Goal: Task Accomplishment & Management: Use online tool/utility

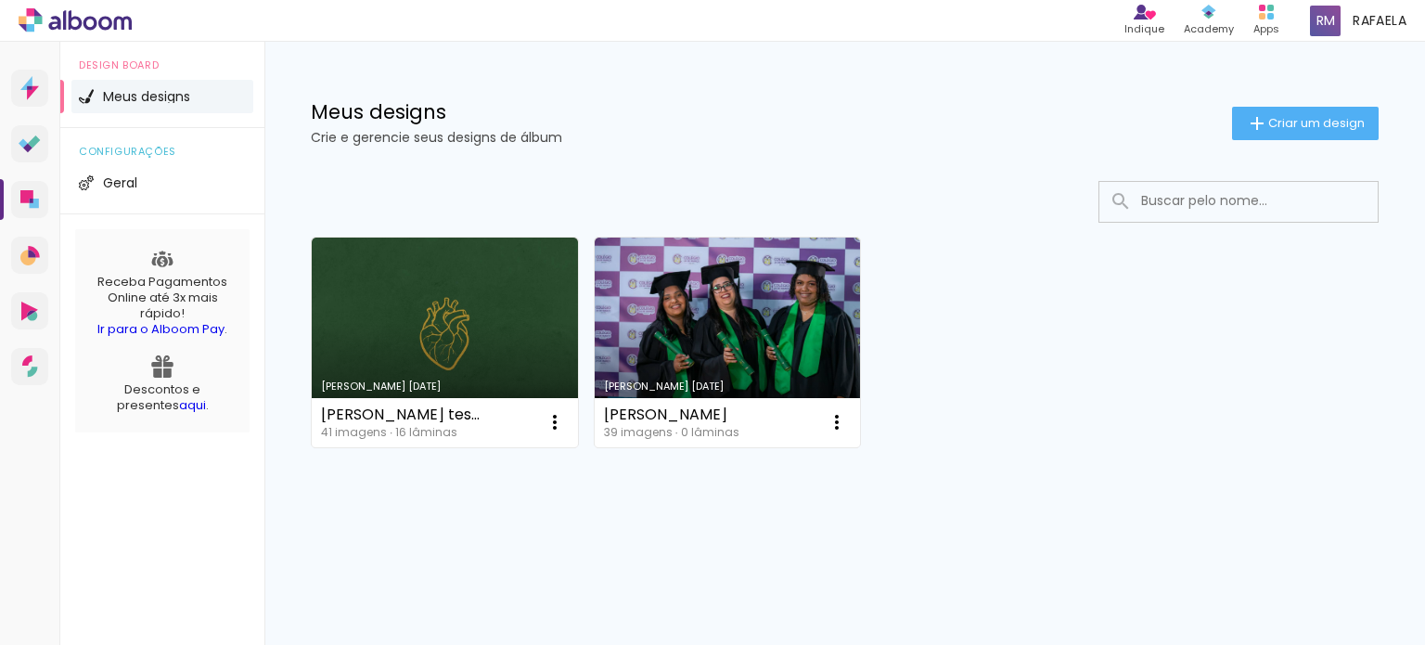
drag, startPoint x: 442, startPoint y: 497, endPoint x: 1213, endPoint y: 363, distance: 782.4
click at [1183, 413] on div "Criado em 22/09/25 Suellen teste2 41 imagens ∙ 16 lâminas Abrir Fazer uma cópia…" at bounding box center [844, 341] width 1084 height 226
click at [1246, 112] on iron-icon at bounding box center [1257, 123] width 22 height 22
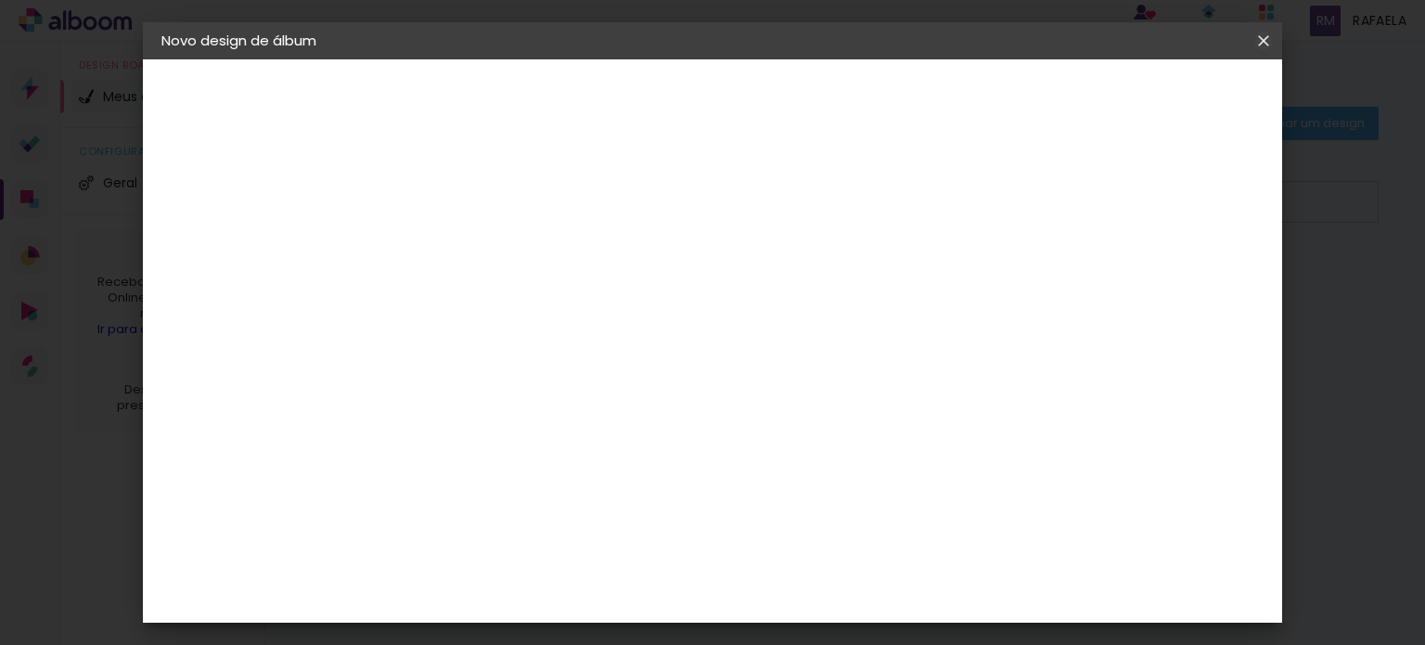
click at [1270, 40] on iron-icon at bounding box center [1263, 41] width 22 height 19
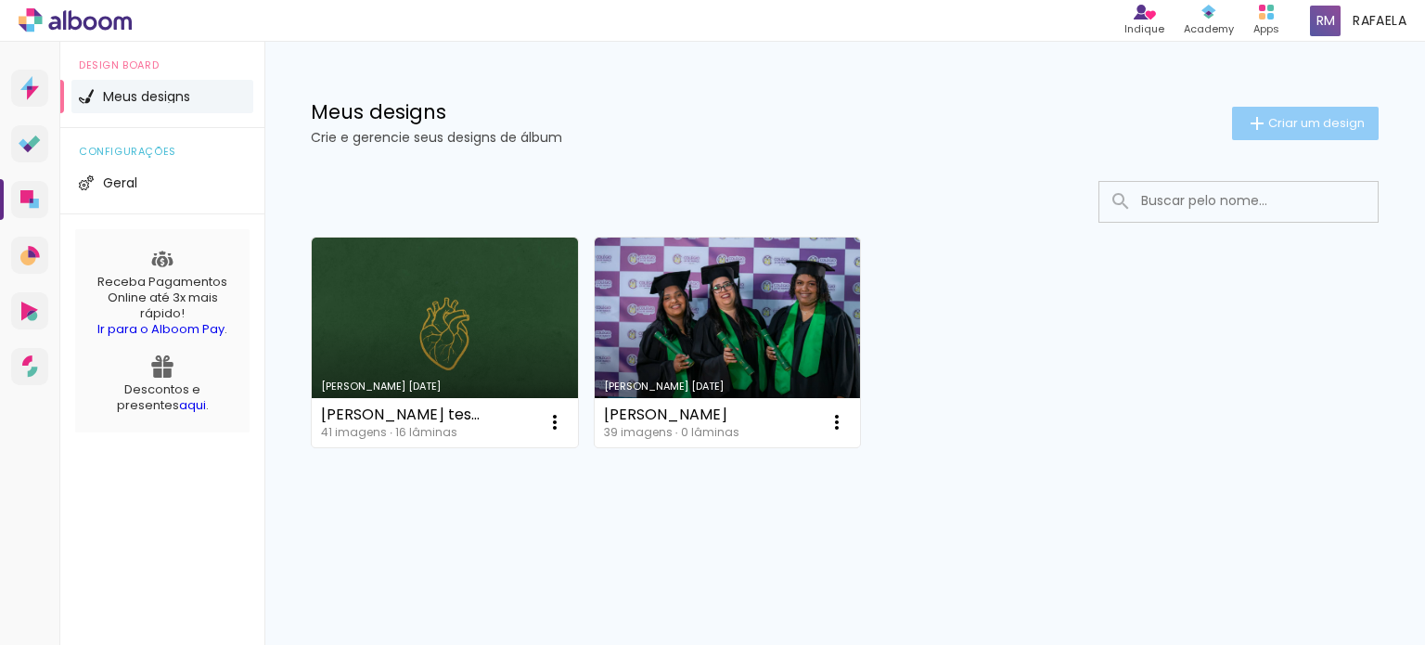
click at [1268, 118] on span "Criar um design" at bounding box center [1316, 123] width 96 height 12
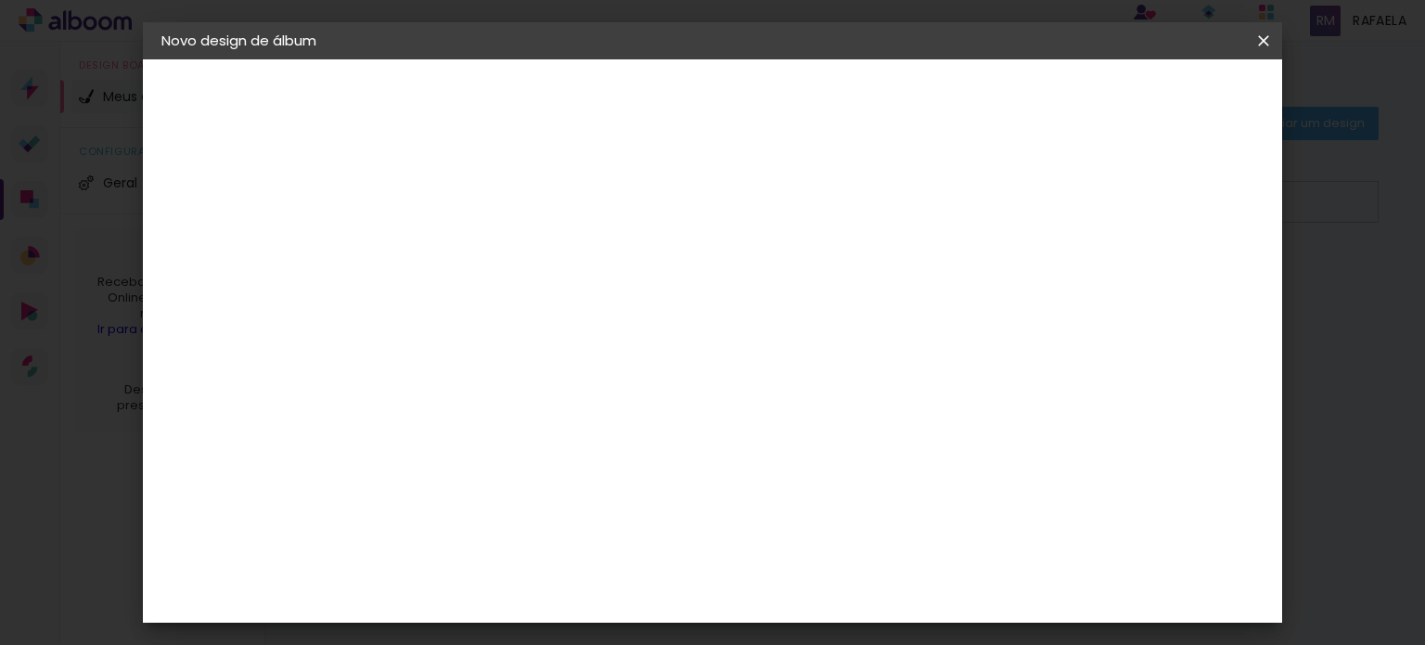
click at [465, 249] on input at bounding box center [465, 249] width 0 height 29
type input "GABI GESTANTE"
type paper-input "GABI GESTANTE"
click at [518, 315] on div at bounding box center [465, 250] width 106 height 140
click at [518, 314] on div at bounding box center [465, 250] width 106 height 140
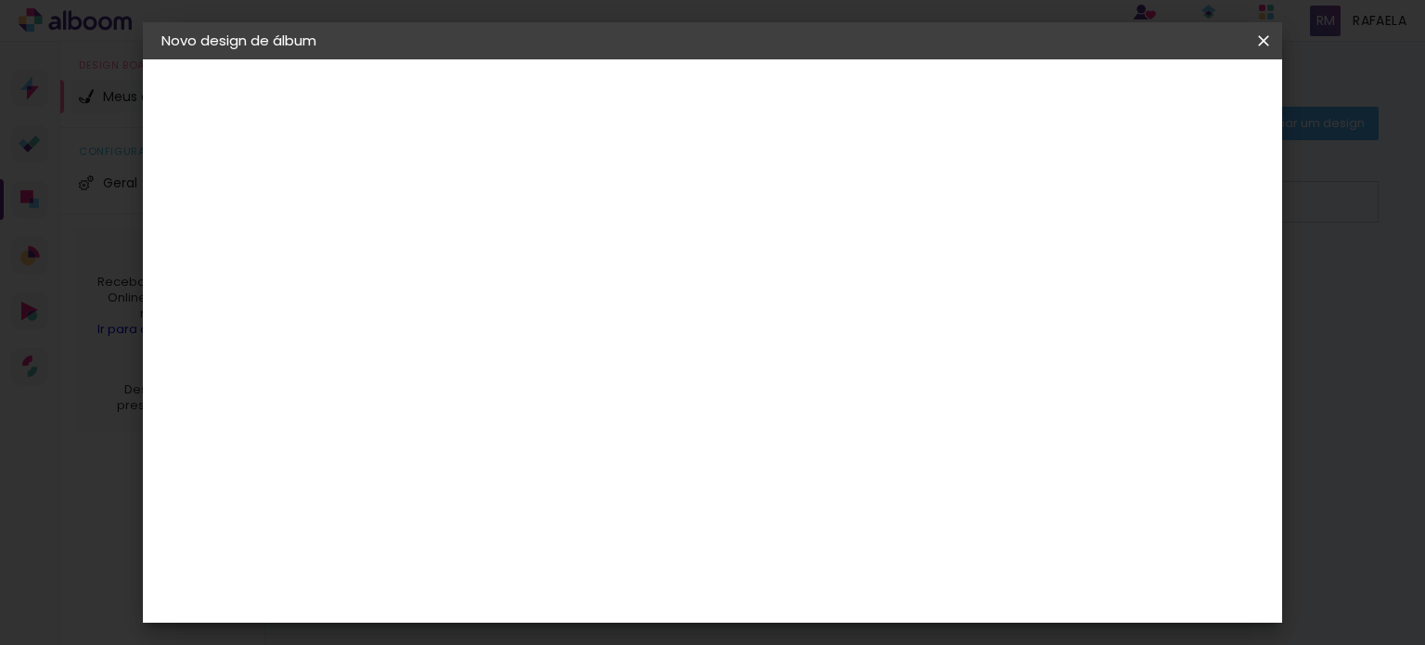
click at [518, 286] on div at bounding box center [465, 250] width 106 height 140
click at [465, 262] on input "GABI GESTANTE" at bounding box center [465, 249] width 0 height 29
click at [518, 282] on div at bounding box center [465, 250] width 106 height 140
click at [0, 0] on slot "Avançar" at bounding box center [0, 0] width 0 height 0
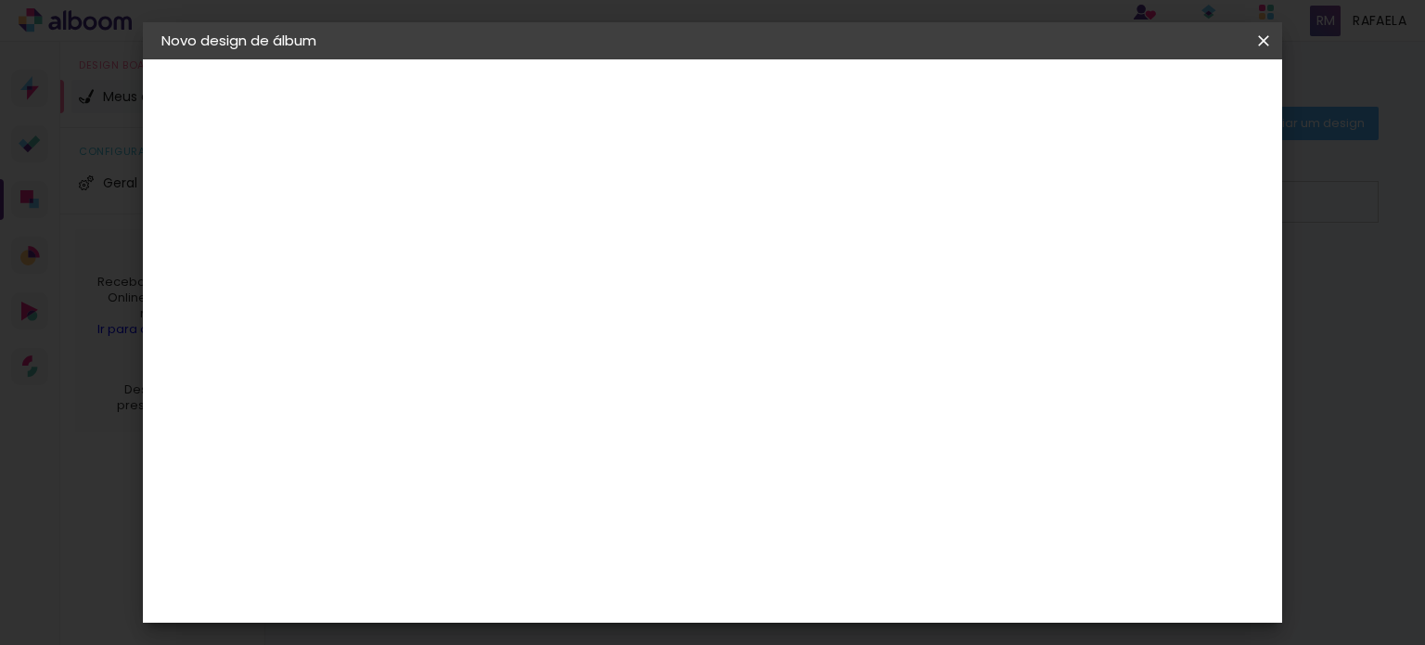
drag, startPoint x: 1224, startPoint y: 101, endPoint x: 1221, endPoint y: 121, distance: 19.8
click at [0, 0] on slot "Avançar" at bounding box center [0, 0] width 0 height 0
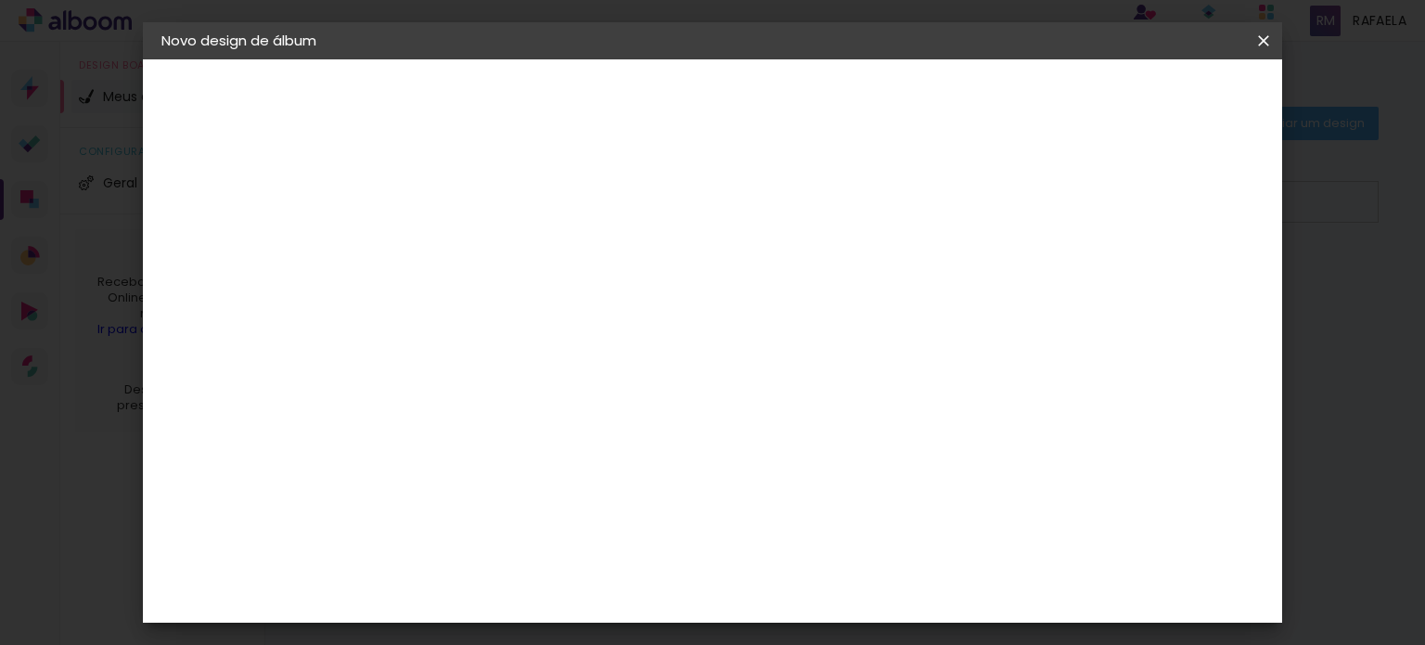
click at [720, 577] on span "20.3 × 41 cm" at bounding box center [689, 596] width 61 height 38
click at [0, 0] on slot "Avançar" at bounding box center [0, 0] width 0 height 0
click at [928, 203] on div "mm Mostrar sangria" at bounding box center [670, 201] width 517 height 42
click at [805, 205] on div at bounding box center [796, 200] width 17 height 17
type paper-checkbox "on"
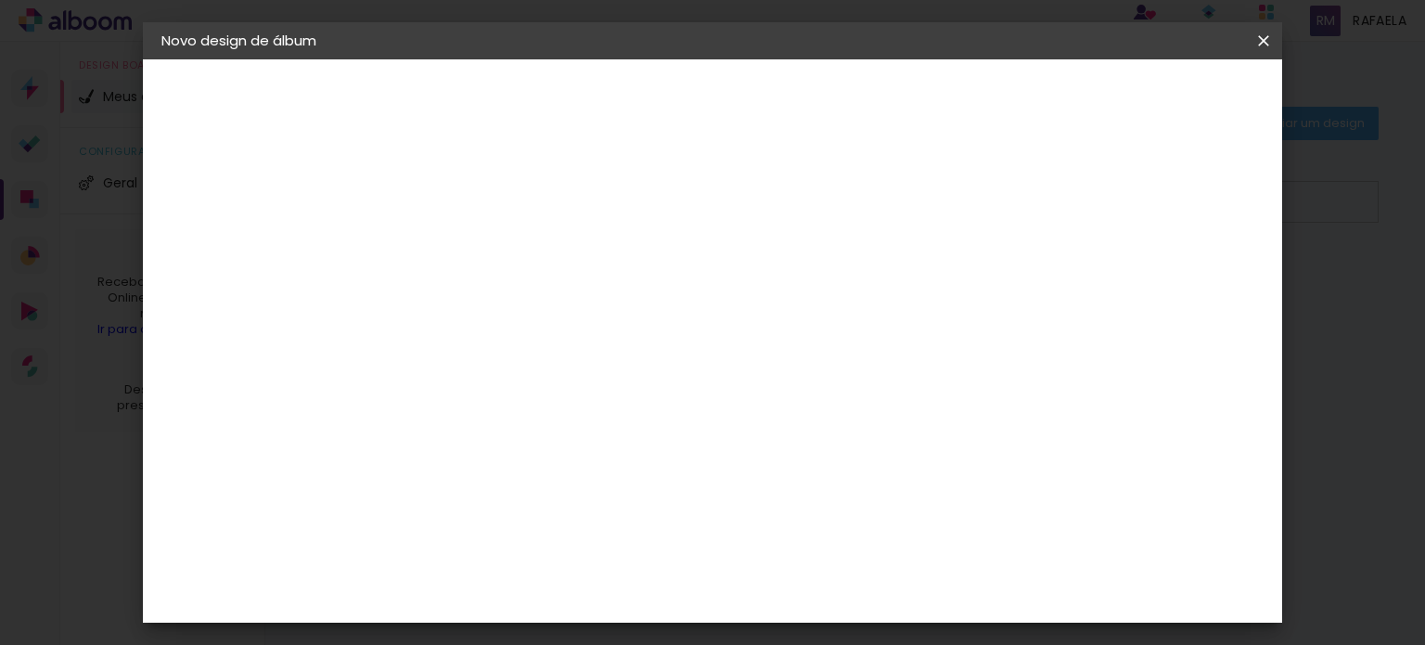
click at [0, 0] on slot "Voltar" at bounding box center [0, 0] width 0 height 0
click at [667, 94] on paper-button "Voltar" at bounding box center [629, 99] width 75 height 32
click at [497, 634] on div "Photo Pró Digital" at bounding box center [474, 656] width 45 height 45
click at [534, 454] on div "Indimagem" at bounding box center [493, 461] width 83 height 15
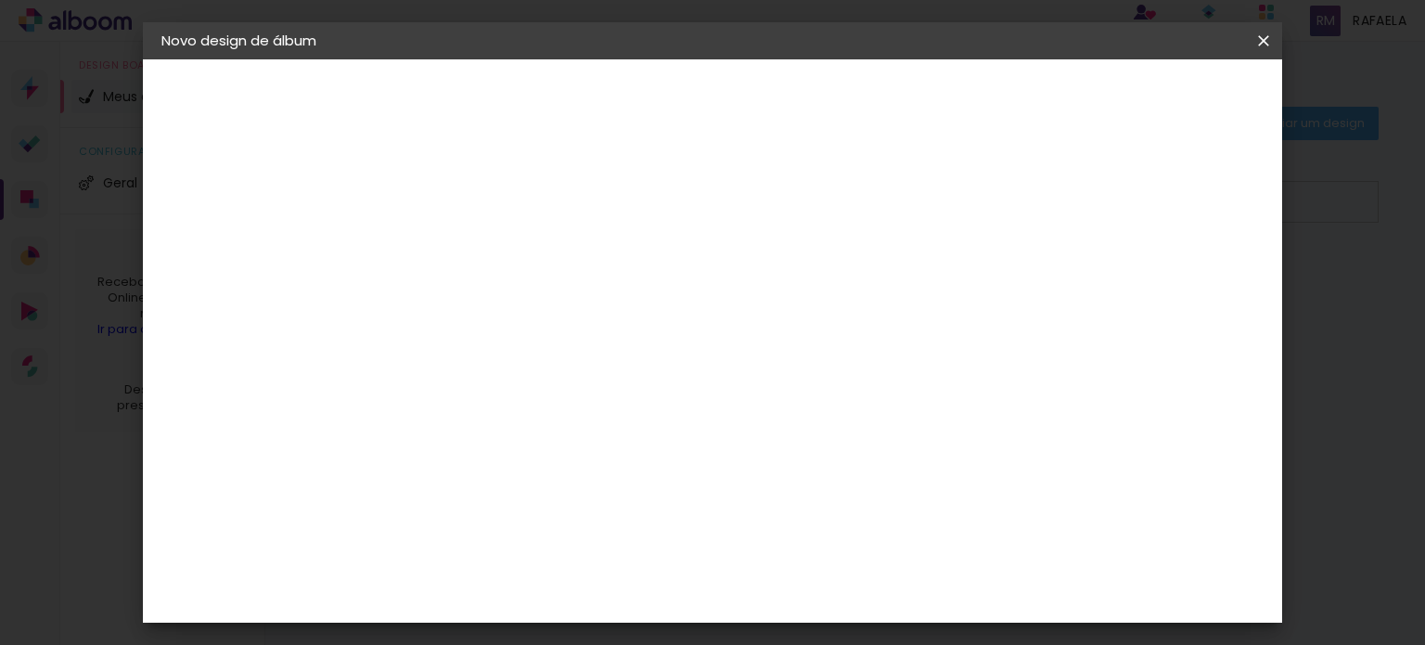
click at [0, 0] on slot "Avançar" at bounding box center [0, 0] width 0 height 0
click at [537, 309] on input "text" at bounding box center [501, 323] width 72 height 29
click at [566, 232] on h3 "Opções disponíveis" at bounding box center [512, 244] width 108 height 37
click at [566, 380] on div "Escolha o tamanho" at bounding box center [512, 423] width 108 height 86
click at [0, 0] on slot "Voltar" at bounding box center [0, 0] width 0 height 0
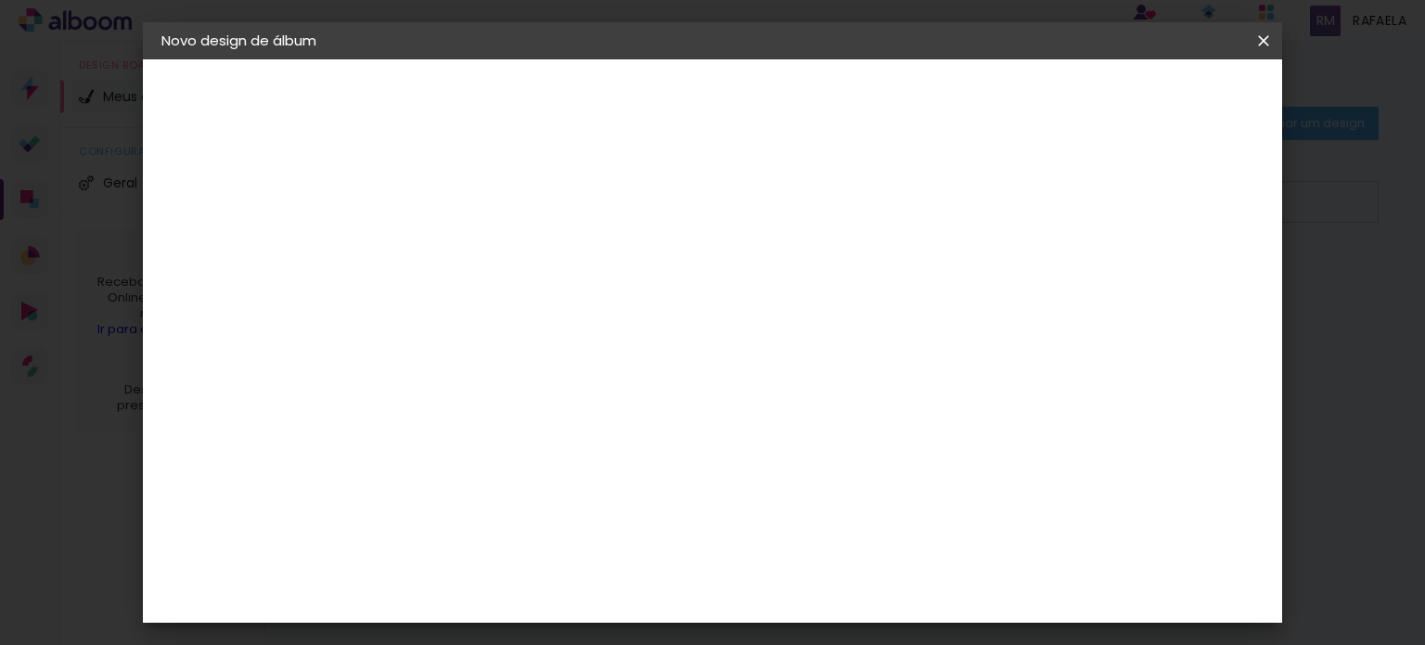
click at [605, 345] on paper-item "Image Studio" at bounding box center [512, 369] width 200 height 48
click at [612, 345] on paper-item "Image Studio" at bounding box center [512, 369] width 200 height 48
click at [812, 97] on paper-button "Avançar" at bounding box center [766, 99] width 91 height 32
click at [537, 309] on input "text" at bounding box center [501, 323] width 72 height 29
click at [566, 381] on div "Escolha o tamanho" at bounding box center [512, 423] width 108 height 86
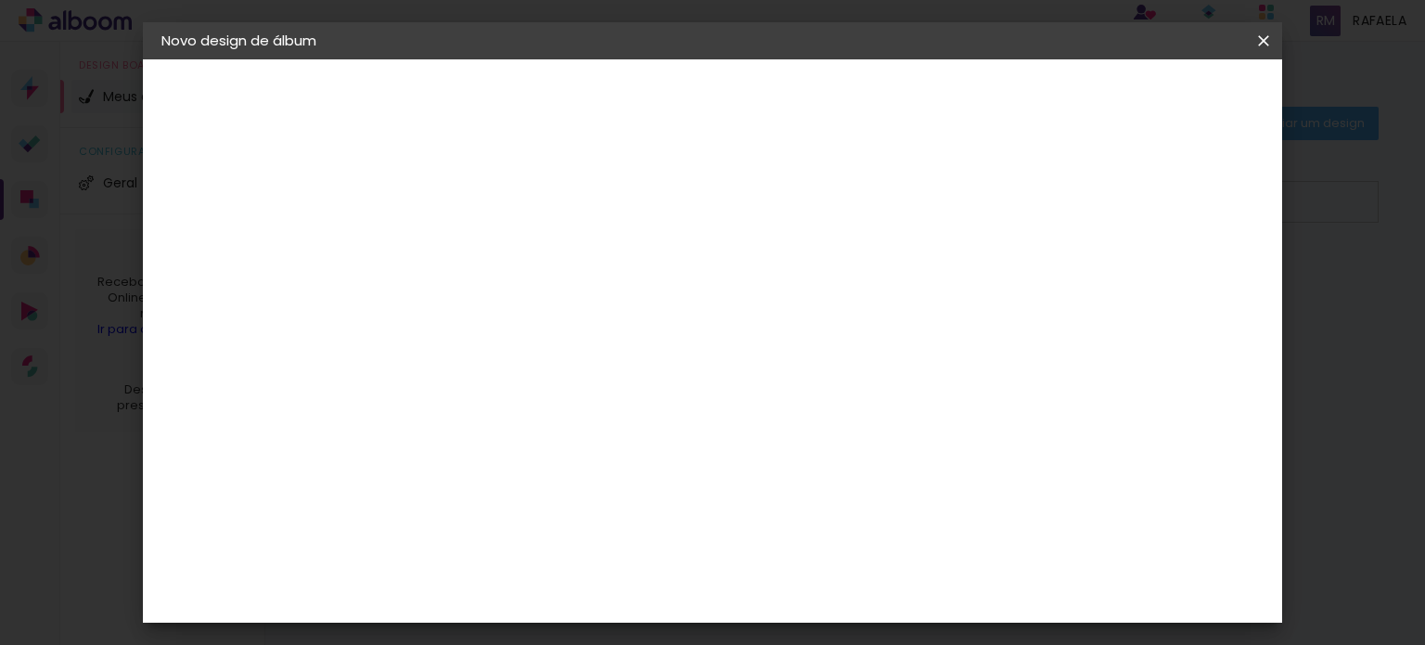
click at [537, 309] on input "text" at bounding box center [501, 323] width 72 height 29
click at [0, 0] on slot "Tradicional" at bounding box center [0, 0] width 0 height 0
click at [692, 292] on input "Tradicional" at bounding box center [578, 304] width 227 height 29
click at [688, 311] on paper-item "Silk" at bounding box center [825, 307] width 371 height 37
type input "Silk"
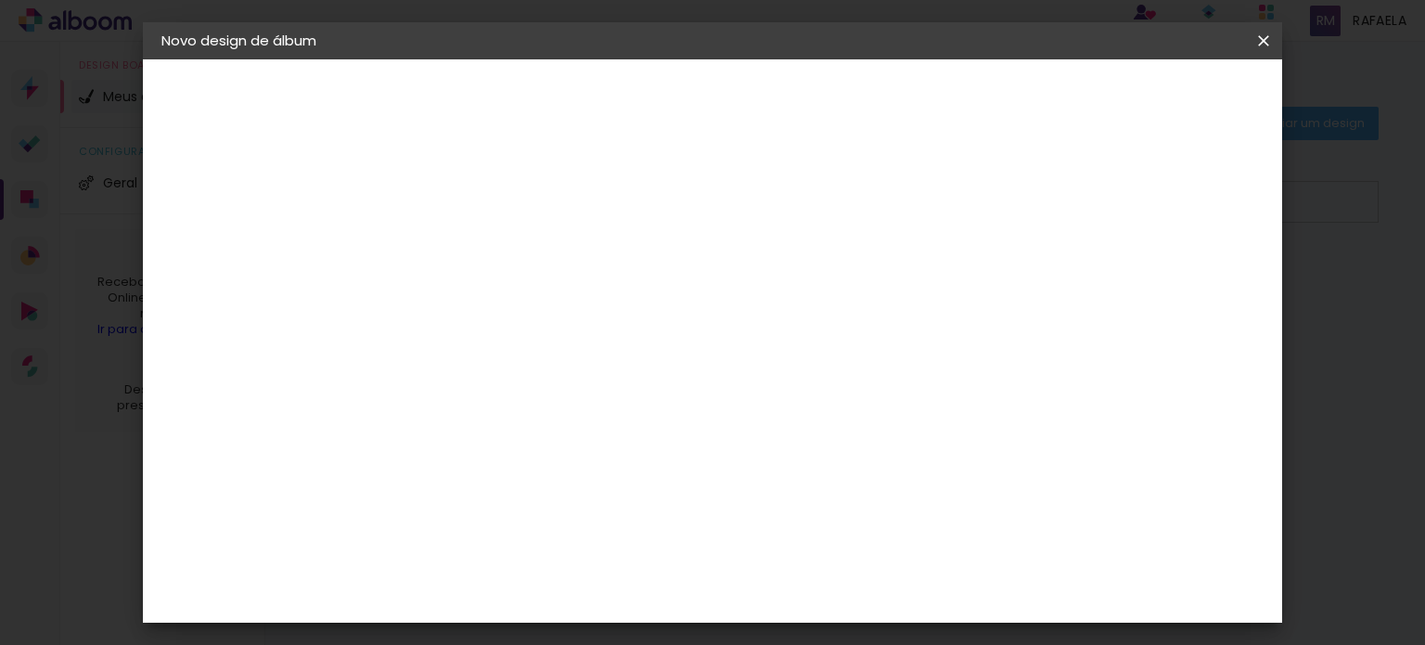
scroll to position [185, 0]
click at [0, 0] on slot "Avançar" at bounding box center [0, 0] width 0 height 0
click at [907, 98] on span "Iniciar design" at bounding box center [865, 98] width 84 height 13
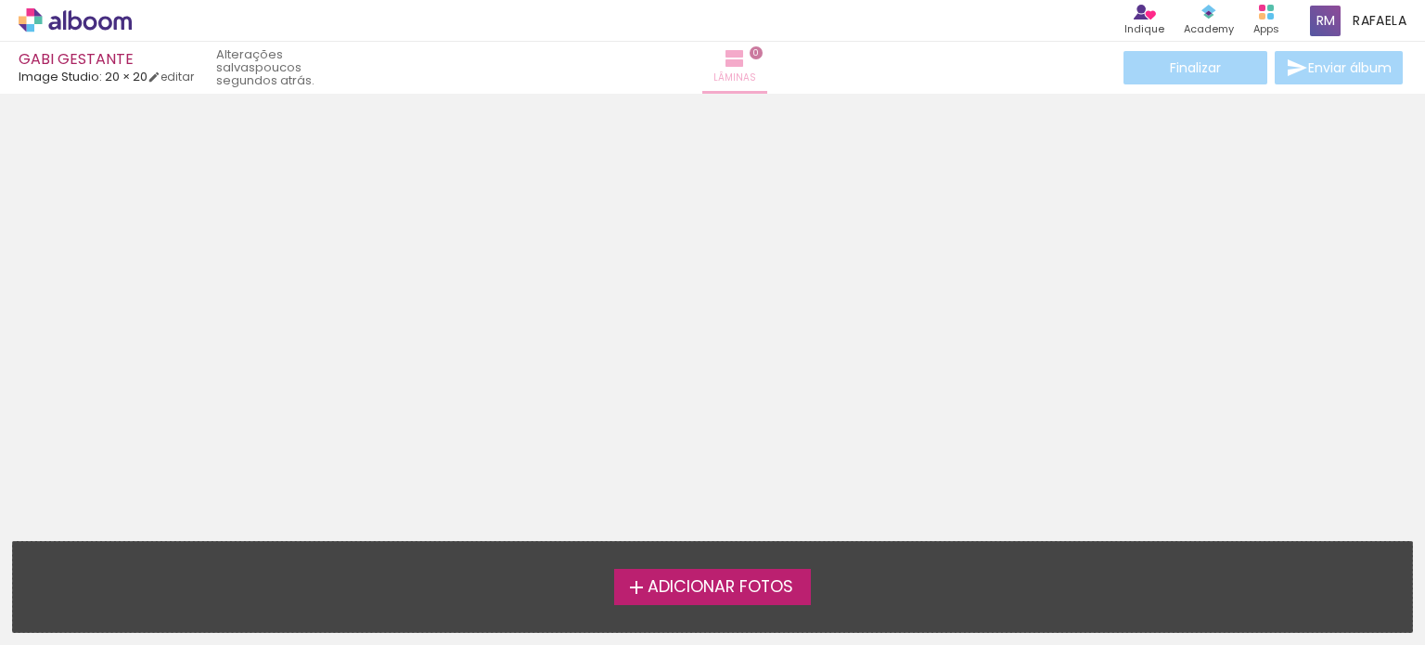
click at [740, 51] on paper-button "Lâminas 0" at bounding box center [734, 68] width 65 height 52
click at [768, 73] on div "Lâminas 0" at bounding box center [734, 68] width 67 height 52
click at [681, 579] on span "Adicionar Fotos" at bounding box center [720, 587] width 146 height 17
click at [0, 0] on input "file" at bounding box center [0, 0] width 0 height 0
click at [768, 66] on div "Lâminas 0" at bounding box center [734, 68] width 67 height 52
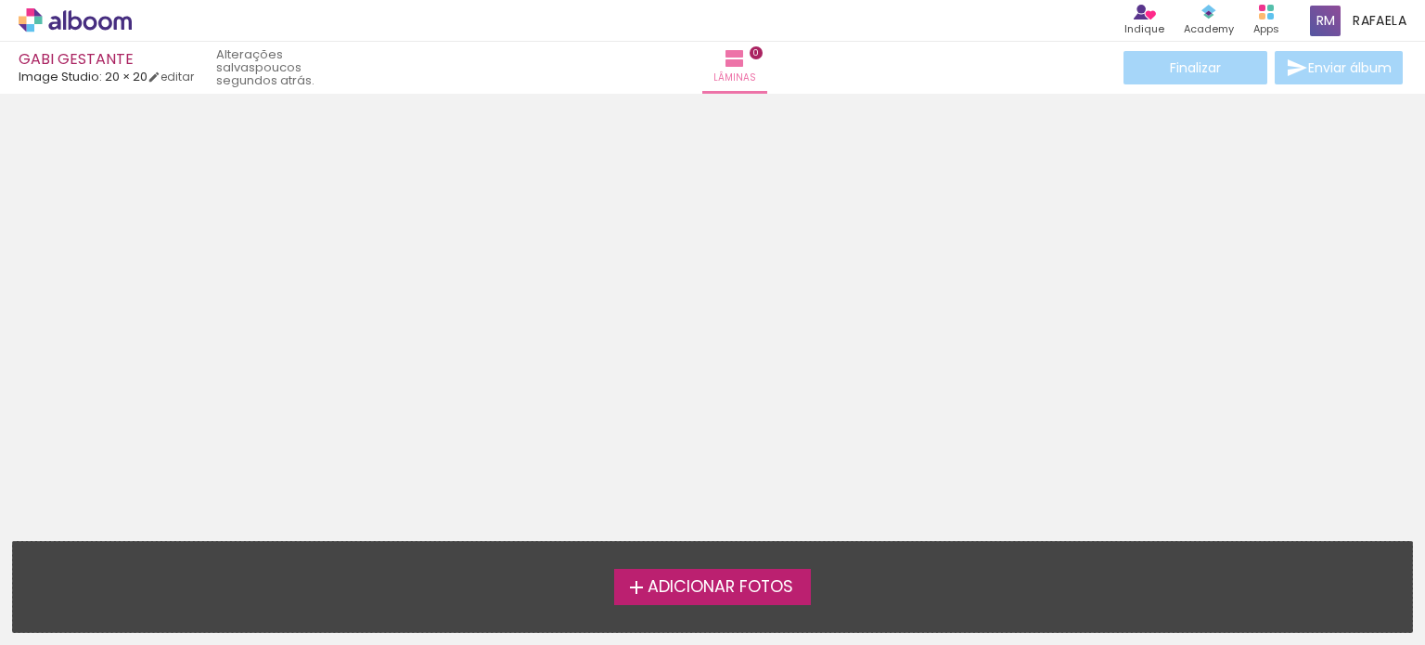
click at [638, 589] on iron-icon at bounding box center [636, 587] width 22 height 22
click at [0, 0] on input "file" at bounding box center [0, 0] width 0 height 0
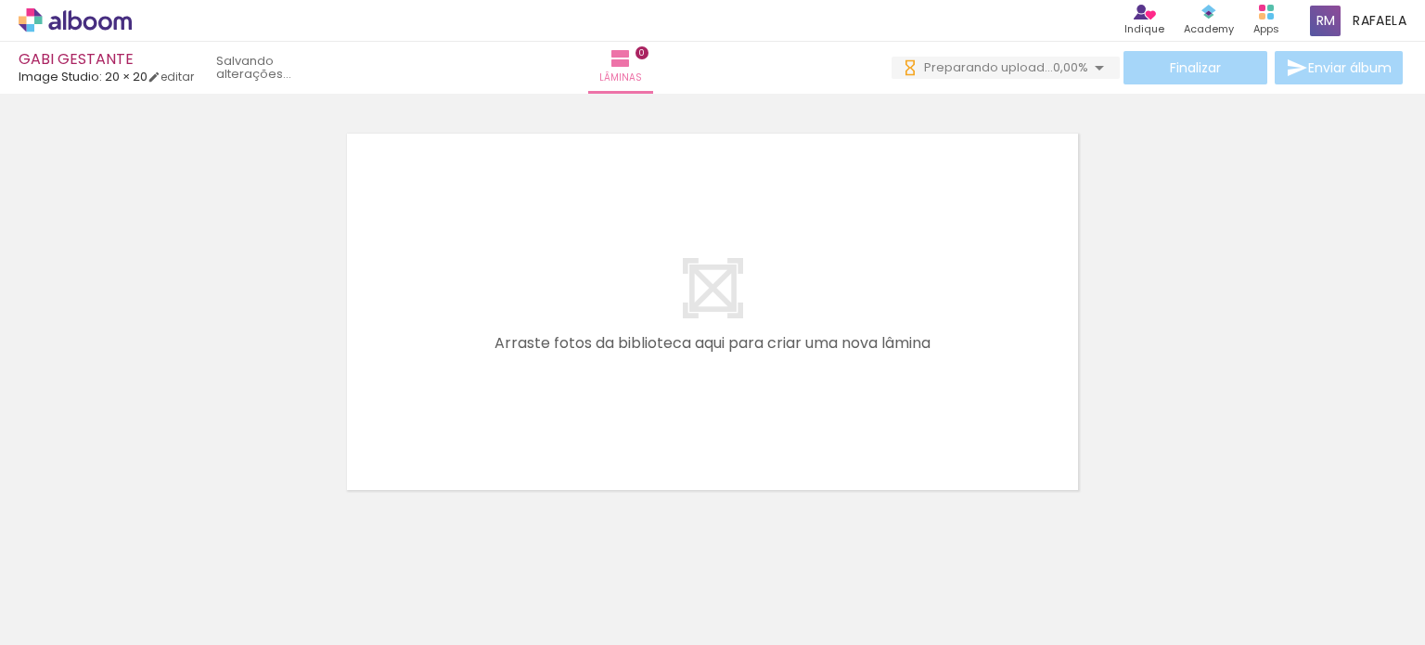
click at [654, 82] on div "Lâminas 0" at bounding box center [620, 68] width 67 height 52
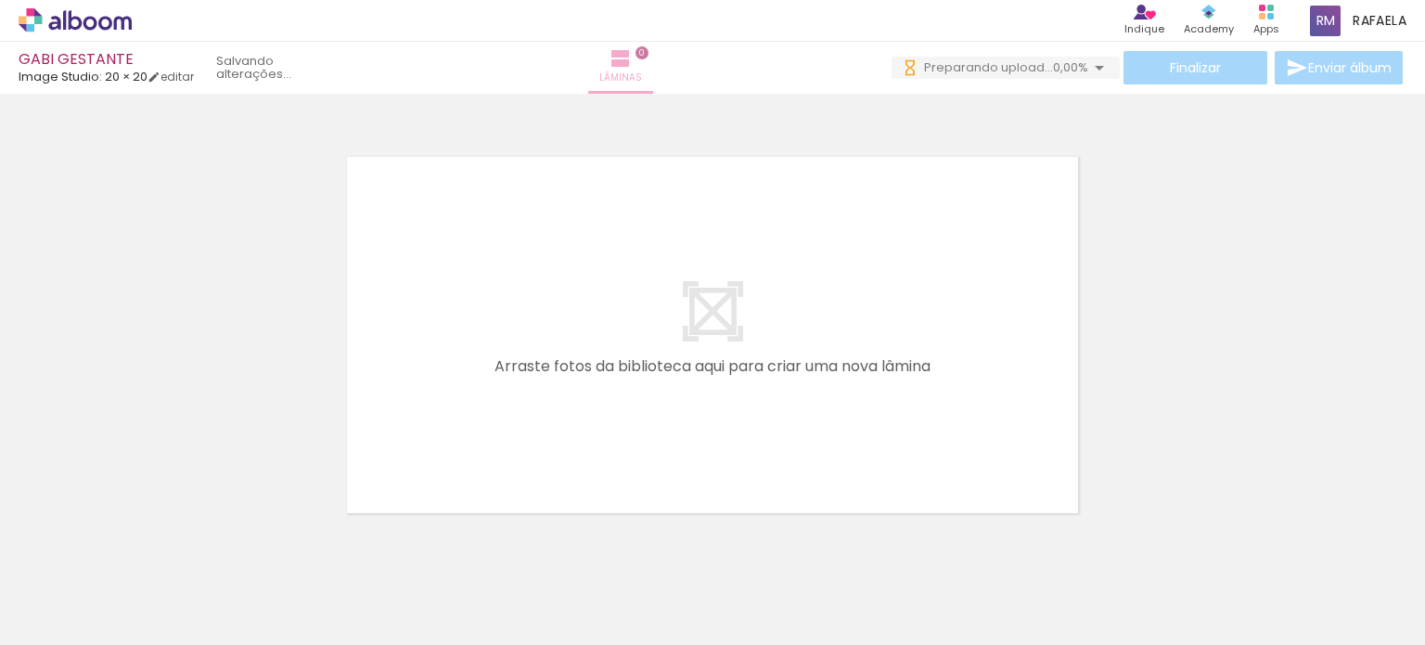
click at [642, 77] on span "Lâminas" at bounding box center [620, 78] width 43 height 17
click at [642, 78] on span "Lâminas" at bounding box center [620, 78] width 43 height 17
click at [642, 80] on span "Lâminas" at bounding box center [620, 78] width 43 height 17
click at [632, 53] on iron-icon at bounding box center [620, 58] width 22 height 22
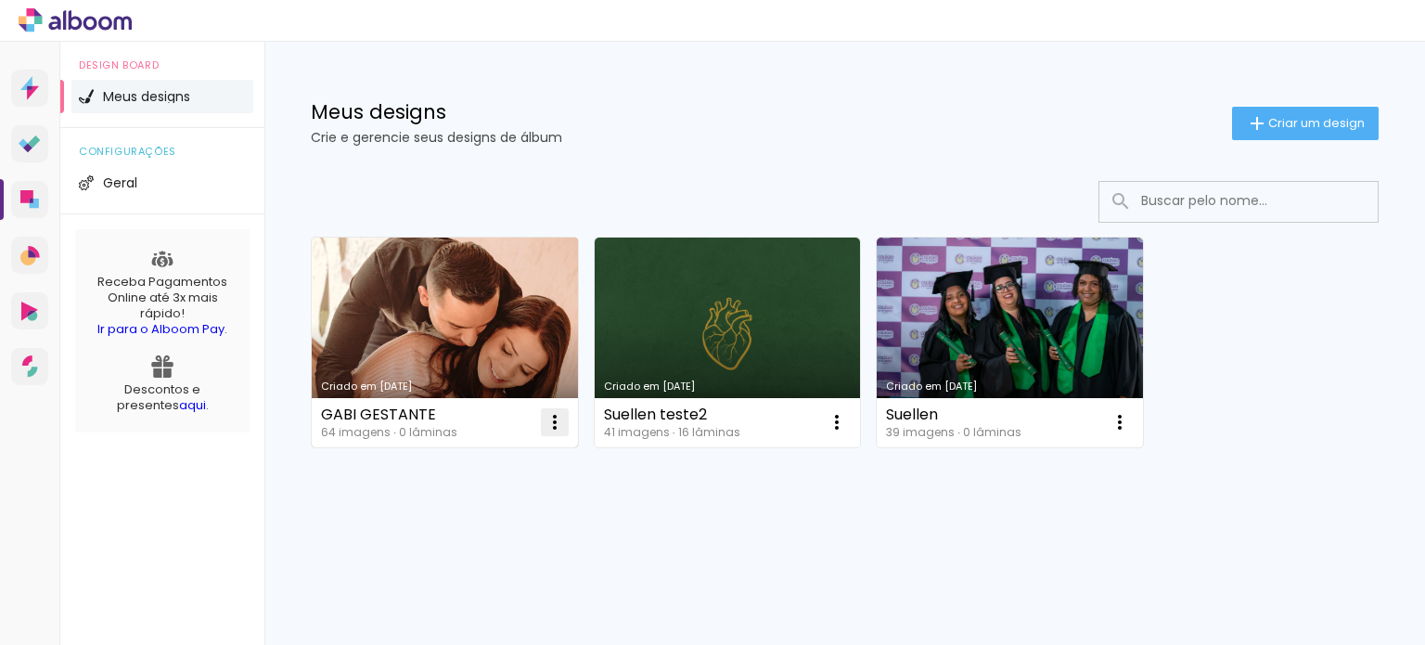
click at [562, 424] on iron-icon at bounding box center [555, 422] width 22 height 22
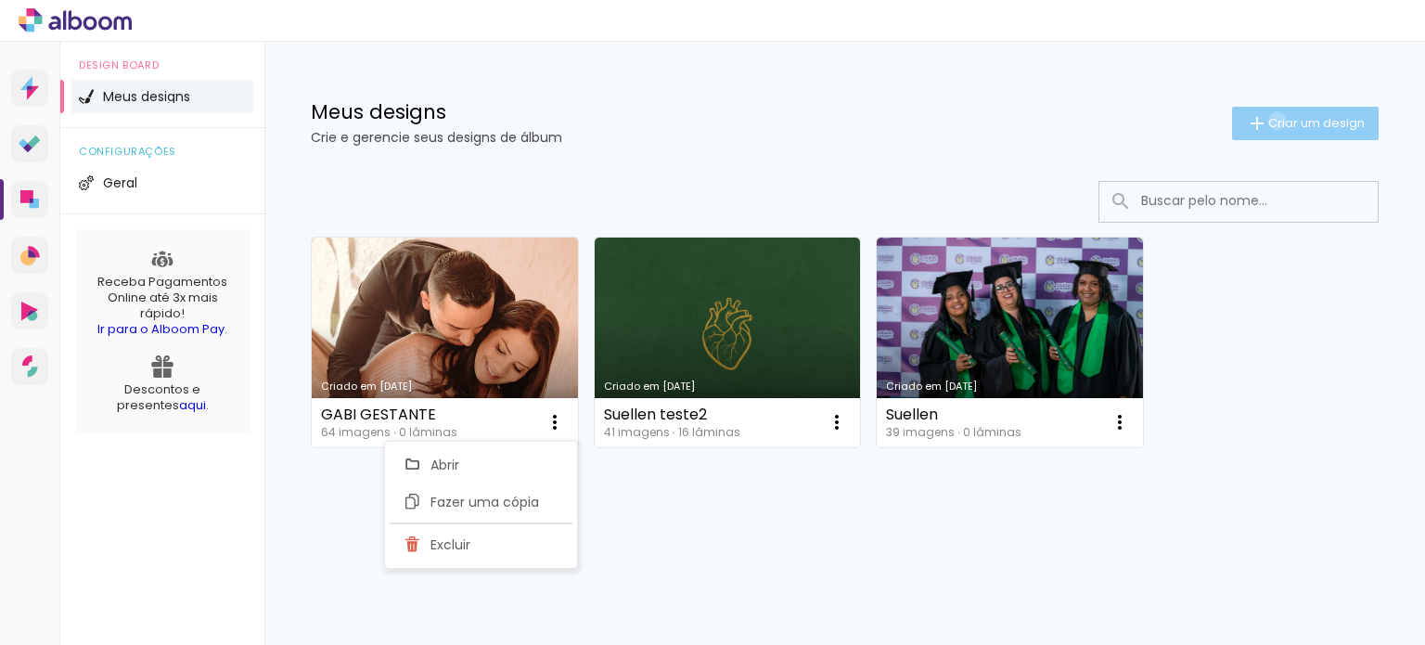
click at [1273, 121] on span "Criar um design" at bounding box center [1316, 123] width 96 height 12
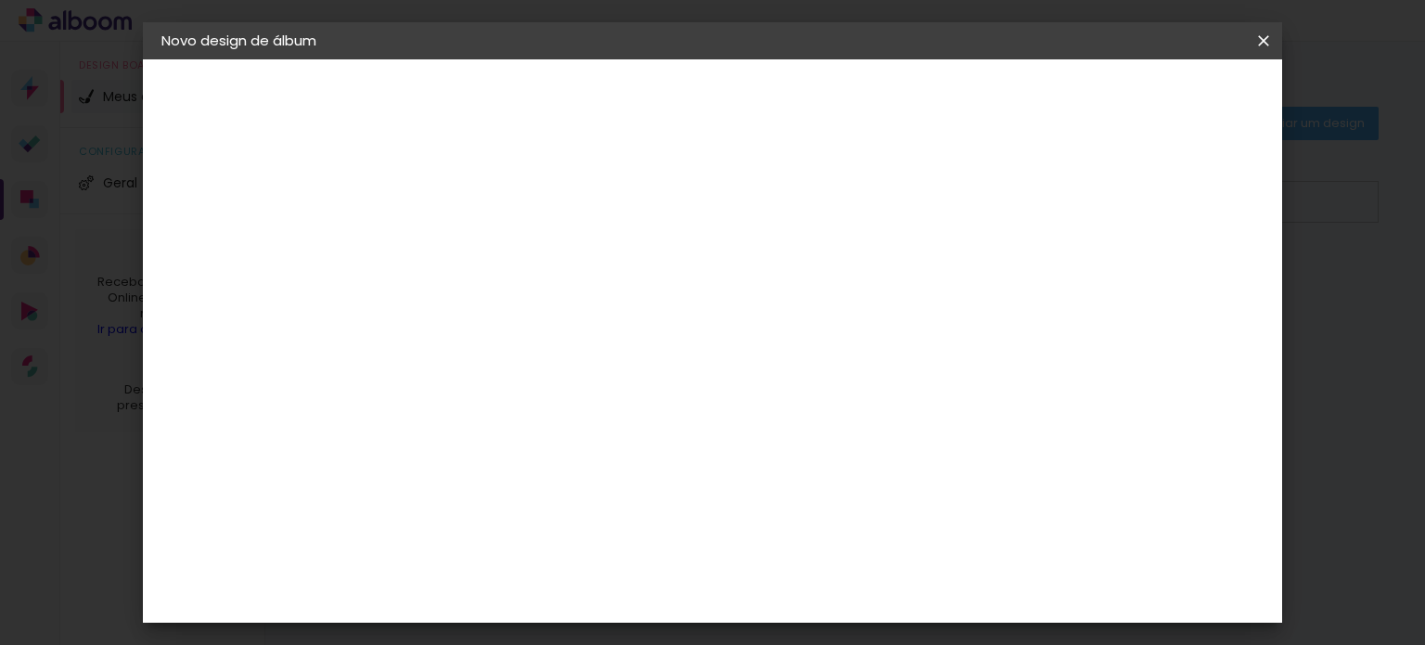
drag, startPoint x: 815, startPoint y: 207, endPoint x: 816, endPoint y: 220, distance: 13.0
click at [518, 207] on div at bounding box center [465, 250] width 106 height 140
click at [465, 249] on input at bounding box center [465, 249] width 0 height 29
type input "GABI GENTANTE -"
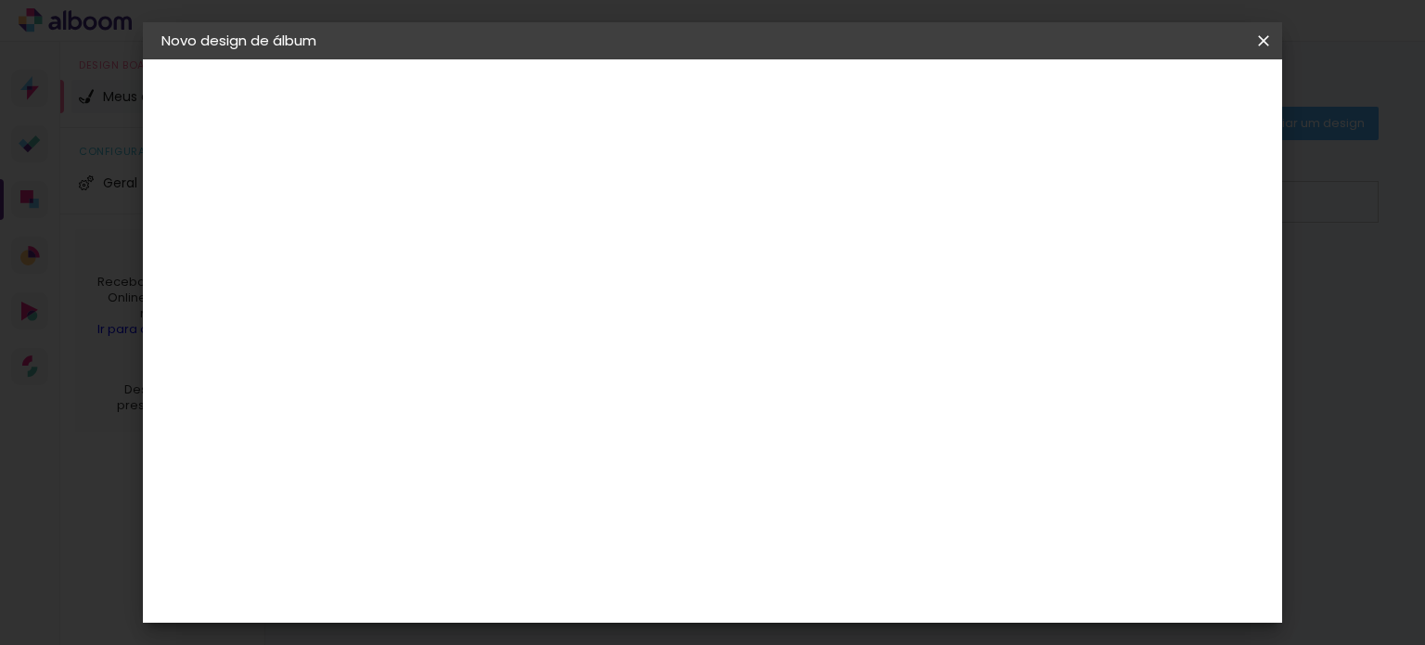
type paper-input "GABI GENTANTE -"
click at [655, 111] on paper-button "Avançar" at bounding box center [609, 99] width 91 height 32
click at [572, 512] on div "DreambooksPro" at bounding box center [512, 519] width 121 height 15
click at [839, 81] on header "Fornecedor Escolha um fornecedor ou avance com o tamanho livre. Voltar Avançar" at bounding box center [611, 114] width 455 height 110
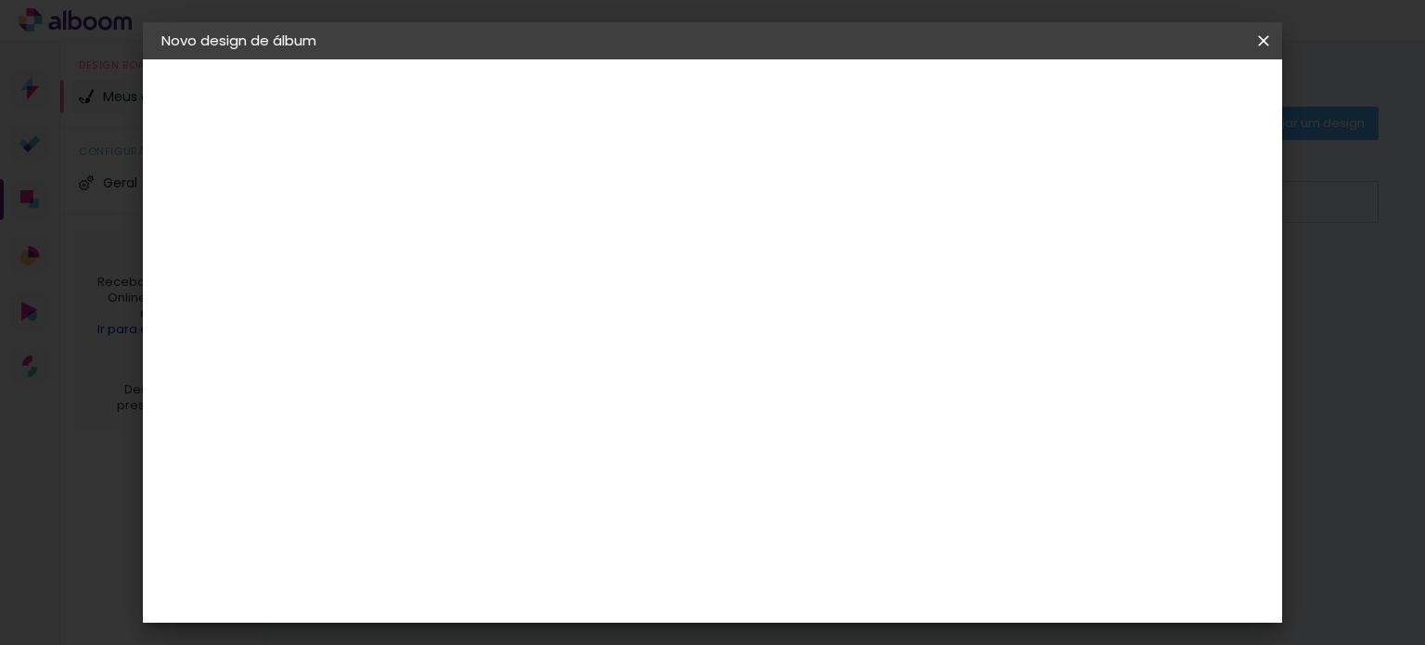
click at [0, 0] on slot "Avançar" at bounding box center [0, 0] width 0 height 0
click at [537, 310] on input "text" at bounding box center [501, 323] width 72 height 29
click at [612, 428] on div "Opções disponíveis Álbum Réplica Pequena Réplica Grande Tamanho Escolha o taman…" at bounding box center [512, 353] width 200 height 347
click at [612, 359] on div "Opções disponíveis Álbum Réplica Pequena Réplica Grande Tamanho Escolha o taman…" at bounding box center [512, 353] width 200 height 347
click at [566, 387] on div "Escolha o tamanho" at bounding box center [512, 423] width 108 height 86
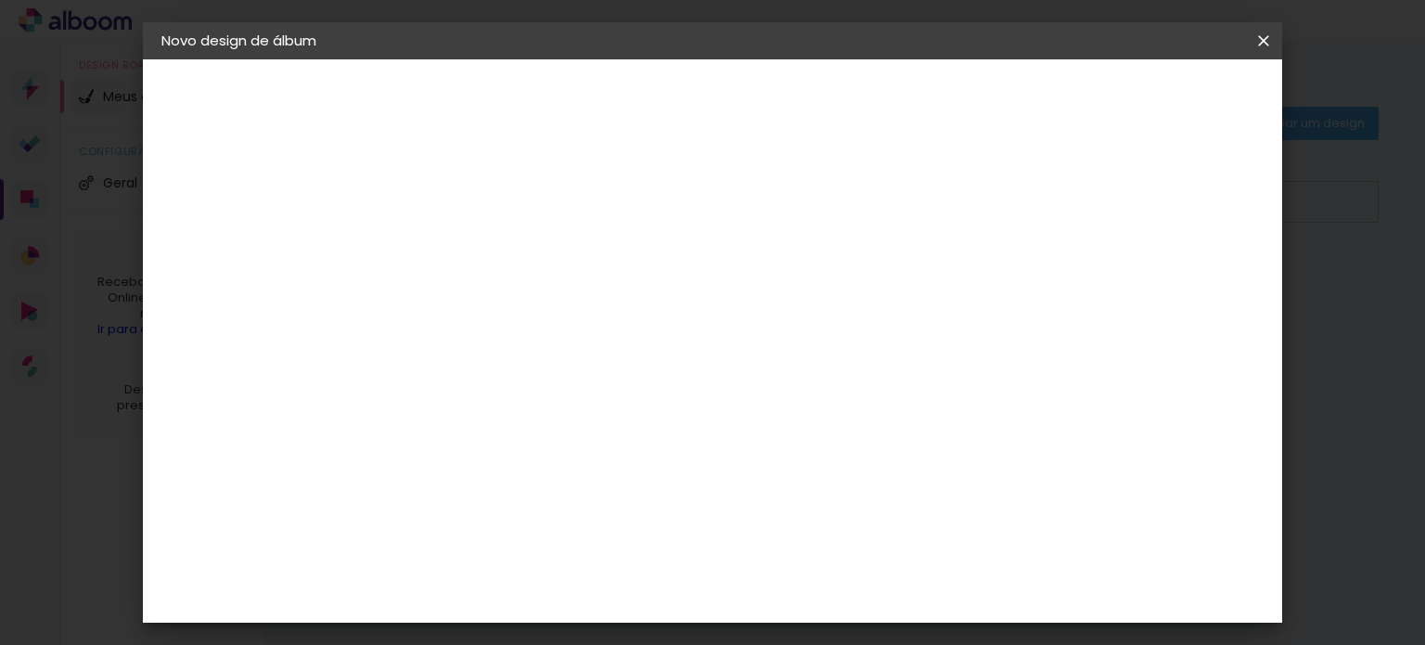
click at [537, 309] on input "text" at bounding box center [501, 323] width 72 height 29
click at [0, 0] on slot "Voltar" at bounding box center [0, 0] width 0 height 0
click at [498, 404] on div "Digipix Pro" at bounding box center [475, 419] width 46 height 30
click at [0, 0] on slot "Avançar" at bounding box center [0, 0] width 0 height 0
click at [537, 309] on input "text" at bounding box center [501, 323] width 72 height 29
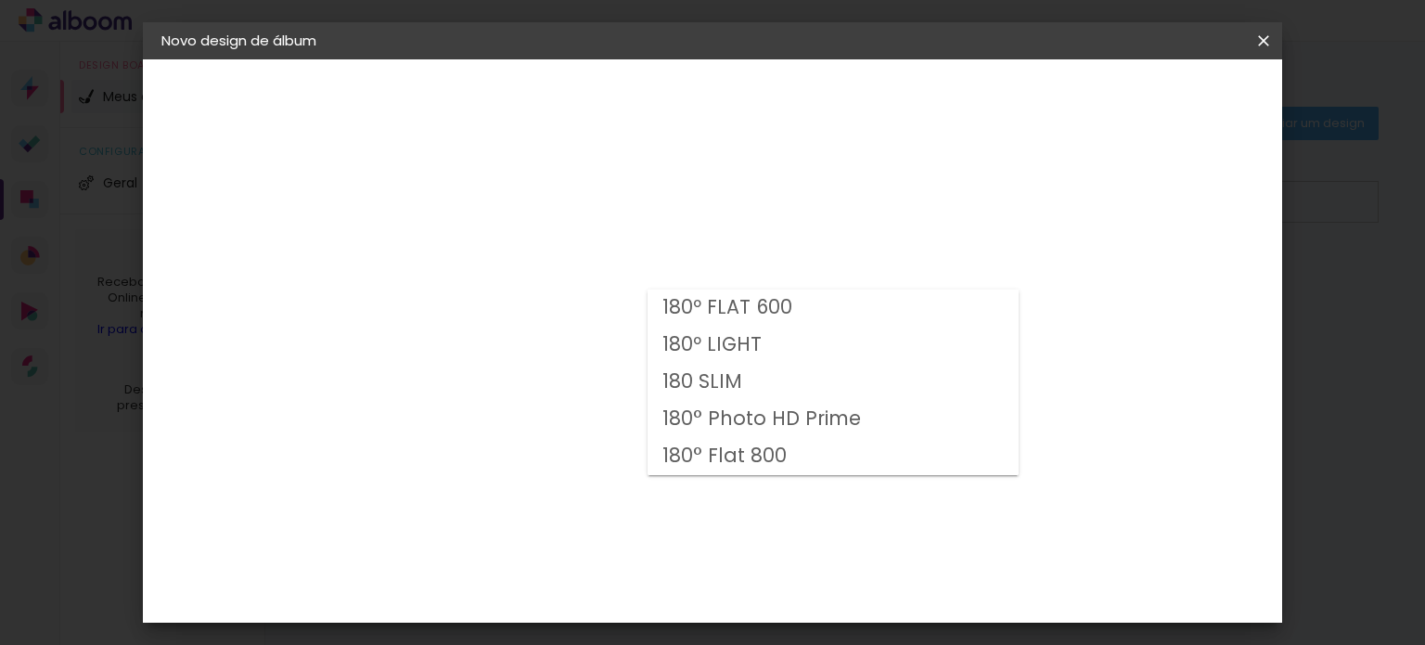
click at [0, 0] on slot "180 SLIM" at bounding box center [0, 0] width 0 height 0
type input "180 SLIM"
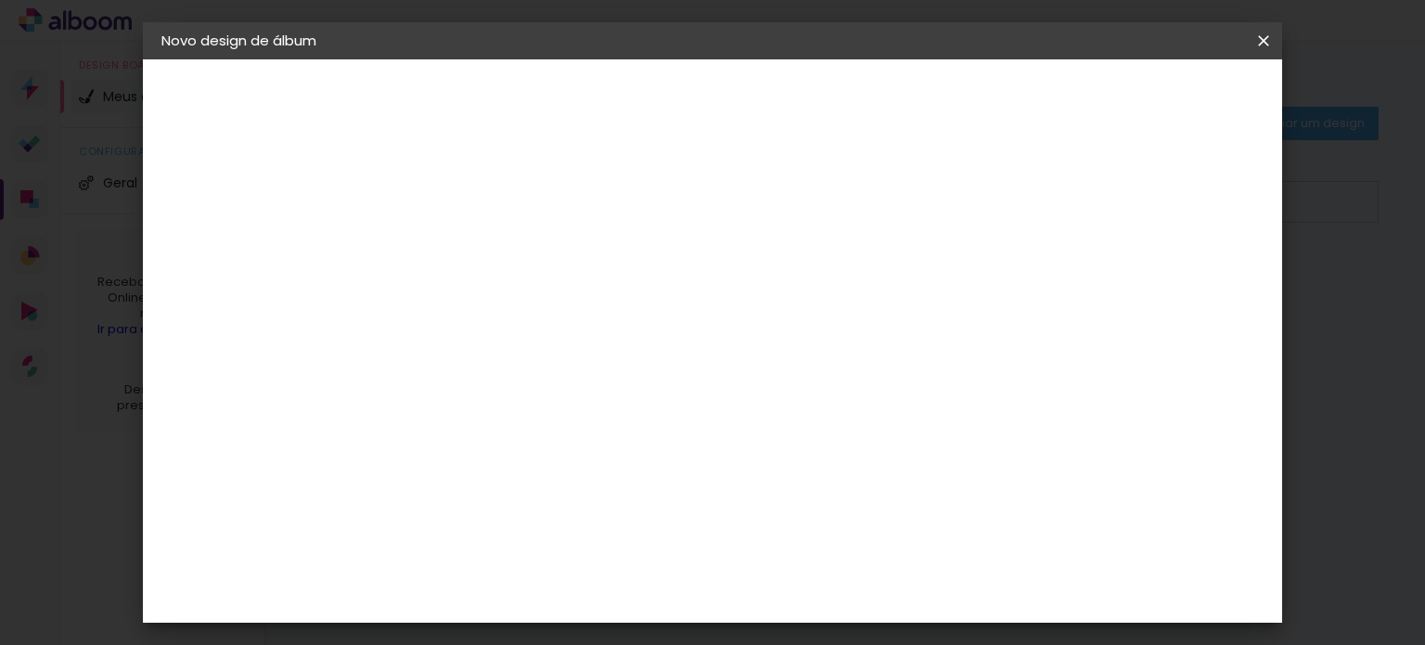
click at [667, 99] on paper-button "Voltar" at bounding box center [629, 99] width 75 height 32
click at [564, 601] on paper-item "Go image" at bounding box center [512, 625] width 200 height 48
click at [566, 601] on paper-item "Go image" at bounding box center [512, 625] width 200 height 48
click at [0, 0] on slot "Avançar" at bounding box center [0, 0] width 0 height 0
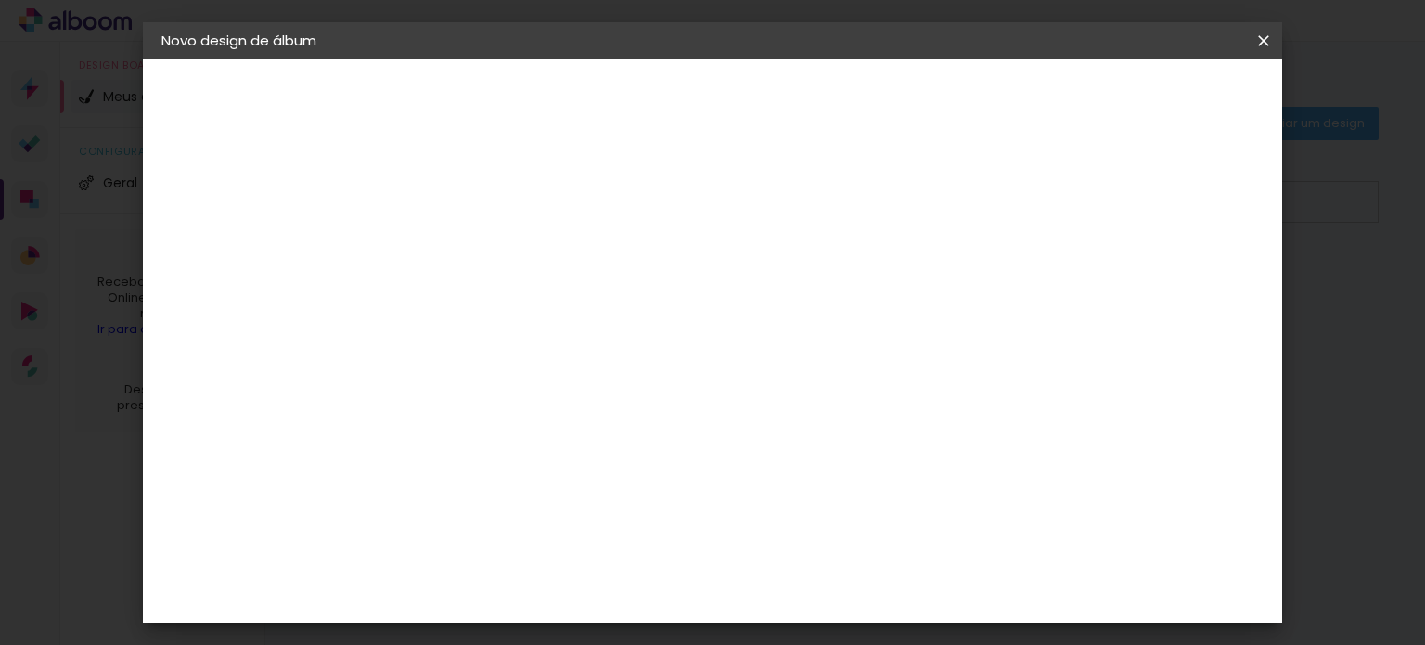
click at [537, 310] on input "text" at bounding box center [501, 323] width 72 height 29
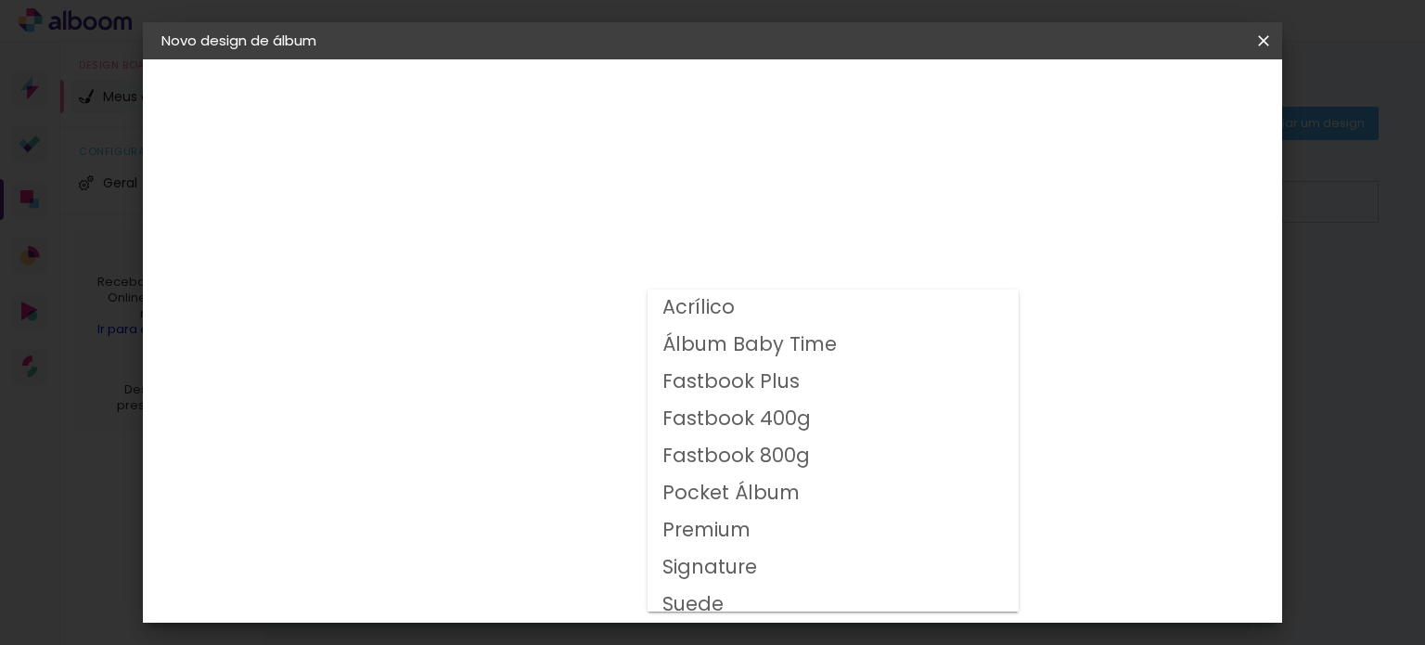
click at [0, 0] on slot "Fastbook 800g" at bounding box center [0, 0] width 0 height 0
type input "Fastbook 800g"
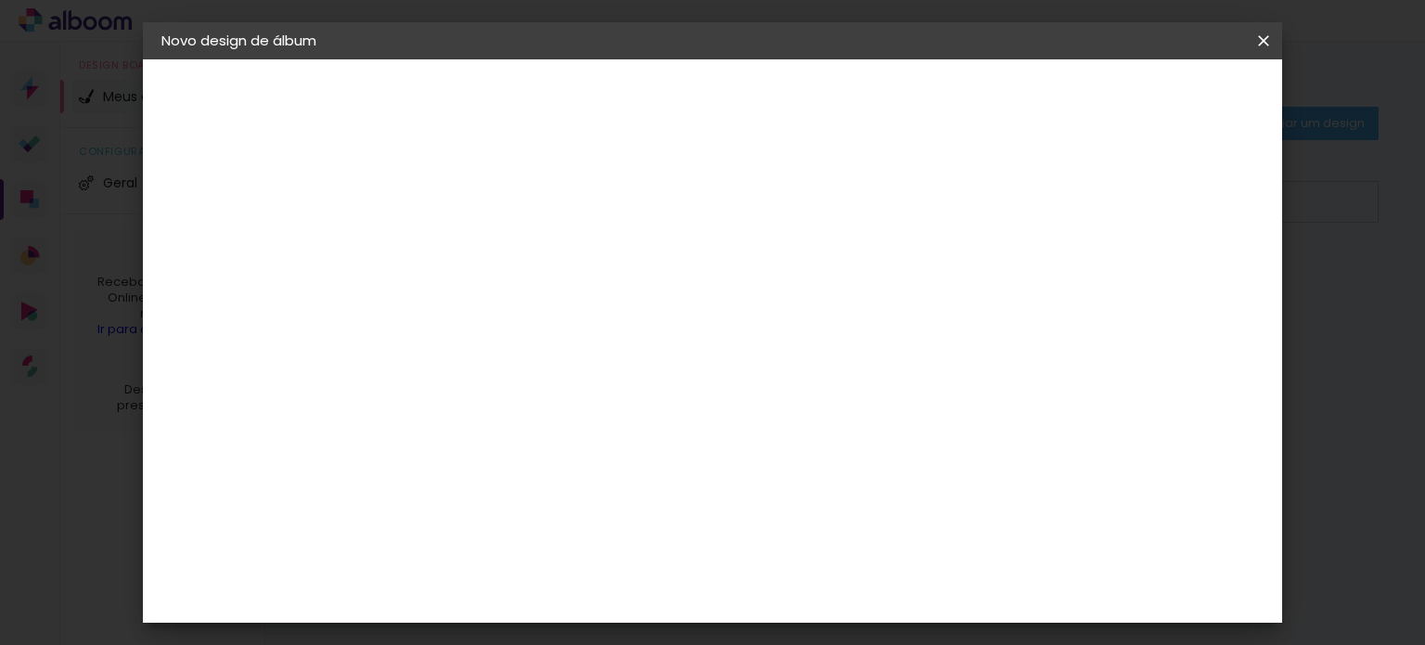
click at [659, 620] on span "20 × 20 cm" at bounding box center [624, 650] width 69 height 60
click at [767, 96] on paper-button "Avançar" at bounding box center [721, 99] width 91 height 32
click at [907, 97] on span "Iniciar design" at bounding box center [865, 98] width 84 height 13
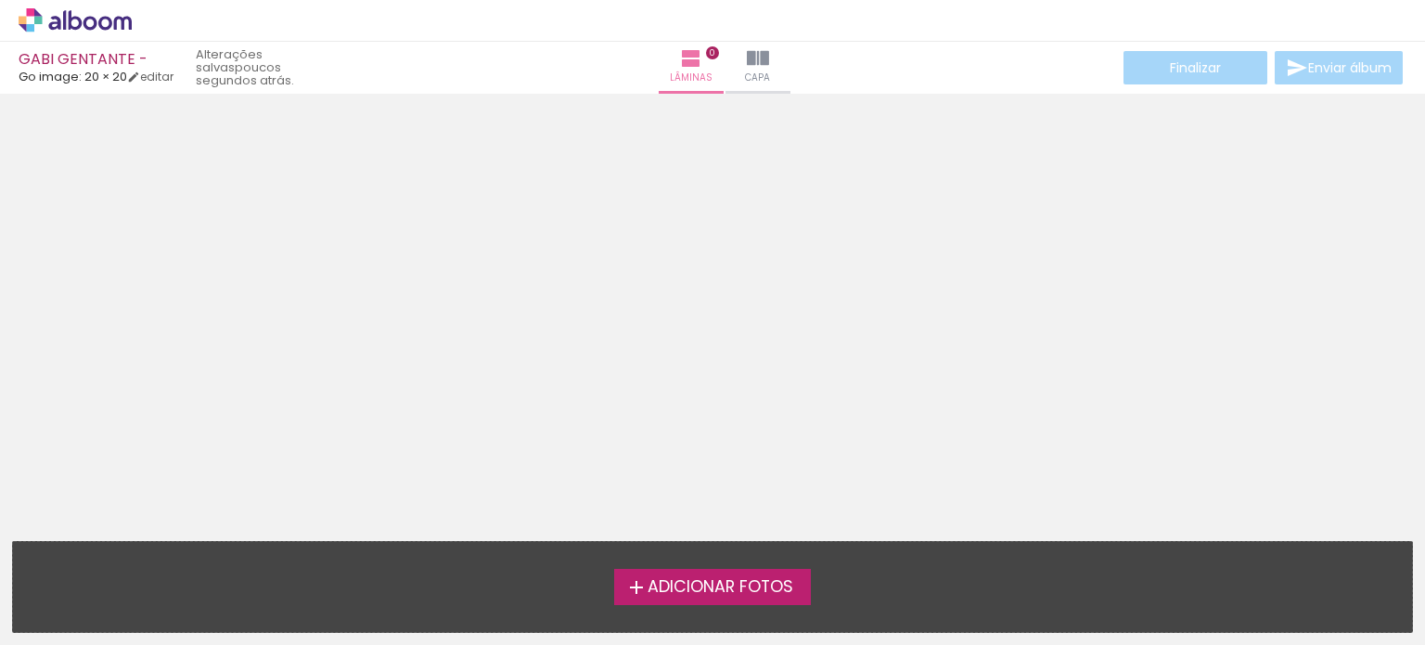
click at [710, 584] on span "Adicionar Fotos" at bounding box center [720, 587] width 146 height 17
click at [0, 0] on input "file" at bounding box center [0, 0] width 0 height 0
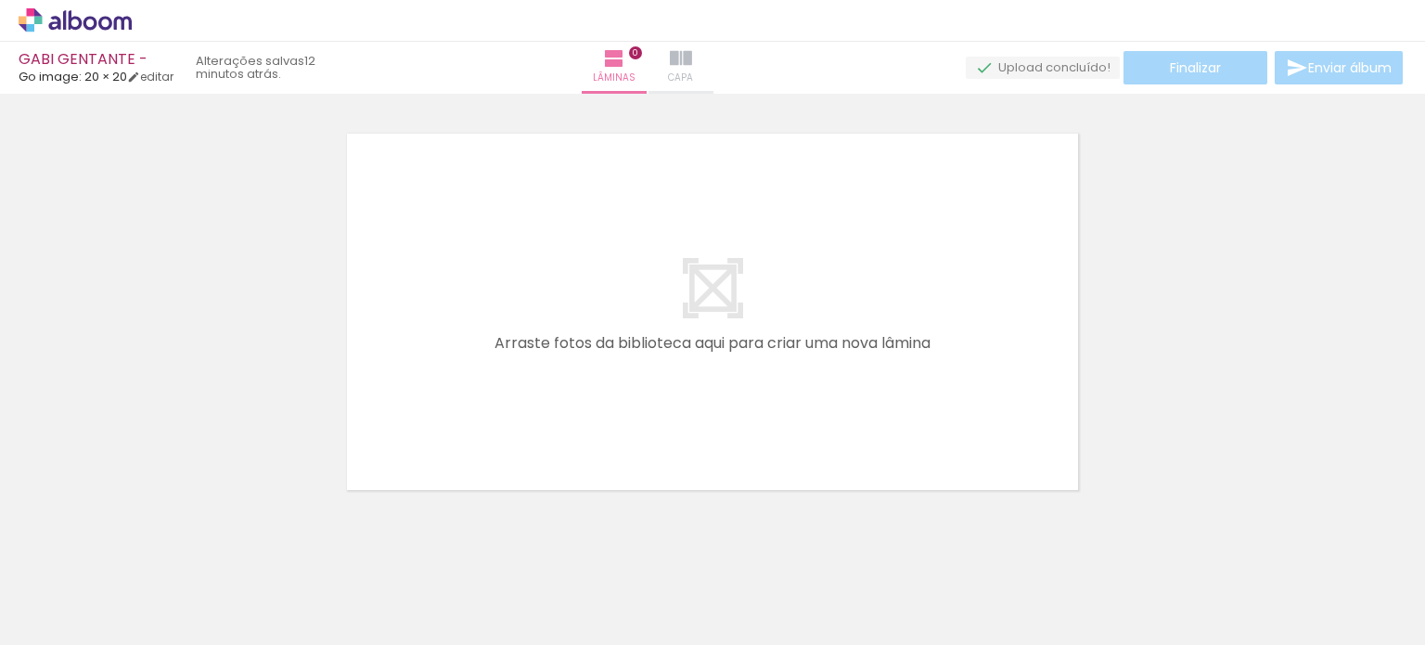
click at [692, 59] on iron-icon at bounding box center [681, 58] width 22 height 22
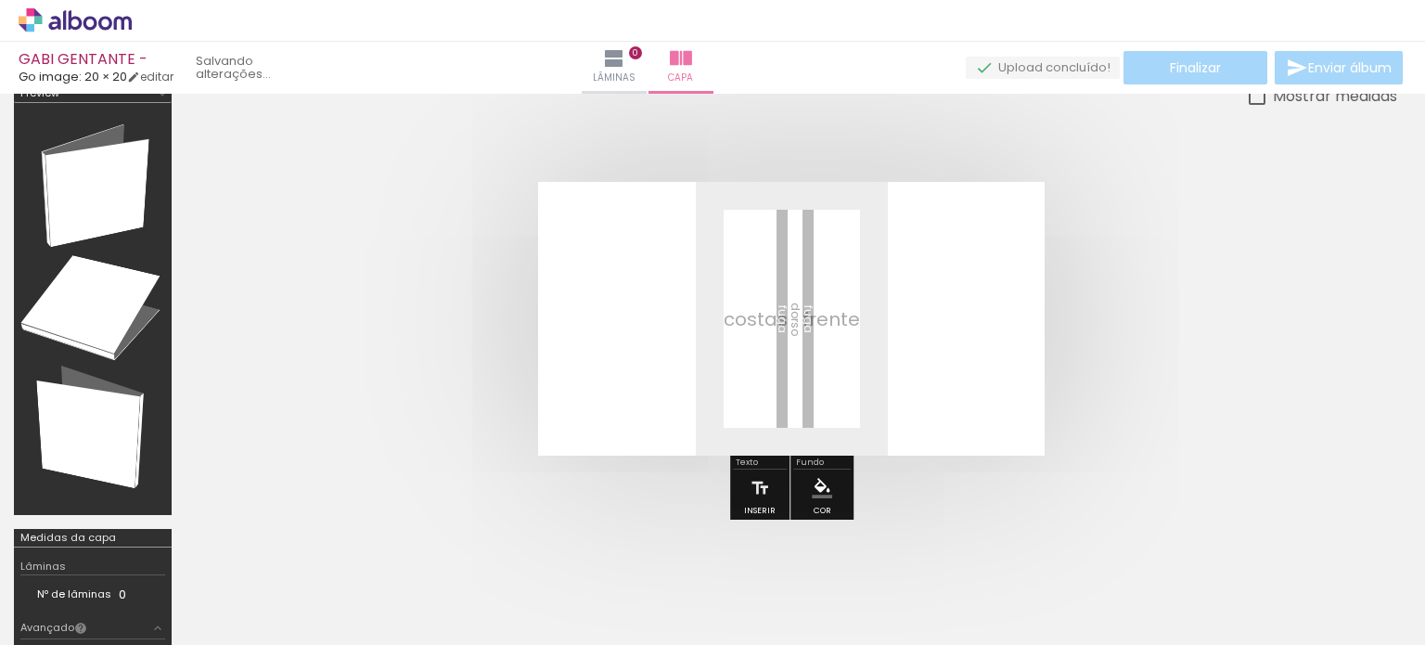
click at [48, 616] on span "Adicionar Fotos" at bounding box center [66, 619] width 56 height 20
click at [0, 0] on input "file" at bounding box center [0, 0] width 0 height 0
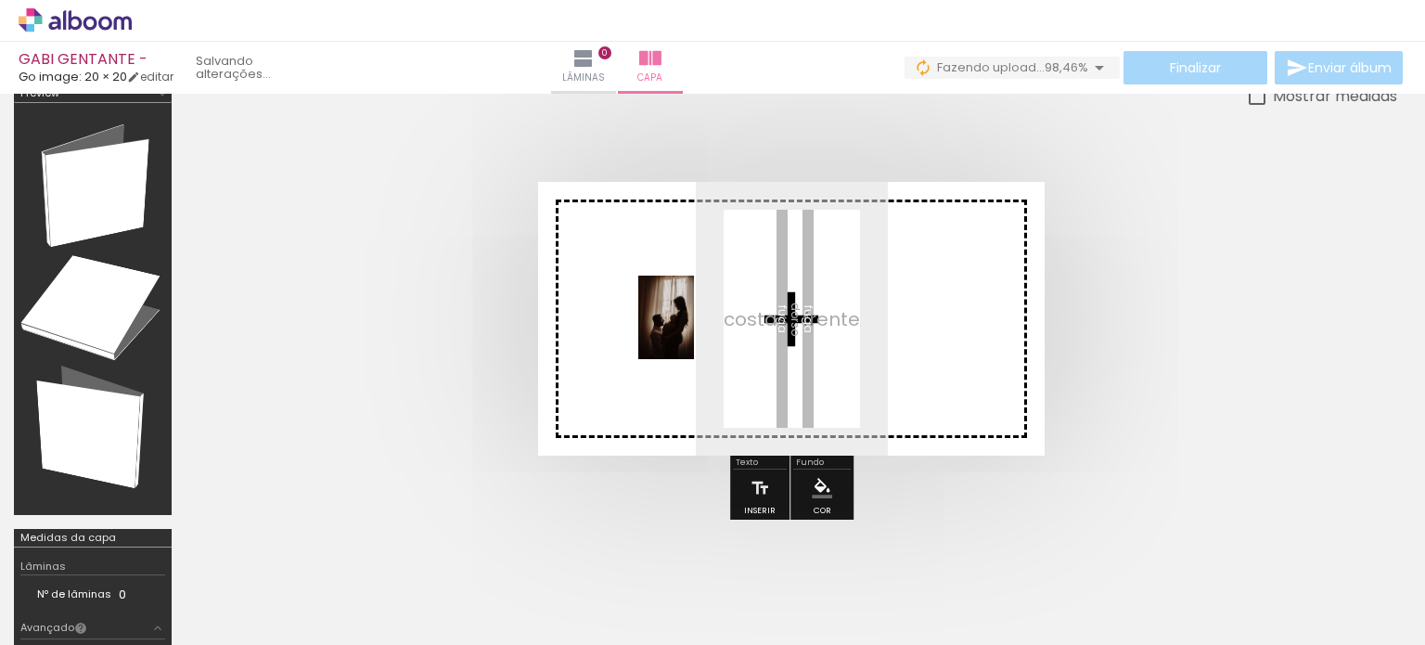
drag, startPoint x: 1226, startPoint y: 608, endPoint x: 694, endPoint y: 331, distance: 599.8
click at [694, 331] on quentale-workspace at bounding box center [712, 322] width 1425 height 645
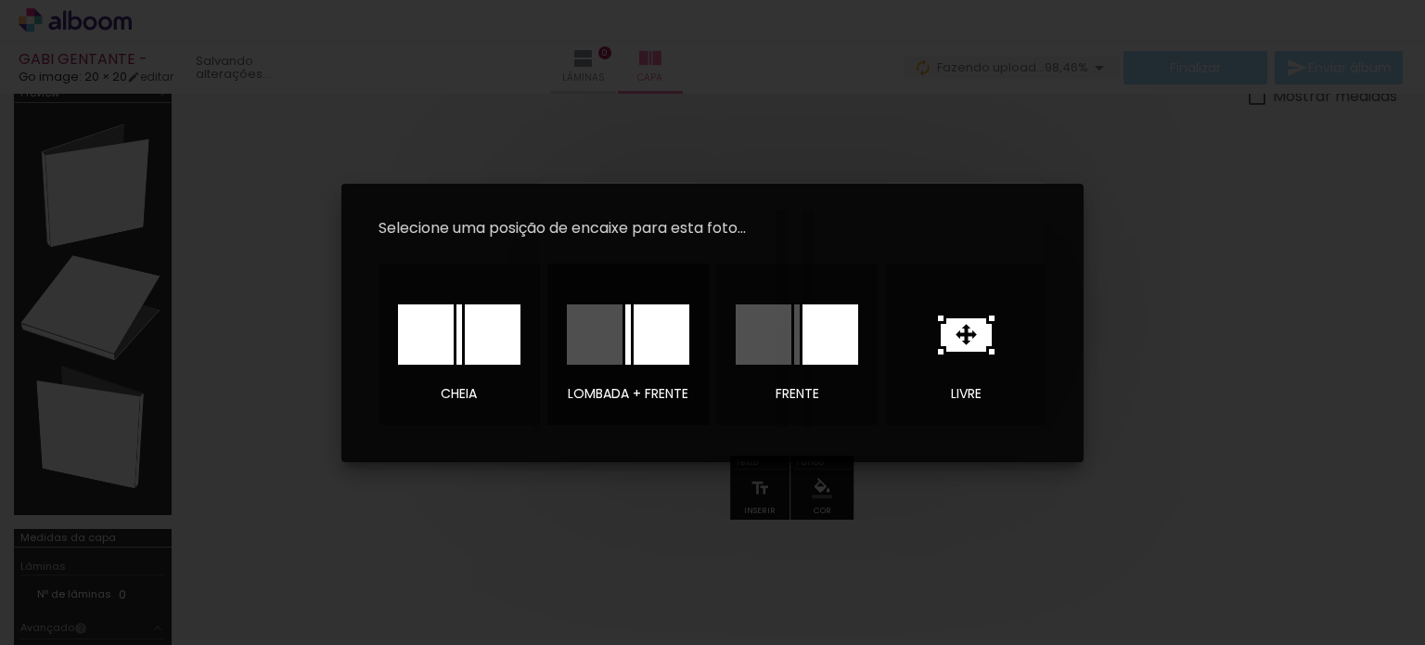
click at [622, 340] on div at bounding box center [628, 334] width 122 height 60
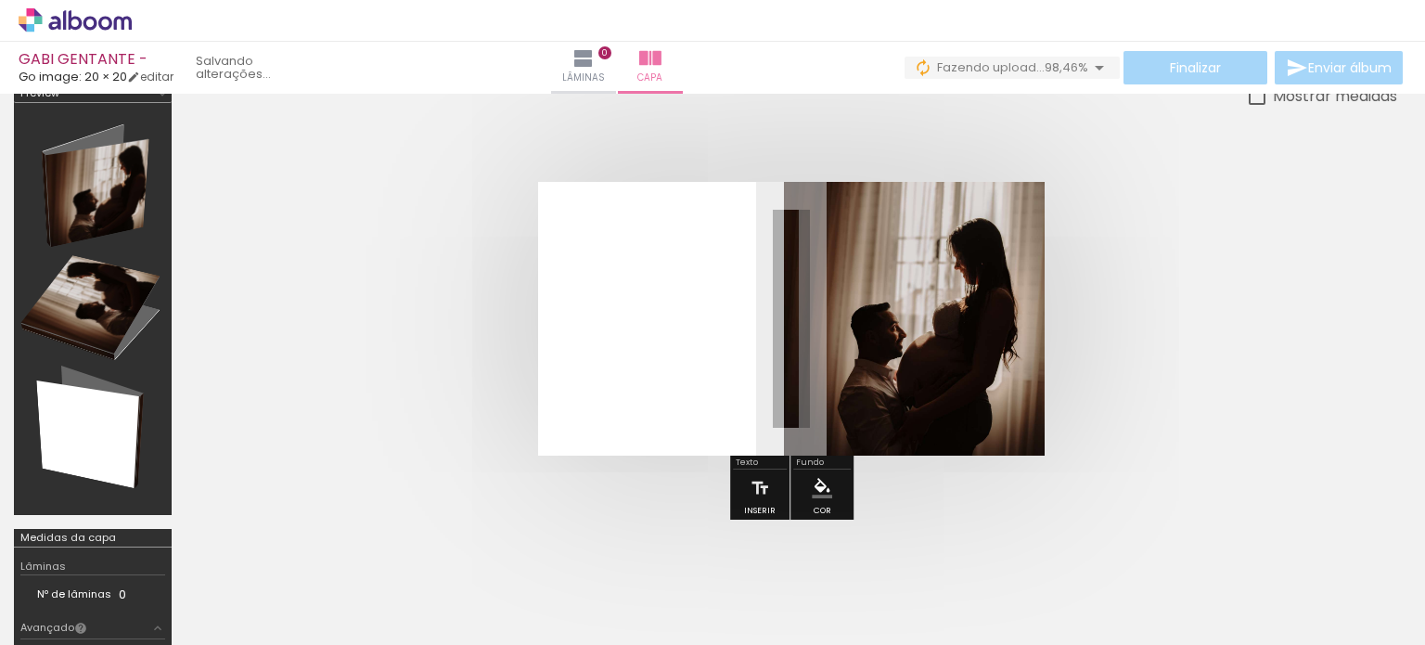
drag, startPoint x: 1306, startPoint y: 357, endPoint x: 935, endPoint y: 281, distance: 378.7
click at [1306, 353] on quentale-cover at bounding box center [791, 319] width 1063 height 274
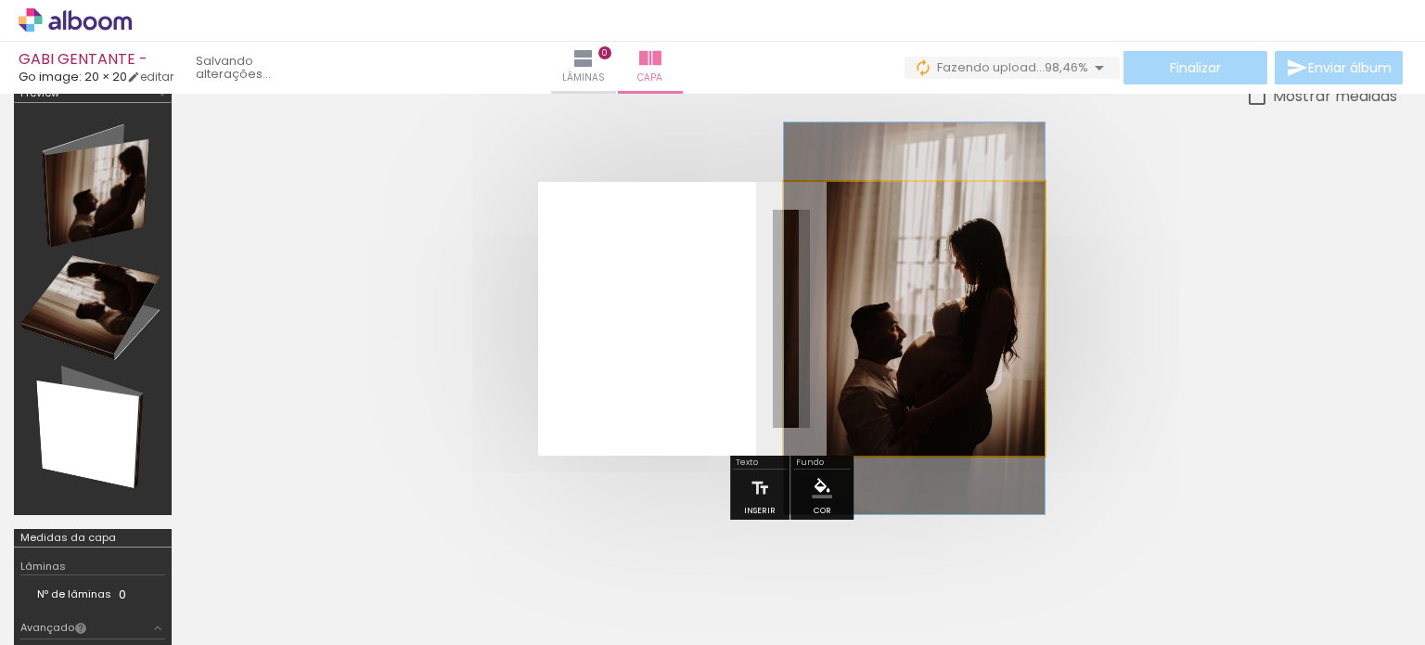
click at [938, 287] on quentale-photo at bounding box center [914, 319] width 261 height 274
drag, startPoint x: 931, startPoint y: 331, endPoint x: 924, endPoint y: 608, distance: 276.5
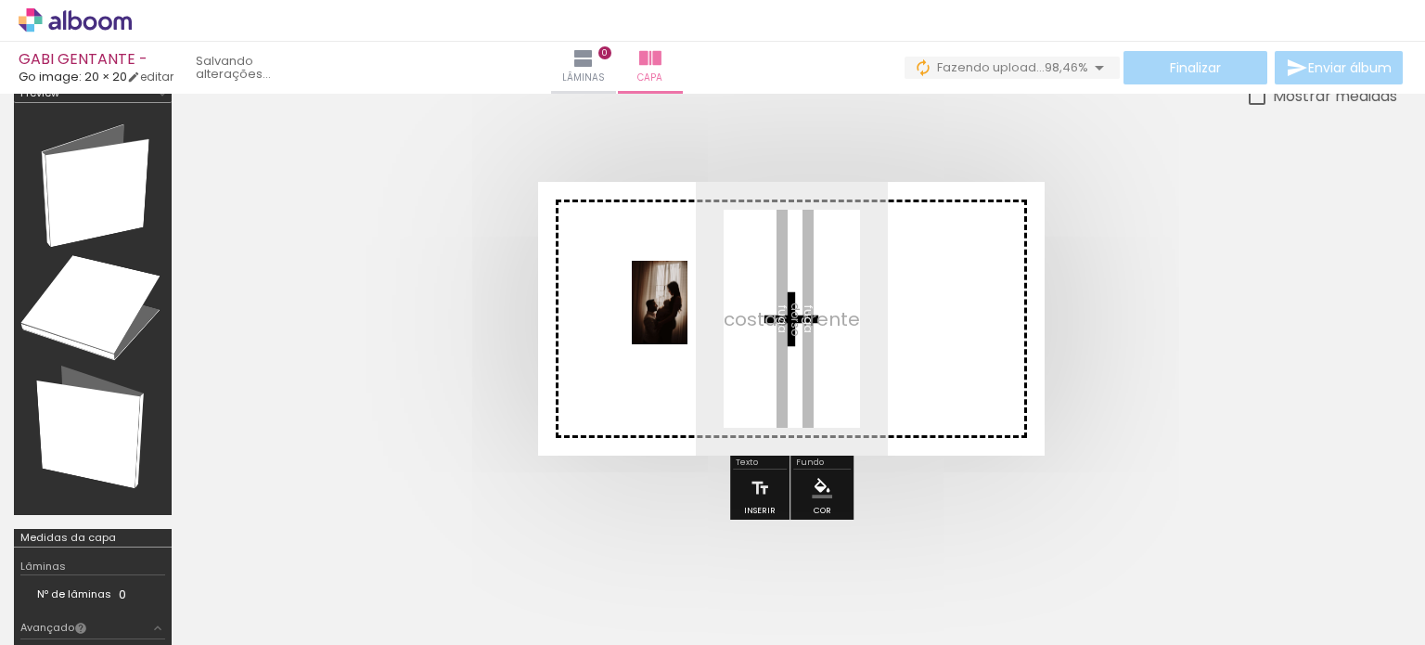
drag, startPoint x: 1250, startPoint y: 596, endPoint x: 687, endPoint y: 316, distance: 628.8
click at [687, 316] on quentale-workspace at bounding box center [712, 322] width 1425 height 645
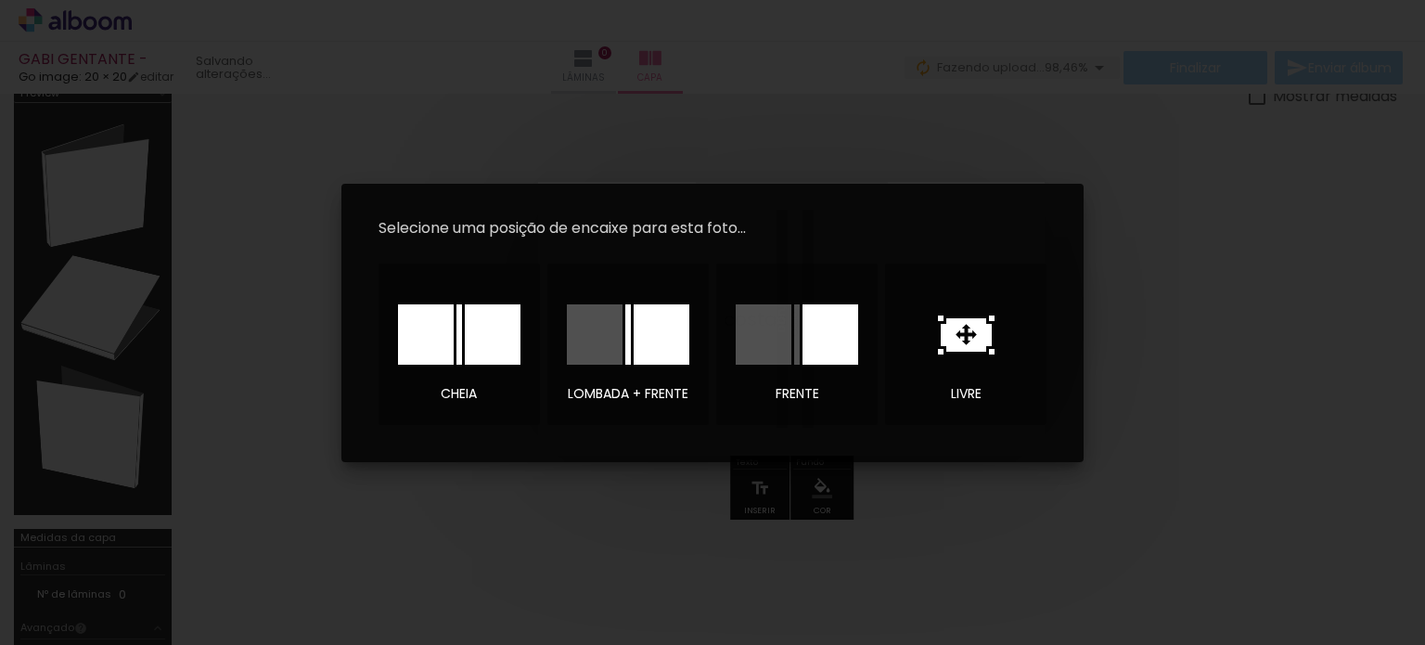
click at [1108, 195] on iron-overlay-backdrop at bounding box center [712, 322] width 1425 height 645
click at [431, 353] on div at bounding box center [426, 334] width 56 height 60
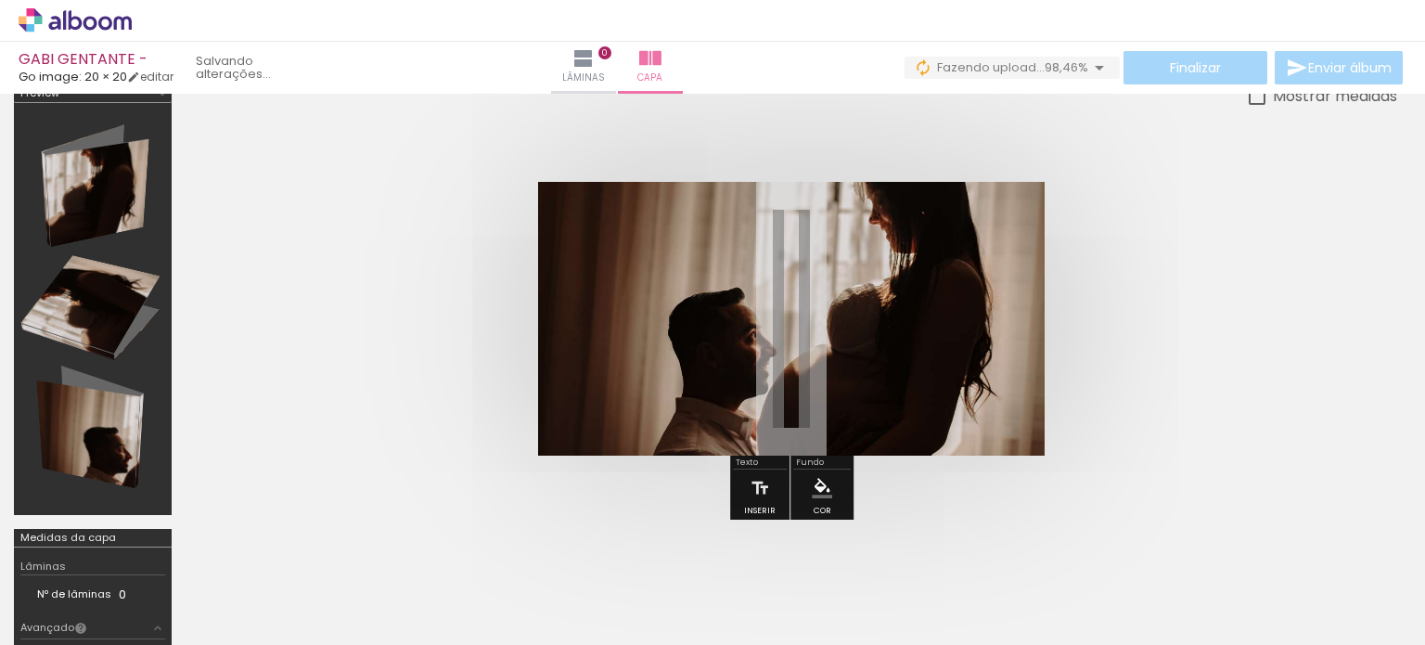
click at [864, 318] on quentale-photo at bounding box center [791, 319] width 506 height 274
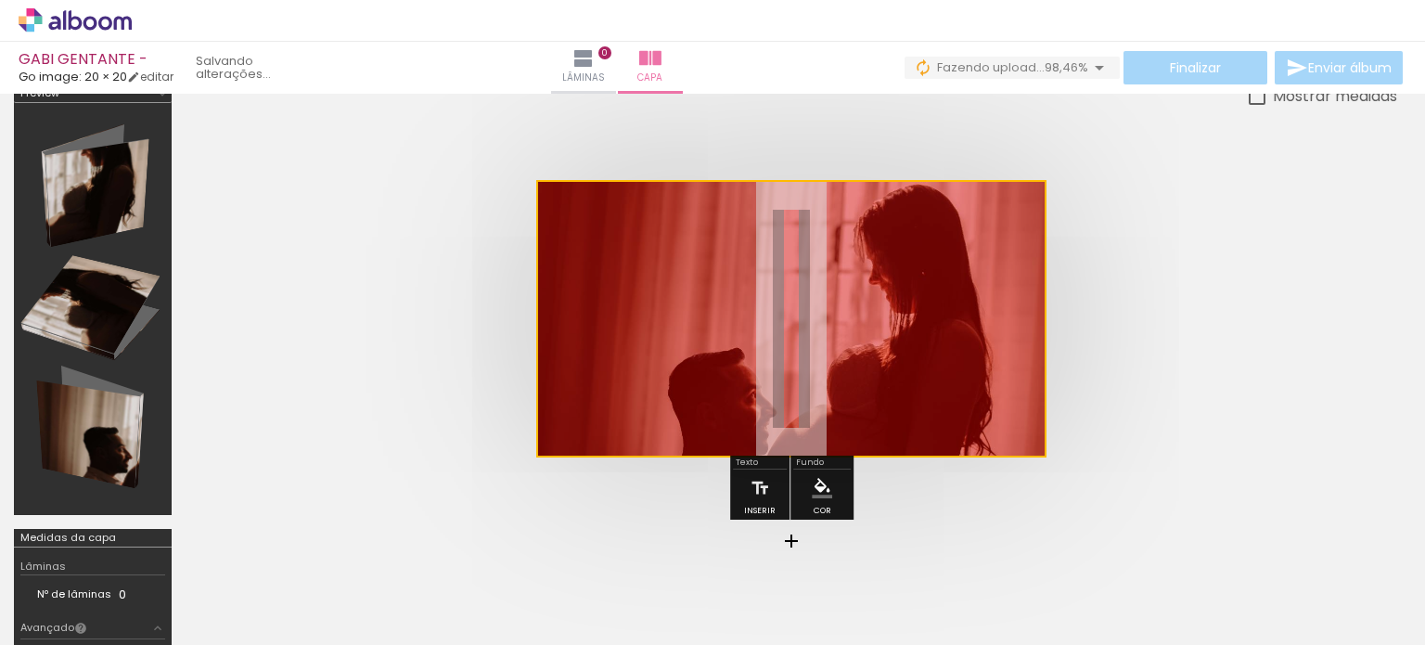
drag, startPoint x: 893, startPoint y: 473, endPoint x: 927, endPoint y: 688, distance: 217.9
click at [927, 644] on html "link( href="../../bower_components/polymer/polymer.html" rel="import" ) picture…" at bounding box center [712, 322] width 1425 height 645
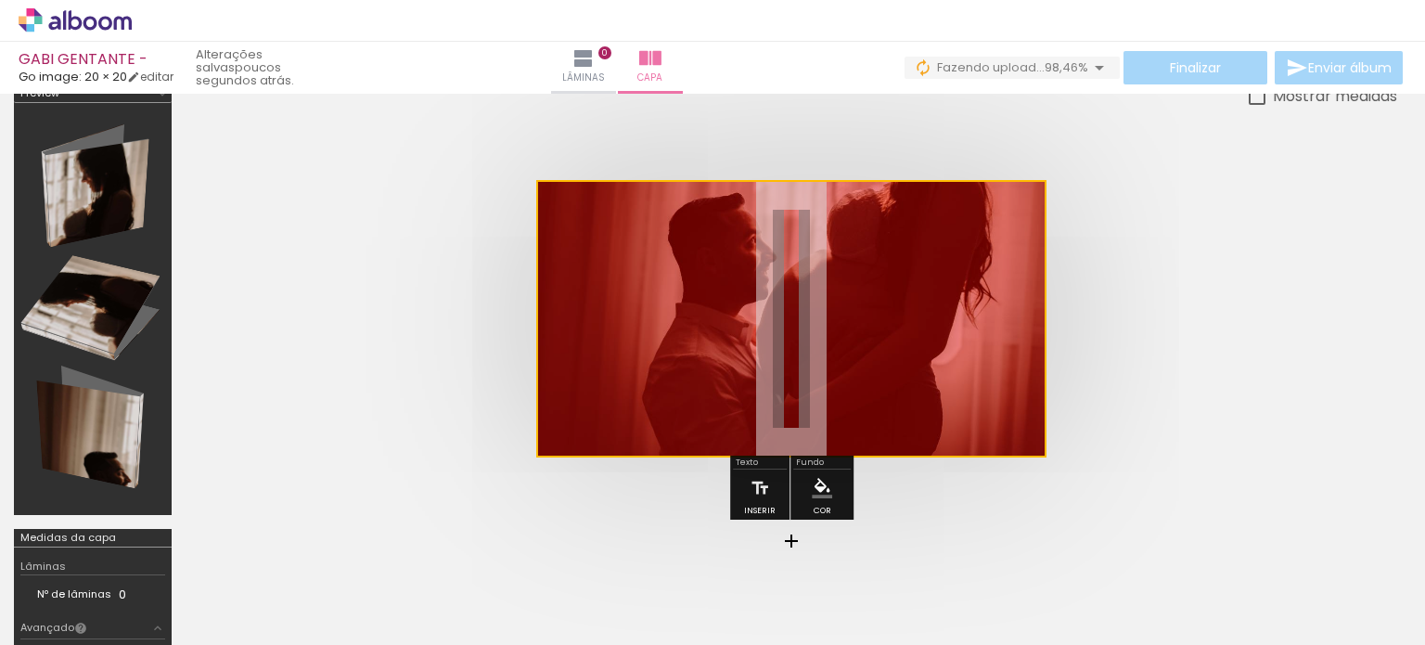
drag, startPoint x: 660, startPoint y: 329, endPoint x: 684, endPoint y: 163, distance: 167.6
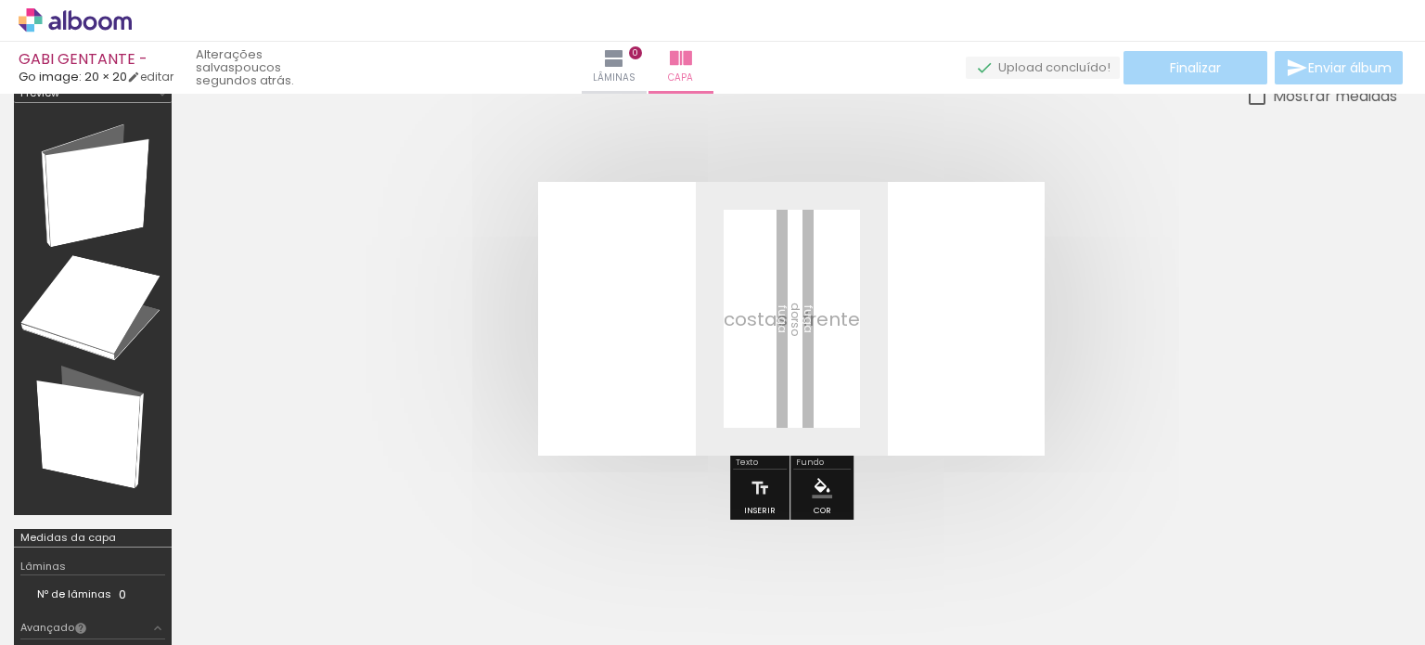
click at [79, 613] on span "Adicionar Fotos" at bounding box center [66, 619] width 56 height 20
click at [0, 0] on input "file" at bounding box center [0, 0] width 0 height 0
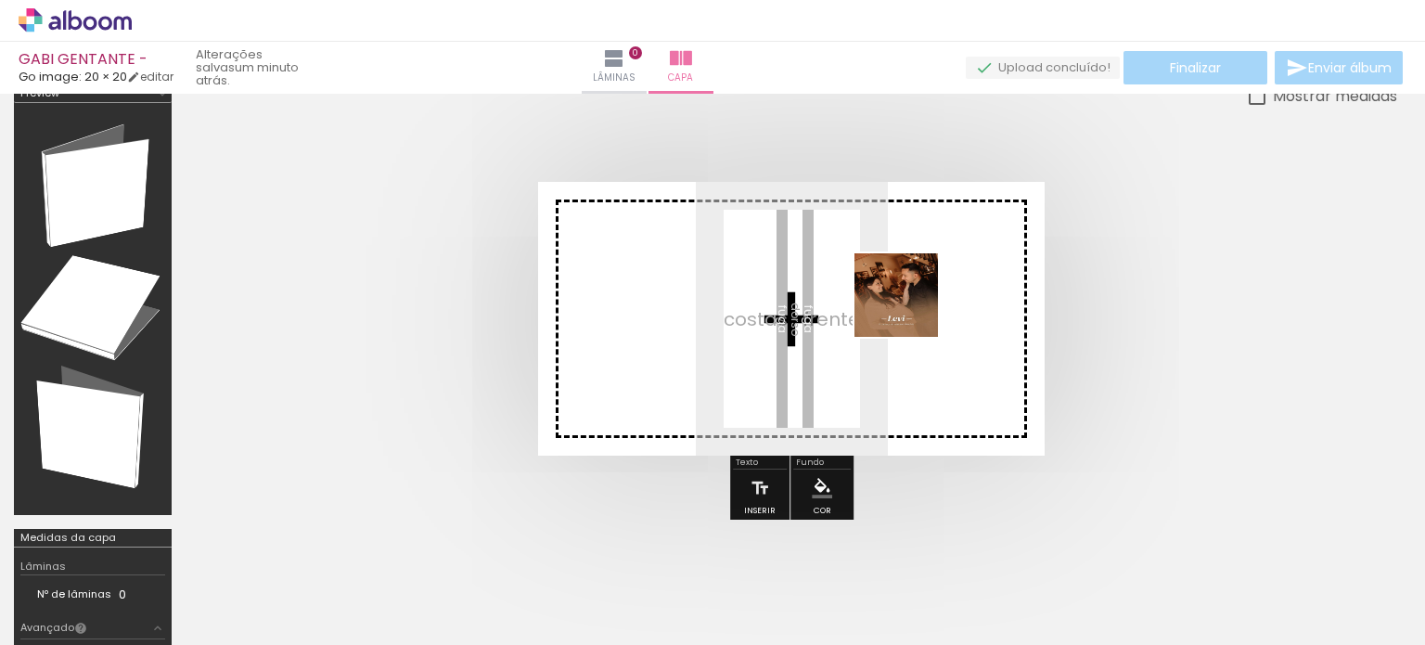
drag, startPoint x: 1372, startPoint y: 595, endPoint x: 898, endPoint y: 298, distance: 559.2
click at [898, 298] on quentale-workspace at bounding box center [712, 322] width 1425 height 645
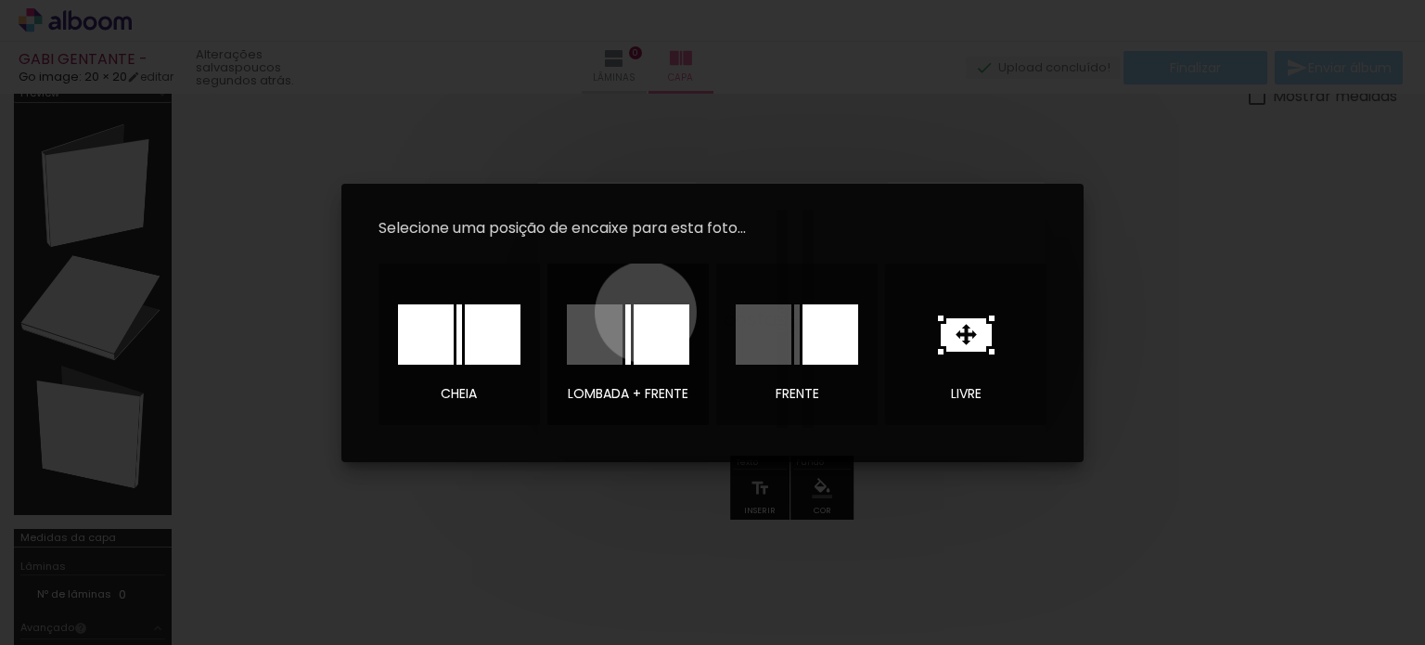
click at [646, 312] on div at bounding box center [661, 334] width 56 height 60
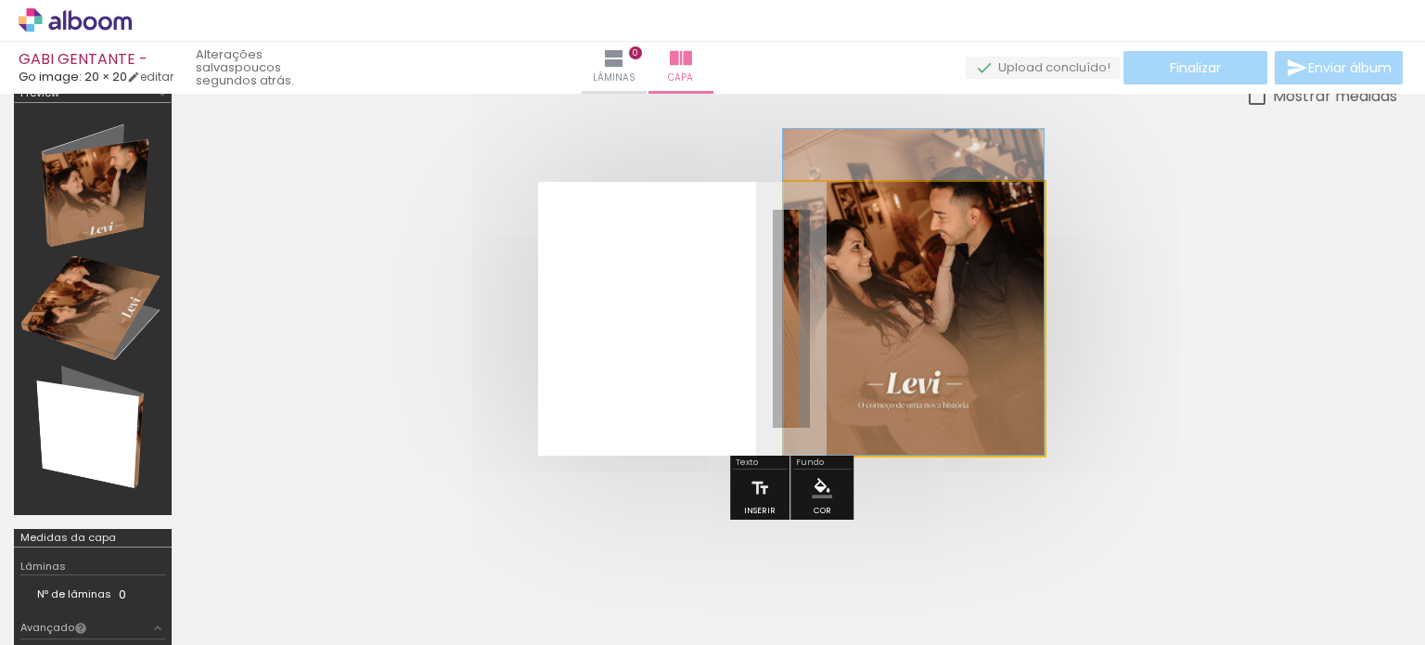
drag, startPoint x: 970, startPoint y: 288, endPoint x: 950, endPoint y: 226, distance: 64.5
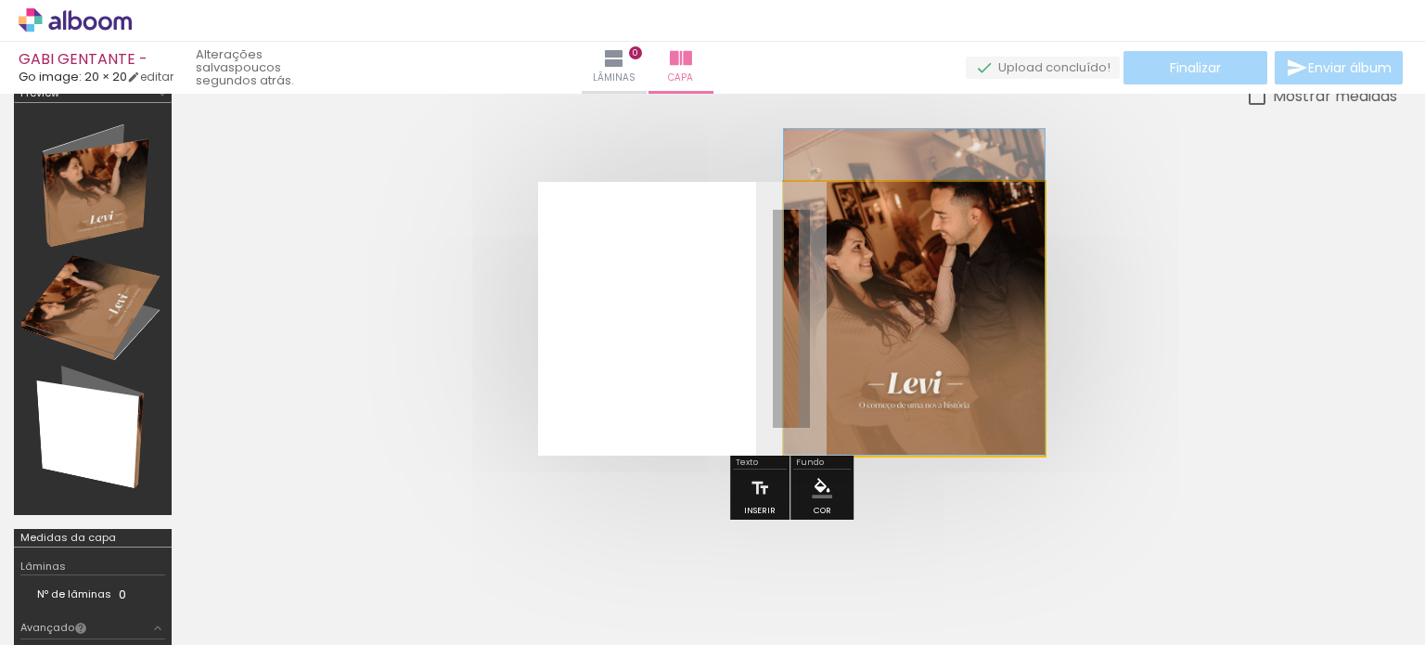
drag, startPoint x: 851, startPoint y: 225, endPoint x: 823, endPoint y: 222, distance: 28.1
click at [823, 222] on div at bounding box center [881, 229] width 129 height 28
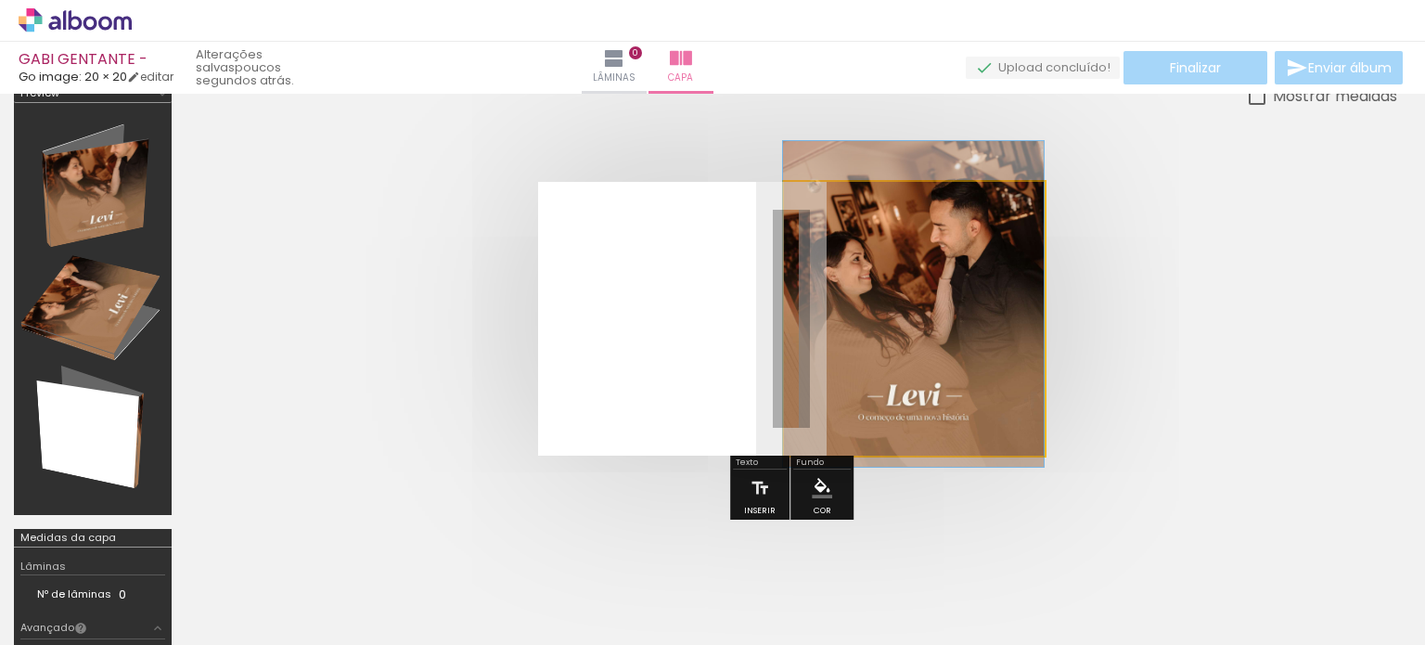
drag, startPoint x: 948, startPoint y: 351, endPoint x: 941, endPoint y: 362, distance: 12.9
click at [941, 362] on quentale-photo at bounding box center [914, 319] width 261 height 274
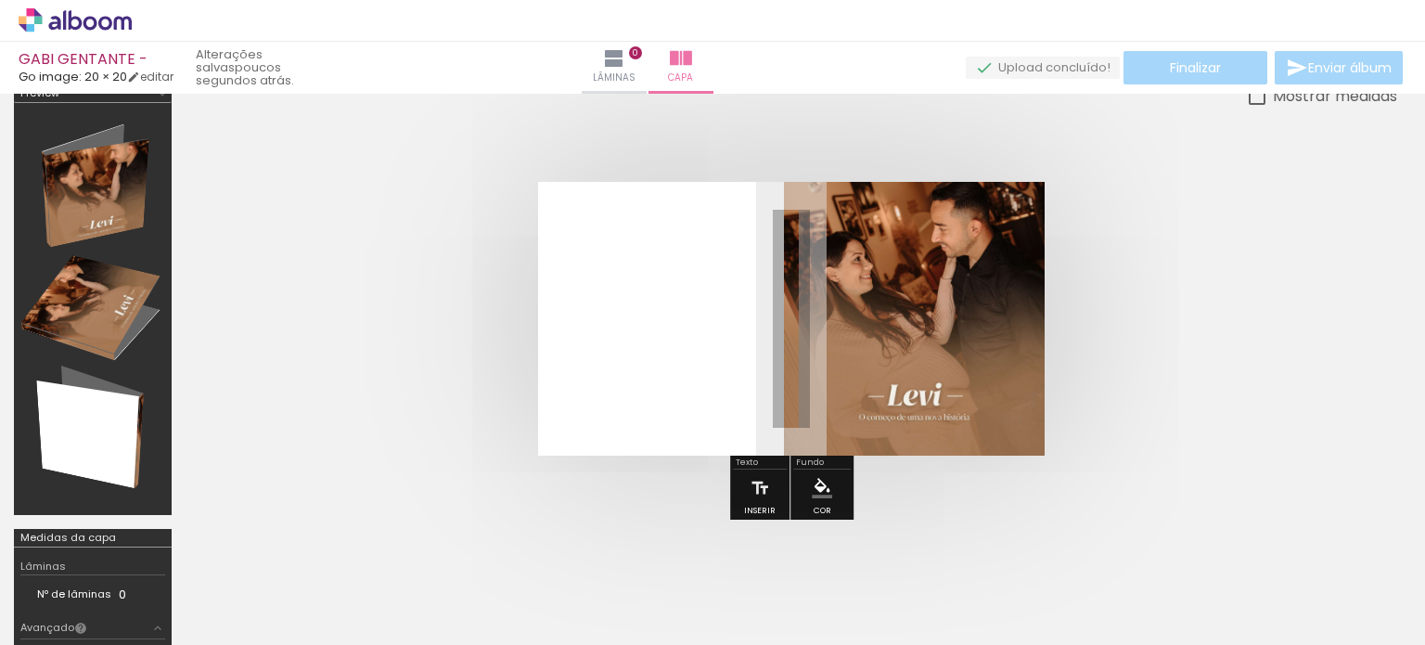
click at [1245, 391] on quentale-cover at bounding box center [791, 319] width 1063 height 274
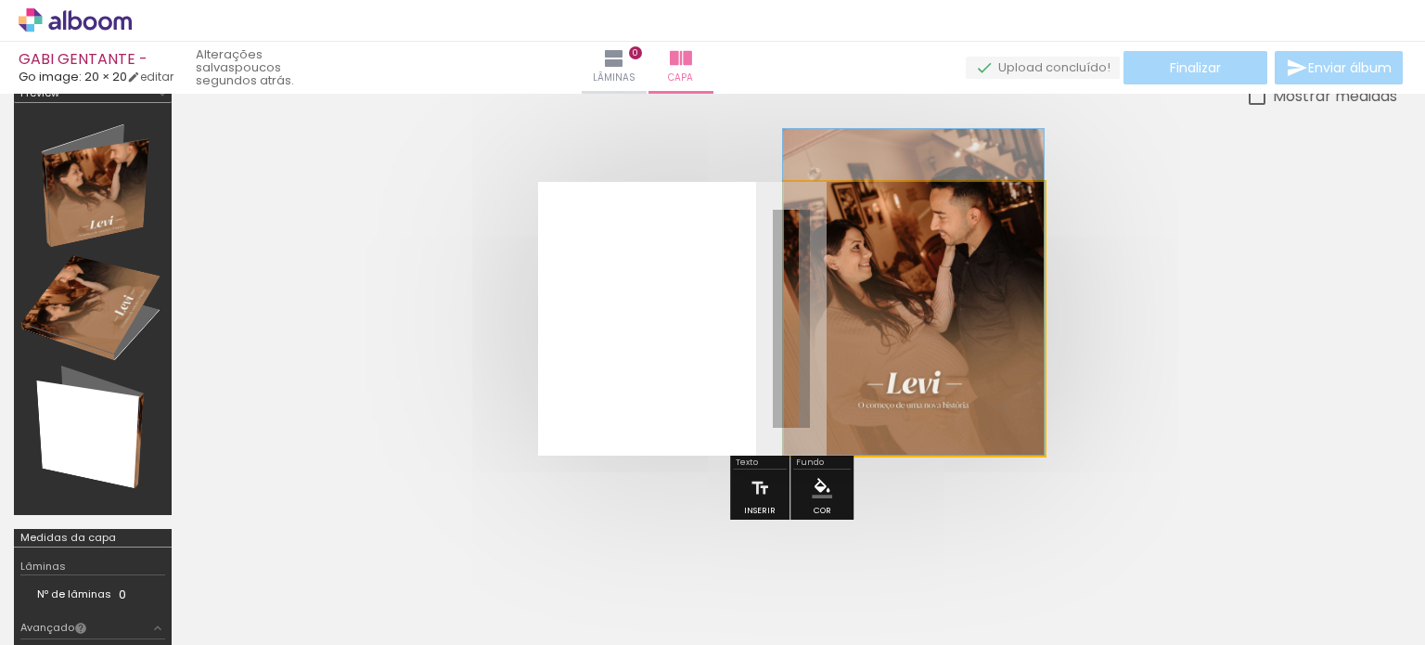
drag, startPoint x: 917, startPoint y: 287, endPoint x: 857, endPoint y: 245, distance: 73.3
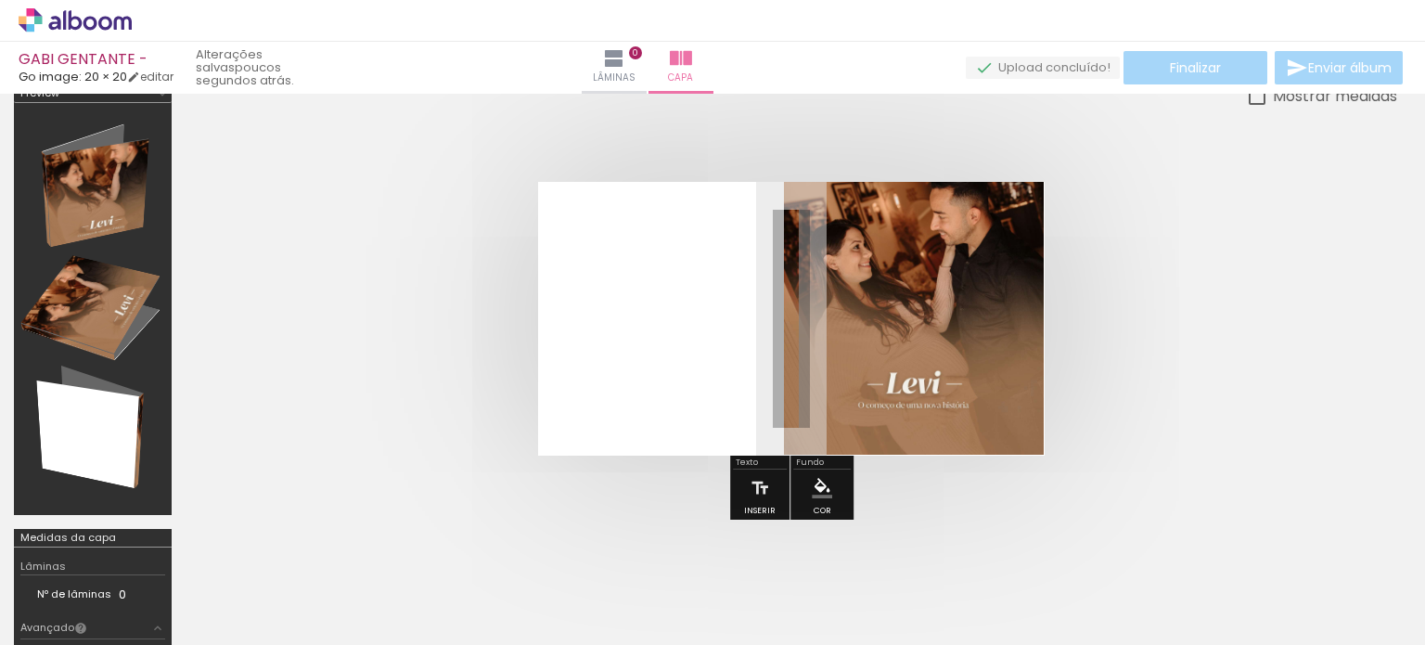
click at [1195, 338] on quentale-cover at bounding box center [791, 319] width 1063 height 274
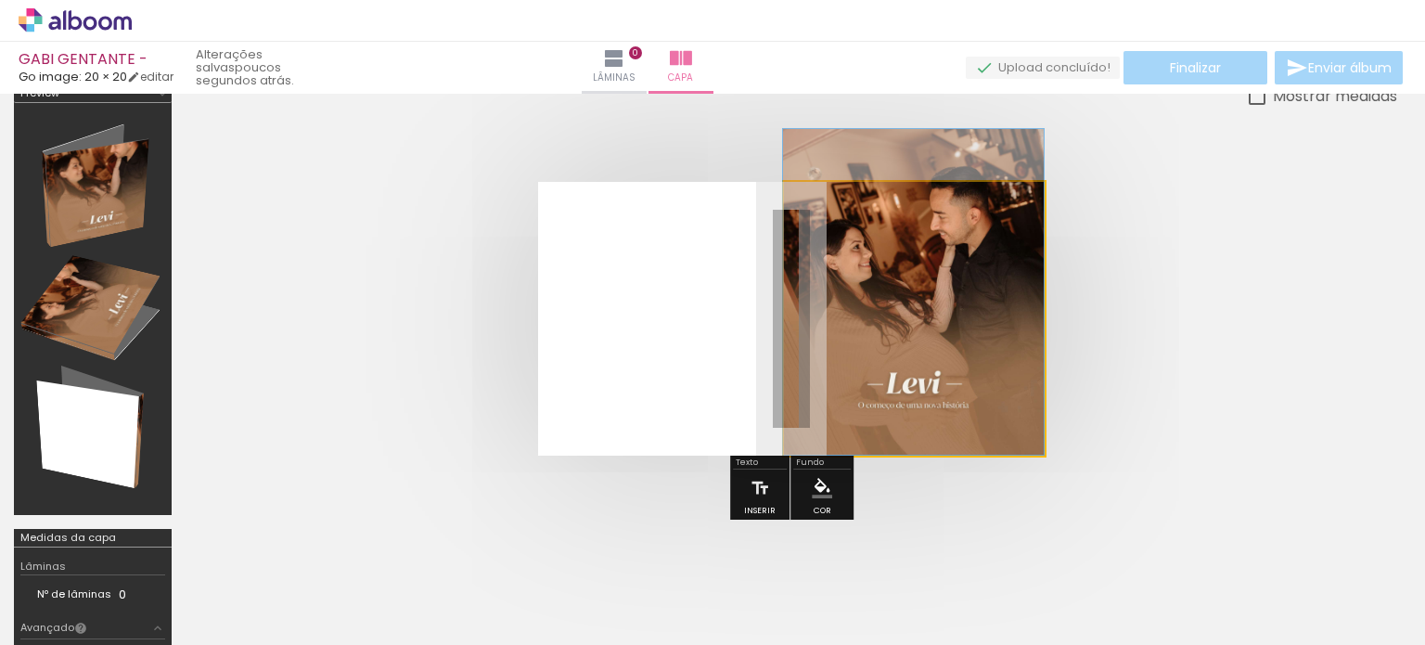
drag, startPoint x: 939, startPoint y: 368, endPoint x: 928, endPoint y: 322, distance: 47.5
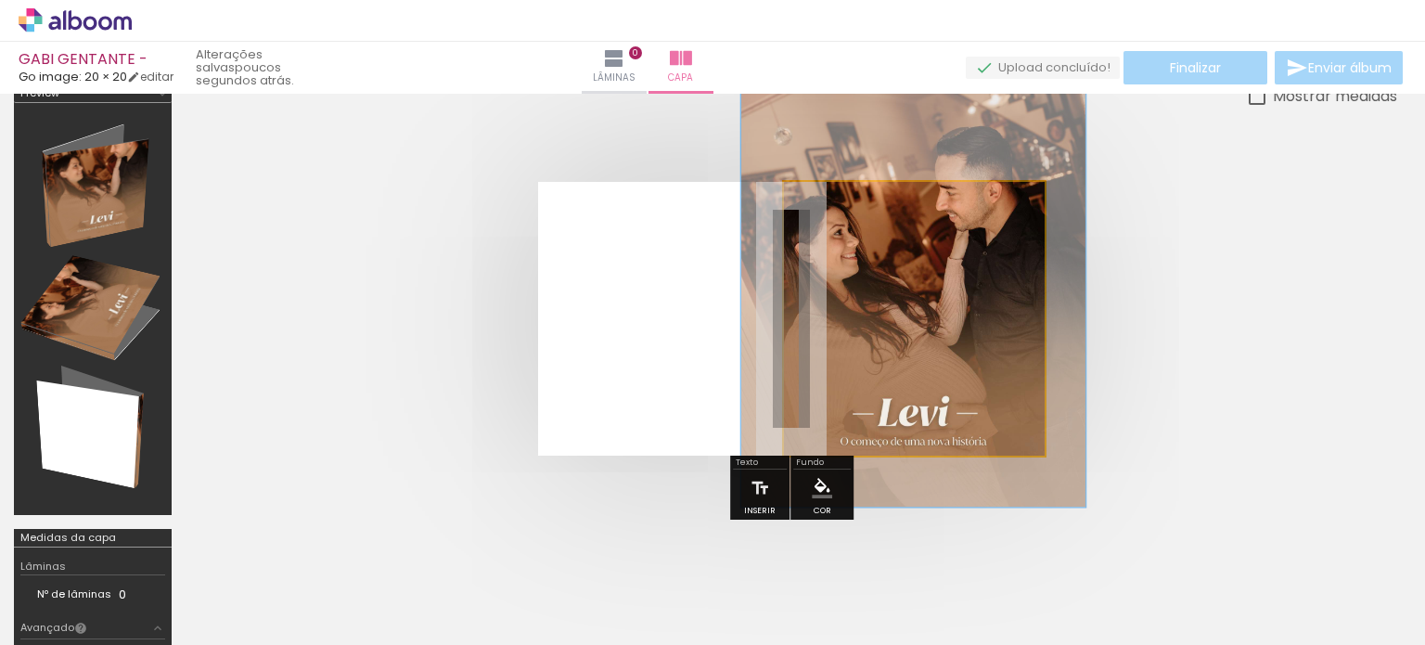
drag, startPoint x: 858, startPoint y: 220, endPoint x: 883, endPoint y: 232, distance: 27.8
type paper-slider "138"
click at [882, 222] on div at bounding box center [876, 229] width 30 height 30
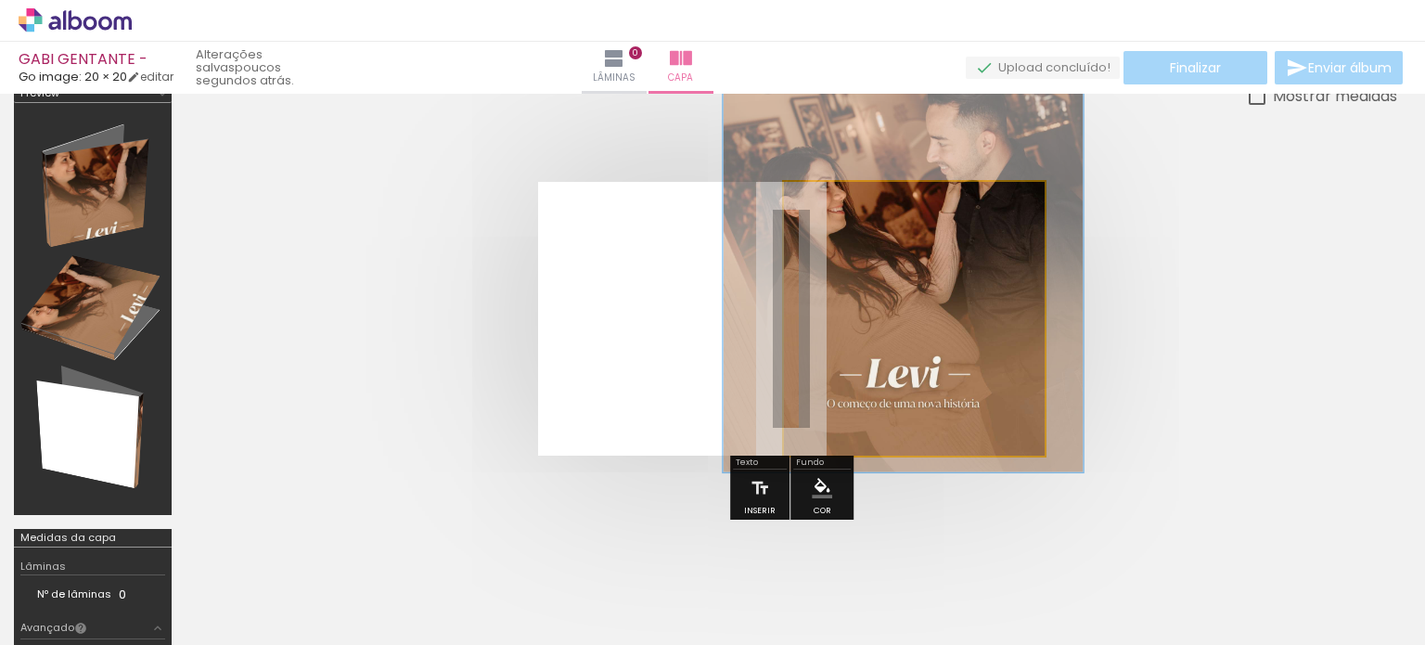
drag, startPoint x: 915, startPoint y: 334, endPoint x: 907, endPoint y: 272, distance: 62.7
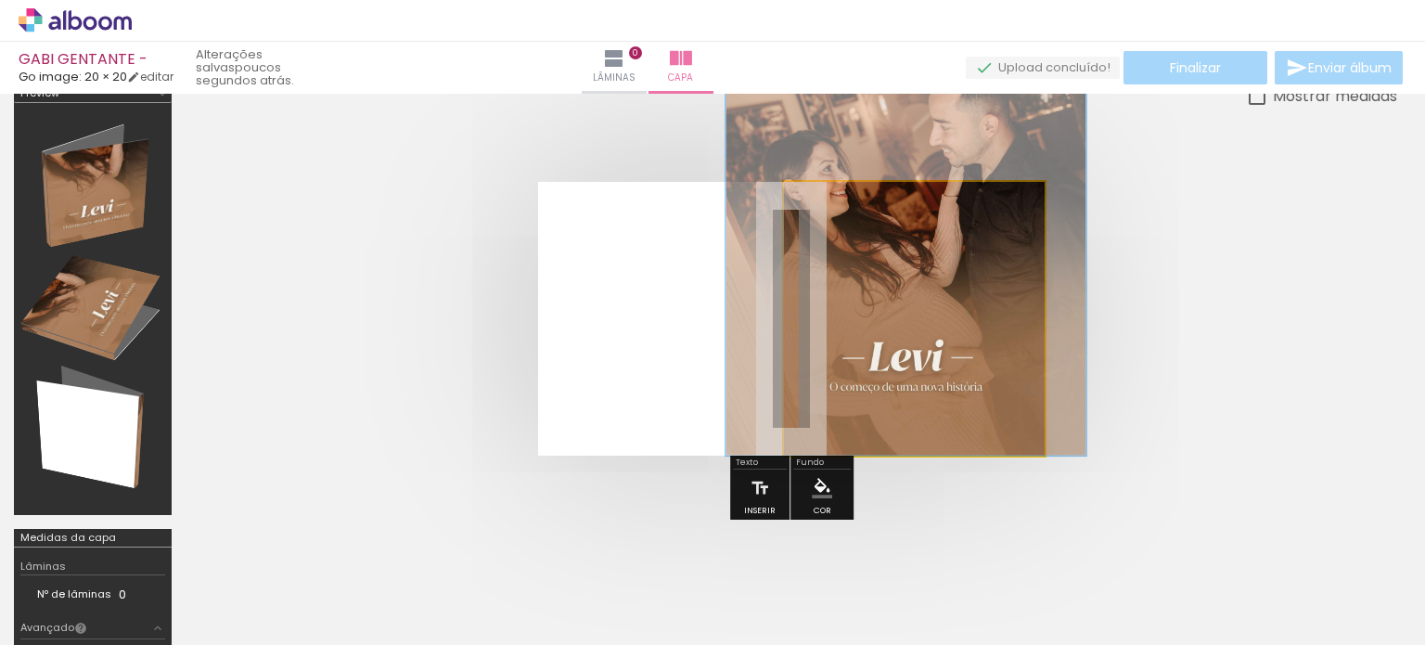
drag, startPoint x: 950, startPoint y: 303, endPoint x: 957, endPoint y: 287, distance: 18.3
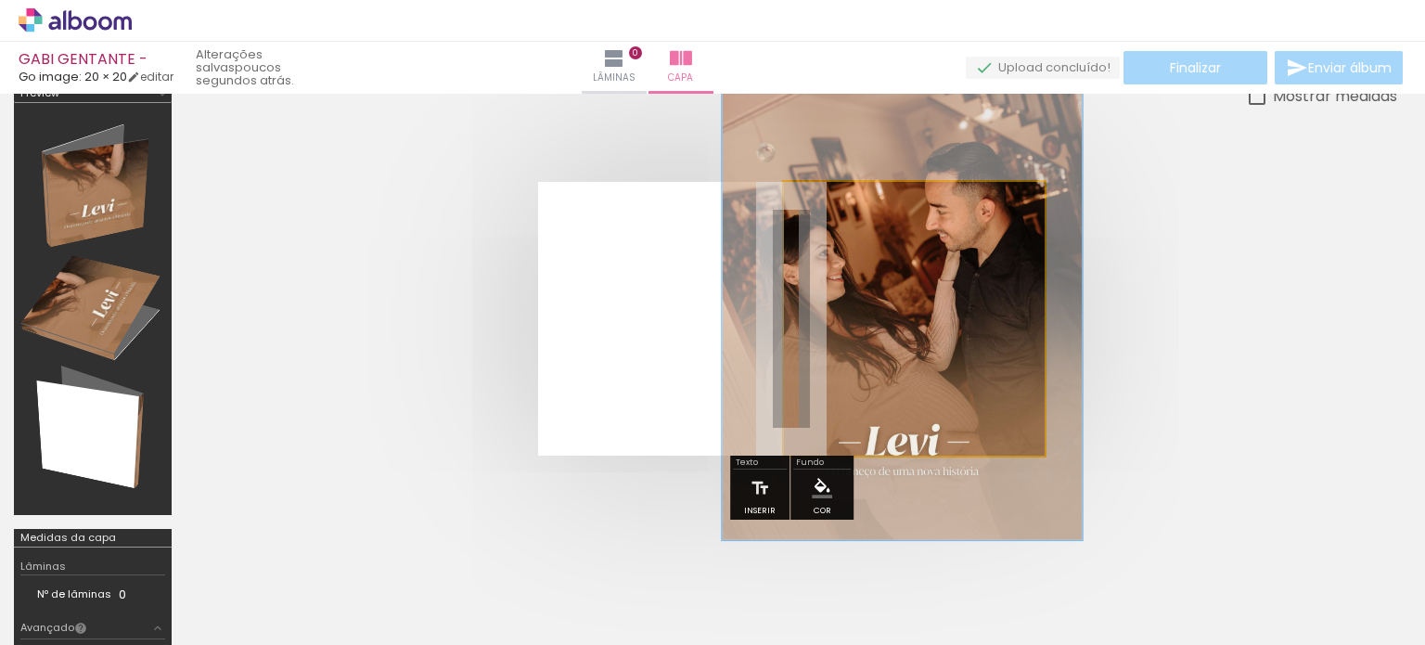
drag, startPoint x: 946, startPoint y: 368, endPoint x: 942, endPoint y: 460, distance: 91.9
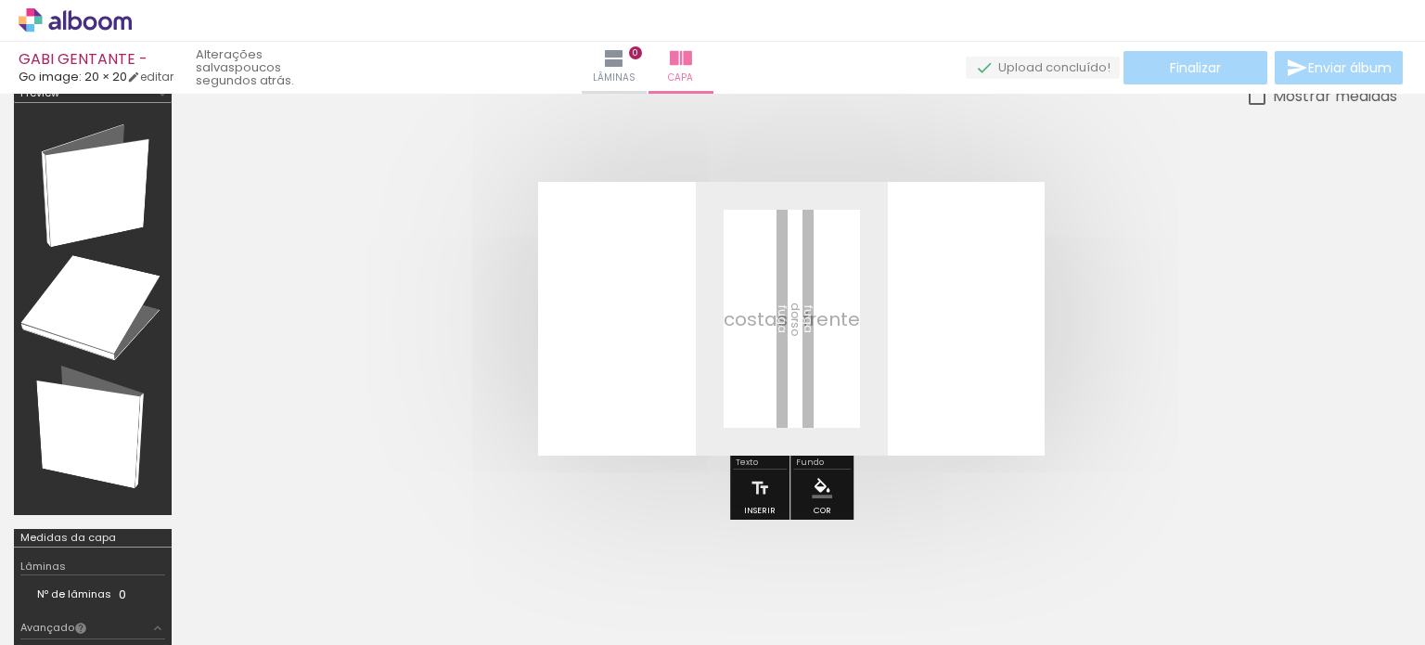
click at [41, 612] on span "Adicionar Fotos" at bounding box center [66, 619] width 56 height 20
click at [0, 0] on input "file" at bounding box center [0, 0] width 0 height 0
click at [45, 612] on span "Adicionar Fotos" at bounding box center [66, 619] width 56 height 20
click at [0, 0] on input "file" at bounding box center [0, 0] width 0 height 0
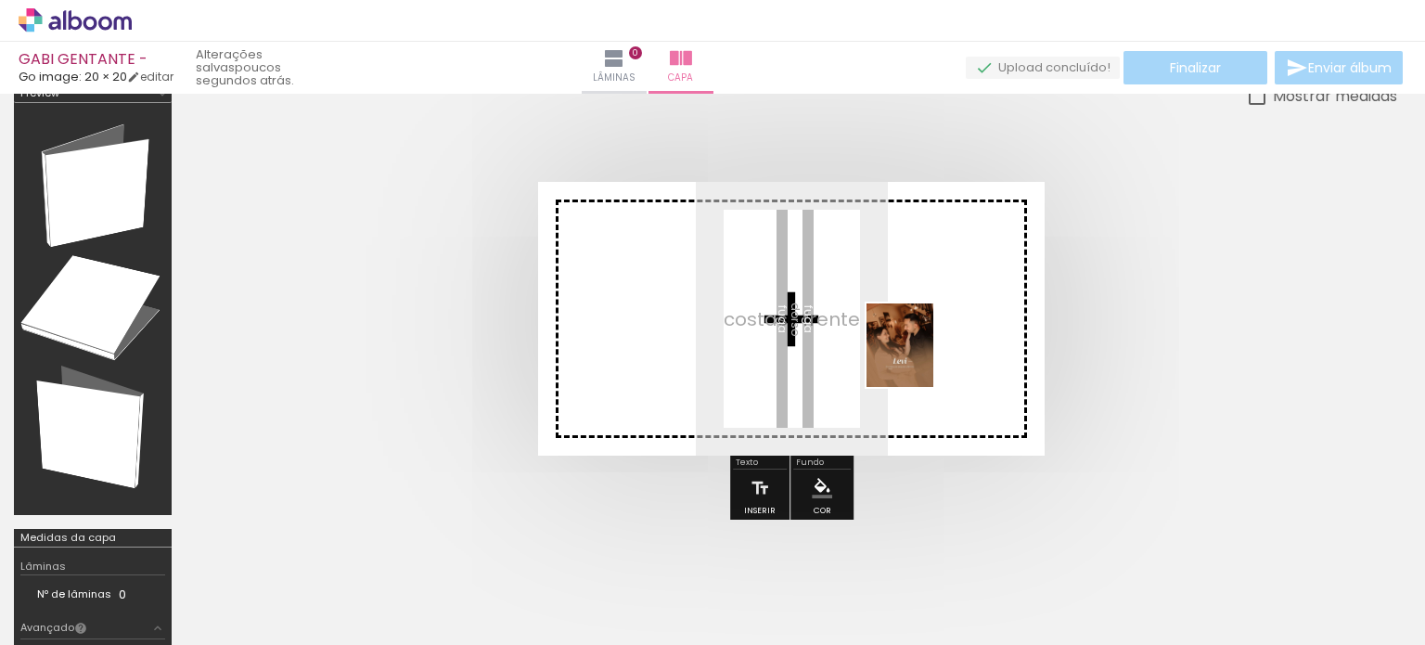
drag, startPoint x: 1360, startPoint y: 612, endPoint x: 922, endPoint y: 359, distance: 505.7
click at [922, 359] on quentale-workspace at bounding box center [712, 322] width 1425 height 645
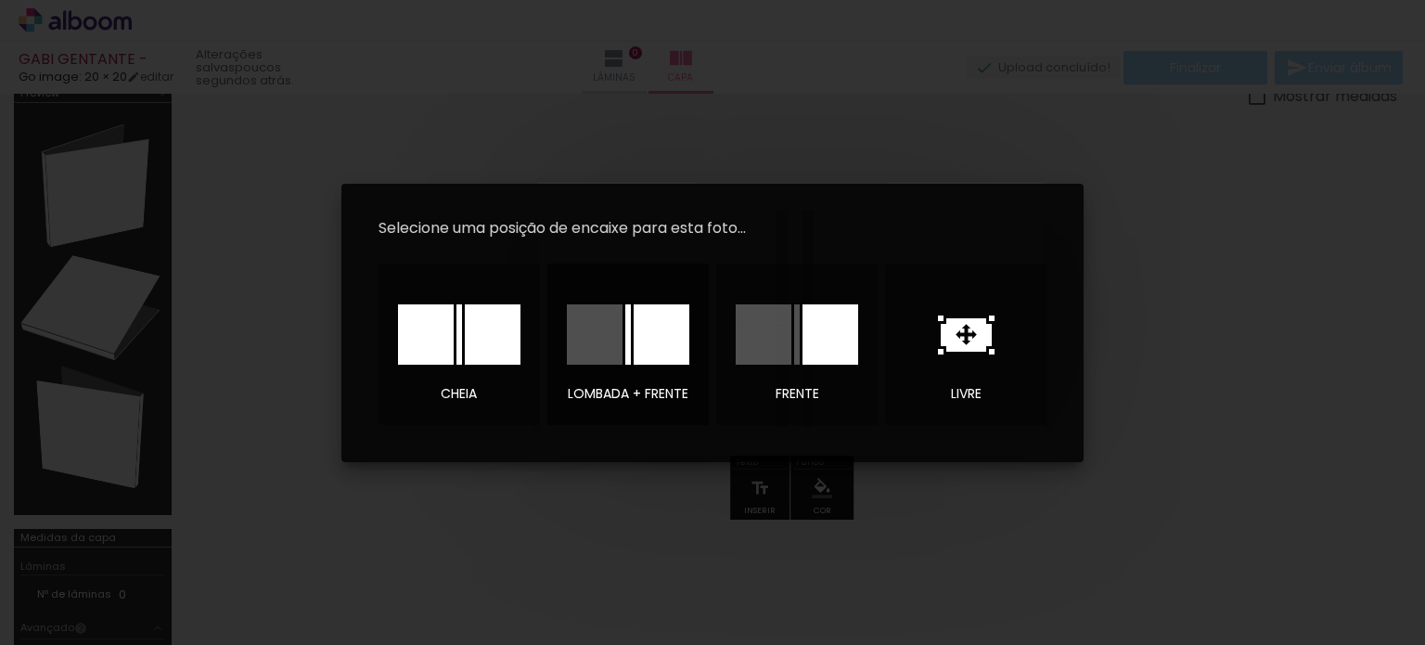
click at [659, 351] on div at bounding box center [661, 334] width 56 height 60
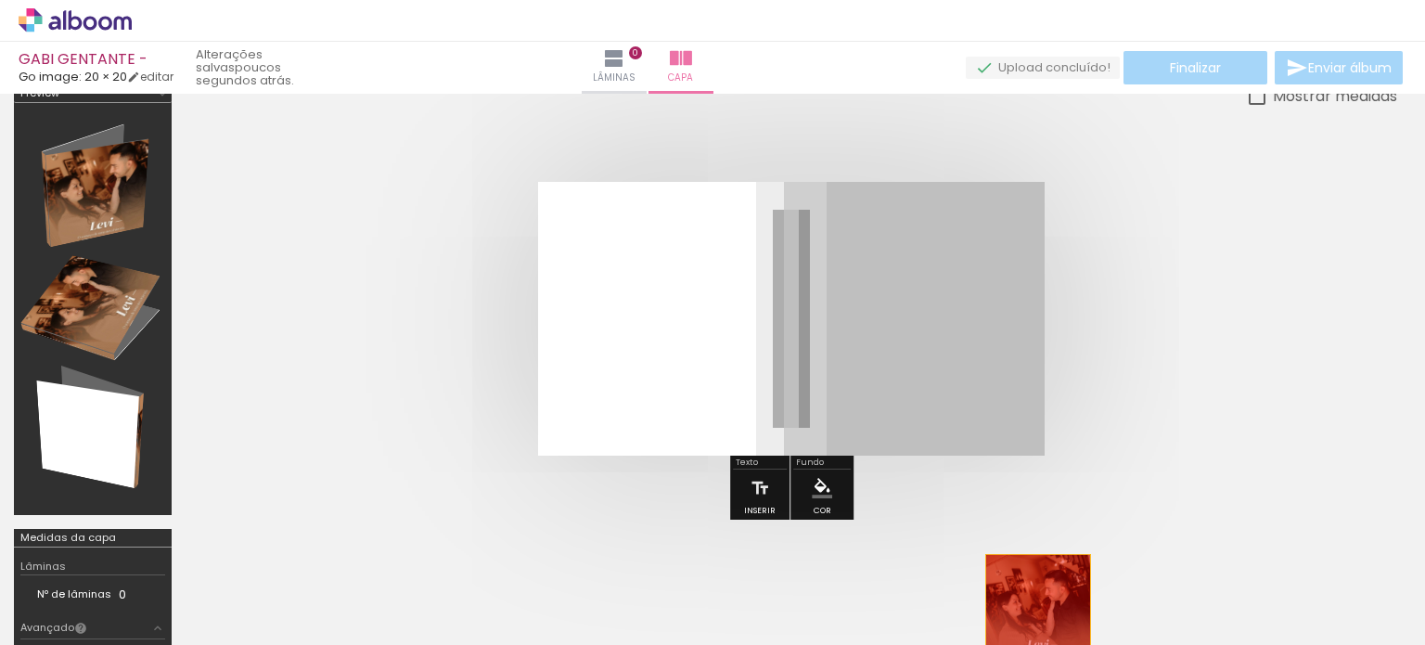
drag, startPoint x: 985, startPoint y: 343, endPoint x: 1038, endPoint y: 608, distance: 269.6
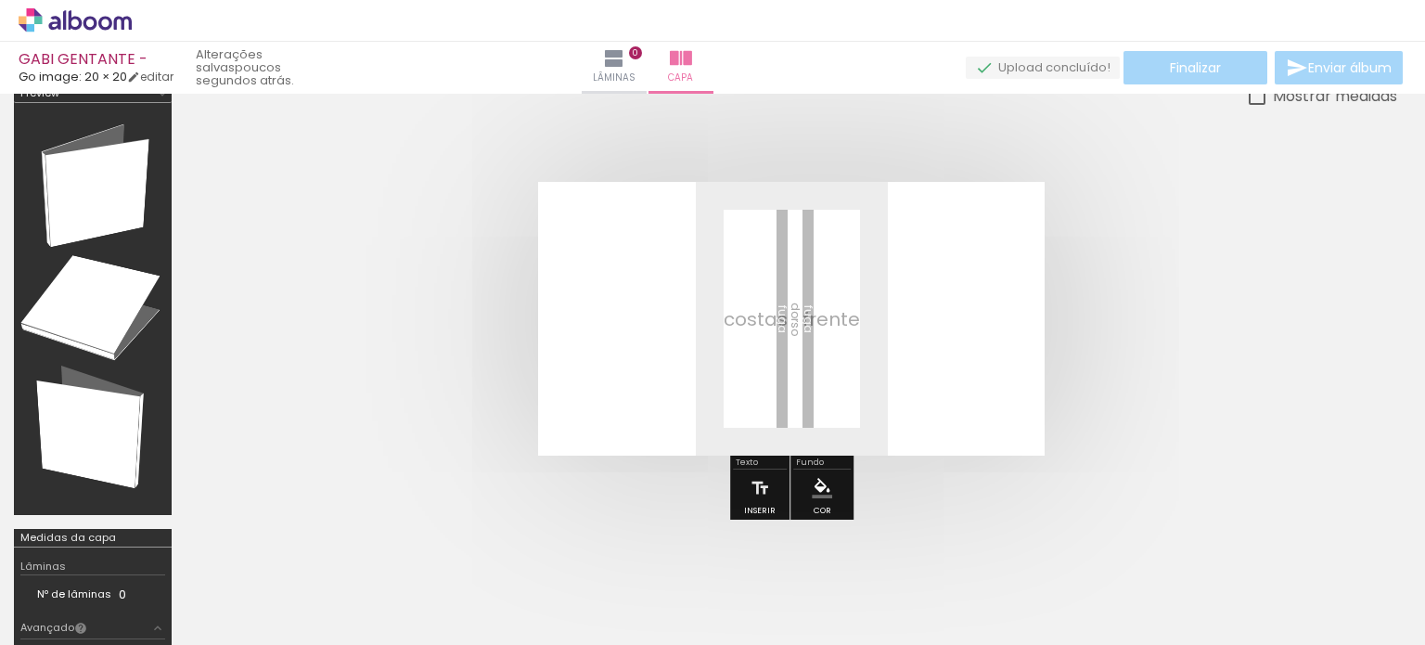
click at [1321, 556] on paper-icon-button at bounding box center [1309, 544] width 23 height 23
click at [1322, 558] on div at bounding box center [1349, 582] width 73 height 92
drag, startPoint x: 324, startPoint y: 582, endPoint x: 344, endPoint y: 611, distance: 36.0
click at [341, 611] on div at bounding box center [310, 582] width 61 height 92
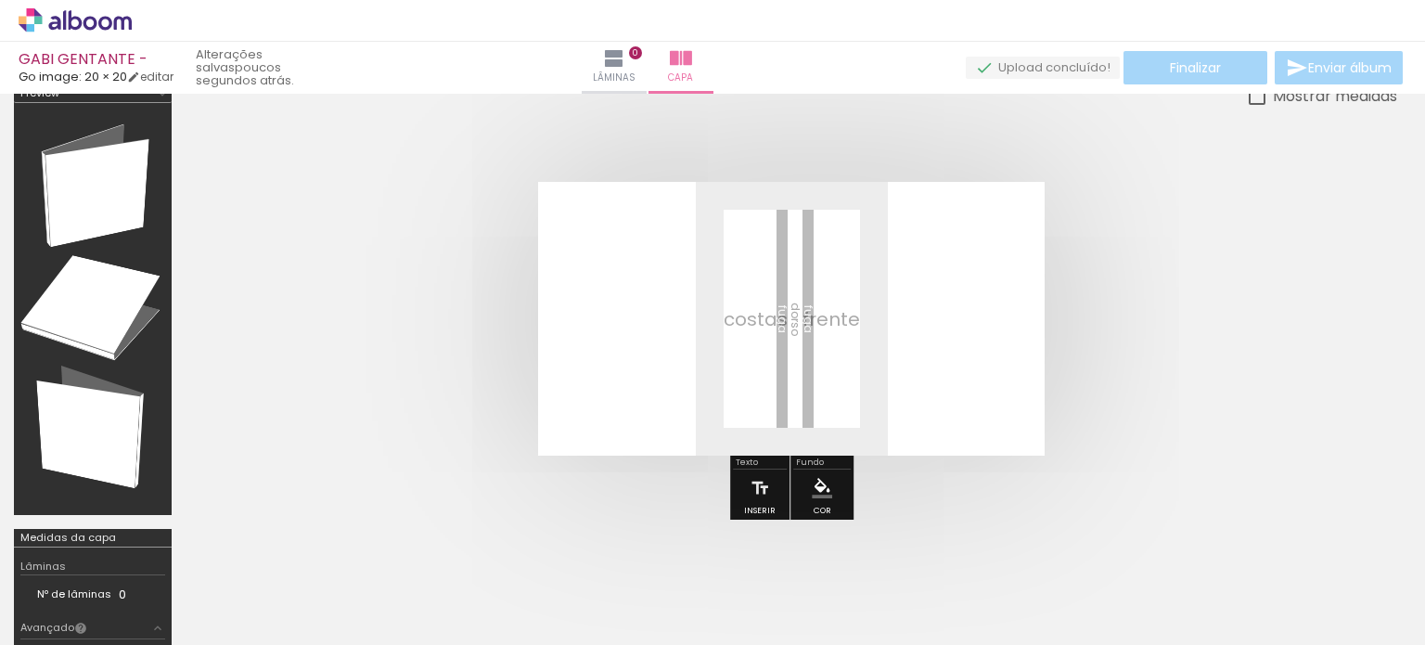
click at [1318, 555] on iron-icon at bounding box center [1308, 544] width 19 height 19
click at [32, 611] on iron-icon at bounding box center [27, 619] width 22 height 22
click at [0, 0] on input "file" at bounding box center [0, 0] width 0 height 0
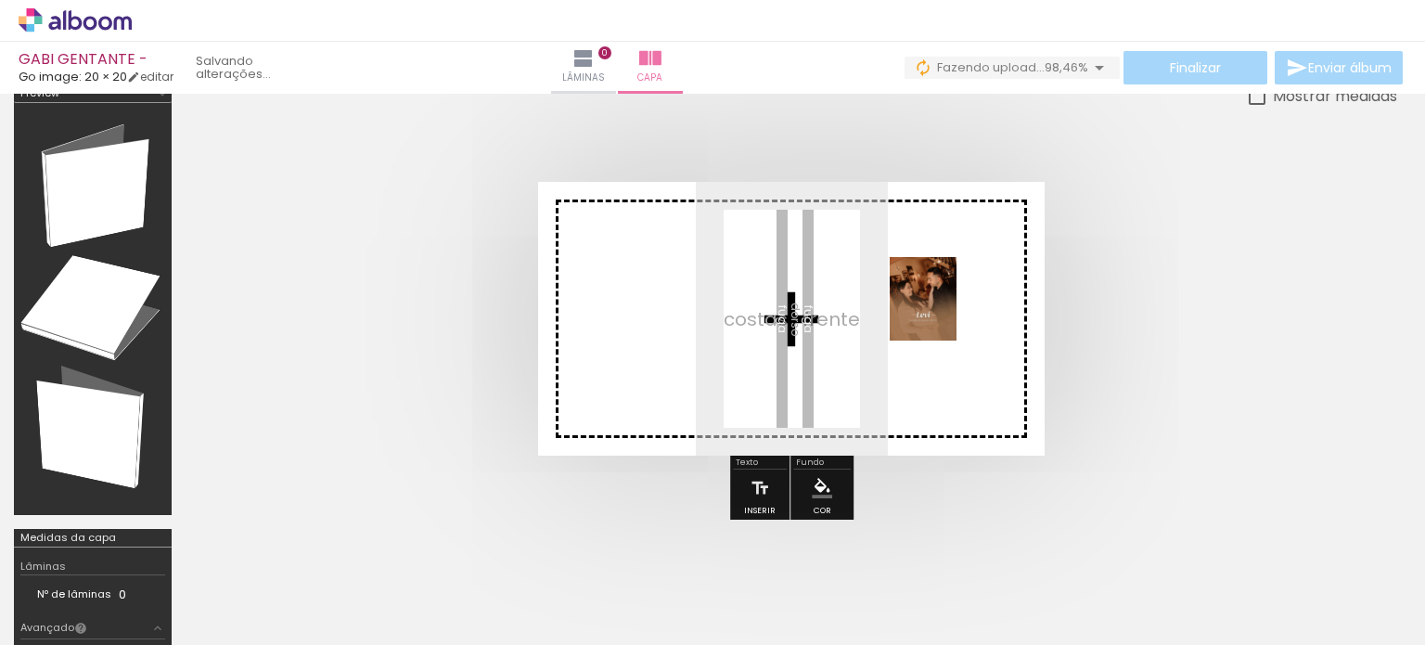
drag, startPoint x: 1362, startPoint y: 589, endPoint x: 942, endPoint y: 313, distance: 502.1
click at [942, 313] on quentale-workspace at bounding box center [712, 322] width 1425 height 645
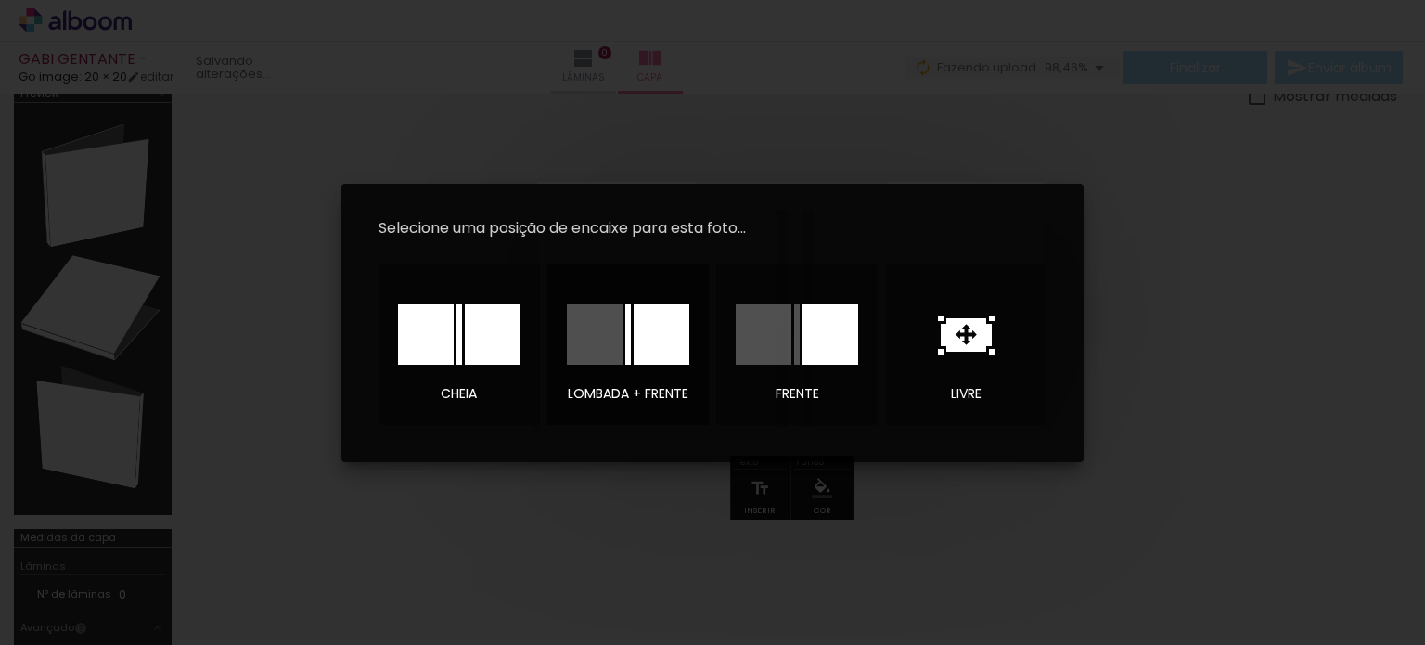
click at [648, 373] on div at bounding box center [628, 334] width 130 height 93
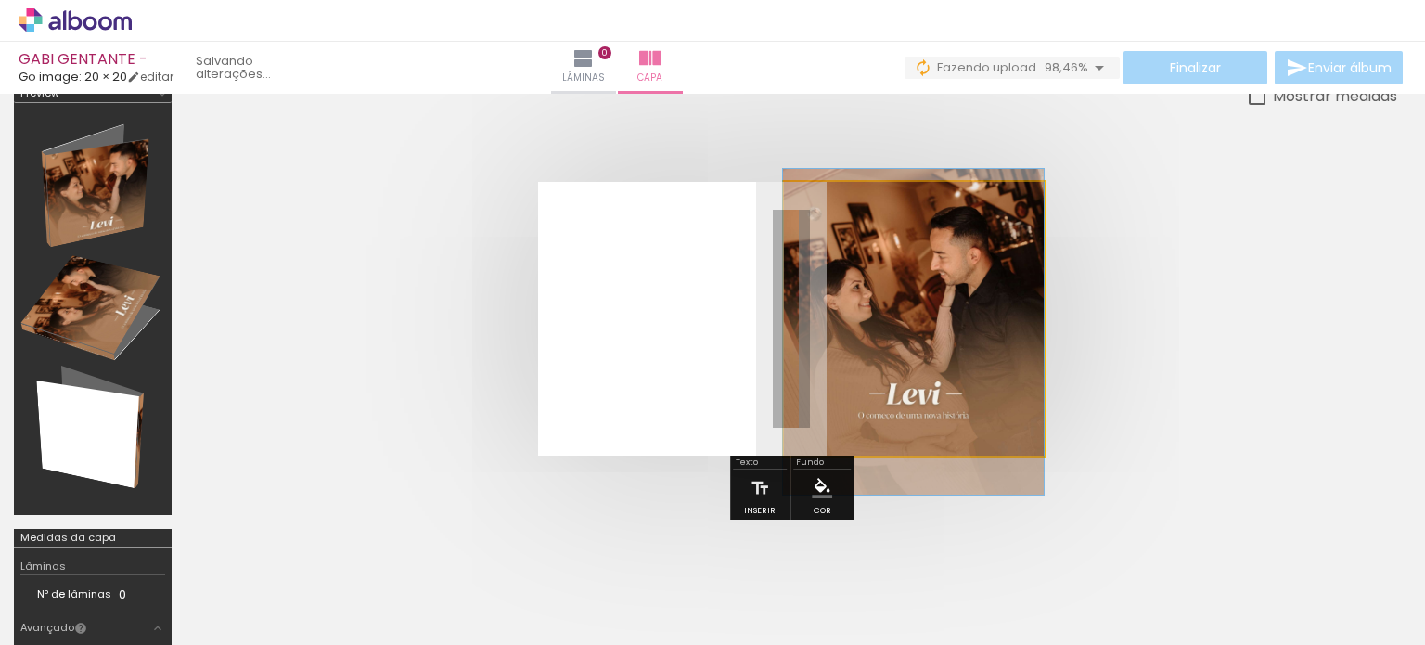
drag, startPoint x: 964, startPoint y: 374, endPoint x: 961, endPoint y: 387, distance: 13.3
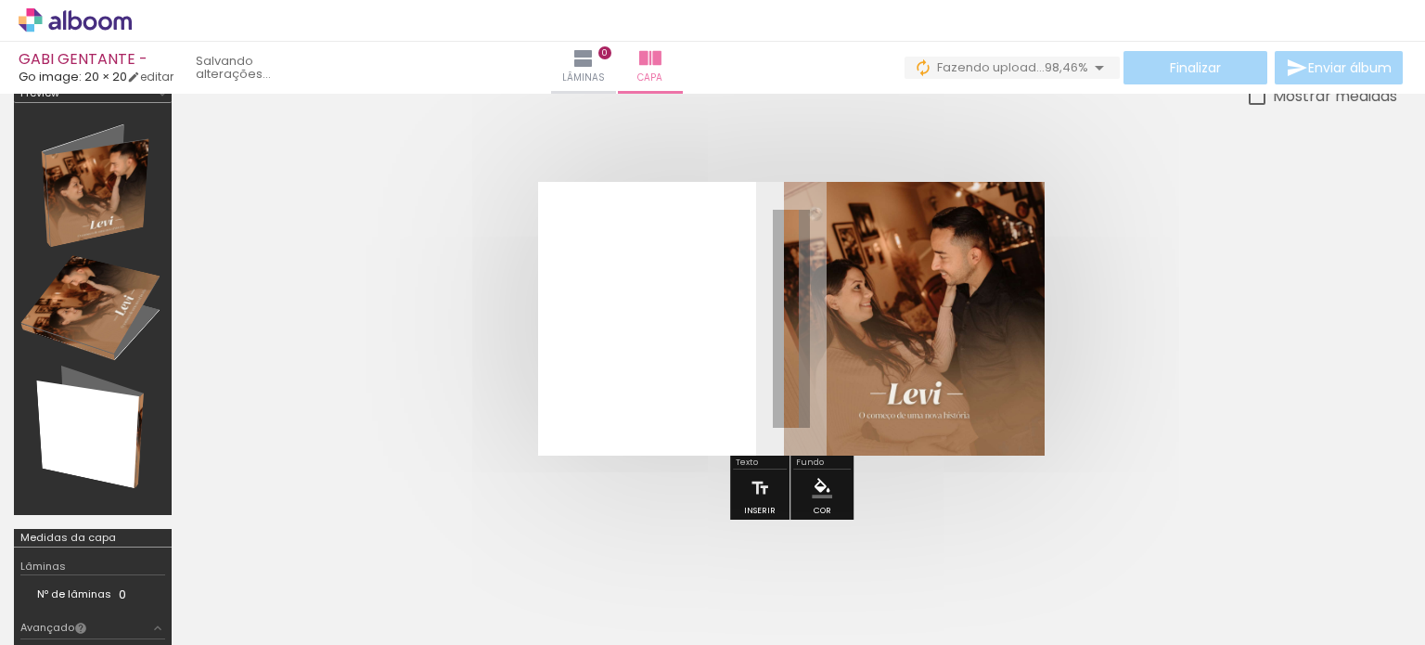
click at [1266, 316] on quentale-cover at bounding box center [791, 319] width 1063 height 274
click at [1154, 298] on quentale-cover at bounding box center [791, 319] width 1063 height 274
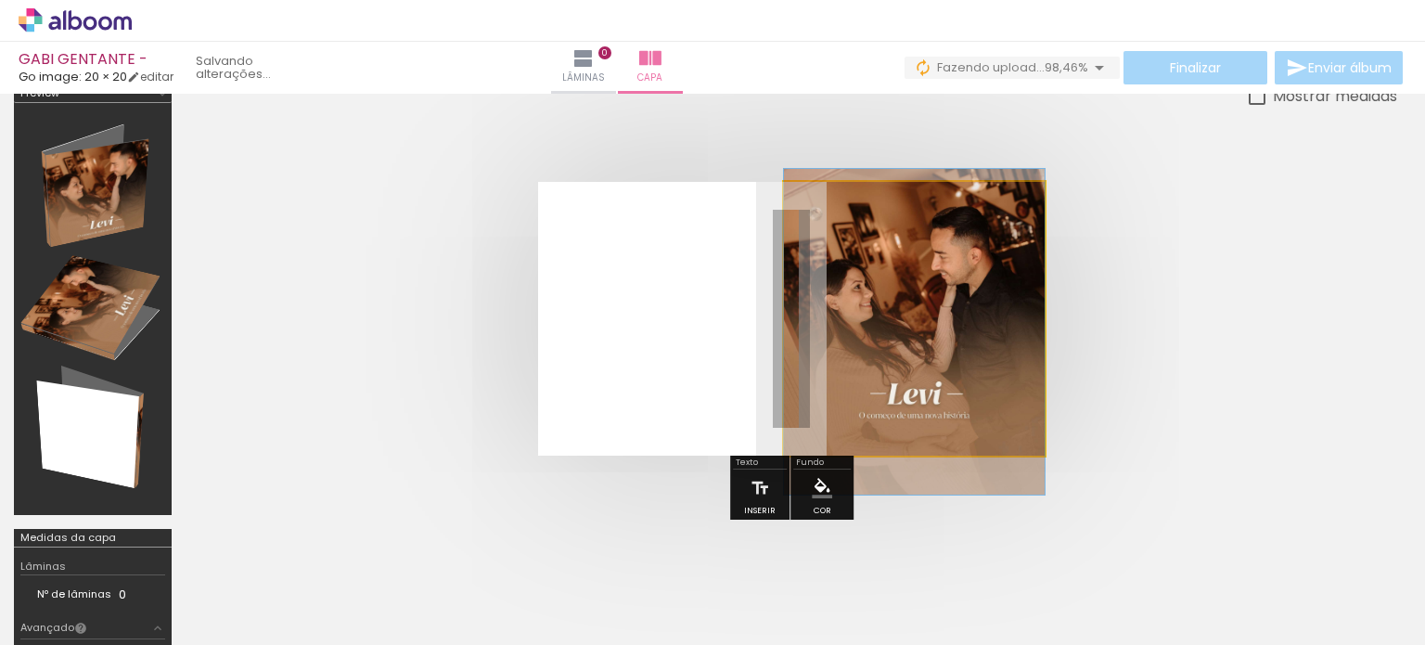
click at [947, 353] on quentale-photo at bounding box center [914, 319] width 261 height 274
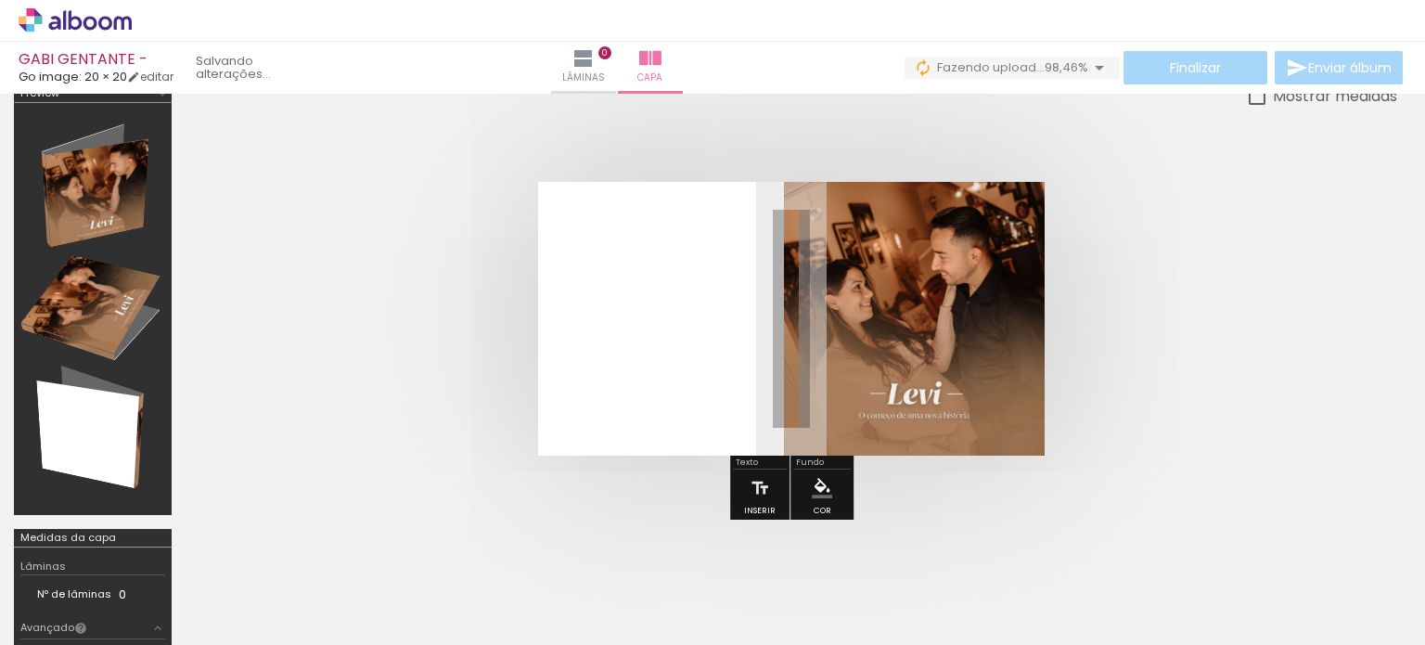
click at [0, 0] on slot "P&B" at bounding box center [0, 0] width 0 height 0
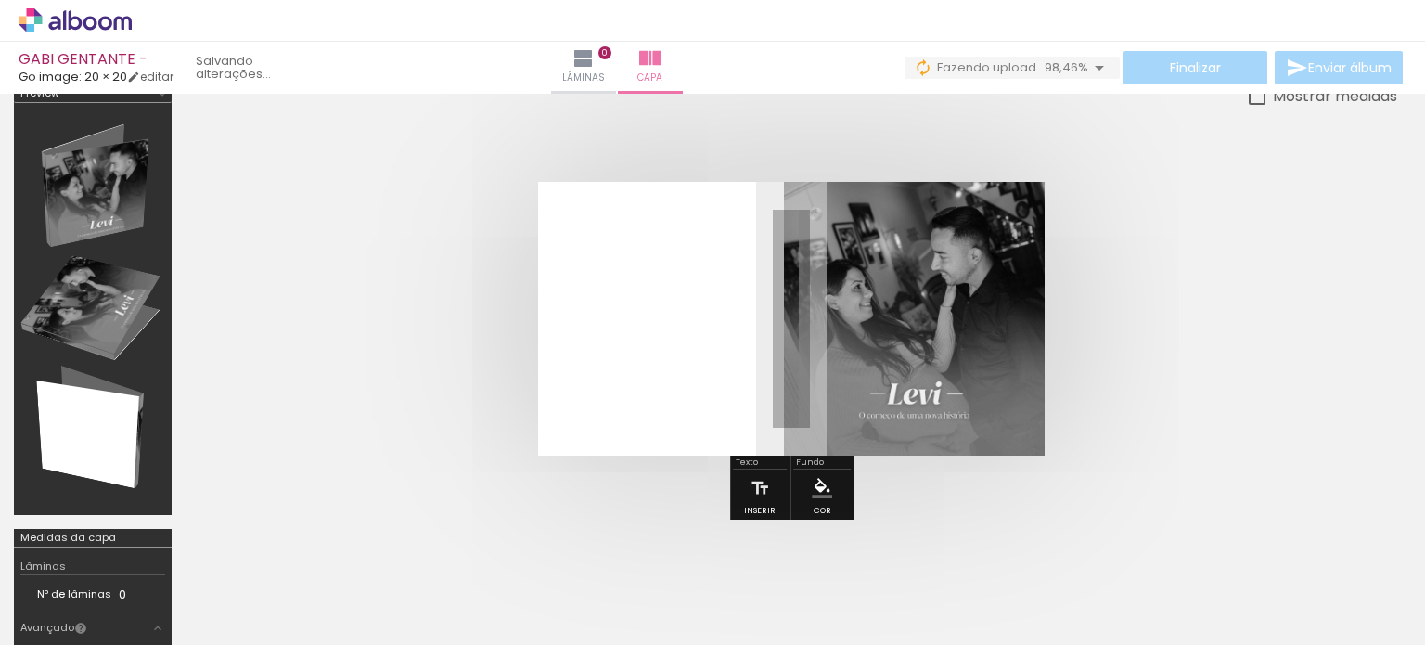
click at [0, 0] on slot "P&B" at bounding box center [0, 0] width 0 height 0
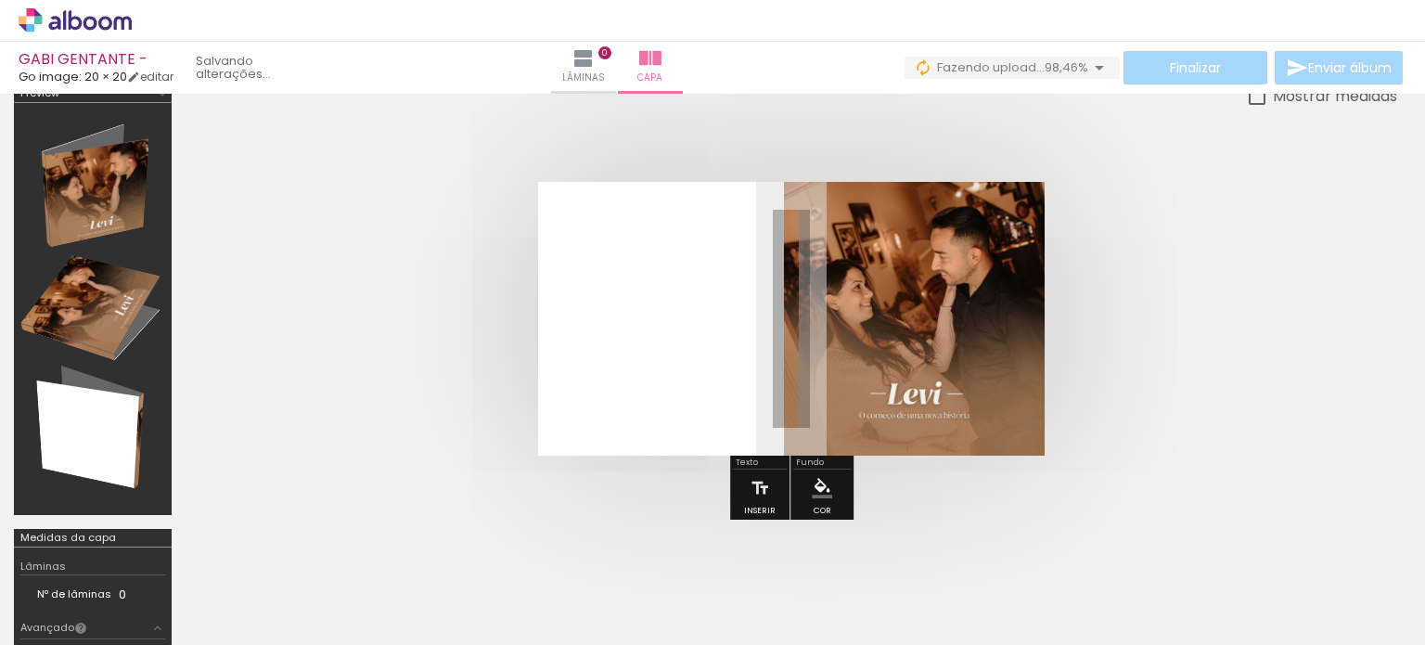
click at [872, 257] on div at bounding box center [871, 258] width 22 height 19
click at [1225, 430] on quentale-cover at bounding box center [791, 319] width 1063 height 274
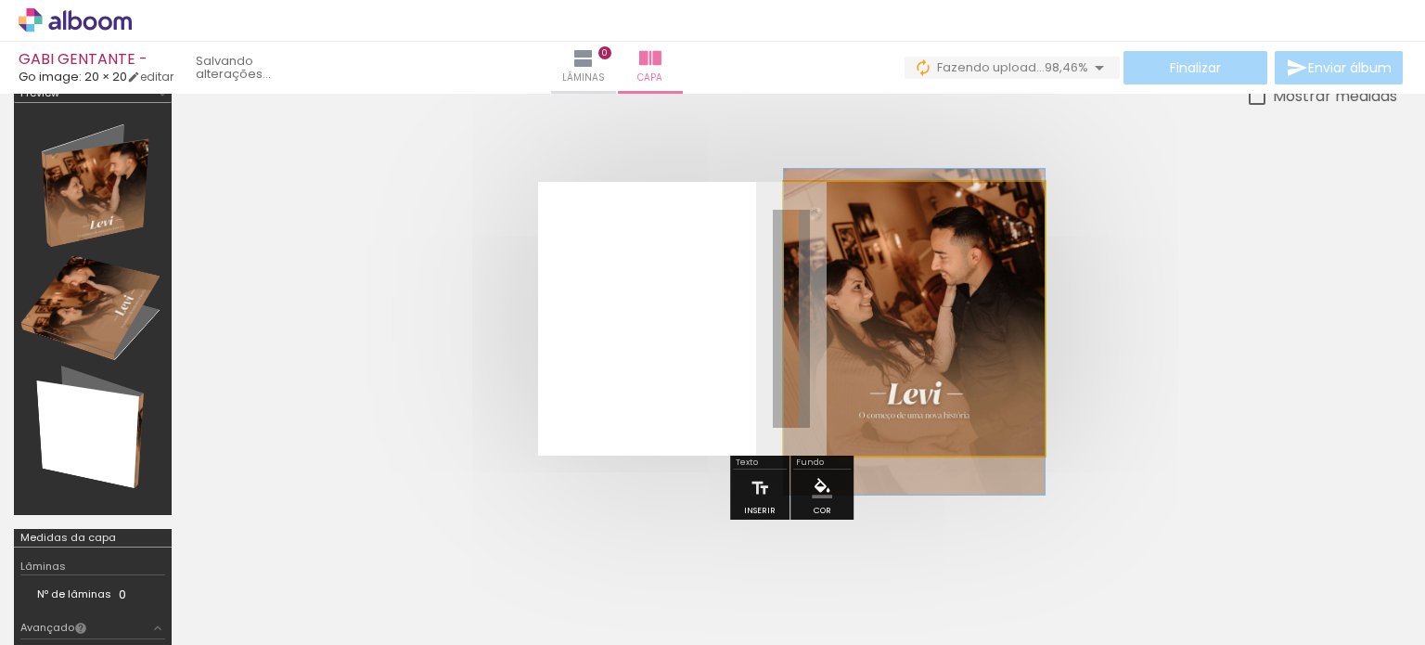
click at [909, 366] on quentale-photo at bounding box center [914, 319] width 261 height 274
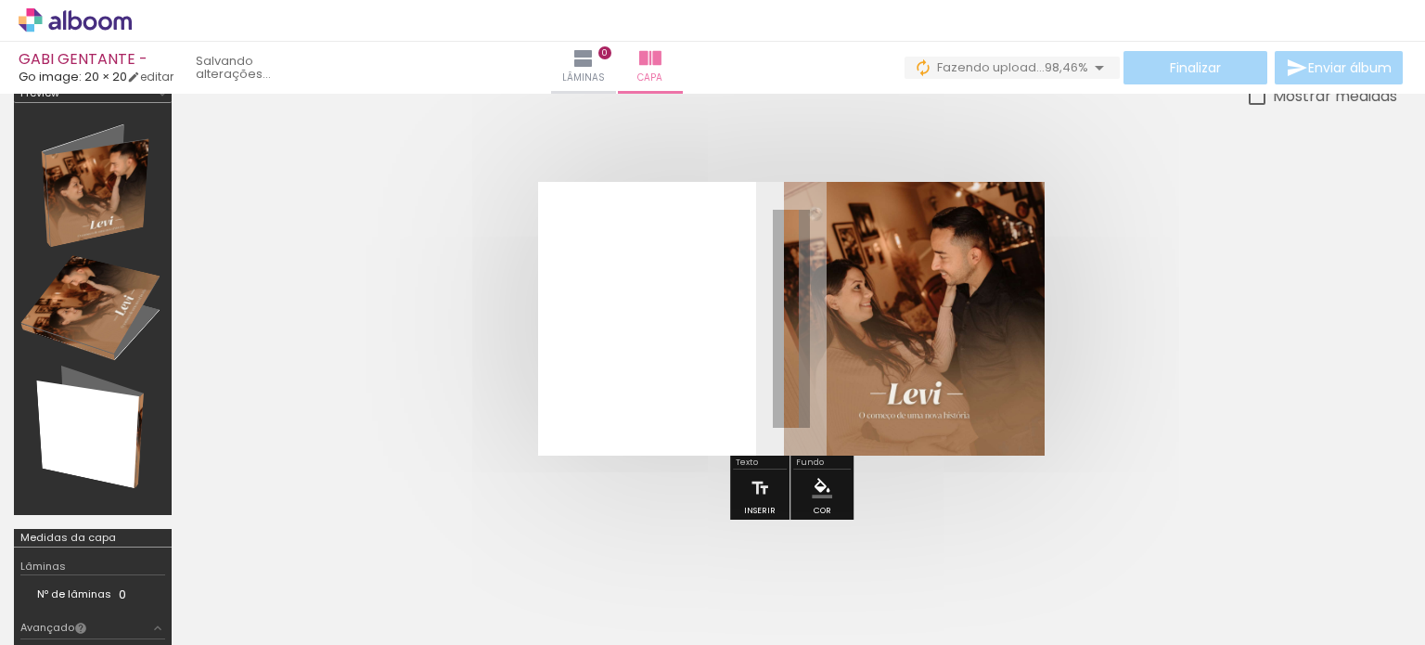
click at [1151, 363] on quentale-cover at bounding box center [791, 319] width 1063 height 274
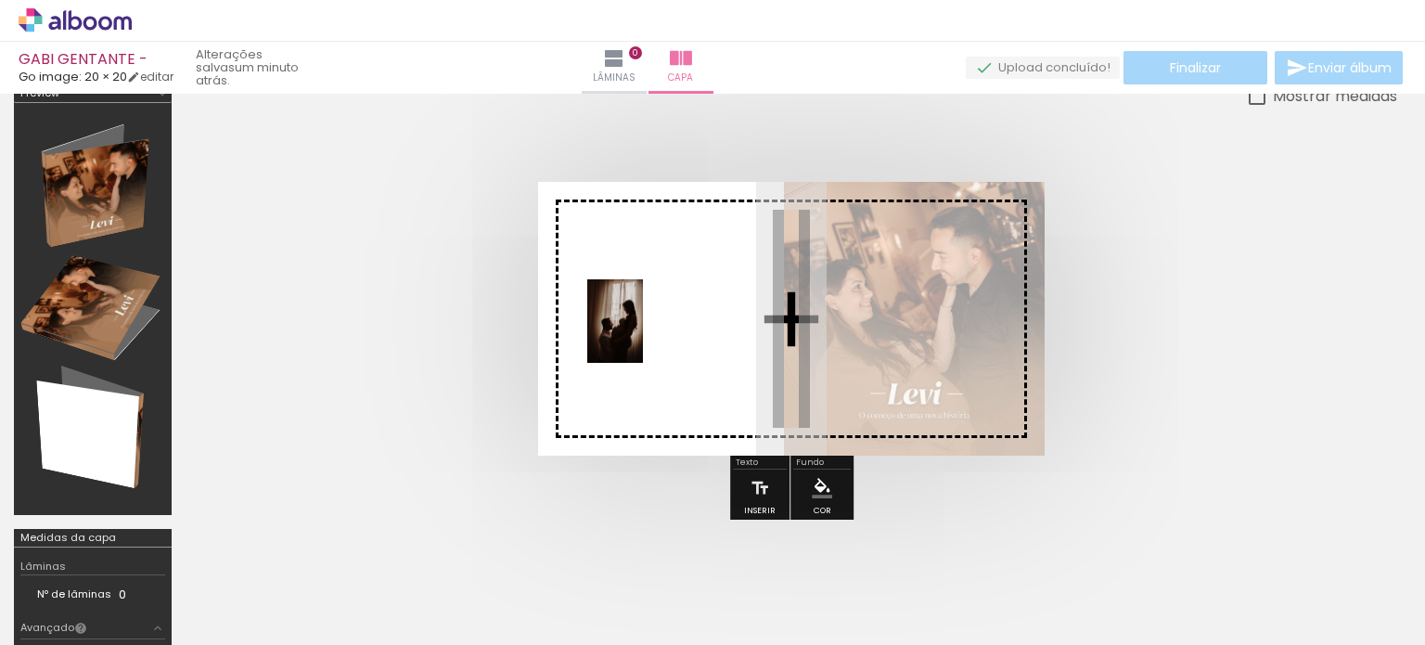
drag, startPoint x: 308, startPoint y: 595, endPoint x: 643, endPoint y: 335, distance: 423.7
click at [643, 335] on quentale-workspace at bounding box center [712, 322] width 1425 height 645
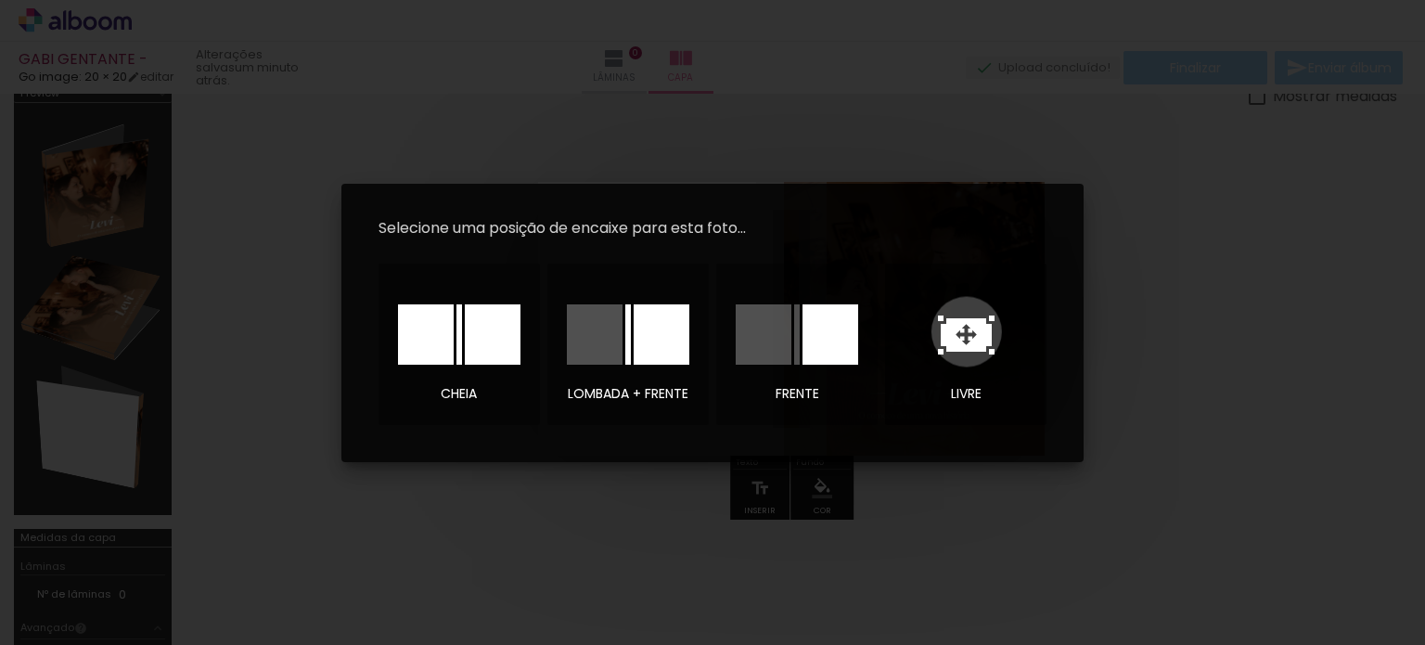
click at [966, 331] on icon at bounding box center [966, 334] width 57 height 39
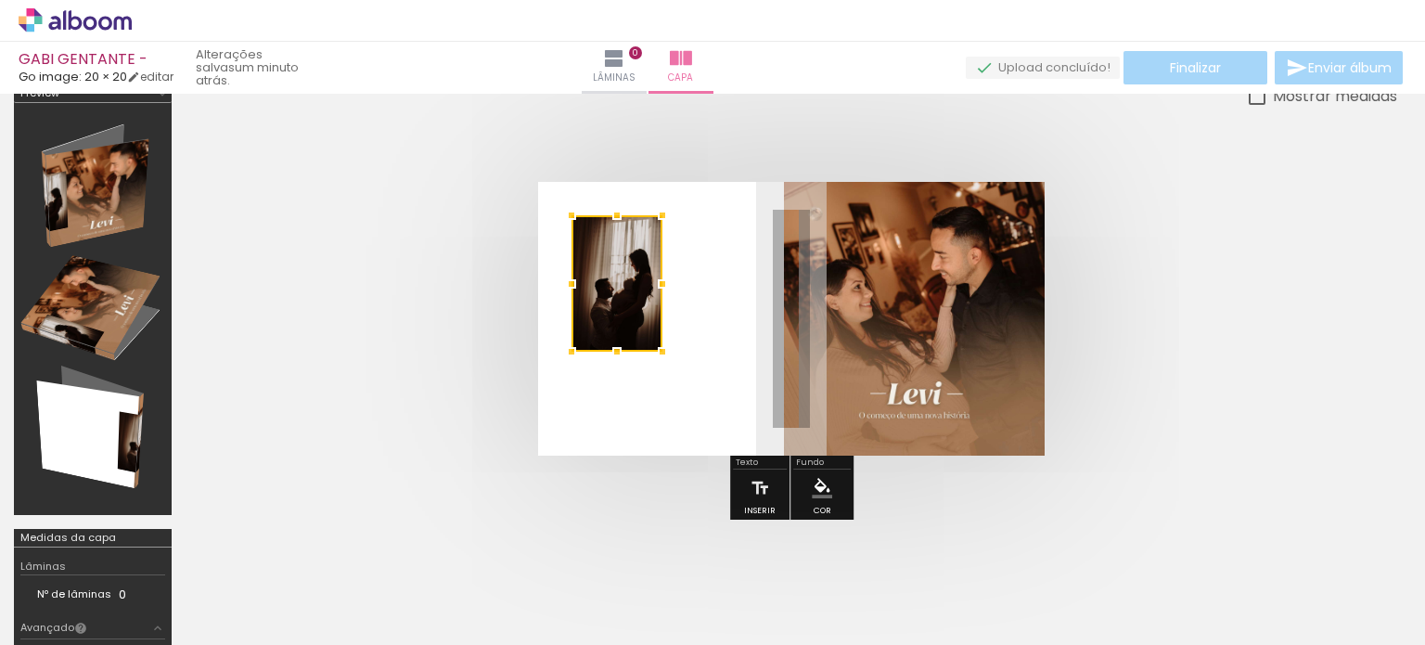
drag, startPoint x: 777, startPoint y: 317, endPoint x: 603, endPoint y: 282, distance: 177.9
click at [603, 282] on div at bounding box center [616, 283] width 91 height 136
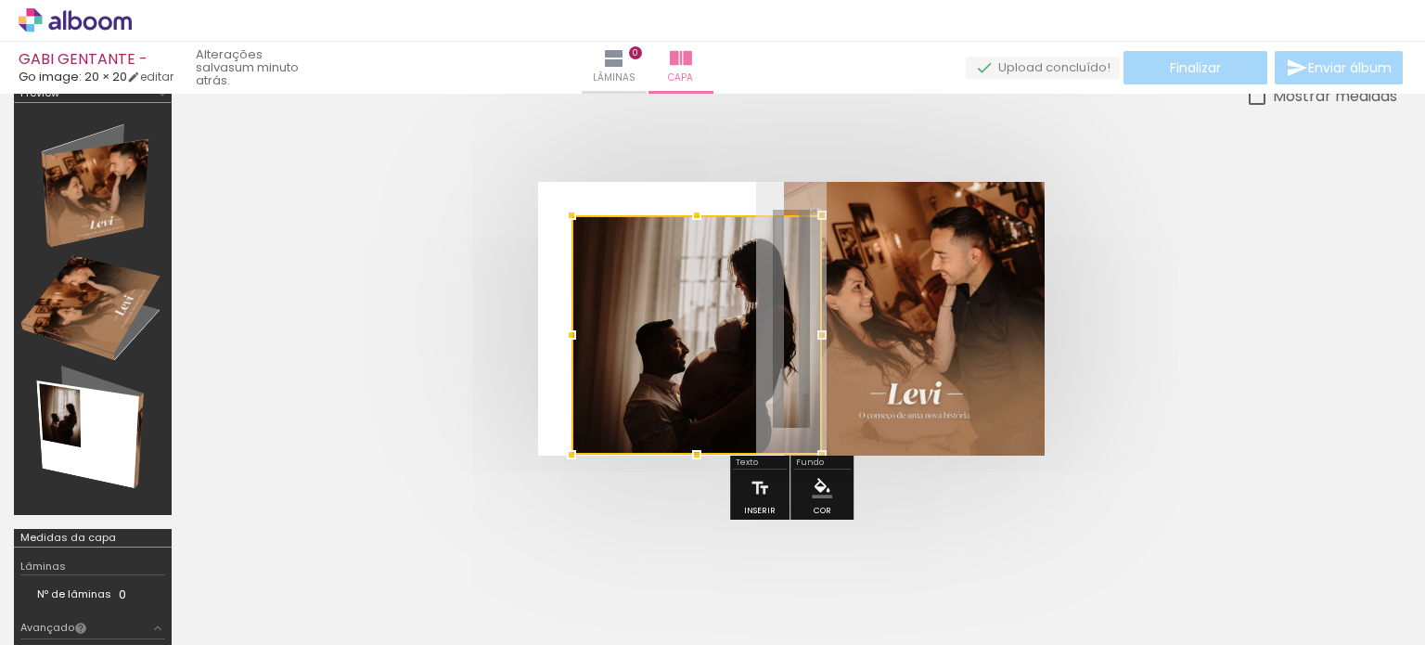
drag, startPoint x: 660, startPoint y: 352, endPoint x: 820, endPoint y: 550, distance: 254.6
click at [820, 550] on quentale-workspace at bounding box center [712, 322] width 1425 height 645
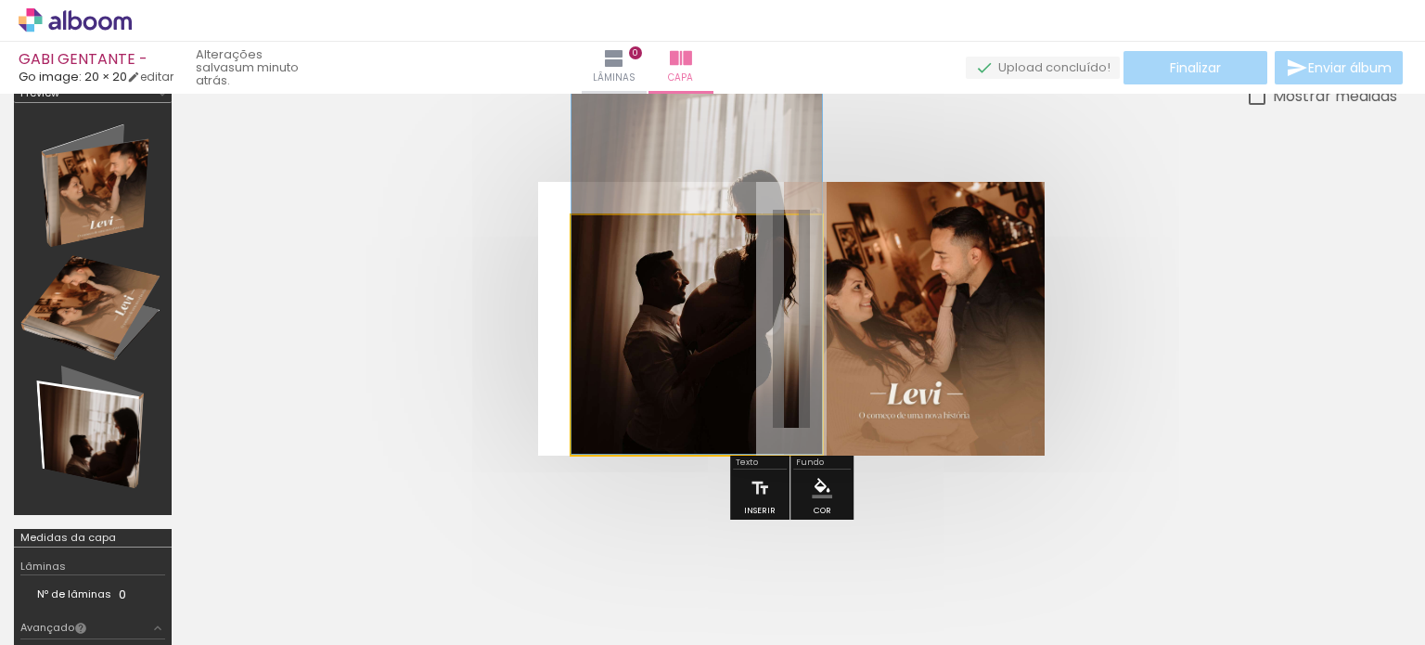
drag, startPoint x: 735, startPoint y: 372, endPoint x: 684, endPoint y: 239, distance: 142.1
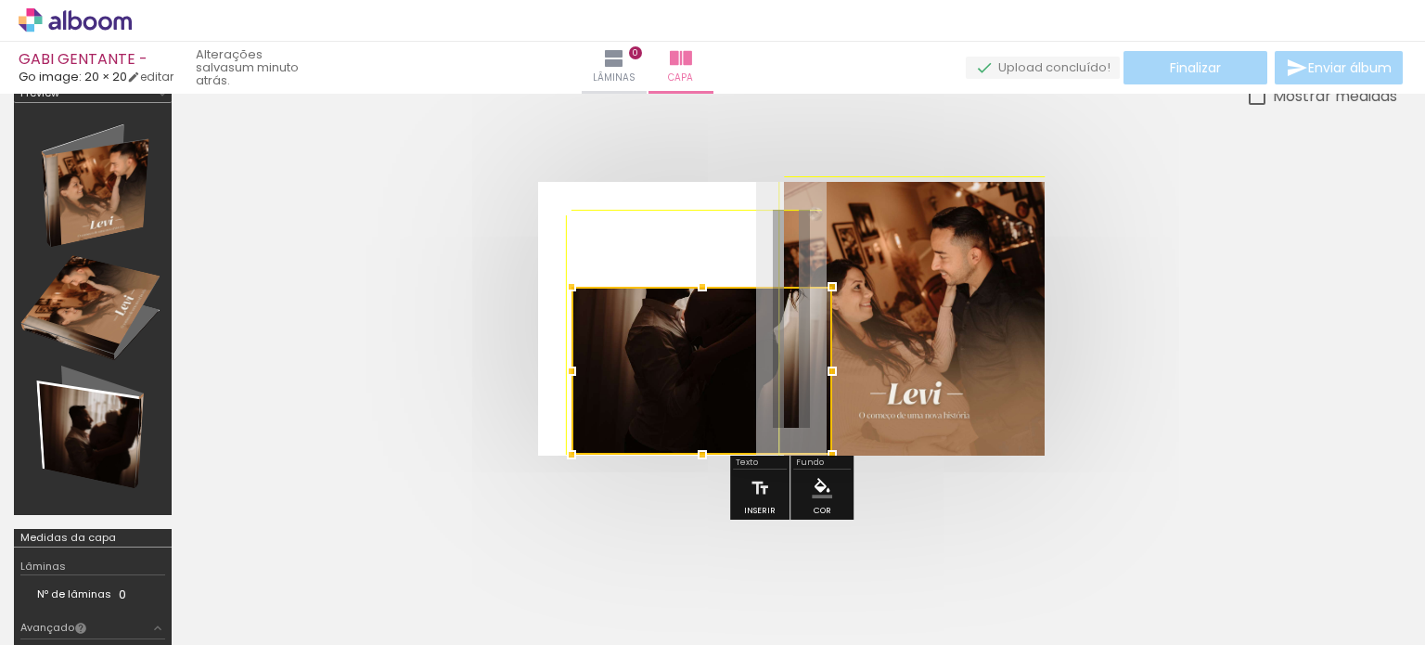
drag, startPoint x: 819, startPoint y: 205, endPoint x: 824, endPoint y: 166, distance: 39.2
click at [824, 166] on div at bounding box center [790, 319] width 1211 height 422
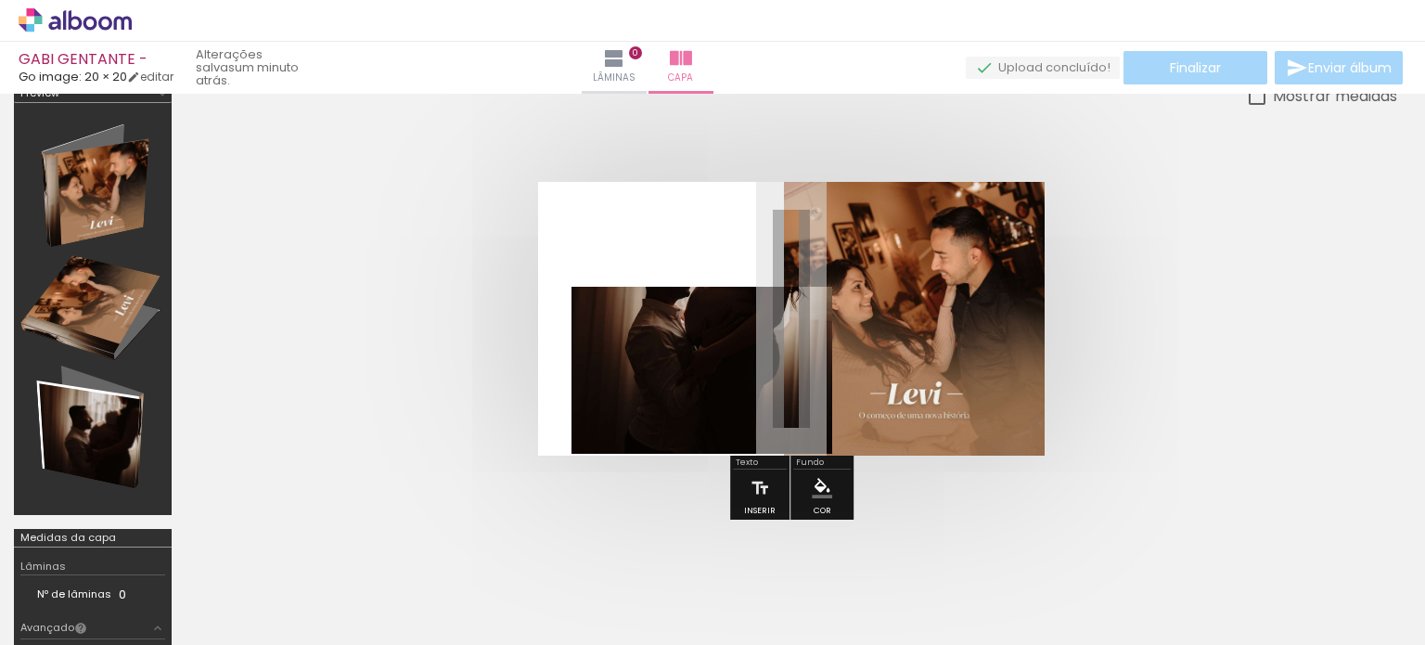
click at [651, 382] on quentale-photo at bounding box center [701, 371] width 261 height 168
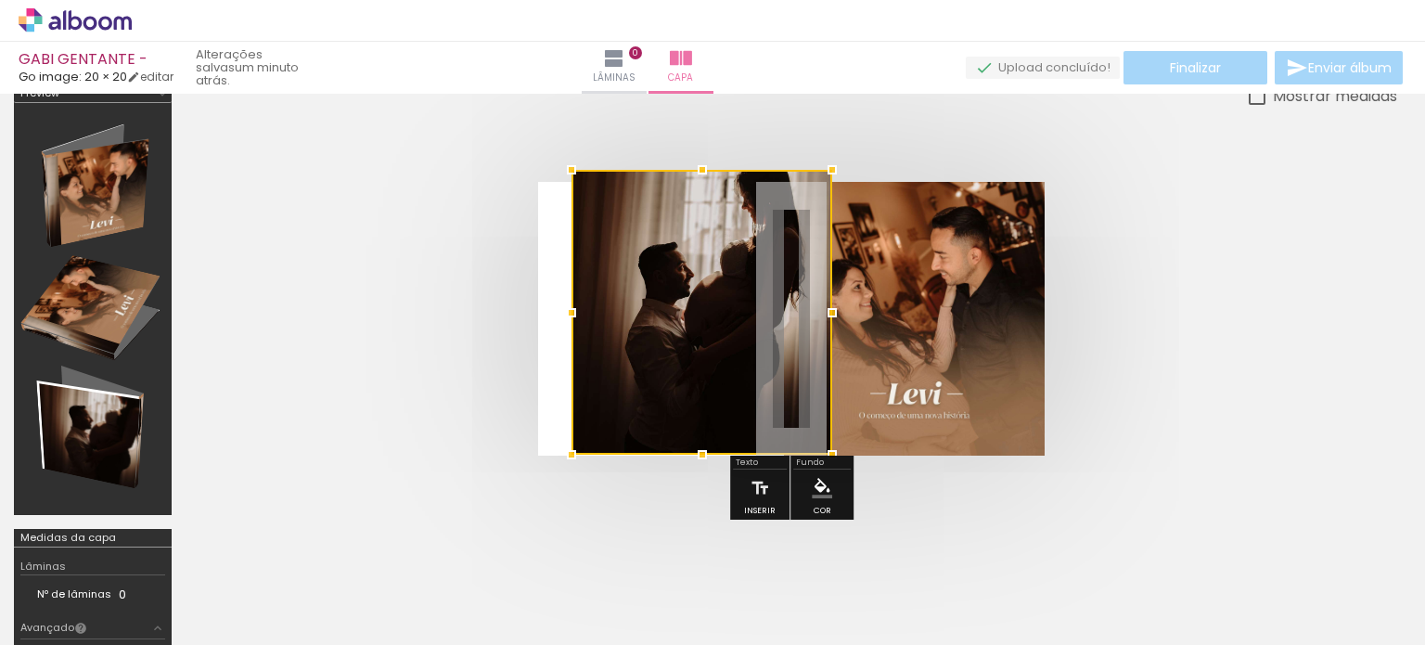
drag, startPoint x: 701, startPoint y: 283, endPoint x: 701, endPoint y: 167, distance: 115.9
click at [701, 167] on div at bounding box center [702, 169] width 37 height 37
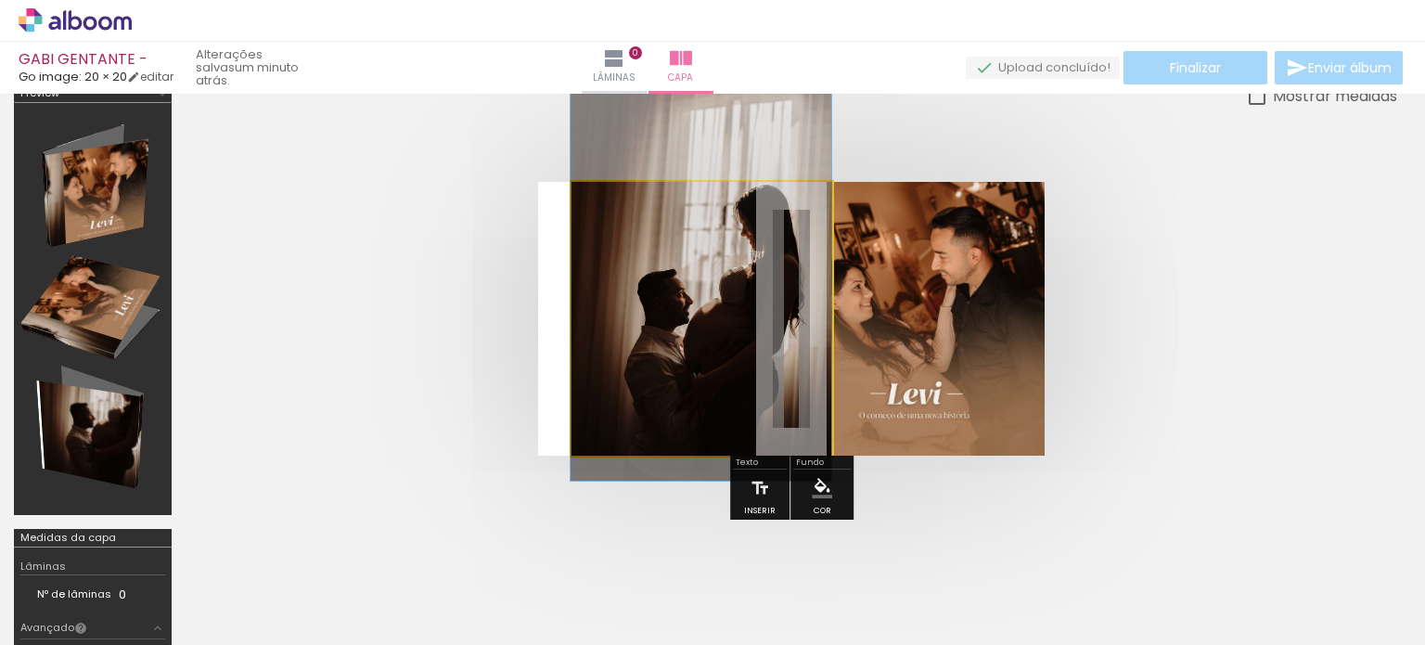
drag, startPoint x: 679, startPoint y: 264, endPoint x: 664, endPoint y: 290, distance: 29.9
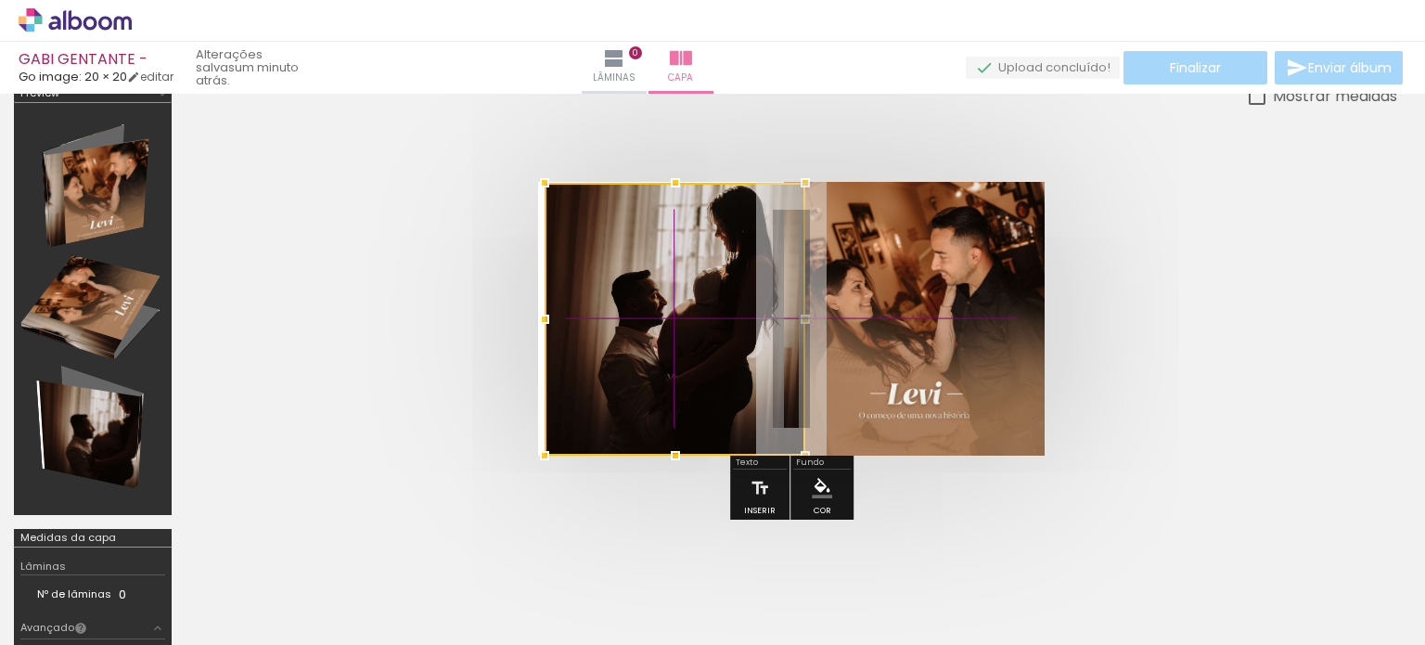
drag, startPoint x: 717, startPoint y: 285, endPoint x: 690, endPoint y: 289, distance: 27.3
click at [690, 289] on div at bounding box center [674, 319] width 261 height 273
click at [1095, 275] on quentale-cover at bounding box center [791, 319] width 1063 height 274
click at [1136, 422] on quentale-cover at bounding box center [791, 319] width 1063 height 274
click at [429, 337] on quentale-cover at bounding box center [791, 319] width 1063 height 274
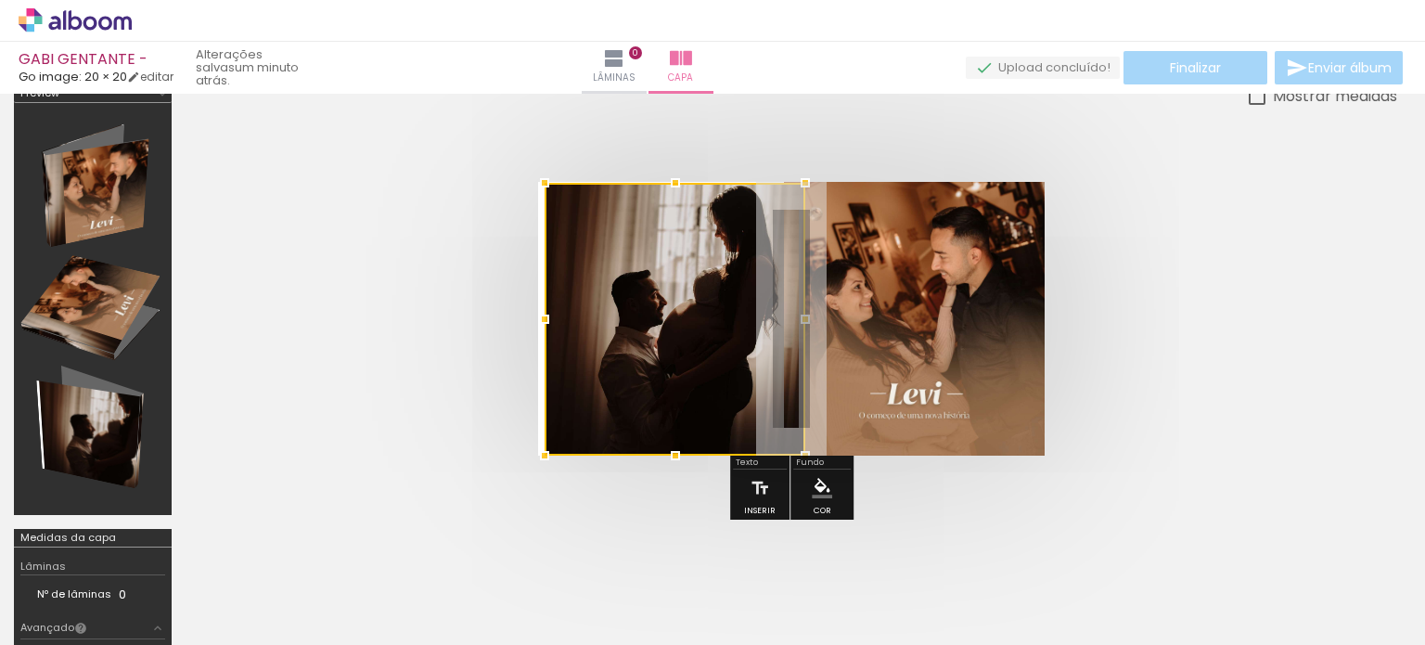
click at [429, 337] on quentale-cover at bounding box center [791, 319] width 1063 height 274
click at [444, 230] on quentale-cover at bounding box center [791, 319] width 1063 height 274
click at [547, 159] on div at bounding box center [790, 319] width 1211 height 422
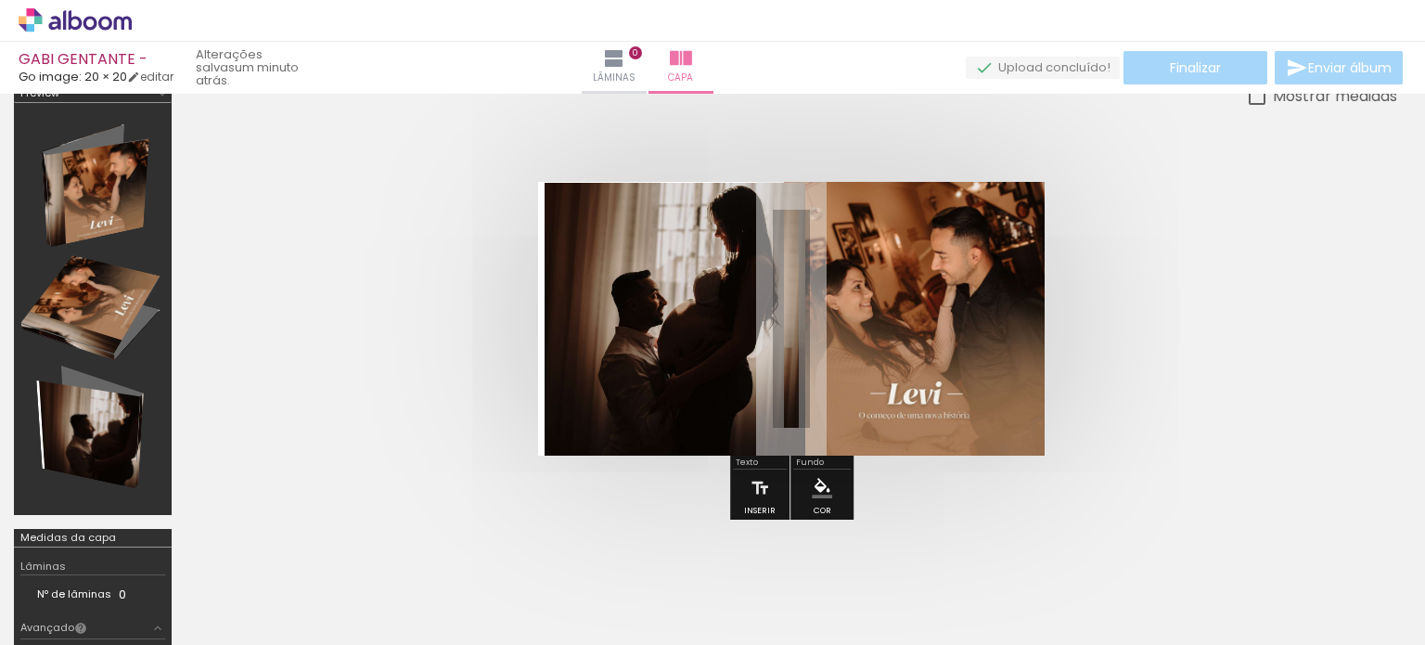
click at [549, 158] on div at bounding box center [790, 319] width 1211 height 422
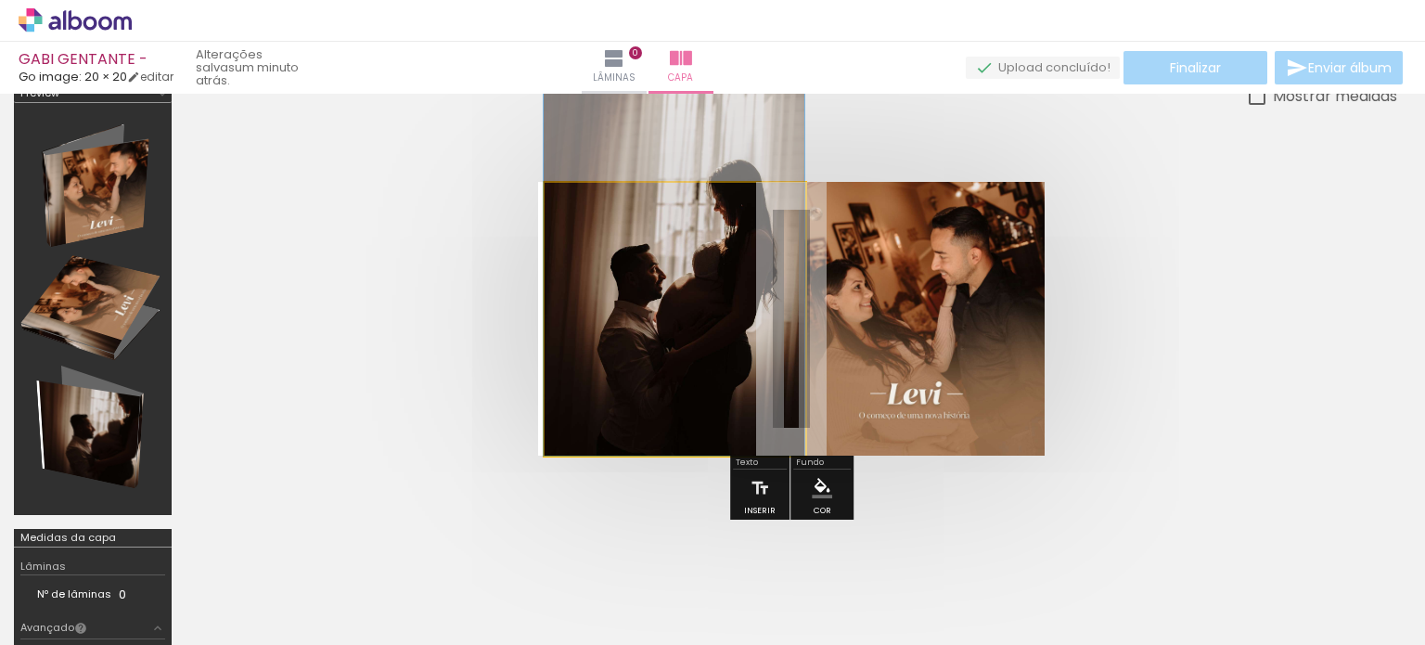
drag, startPoint x: 684, startPoint y: 344, endPoint x: 632, endPoint y: 302, distance: 67.4
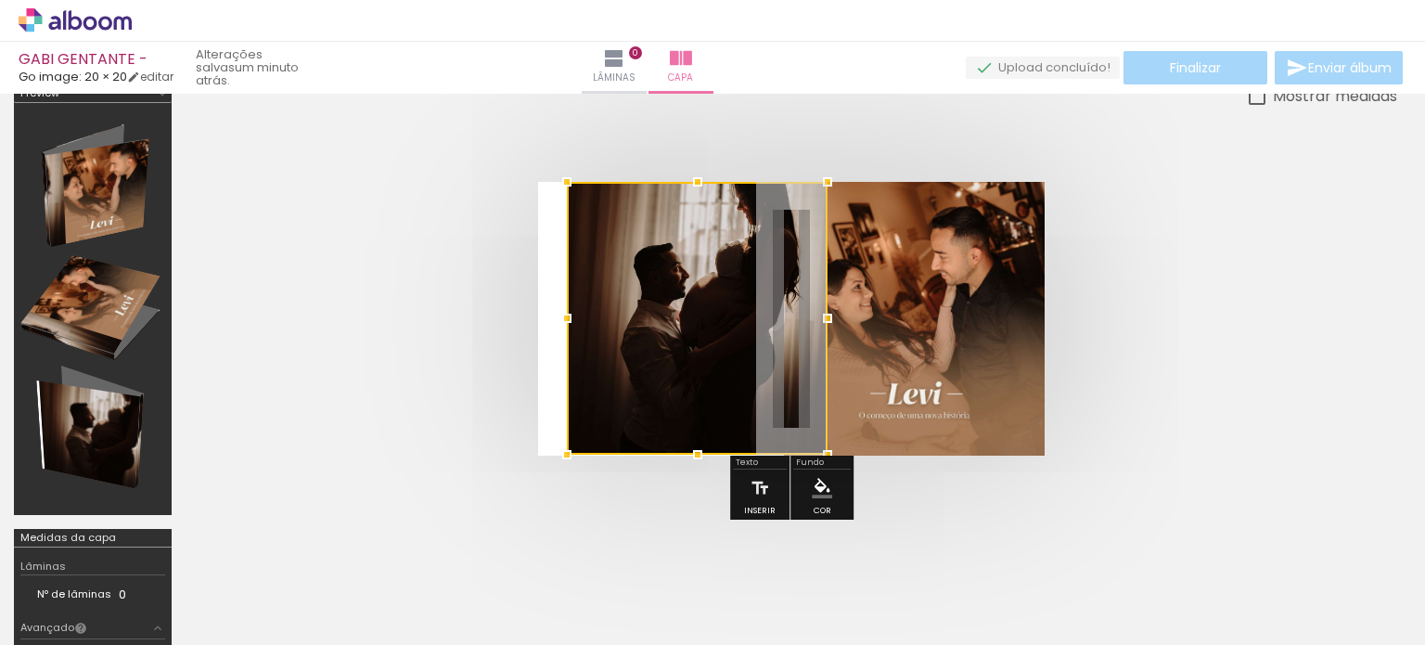
drag, startPoint x: 687, startPoint y: 311, endPoint x: 639, endPoint y: 308, distance: 48.3
click at [642, 308] on div at bounding box center [697, 318] width 261 height 273
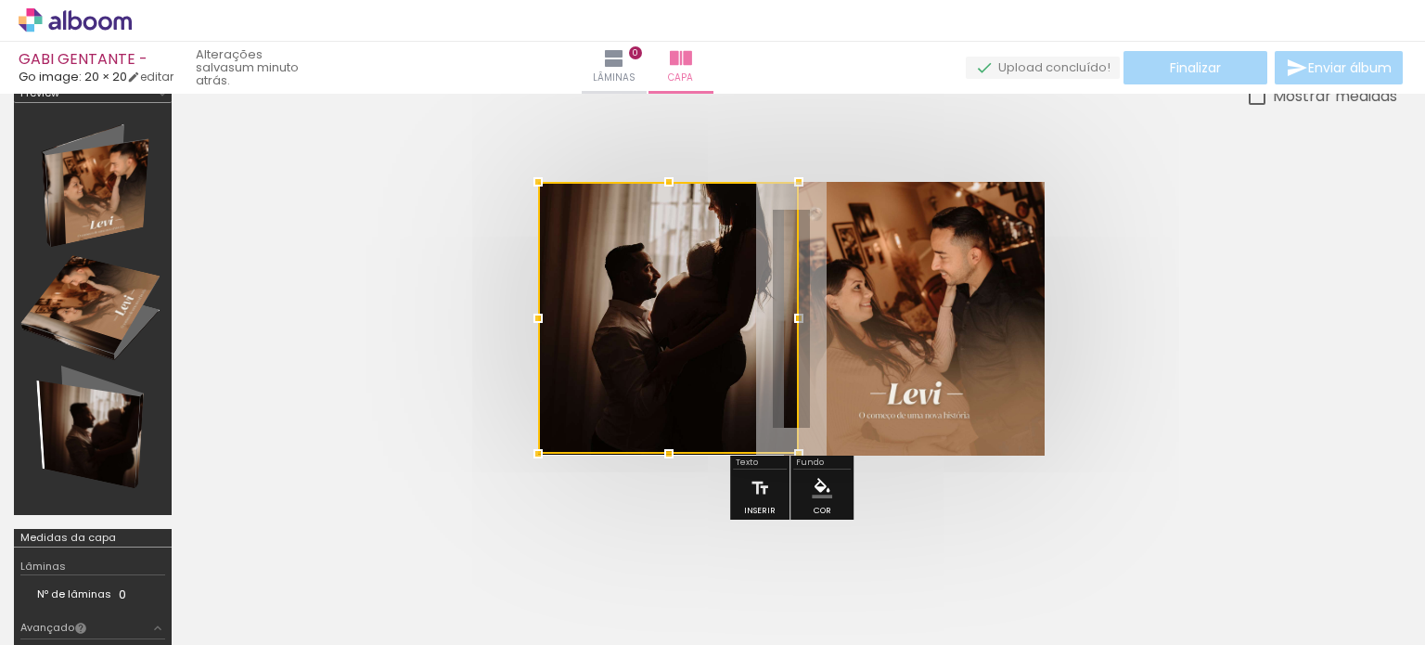
drag, startPoint x: 738, startPoint y: 316, endPoint x: 671, endPoint y: 311, distance: 67.9
click at [671, 311] on div at bounding box center [668, 318] width 261 height 272
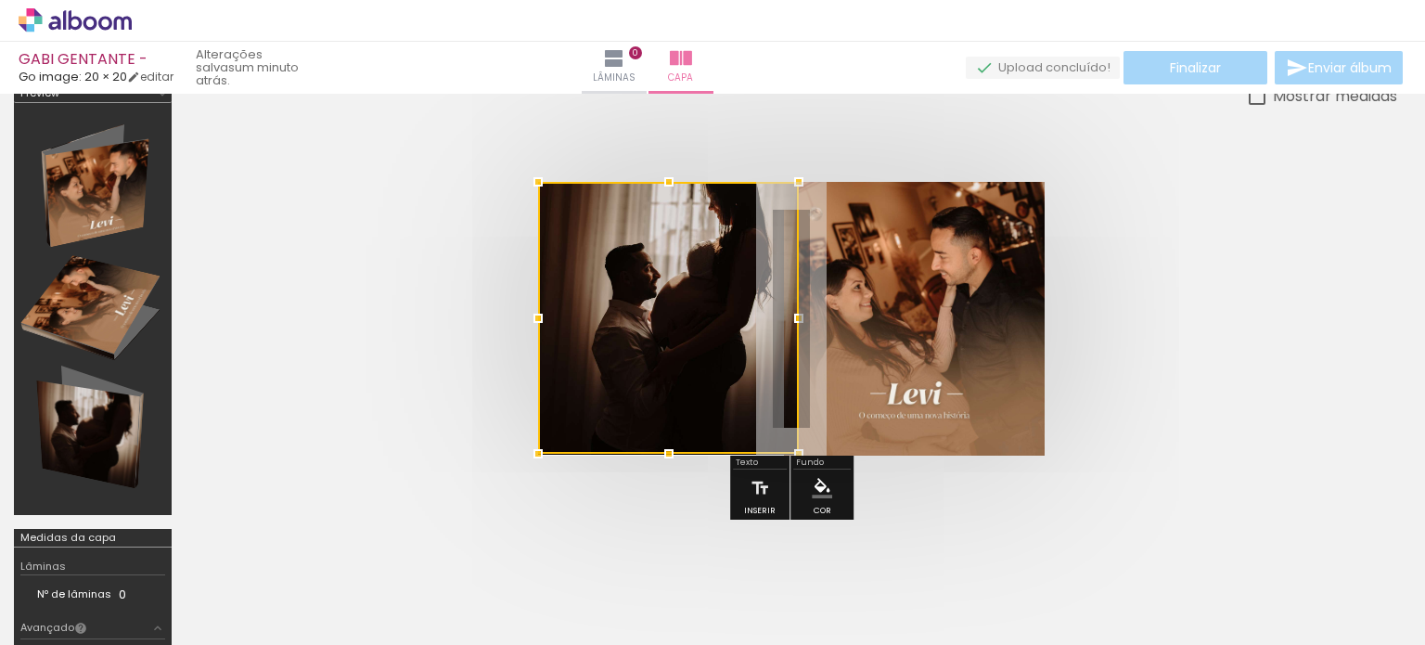
click at [416, 317] on quentale-cover at bounding box center [791, 319] width 1063 height 274
click at [985, 271] on quentale-photo at bounding box center [914, 319] width 261 height 274
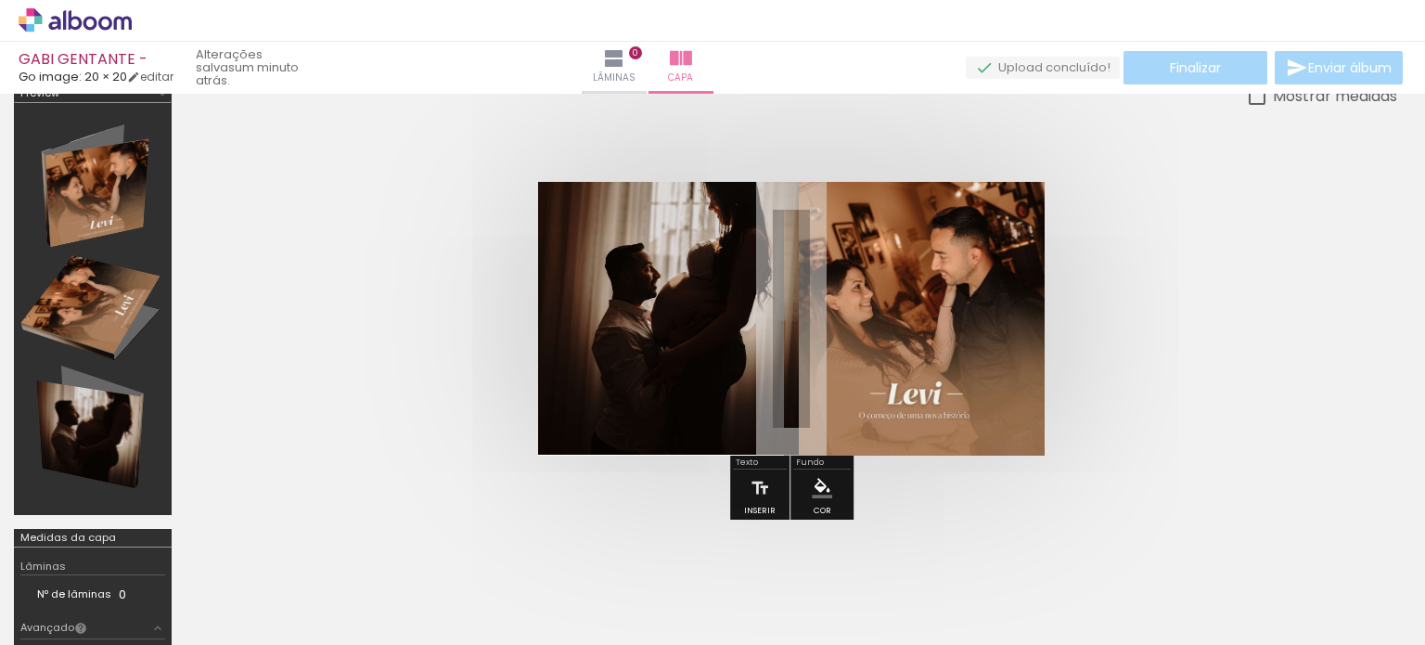
click at [628, 284] on quentale-photo at bounding box center [668, 319] width 261 height 274
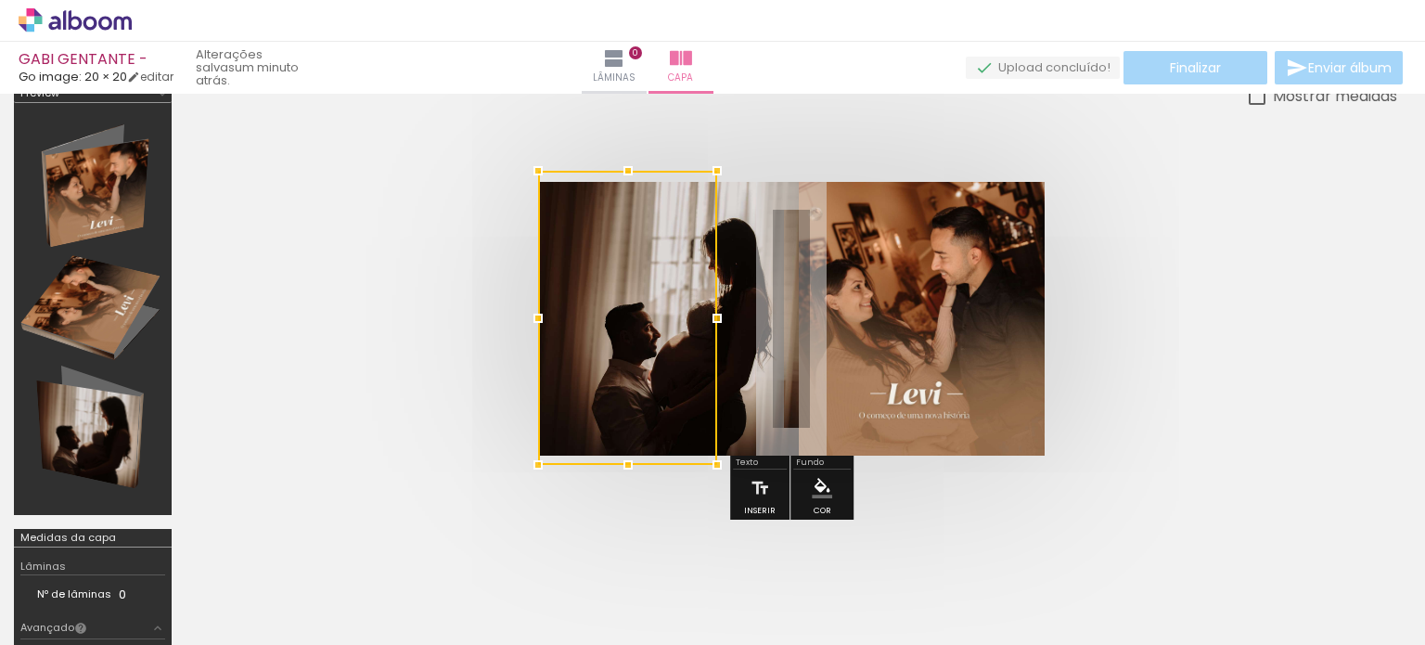
drag, startPoint x: 795, startPoint y: 177, endPoint x: 773, endPoint y: 193, distance: 27.3
click at [773, 193] on album-spread at bounding box center [791, 319] width 506 height 274
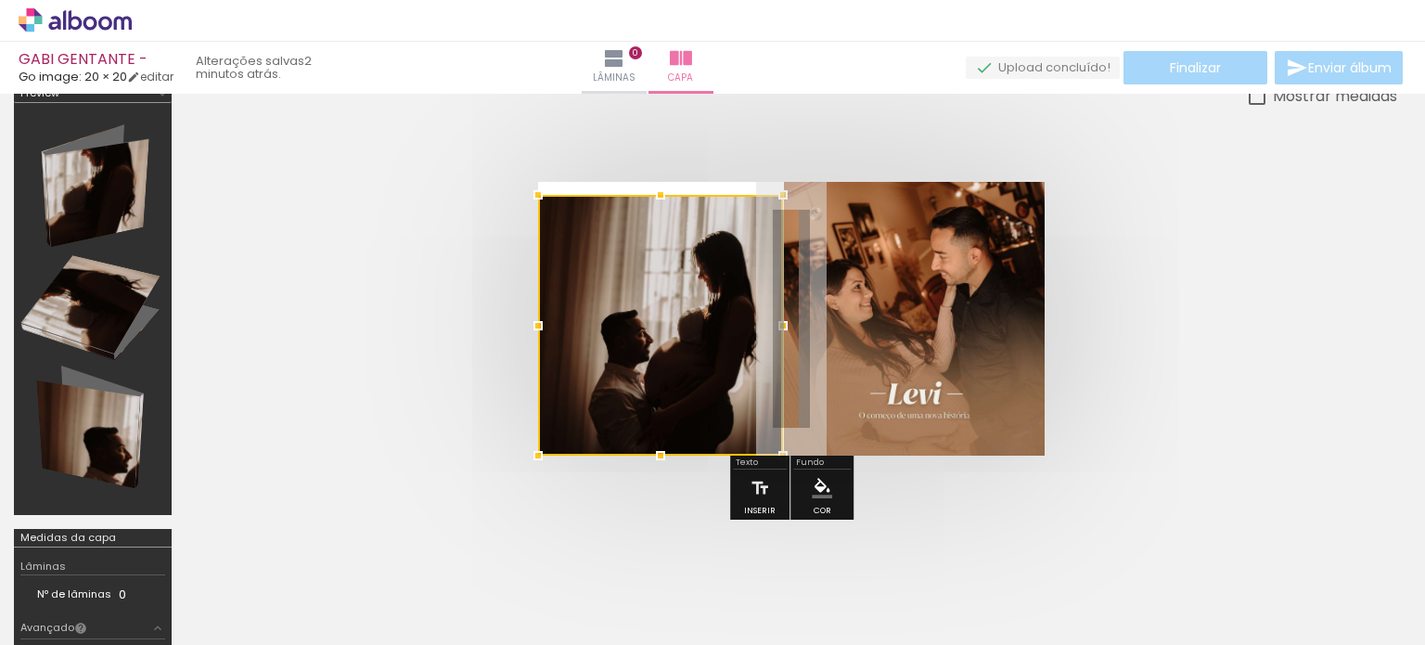
drag, startPoint x: 1044, startPoint y: 181, endPoint x: 783, endPoint y: 177, distance: 261.6
click at [783, 177] on div at bounding box center [782, 194] width 37 height 37
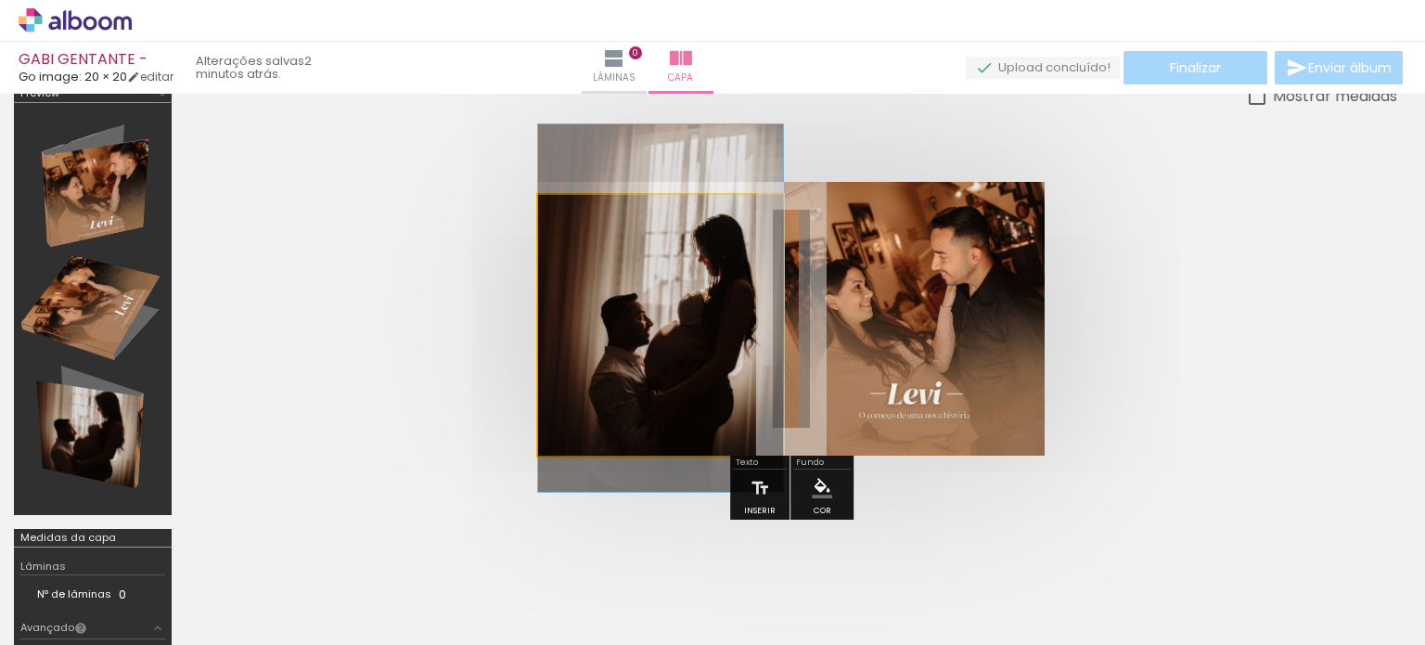
drag, startPoint x: 661, startPoint y: 309, endPoint x: 661, endPoint y: 292, distance: 16.7
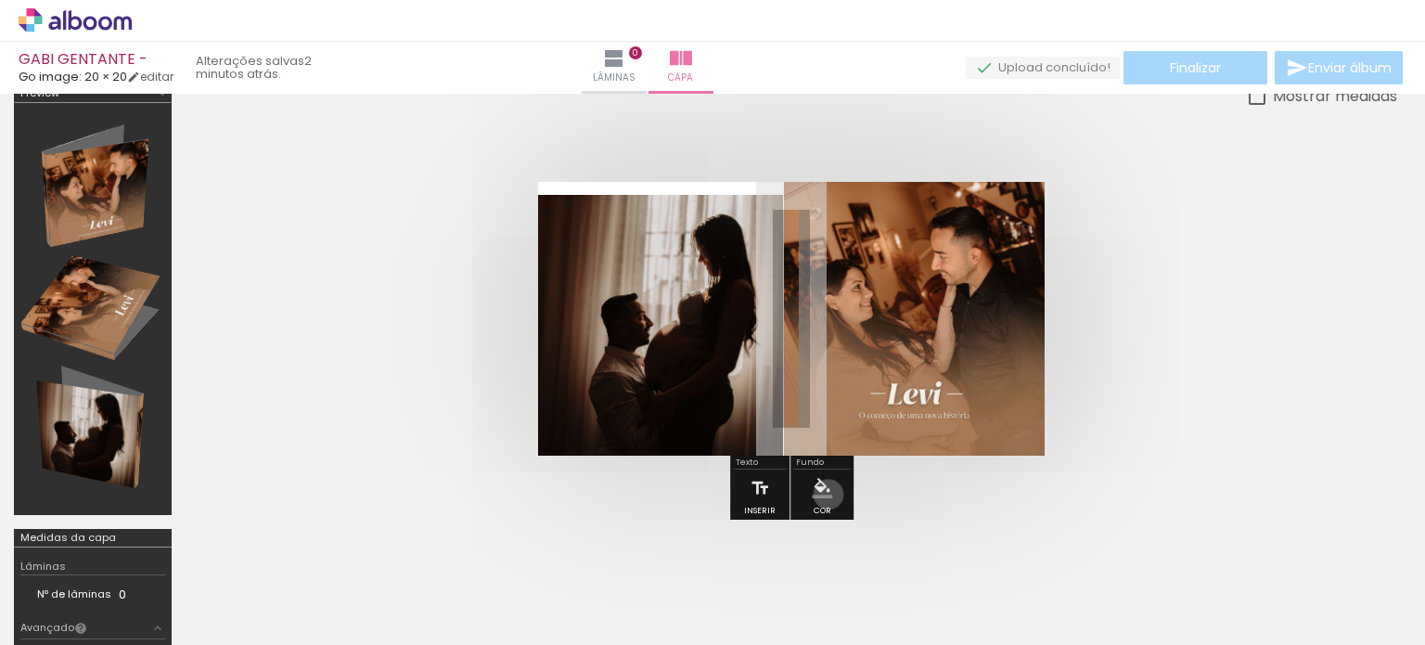
click at [825, 492] on iron-icon "color picker" at bounding box center [822, 488] width 20 height 20
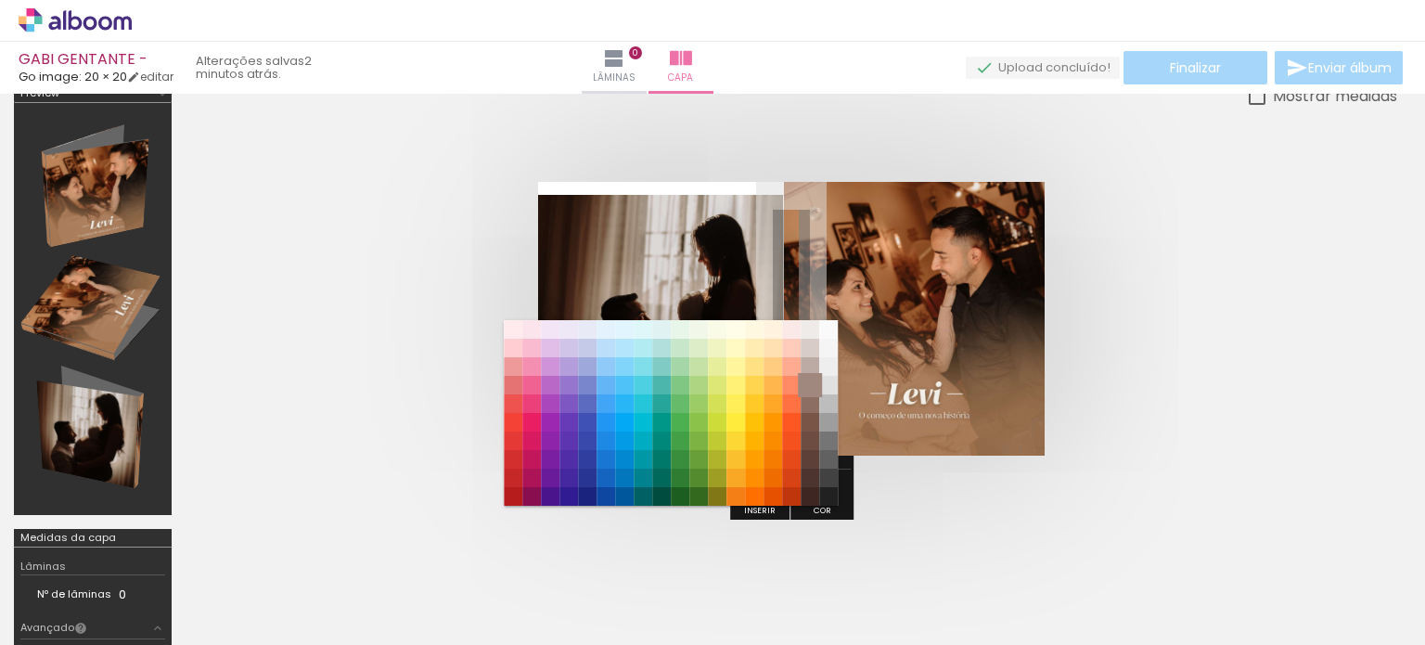
click at [809, 382] on paper-item "#a1887f" at bounding box center [809, 385] width 19 height 19
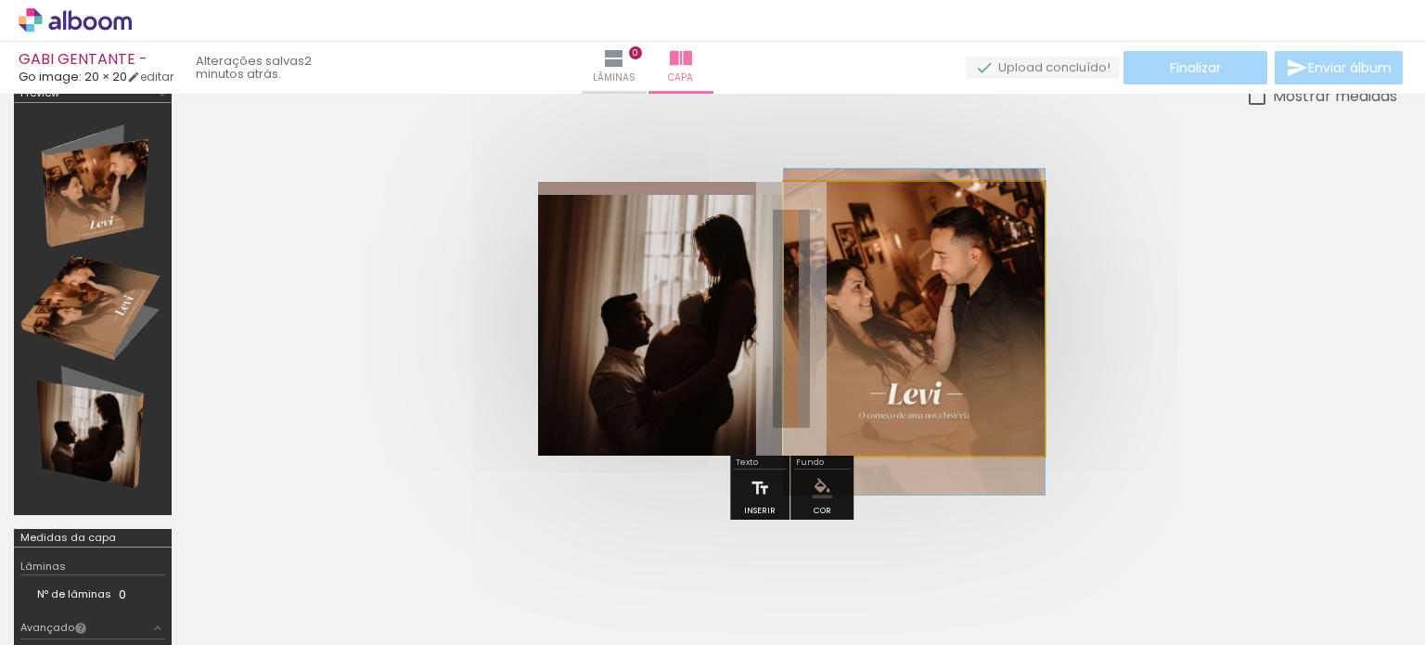
click at [961, 418] on quentale-photo at bounding box center [914, 319] width 261 height 274
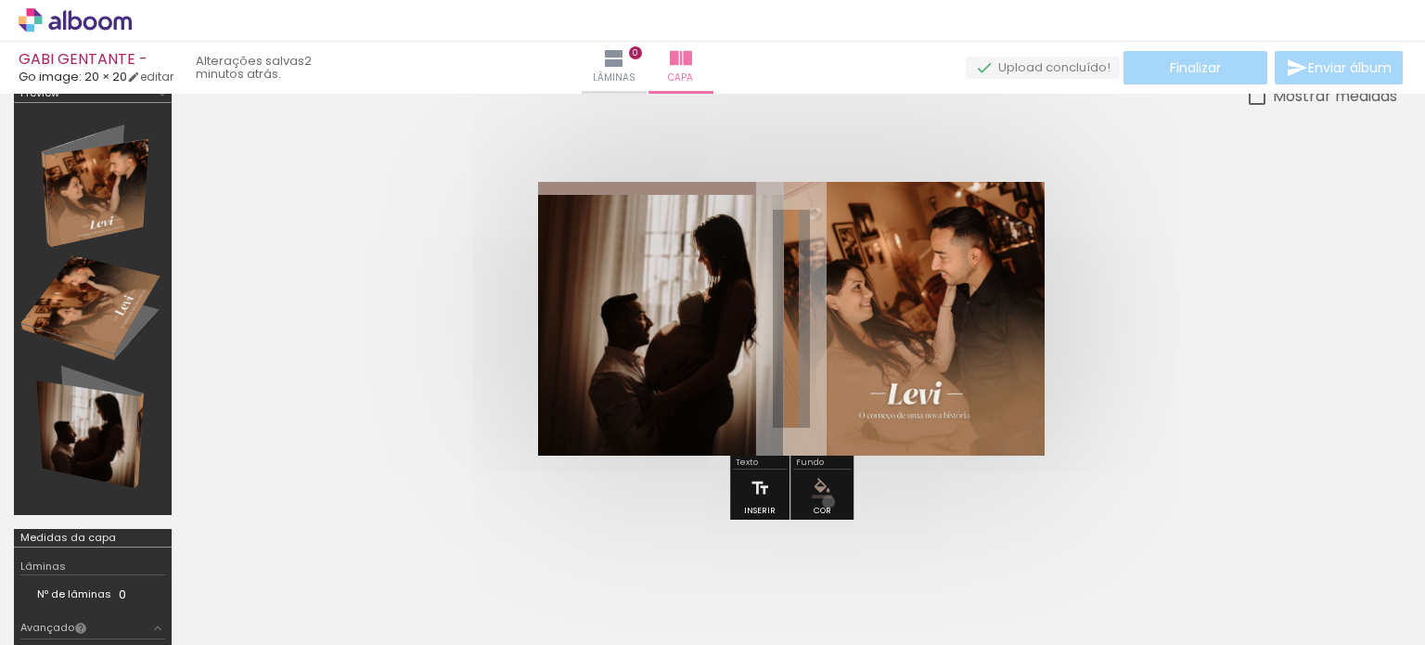
click at [825, 500] on paper-menu-button "#ffebee #ffcdd2 #ef9a9a #e57373 #ef5350 #f44336 #e53935 #d32f2f #c62828 #b71c1c…" at bounding box center [821, 487] width 35 height 35
click at [1160, 304] on quentale-cover at bounding box center [791, 319] width 1063 height 274
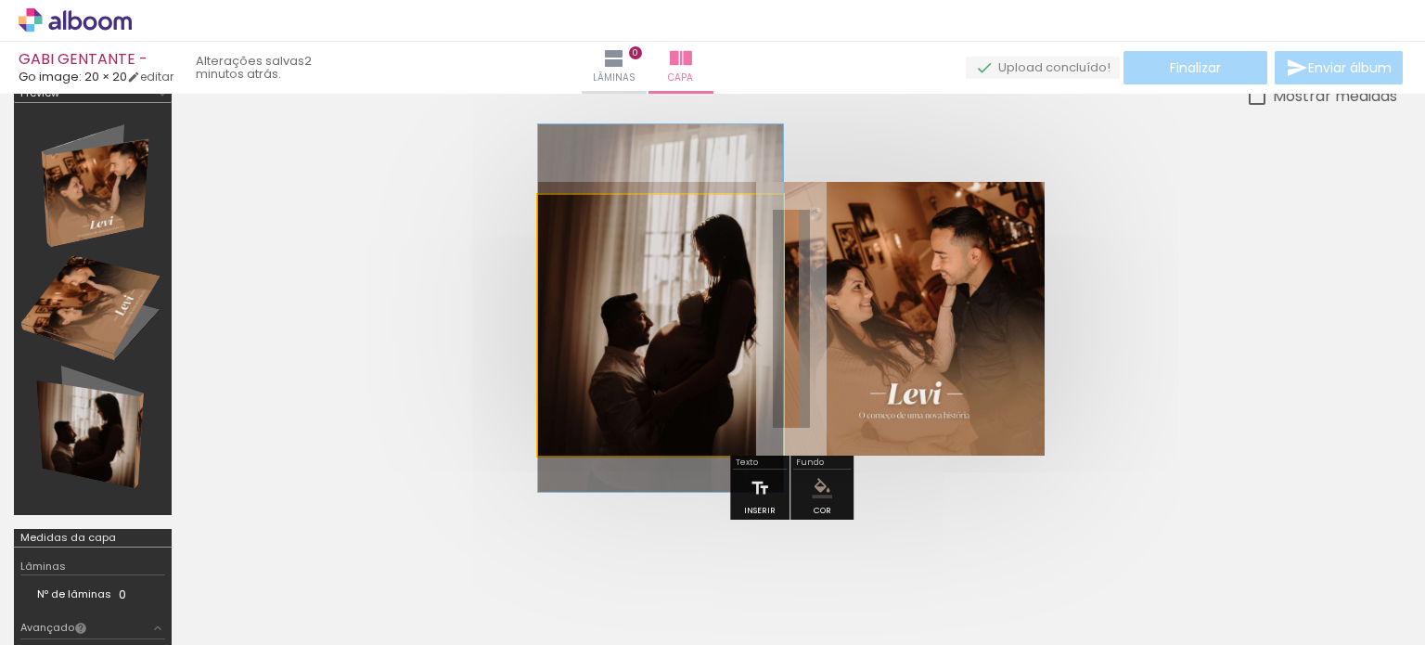
click at [667, 404] on quentale-photo at bounding box center [660, 325] width 245 height 261
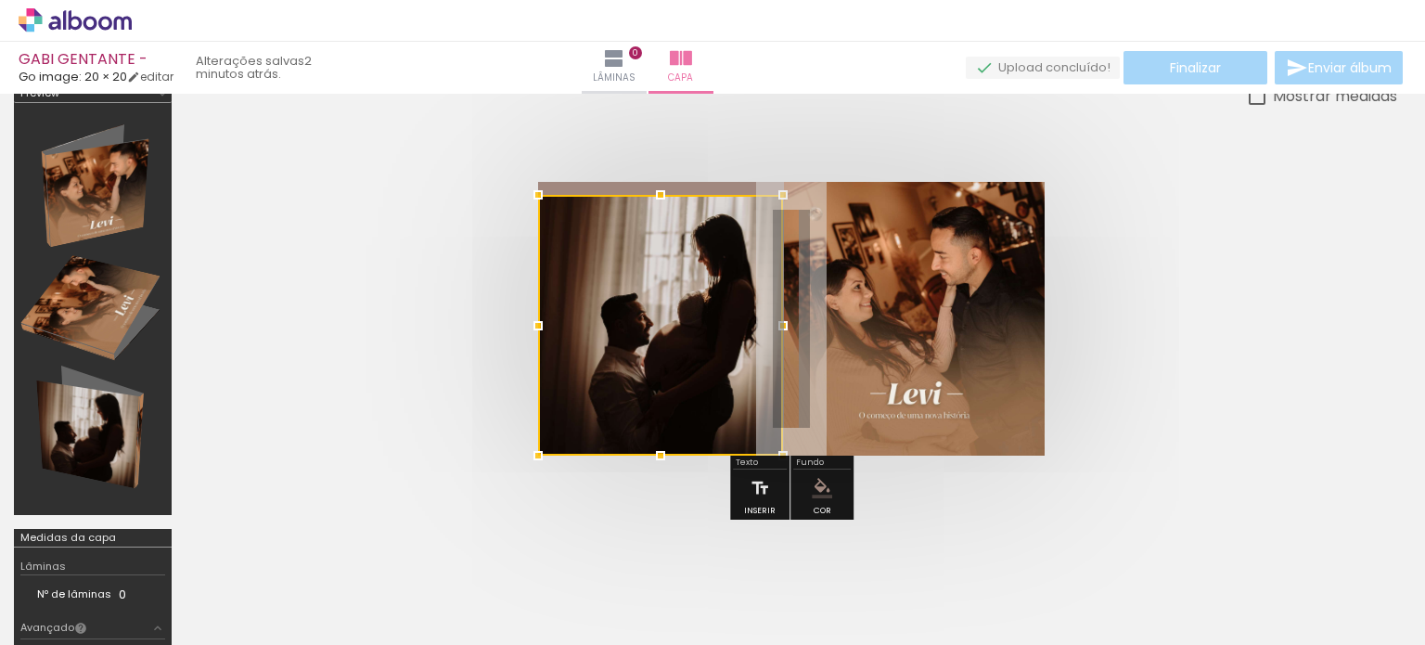
click at [729, 268] on div at bounding box center [660, 325] width 245 height 261
click at [1095, 303] on quentale-cover at bounding box center [791, 319] width 1063 height 274
click at [634, 306] on div at bounding box center [660, 325] width 245 height 261
click at [633, 367] on div at bounding box center [660, 325] width 245 height 261
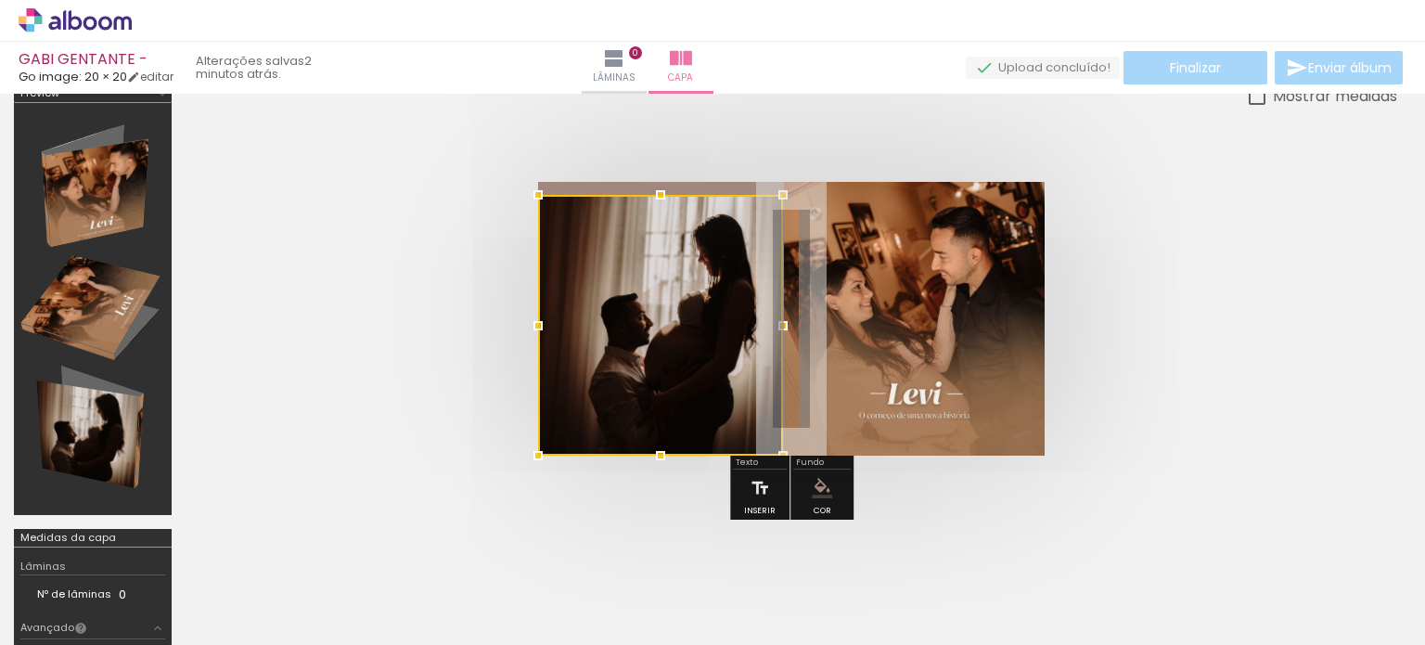
click at [633, 367] on div at bounding box center [660, 325] width 245 height 261
drag, startPoint x: 538, startPoint y: 359, endPoint x: 500, endPoint y: 346, distance: 40.2
click at [536, 357] on quentale-cover at bounding box center [791, 319] width 1063 height 274
click at [486, 352] on quentale-cover at bounding box center [791, 319] width 1063 height 274
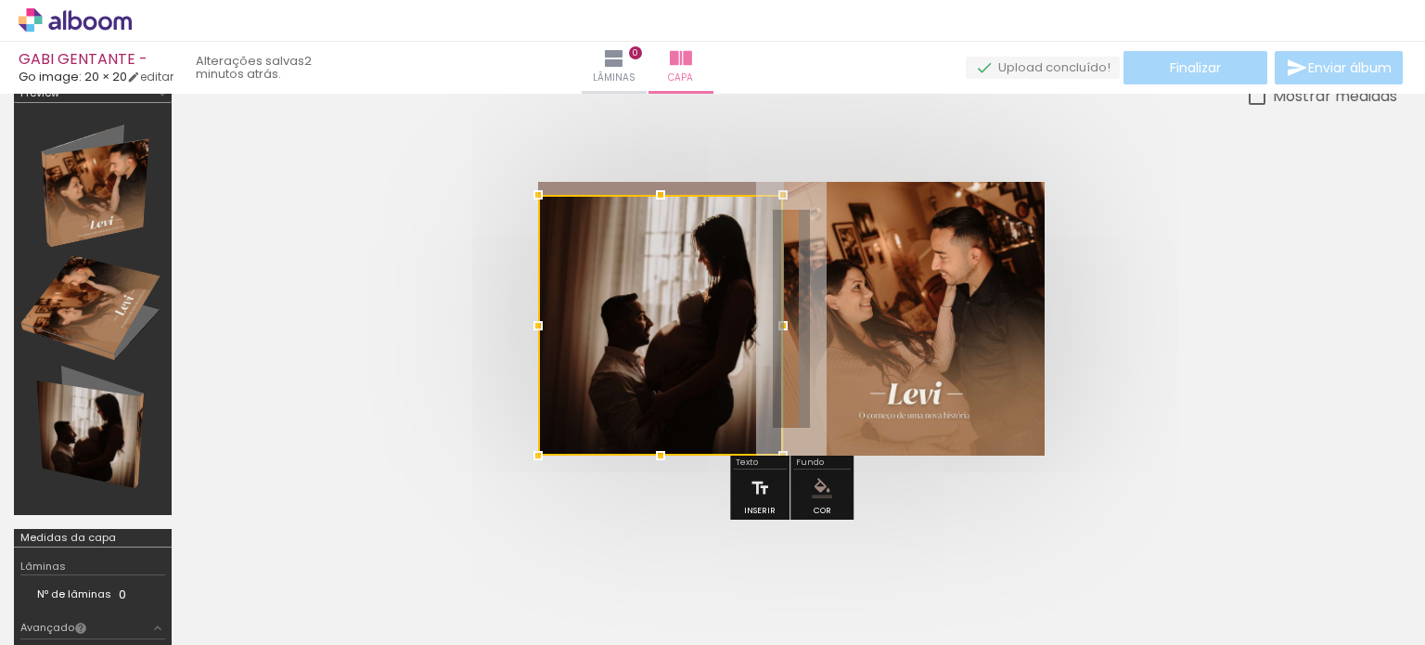
drag, startPoint x: 482, startPoint y: 295, endPoint x: 477, endPoint y: 274, distance: 22.0
click at [480, 287] on quentale-cover at bounding box center [791, 319] width 1063 height 274
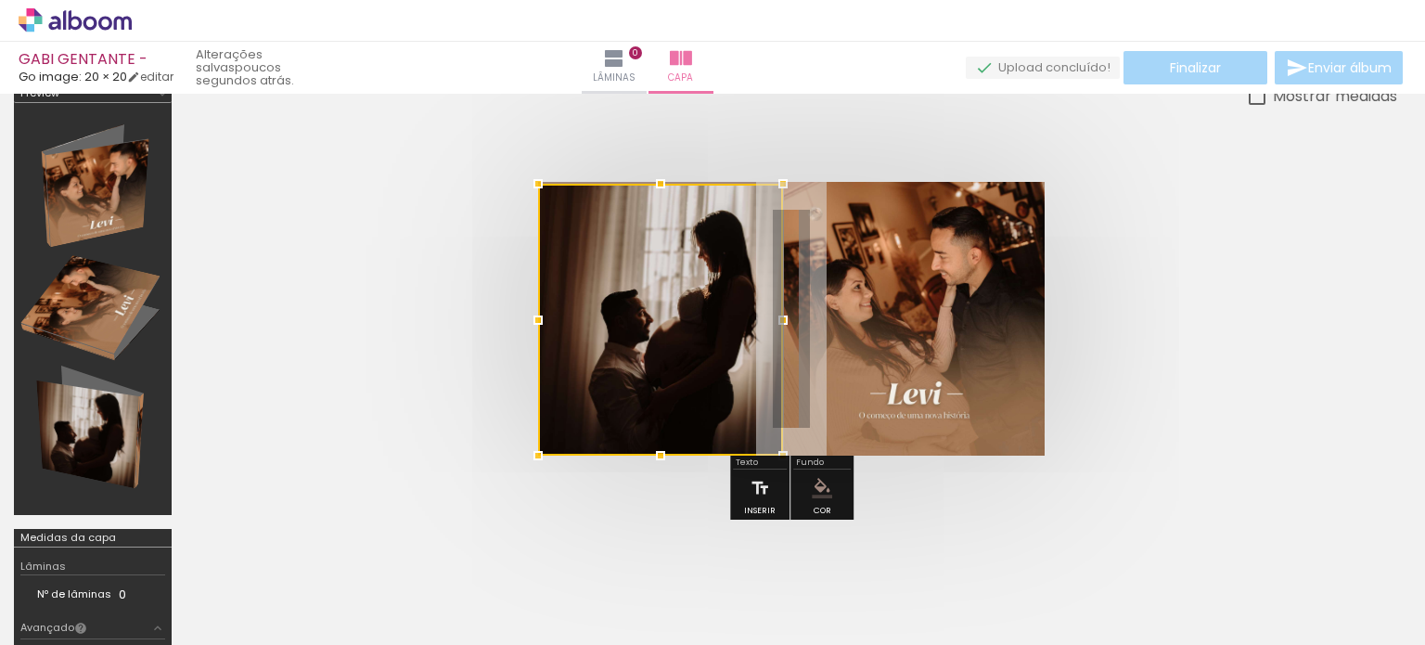
click at [663, 180] on div at bounding box center [660, 183] width 37 height 37
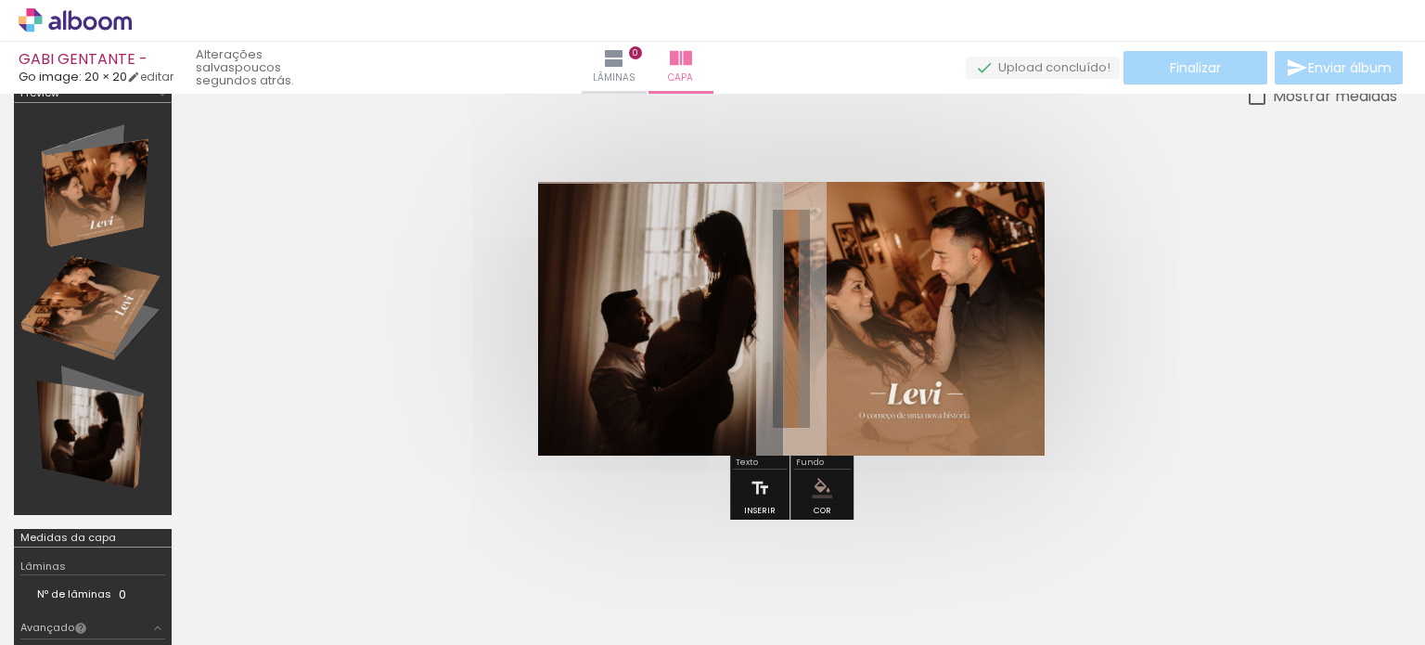
click at [652, 138] on div at bounding box center [790, 319] width 1211 height 422
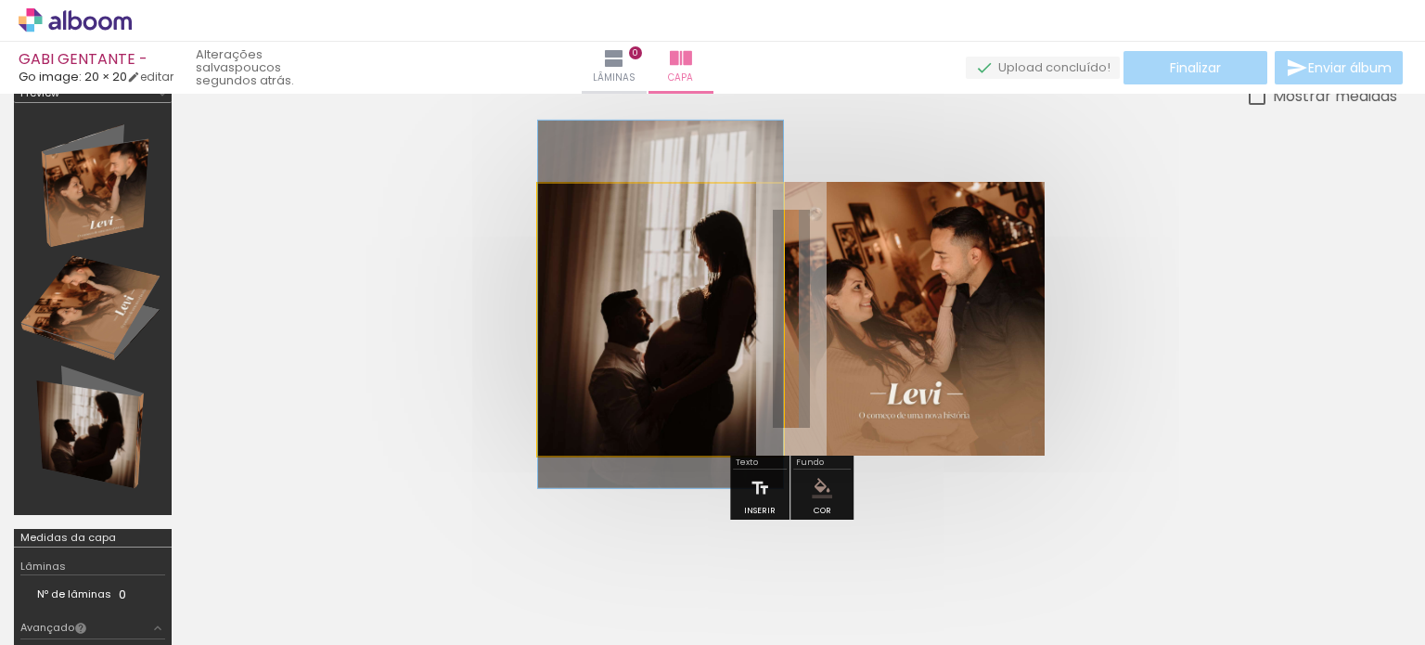
click at [698, 330] on quentale-photo at bounding box center [660, 320] width 245 height 272
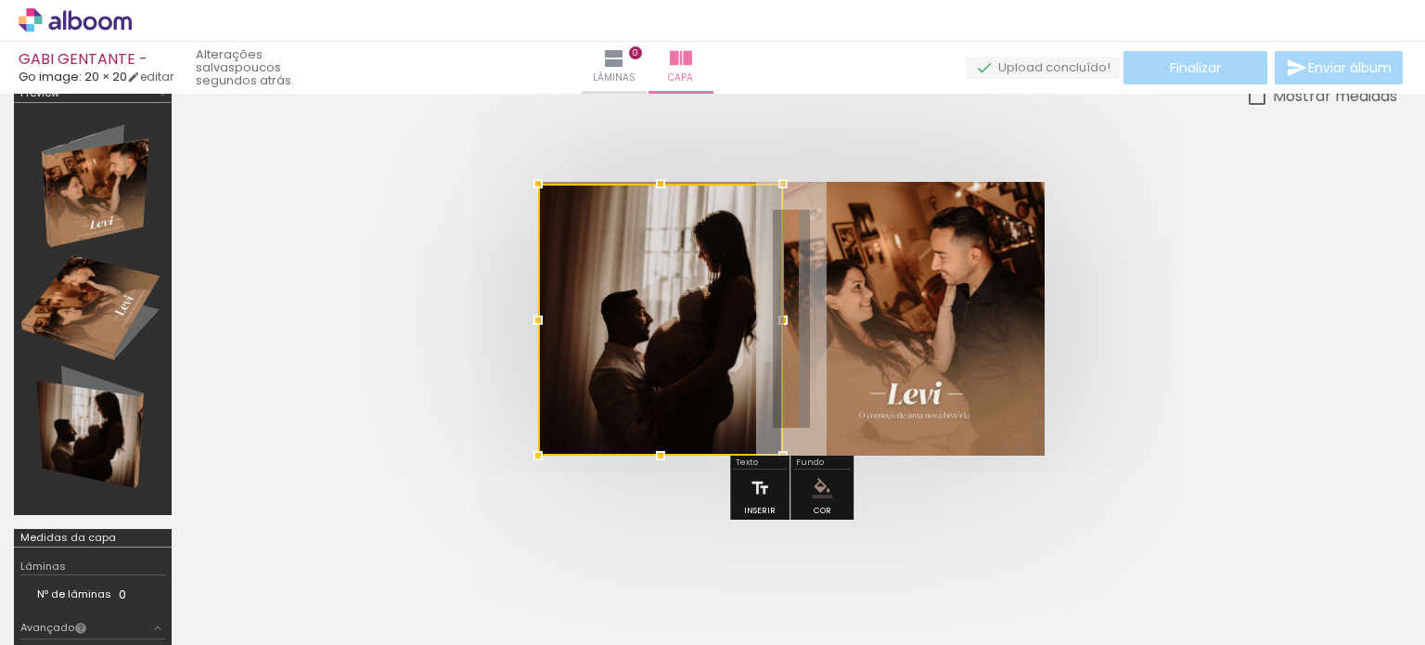
click at [697, 333] on div at bounding box center [660, 320] width 245 height 272
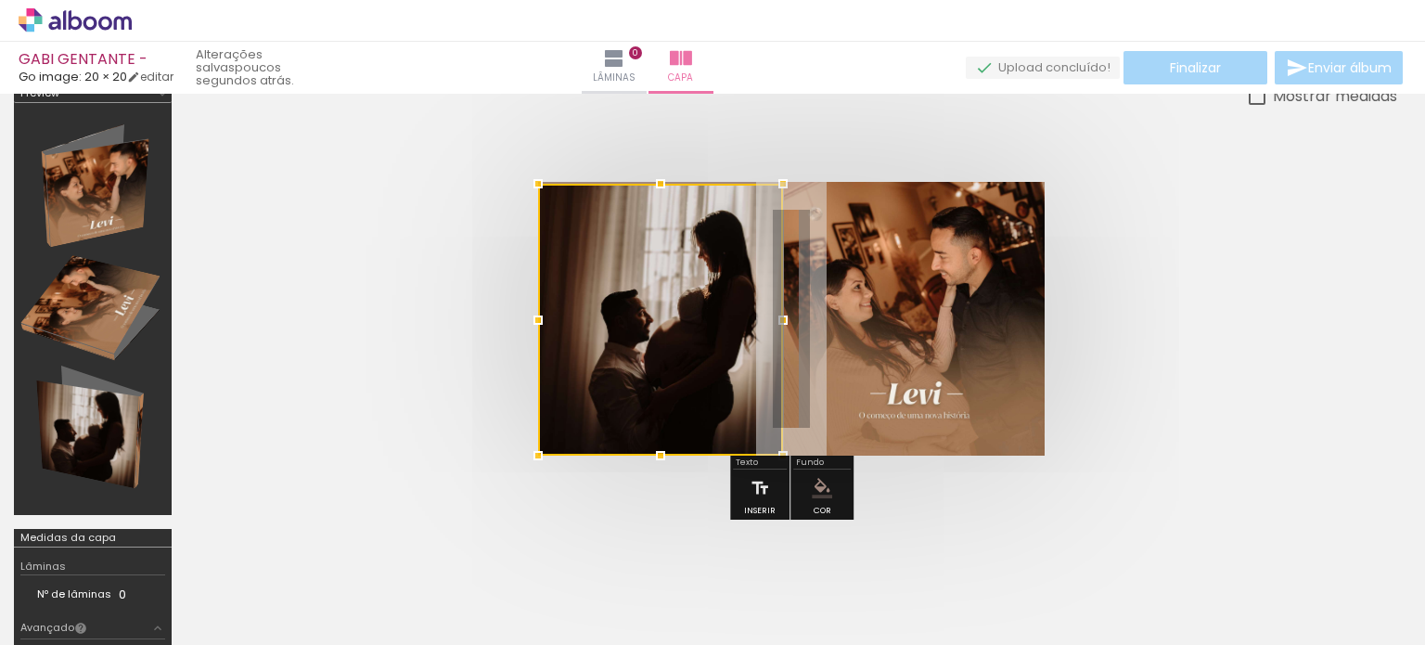
drag, startPoint x: 696, startPoint y: 331, endPoint x: 656, endPoint y: 330, distance: 39.9
click at [656, 330] on div at bounding box center [660, 320] width 245 height 272
click at [656, 330] on div at bounding box center [661, 320] width 245 height 272
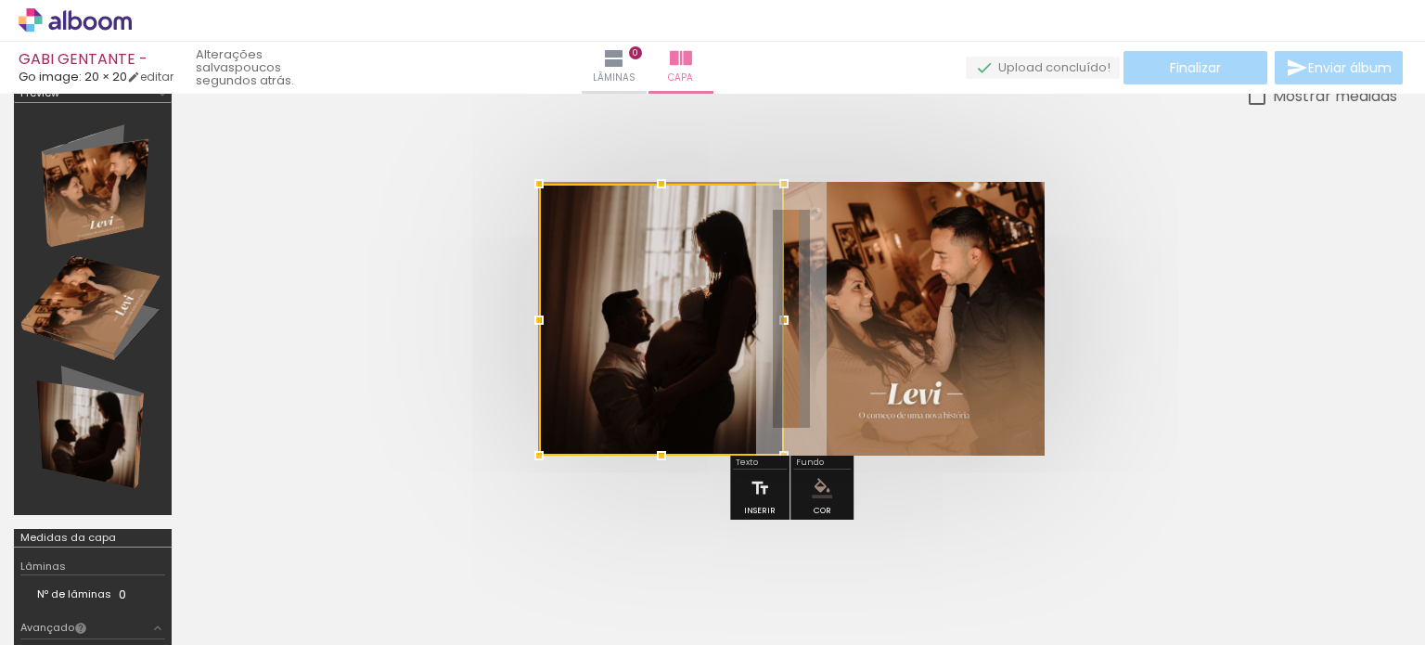
click at [656, 330] on div at bounding box center [661, 320] width 245 height 272
drag, startPoint x: 656, startPoint y: 329, endPoint x: 640, endPoint y: 255, distance: 75.9
click at [640, 255] on div at bounding box center [661, 318] width 245 height 272
drag, startPoint x: 691, startPoint y: 270, endPoint x: 690, endPoint y: 281, distance: 11.2
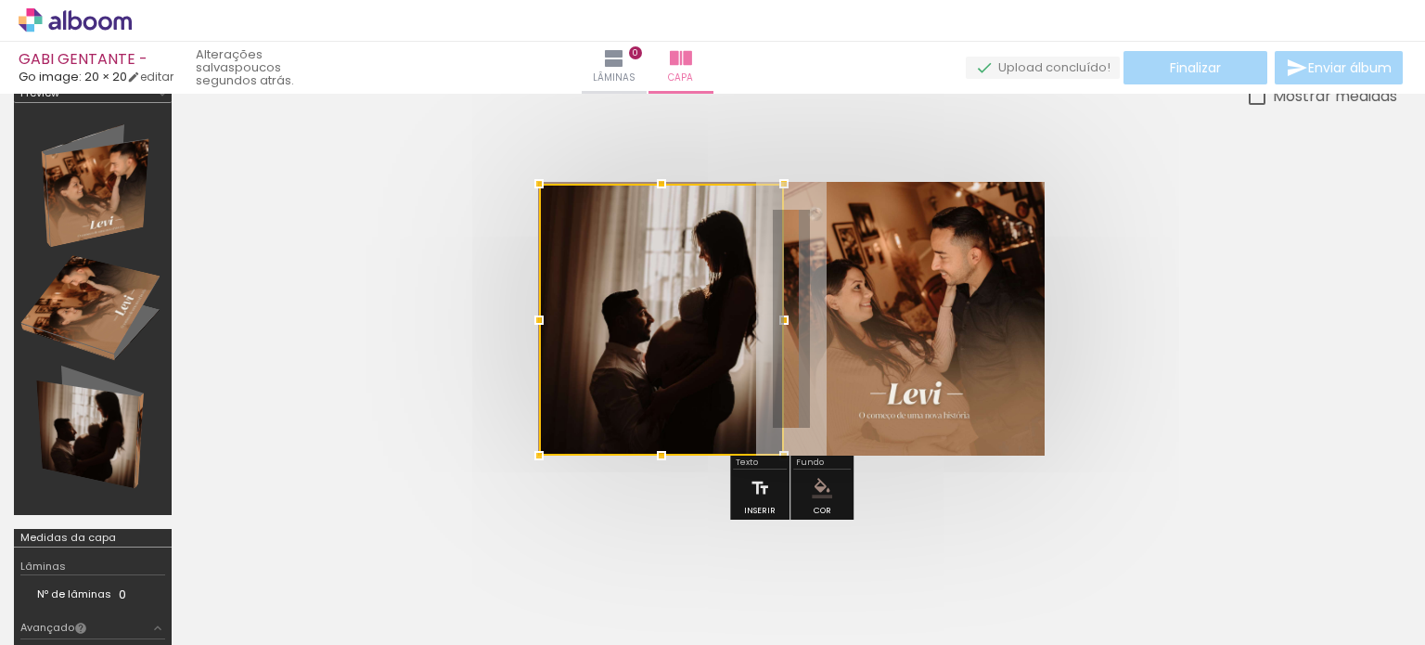
click at [690, 281] on div at bounding box center [661, 320] width 245 height 272
click at [1271, 331] on quentale-cover at bounding box center [791, 319] width 1063 height 274
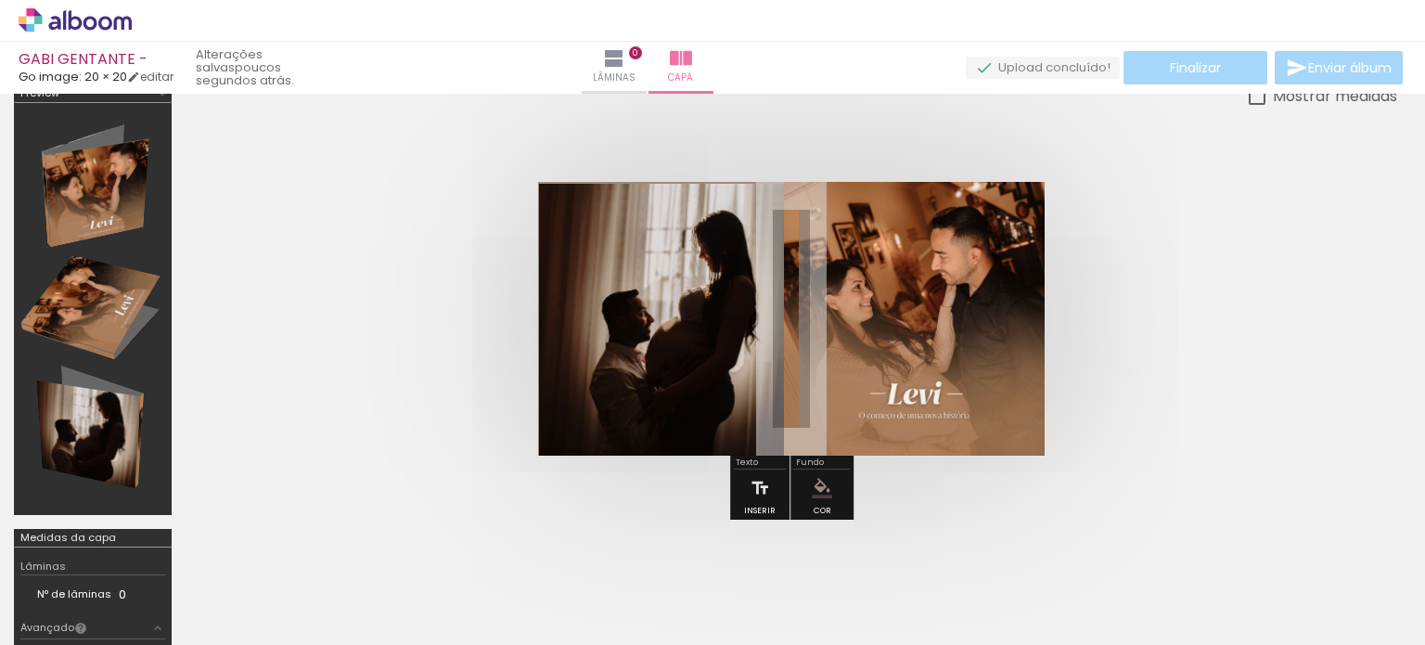
click at [115, 175] on div at bounding box center [92, 308] width 145 height 399
click at [86, 344] on div at bounding box center [92, 308] width 145 height 399
click at [646, 55] on paper-button "Lâminas 0" at bounding box center [614, 68] width 65 height 52
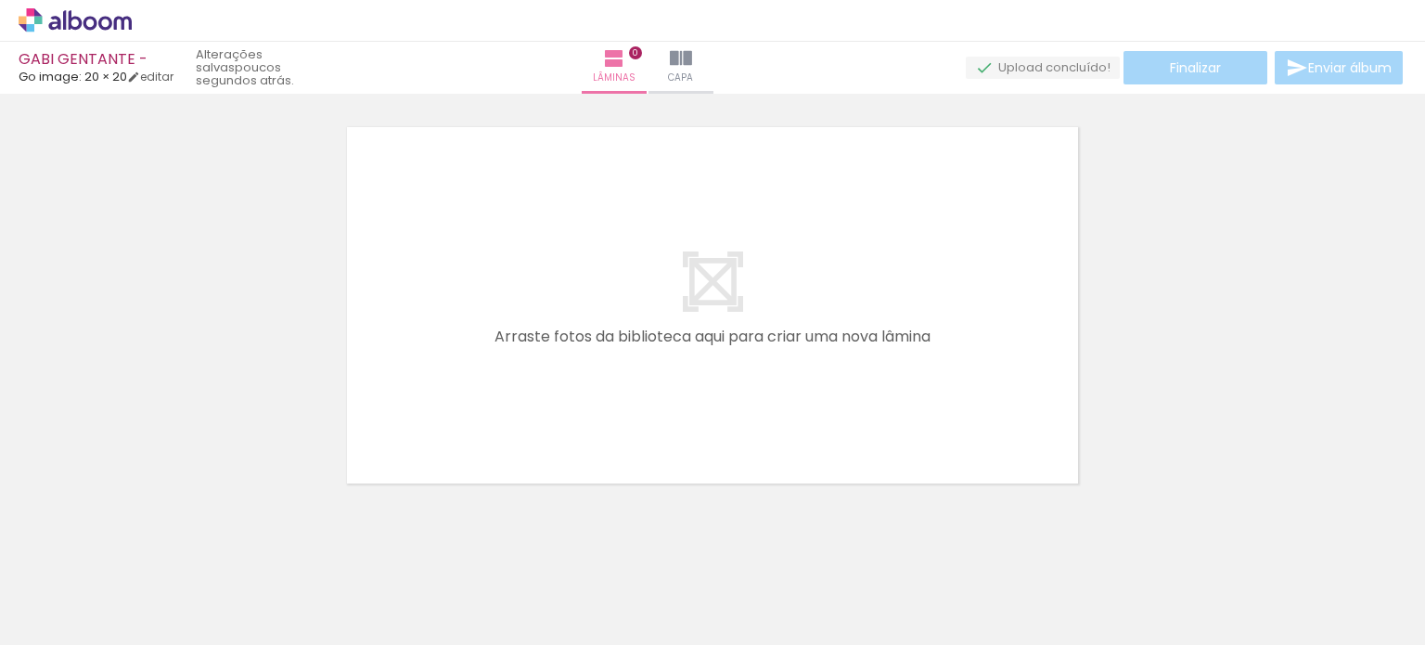
scroll to position [58, 0]
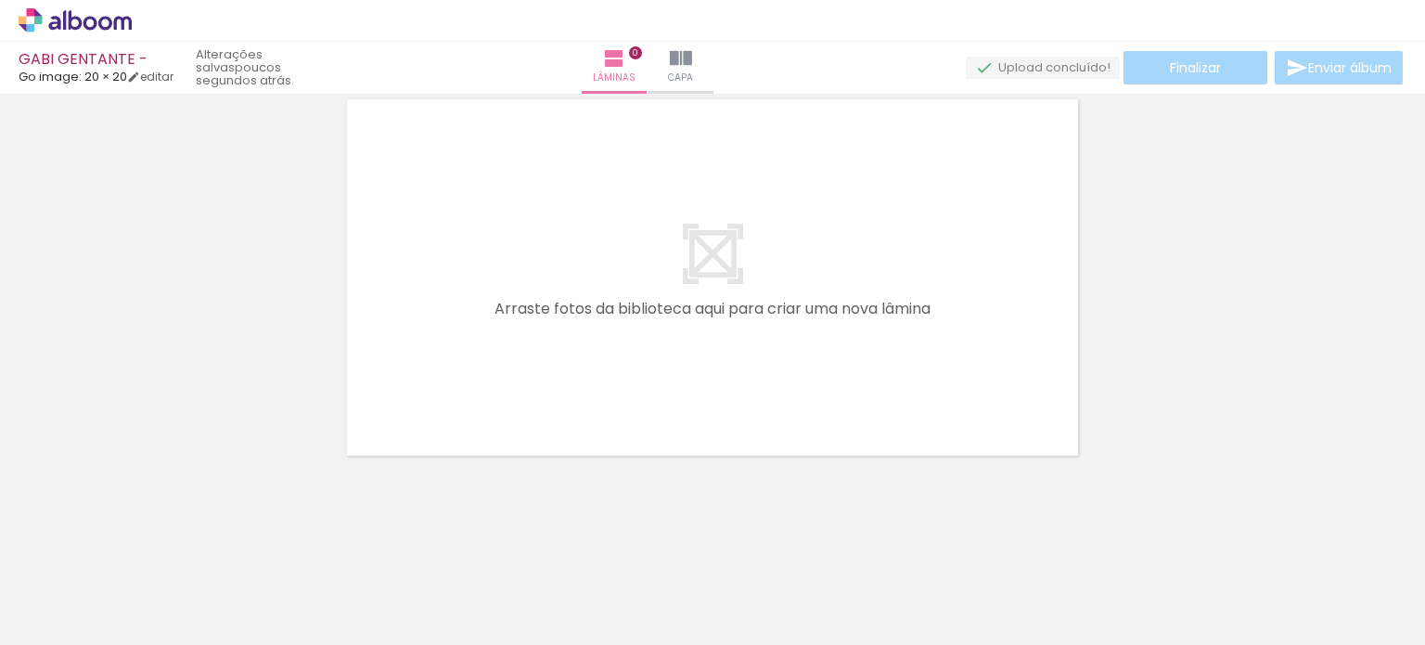
click at [59, 583] on input "Todas as fotos" at bounding box center [52, 589] width 70 height 16
click at [0, 0] on slot "Todas as fotos" at bounding box center [0, 0] width 0 height 0
click at [77, 588] on input "Todas as fotos" at bounding box center [52, 589] width 70 height 16
click at [692, 58] on iron-icon at bounding box center [681, 58] width 22 height 22
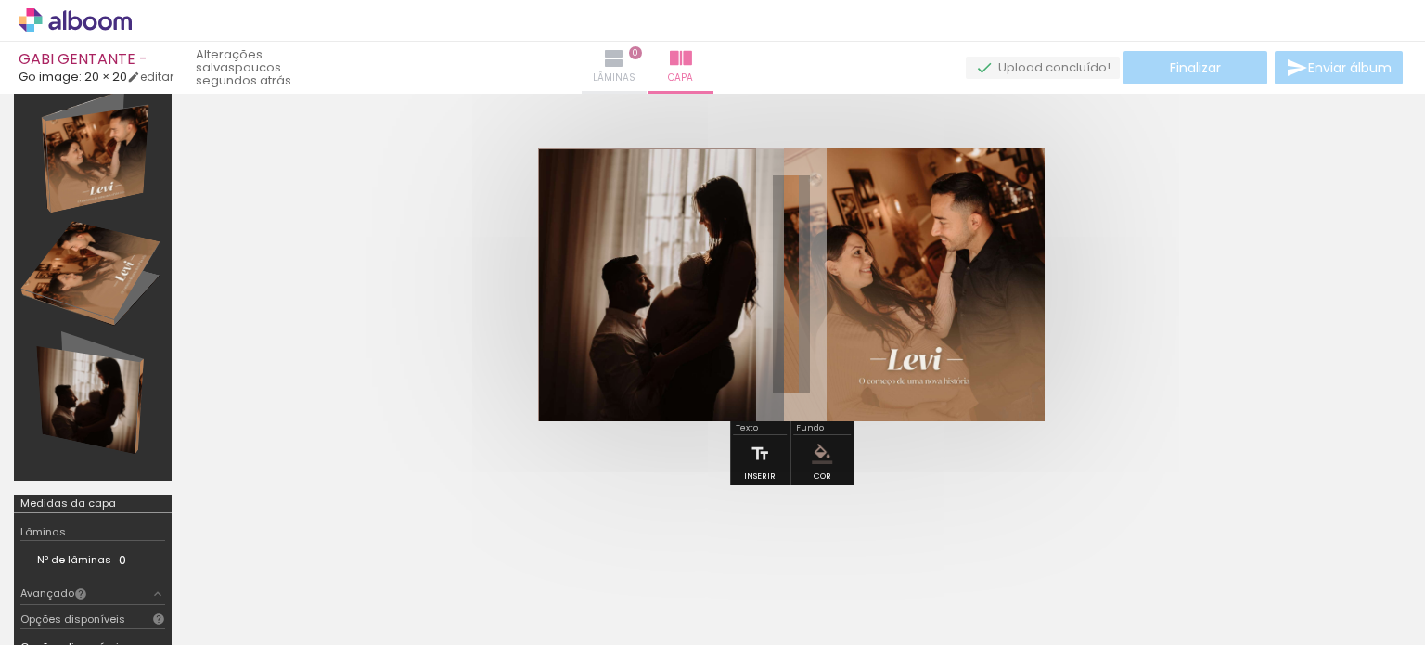
click at [625, 51] on iron-icon at bounding box center [614, 58] width 22 height 22
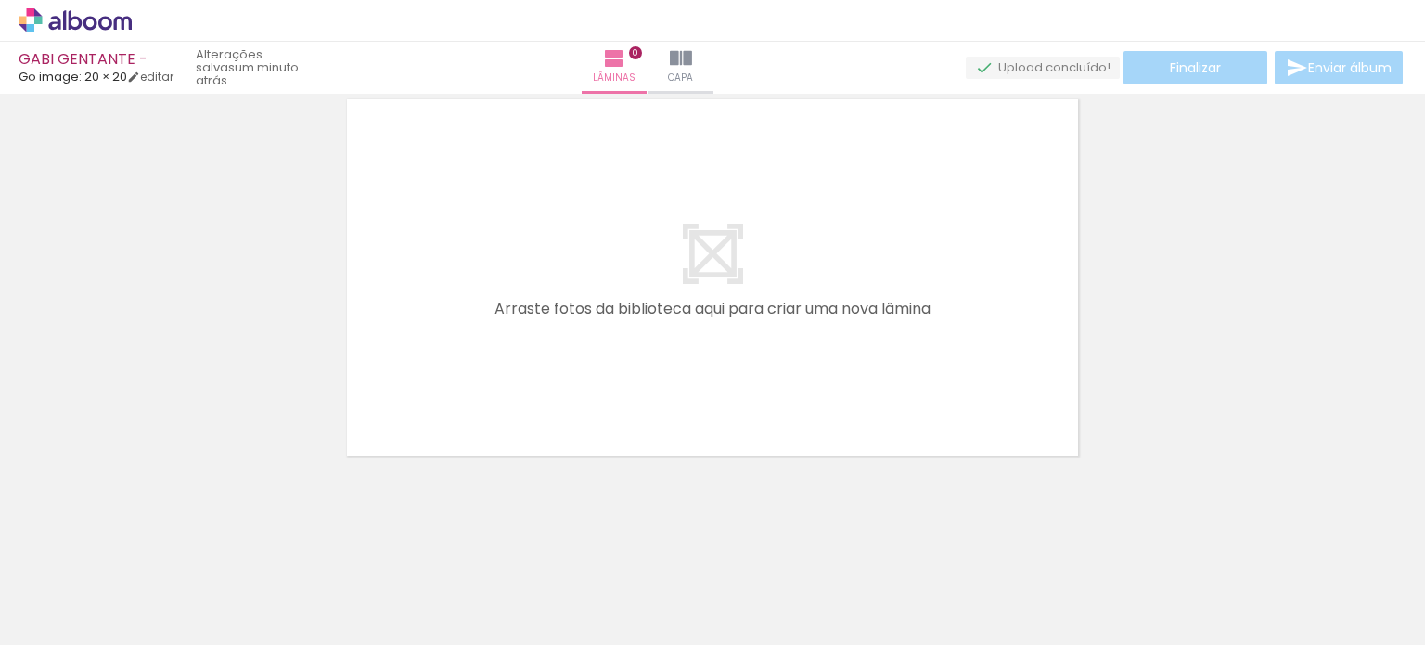
drag, startPoint x: 590, startPoint y: 577, endPoint x: 918, endPoint y: 418, distance: 364.6
click at [1284, 291] on div at bounding box center [712, 254] width 1425 height 422
drag, startPoint x: 690, startPoint y: 568, endPoint x: 168, endPoint y: 400, distance: 548.5
click at [168, 400] on div at bounding box center [712, 254] width 1425 height 422
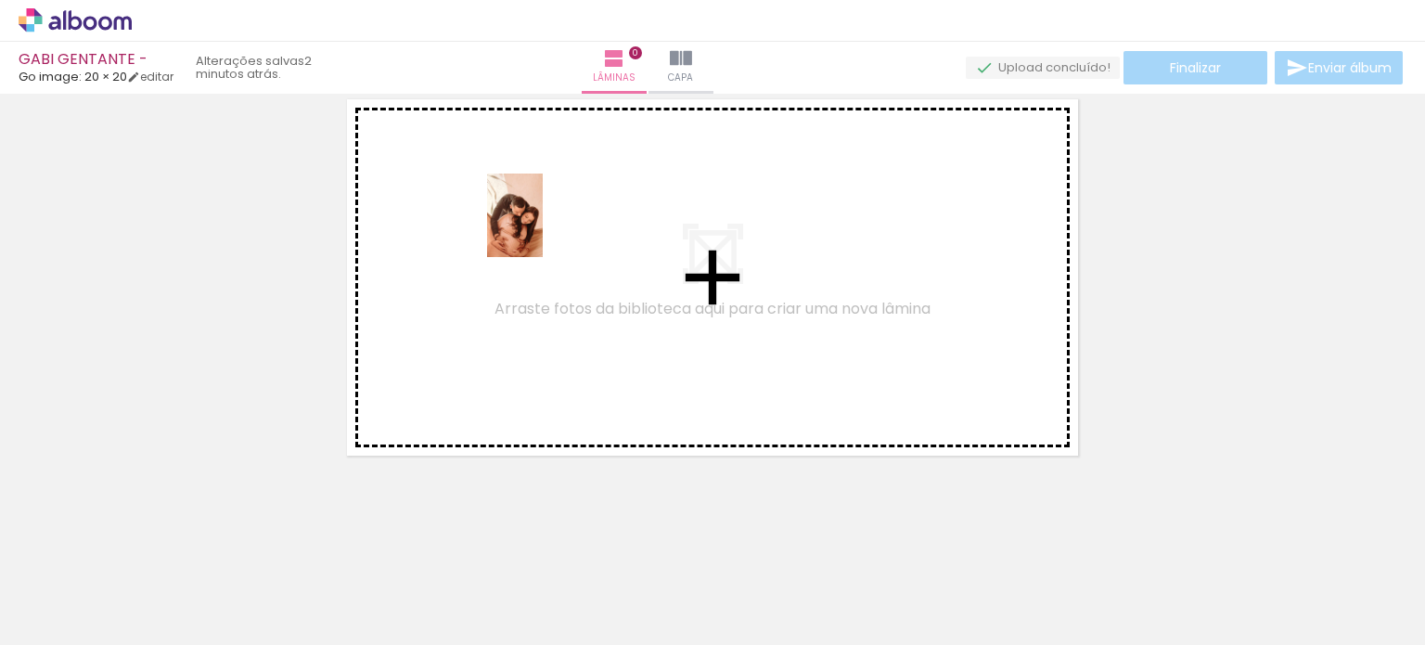
drag, startPoint x: 283, startPoint y: 515, endPoint x: 543, endPoint y: 229, distance: 386.1
click at [543, 229] on quentale-workspace at bounding box center [712, 322] width 1425 height 645
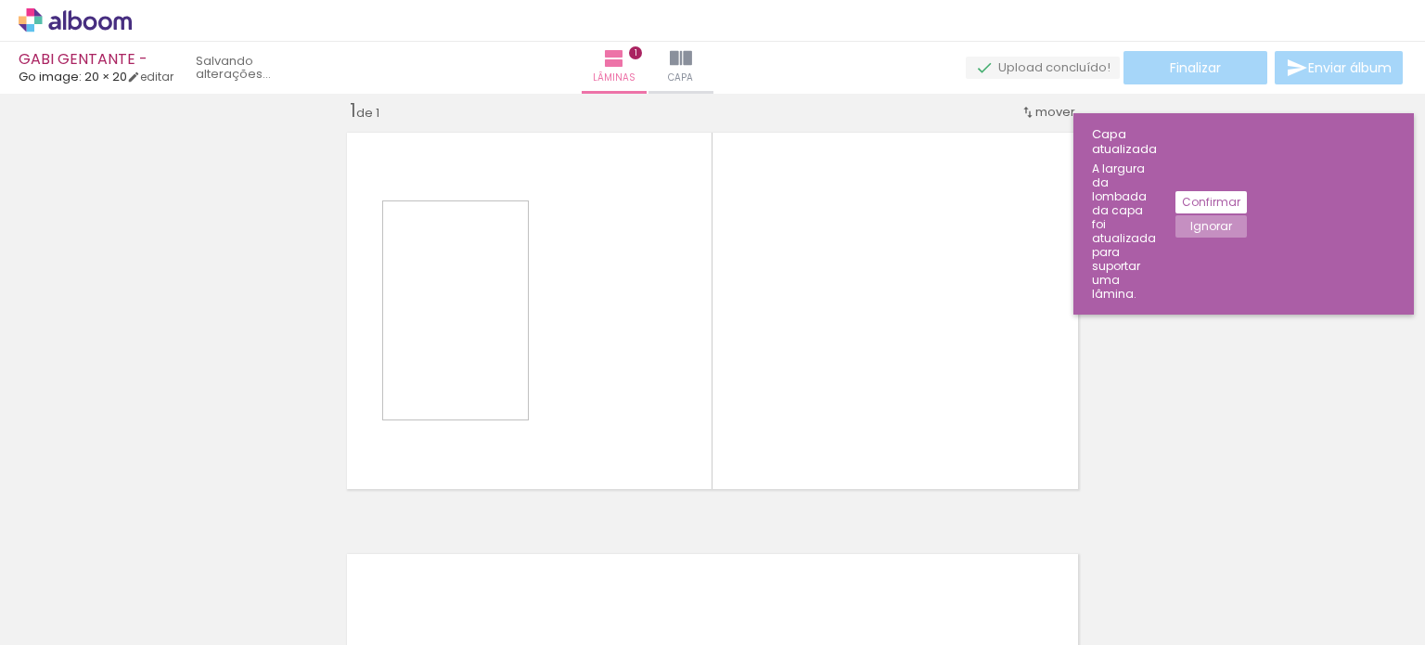
scroll to position [23, 0]
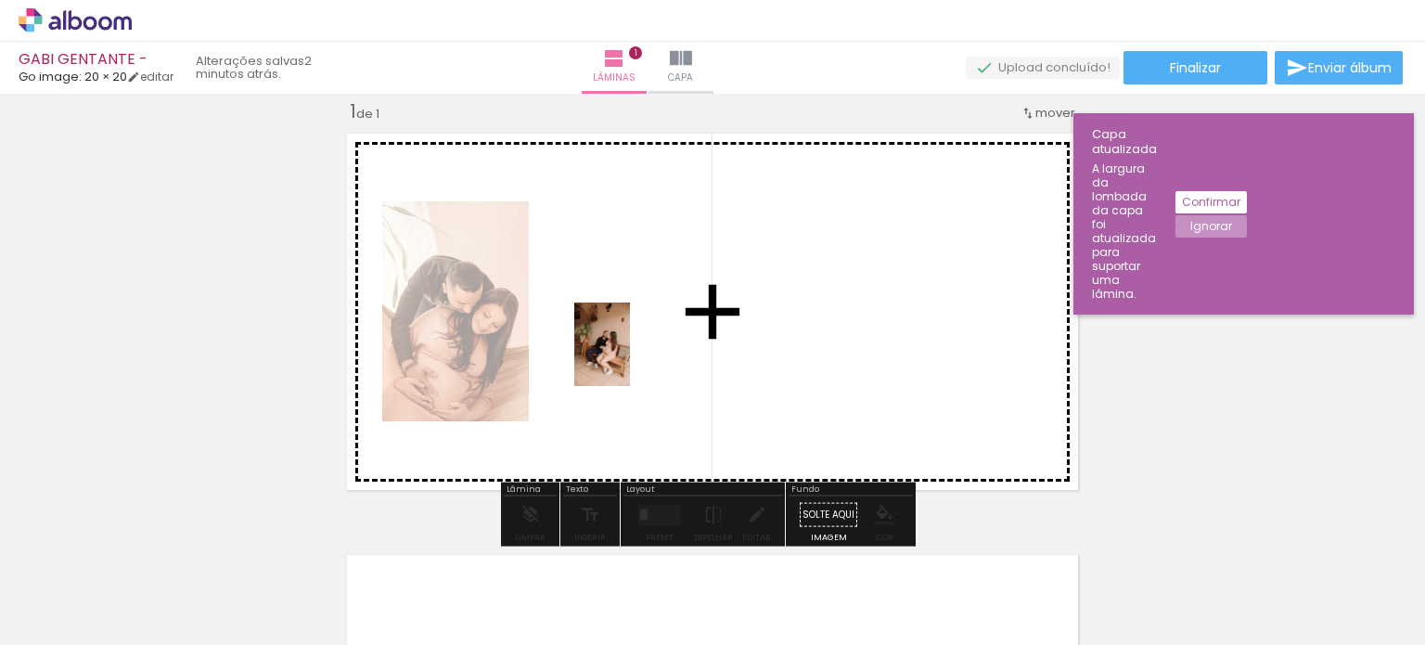
drag, startPoint x: 312, startPoint y: 584, endPoint x: 630, endPoint y: 358, distance: 390.4
click at [630, 358] on quentale-workspace at bounding box center [712, 322] width 1425 height 645
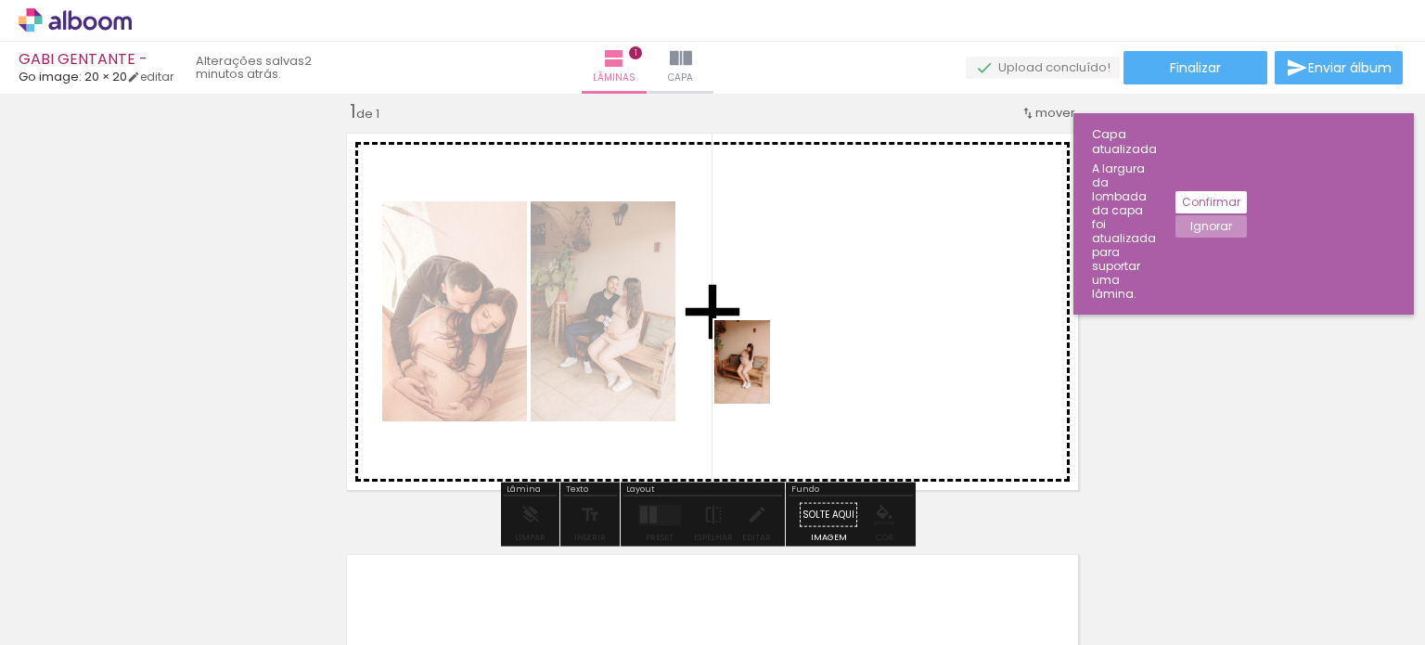
drag, startPoint x: 414, startPoint y: 591, endPoint x: 770, endPoint y: 376, distance: 416.1
click at [770, 376] on quentale-workspace at bounding box center [712, 322] width 1425 height 645
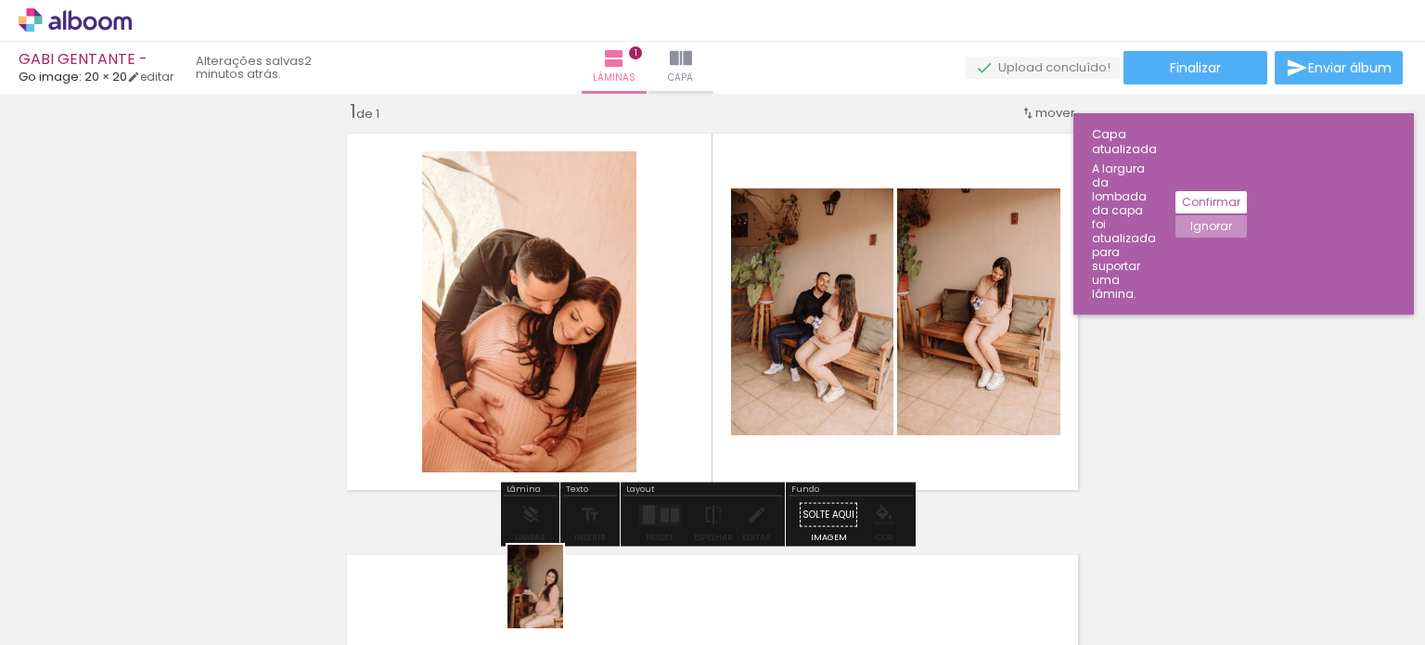
drag, startPoint x: 499, startPoint y: 610, endPoint x: 544, endPoint y: 611, distance: 45.5
click at [528, 611] on div at bounding box center [497, 582] width 61 height 92
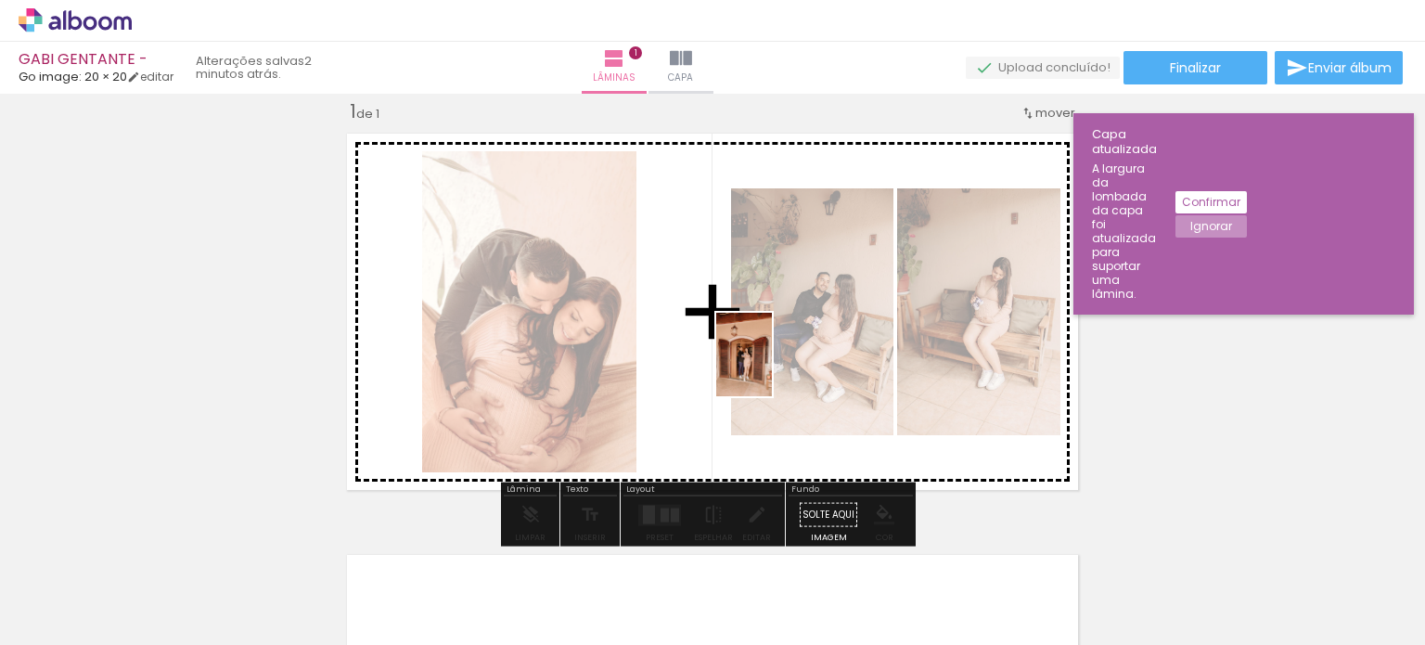
drag, startPoint x: 608, startPoint y: 620, endPoint x: 772, endPoint y: 368, distance: 299.7
click at [772, 368] on quentale-workspace at bounding box center [712, 322] width 1425 height 645
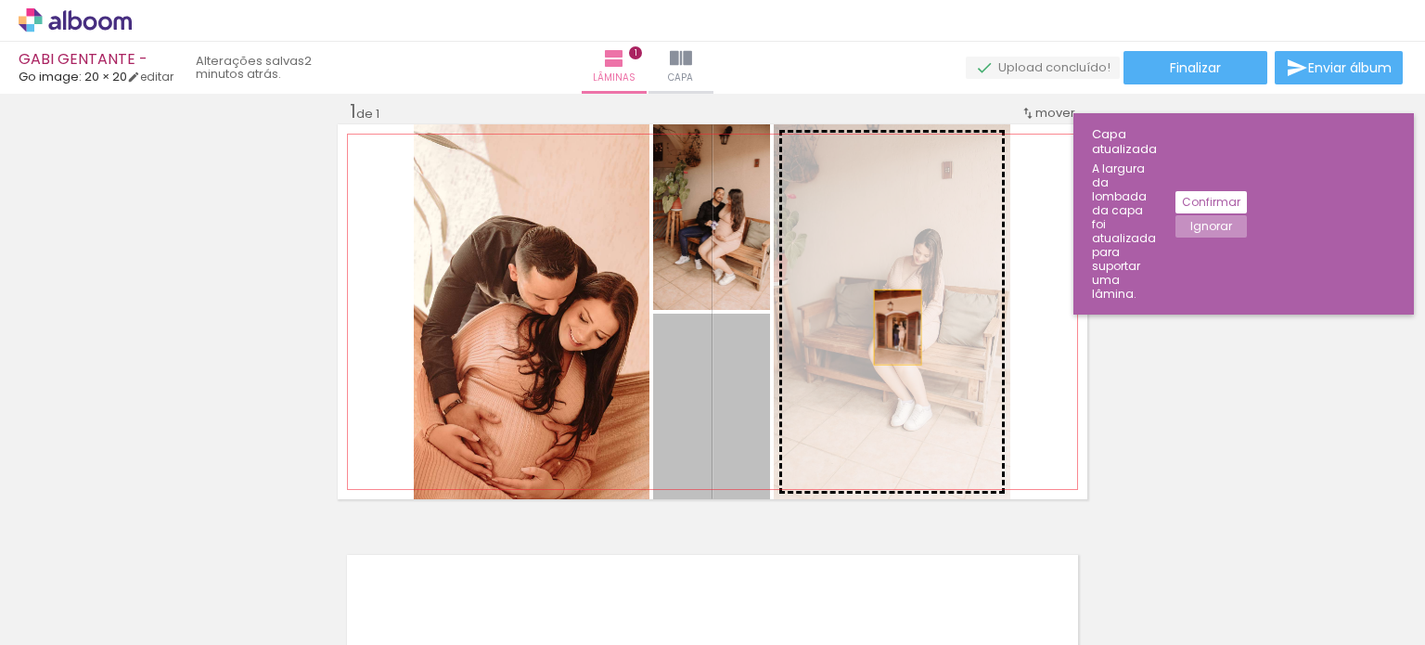
drag, startPoint x: 698, startPoint y: 448, endPoint x: 890, endPoint y: 326, distance: 227.2
click at [0, 0] on slot at bounding box center [0, 0] width 0 height 0
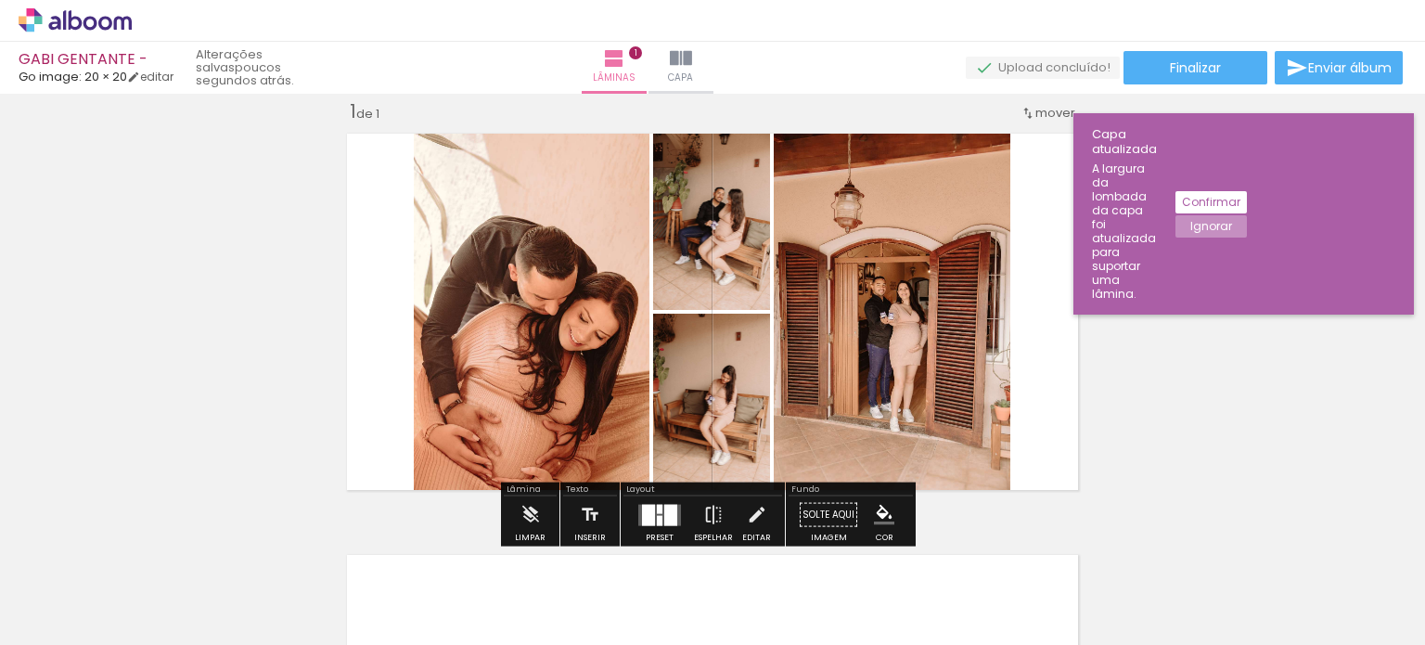
click at [1232, 377] on div "Inserir lâmina 1 de 1" at bounding box center [712, 498] width 1425 height 843
click at [634, 500] on div at bounding box center [659, 514] width 50 height 37
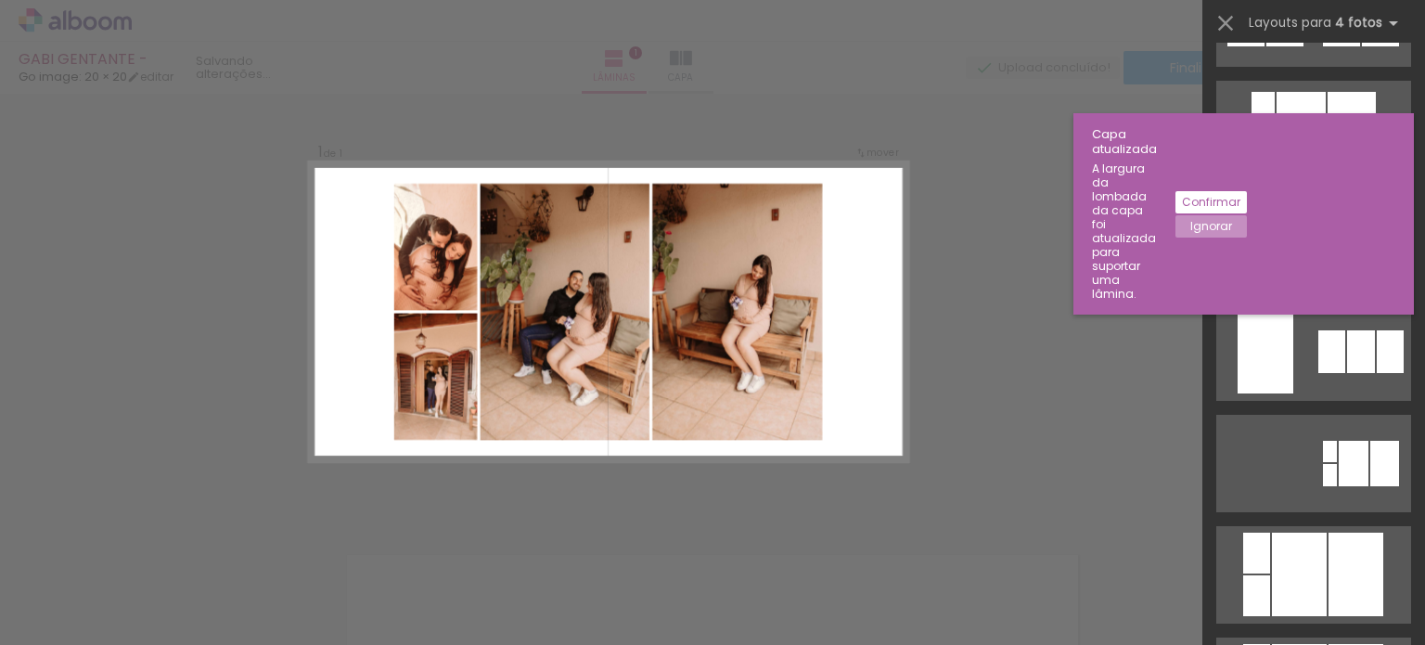
scroll to position [4266, 0]
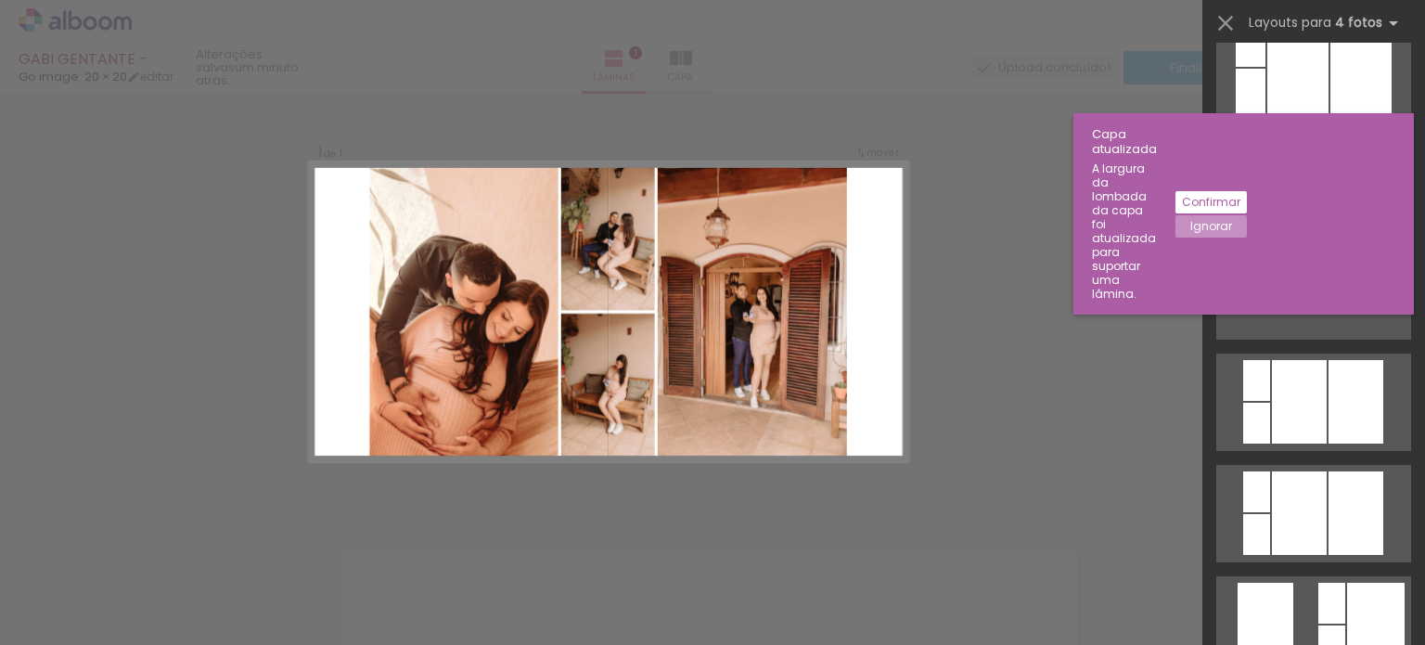
click at [0, 0] on slot "Confirmar" at bounding box center [0, 0] width 0 height 0
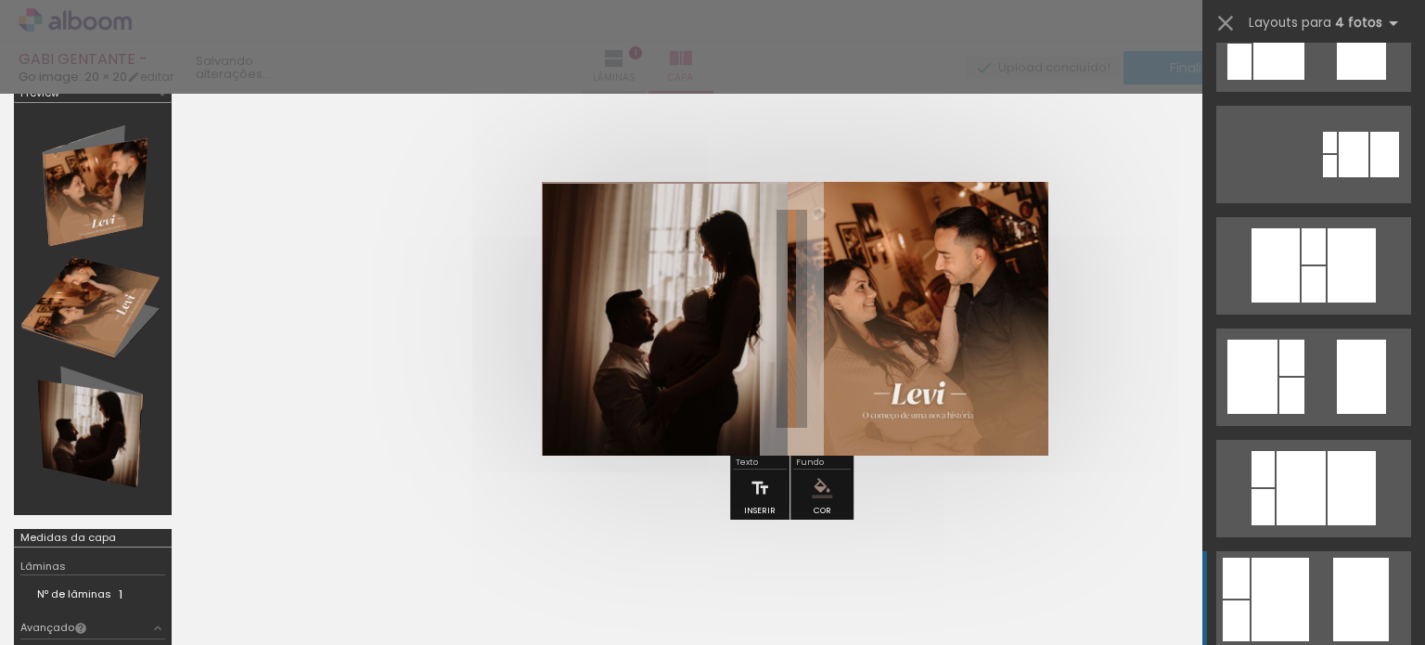
scroll to position [464, 0]
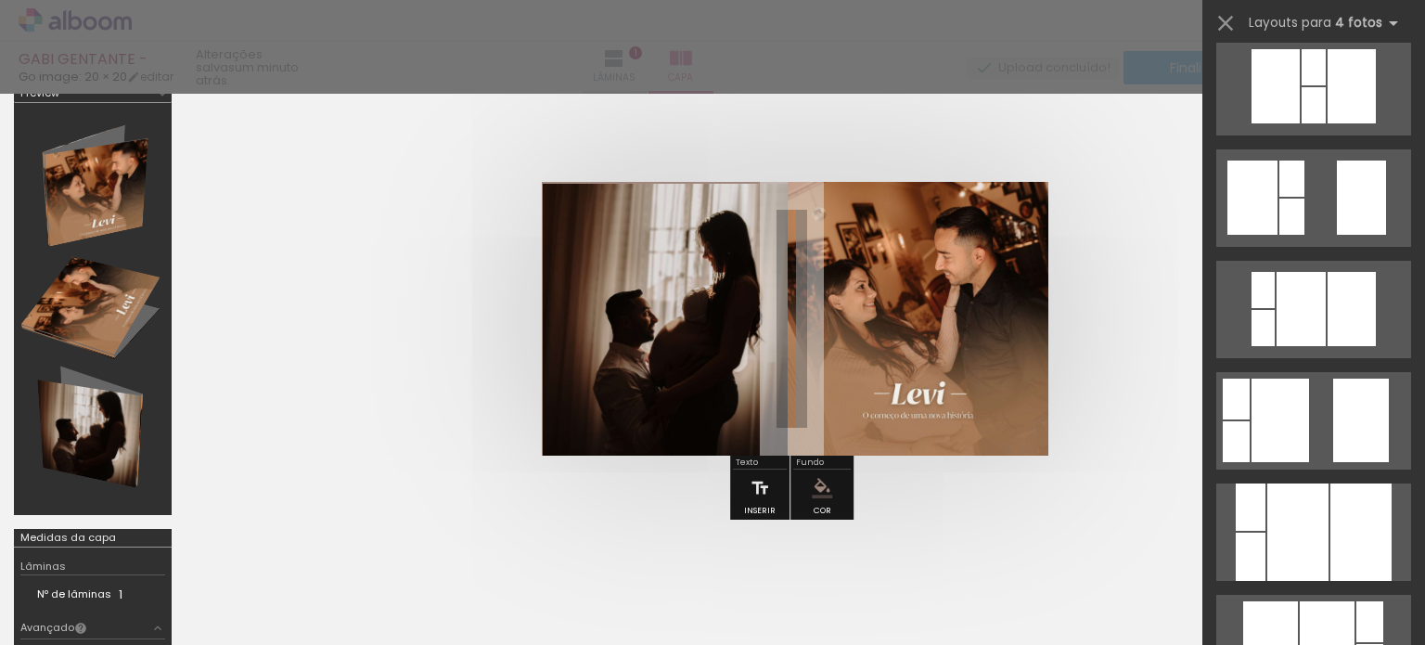
click at [689, 62] on div at bounding box center [712, 47] width 1425 height 94
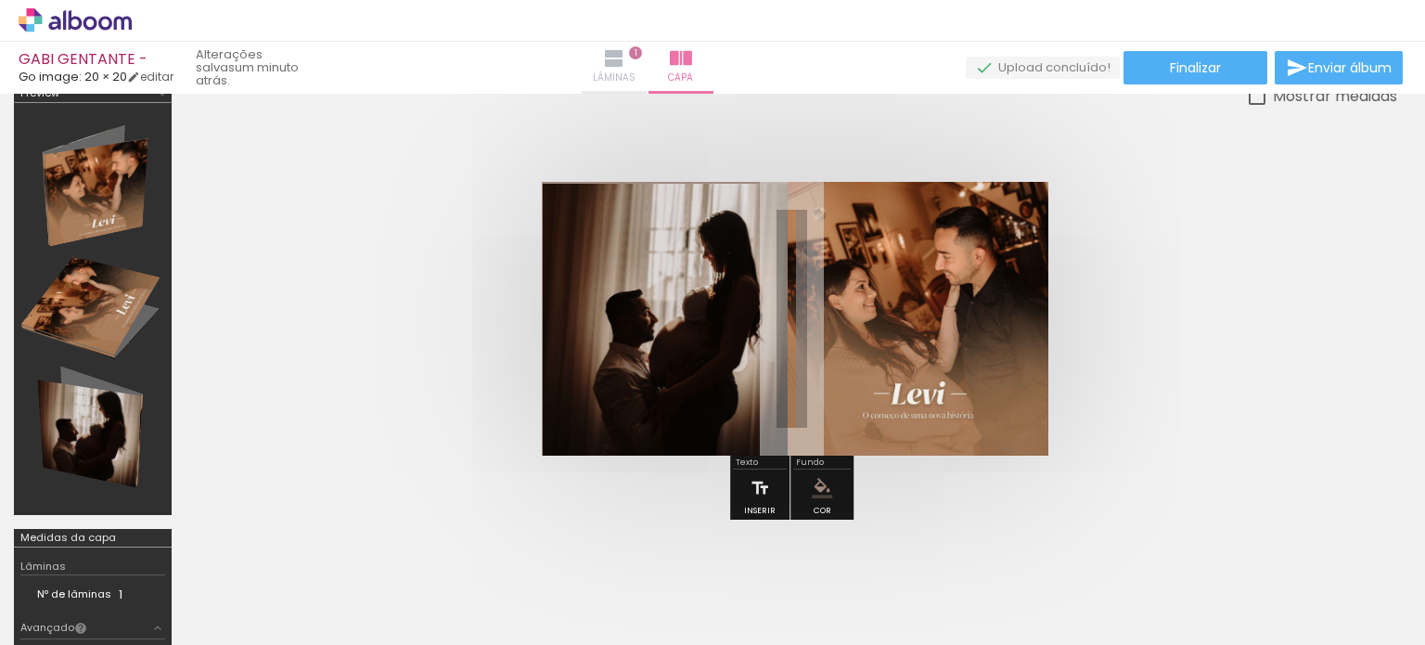
click at [625, 51] on iron-icon at bounding box center [614, 58] width 22 height 22
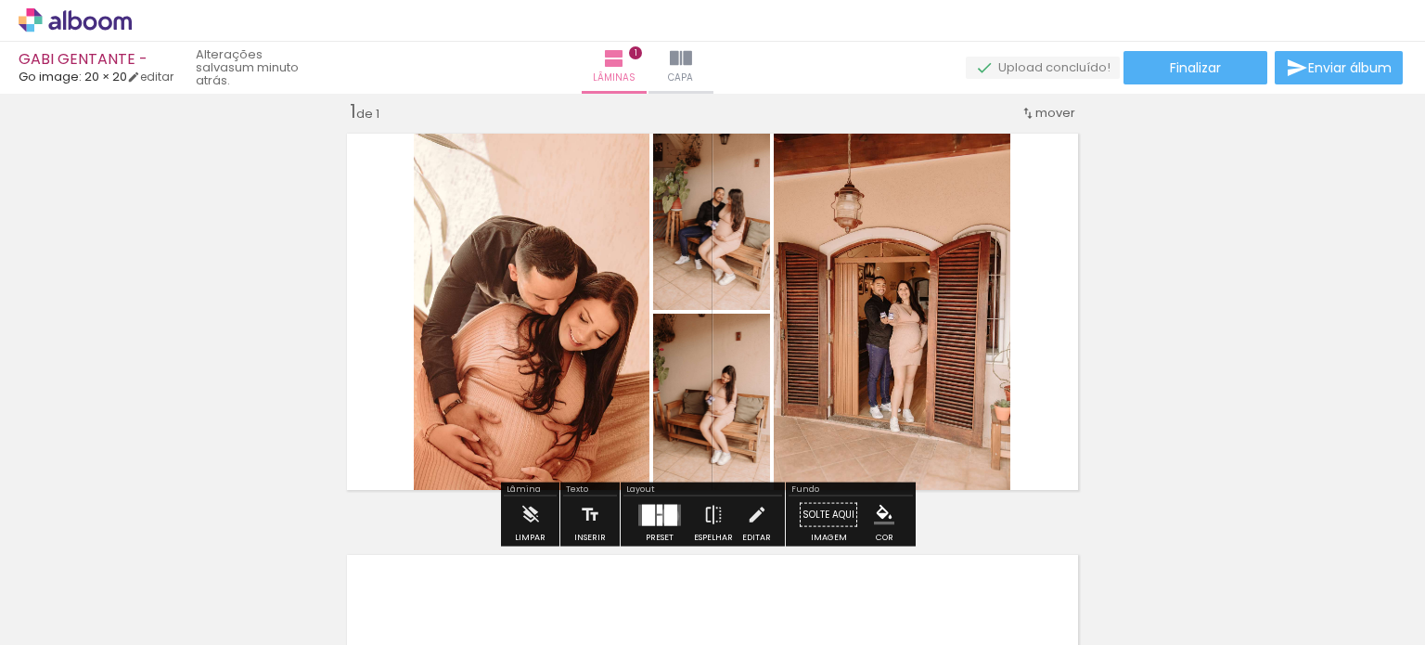
click at [665, 515] on div at bounding box center [670, 514] width 13 height 21
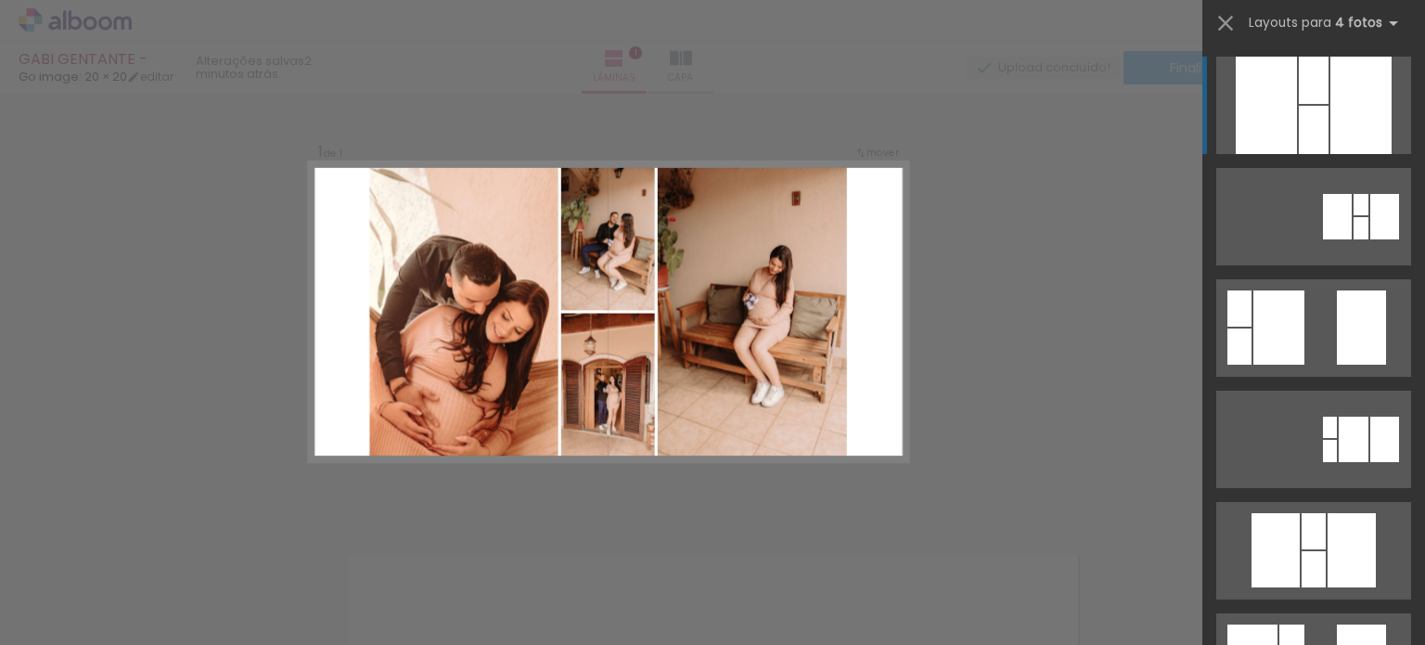
click at [774, 307] on quentale-photo at bounding box center [752, 311] width 189 height 300
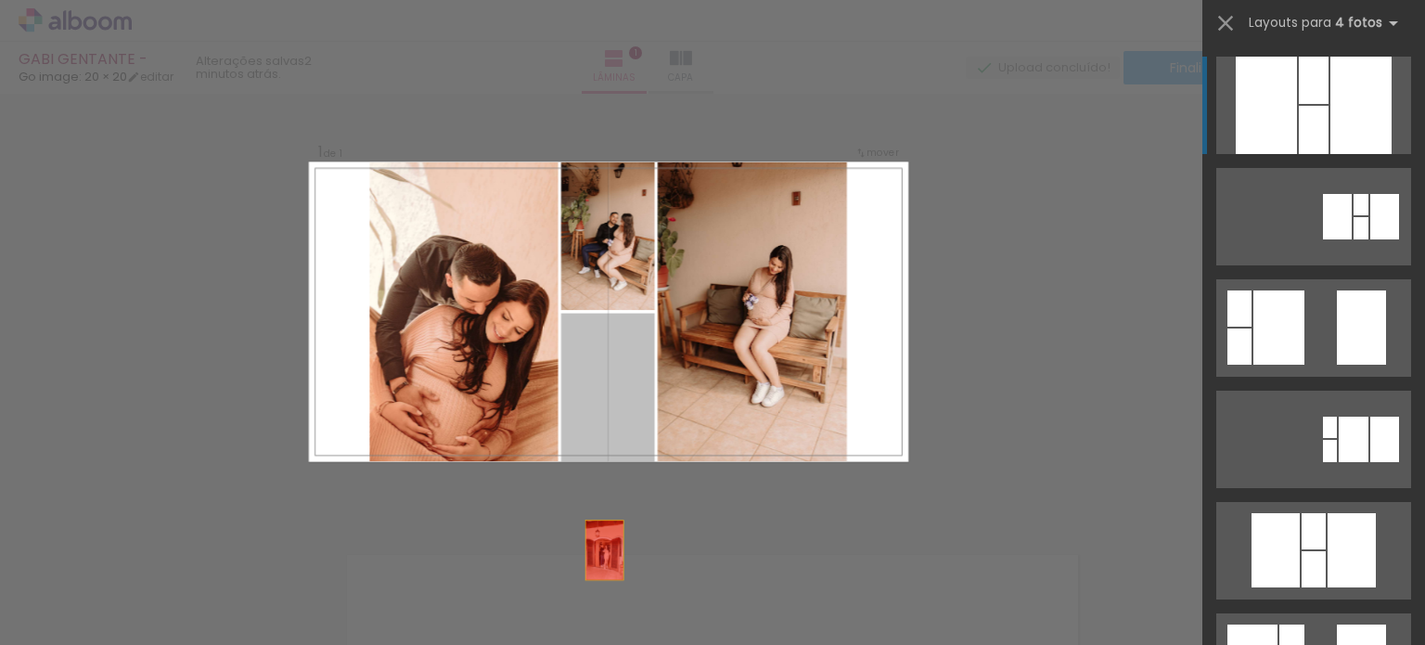
drag, startPoint x: 608, startPoint y: 412, endPoint x: 596, endPoint y: 590, distance: 178.5
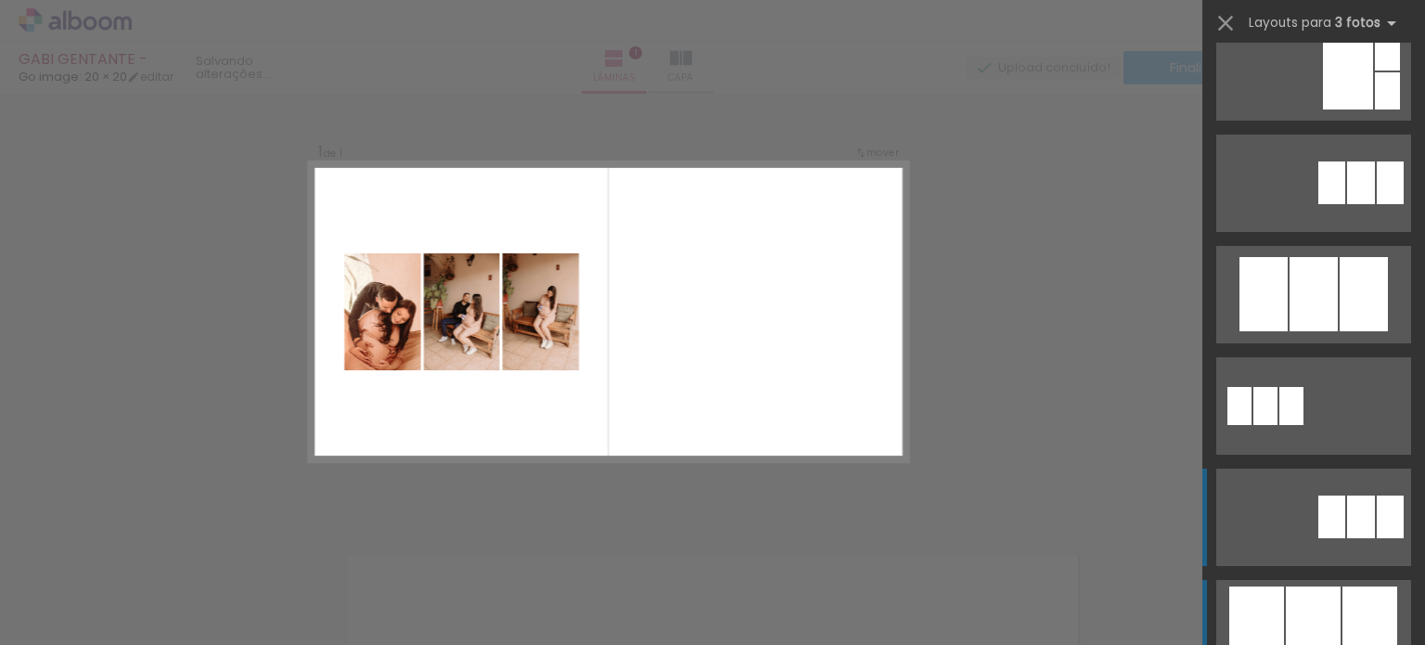
scroll to position [742, 0]
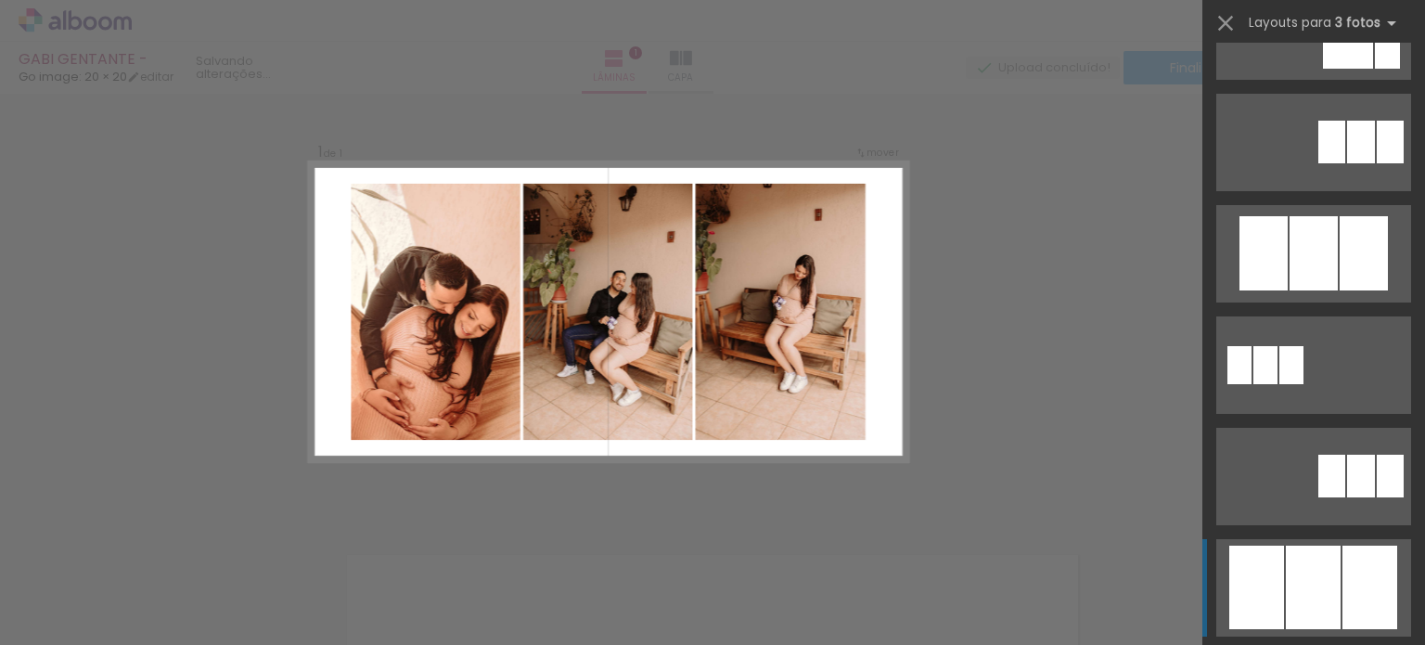
click at [1313, 566] on div at bounding box center [1312, 586] width 55 height 83
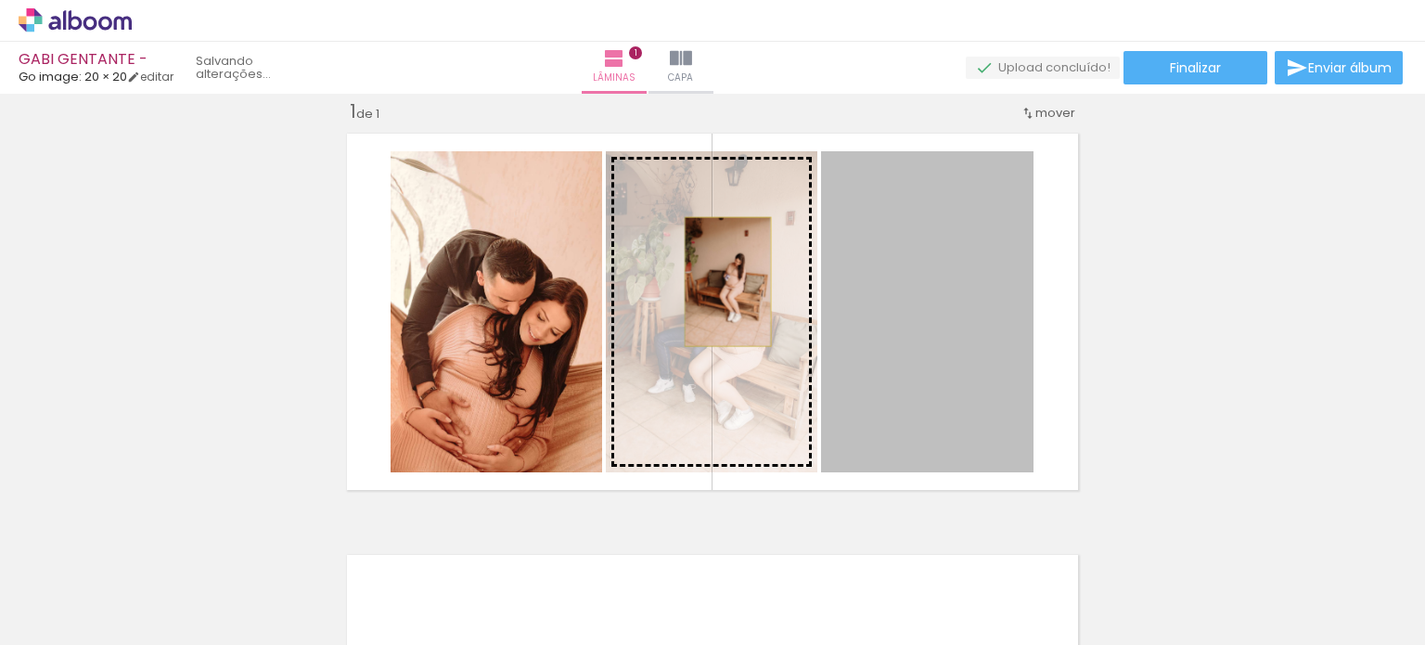
drag, startPoint x: 908, startPoint y: 281, endPoint x: 721, endPoint y: 281, distance: 187.4
click at [0, 0] on slot at bounding box center [0, 0] width 0 height 0
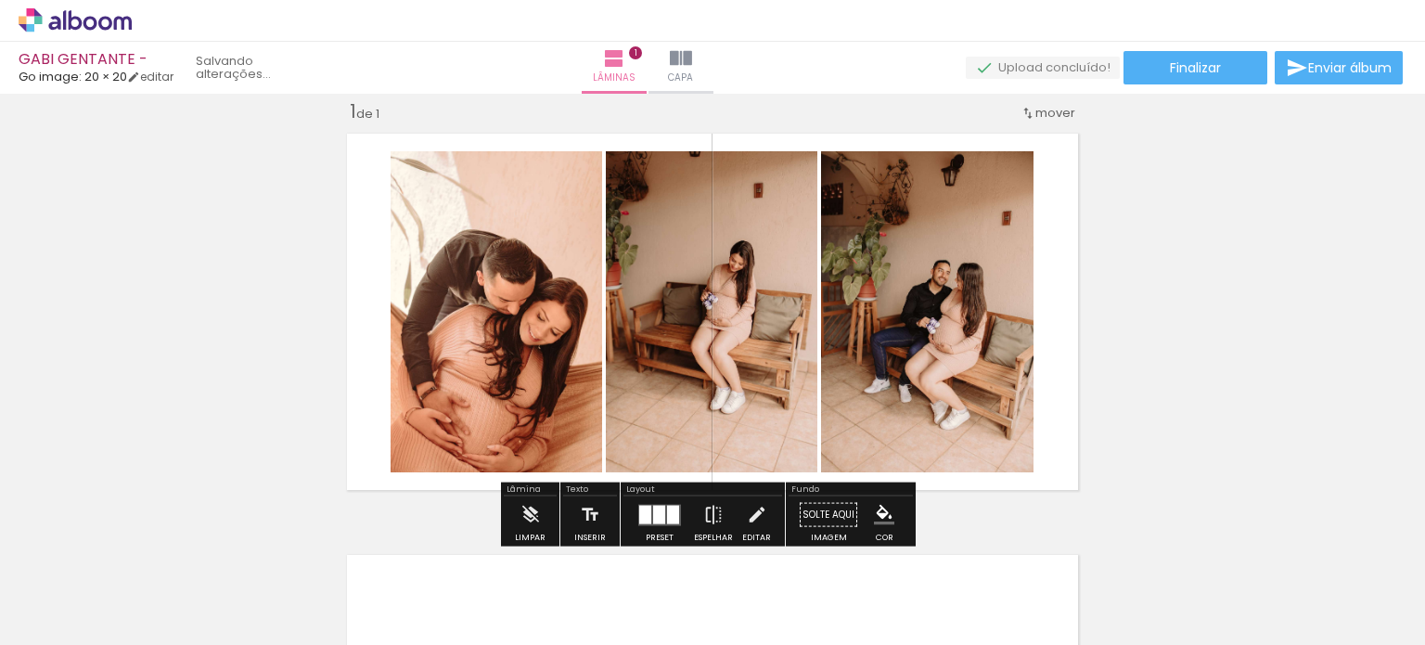
click at [364, 147] on quentale-layouter at bounding box center [712, 311] width 749 height 375
click at [884, 518] on iron-icon "color picker" at bounding box center [884, 515] width 20 height 20
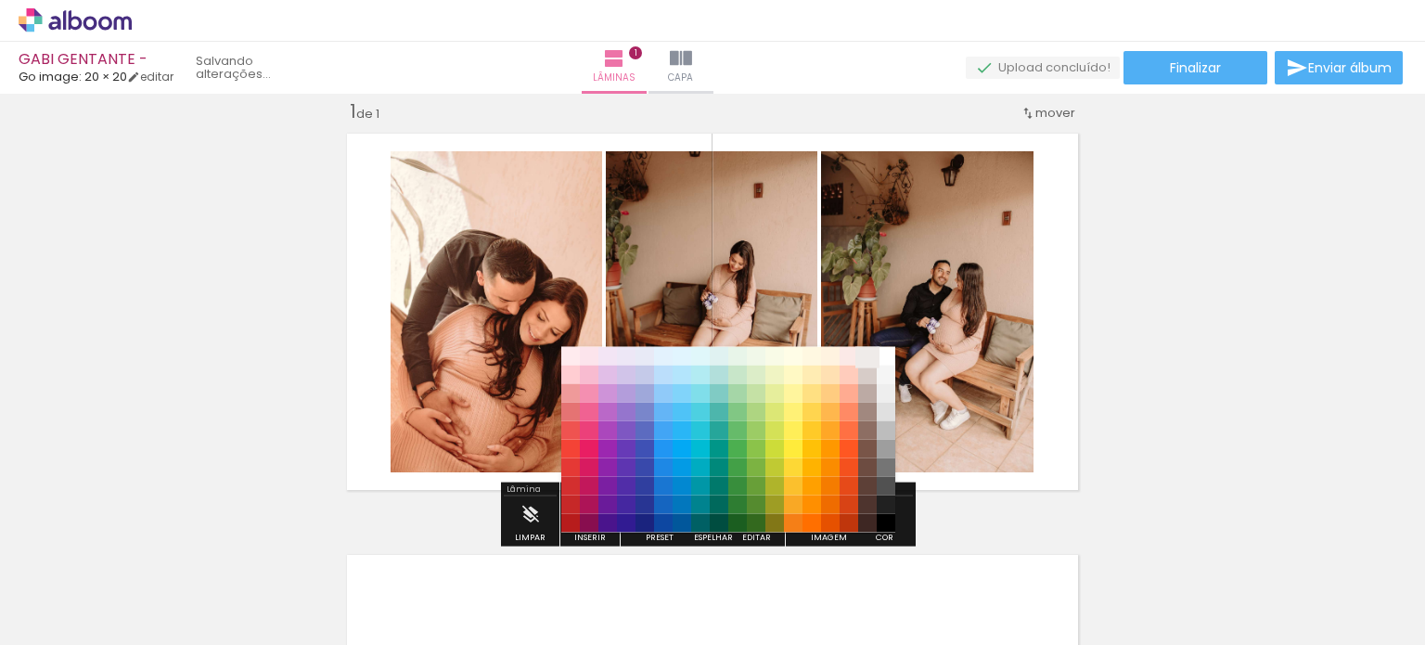
click at [868, 355] on paper-item "#efebe9" at bounding box center [867, 355] width 19 height 19
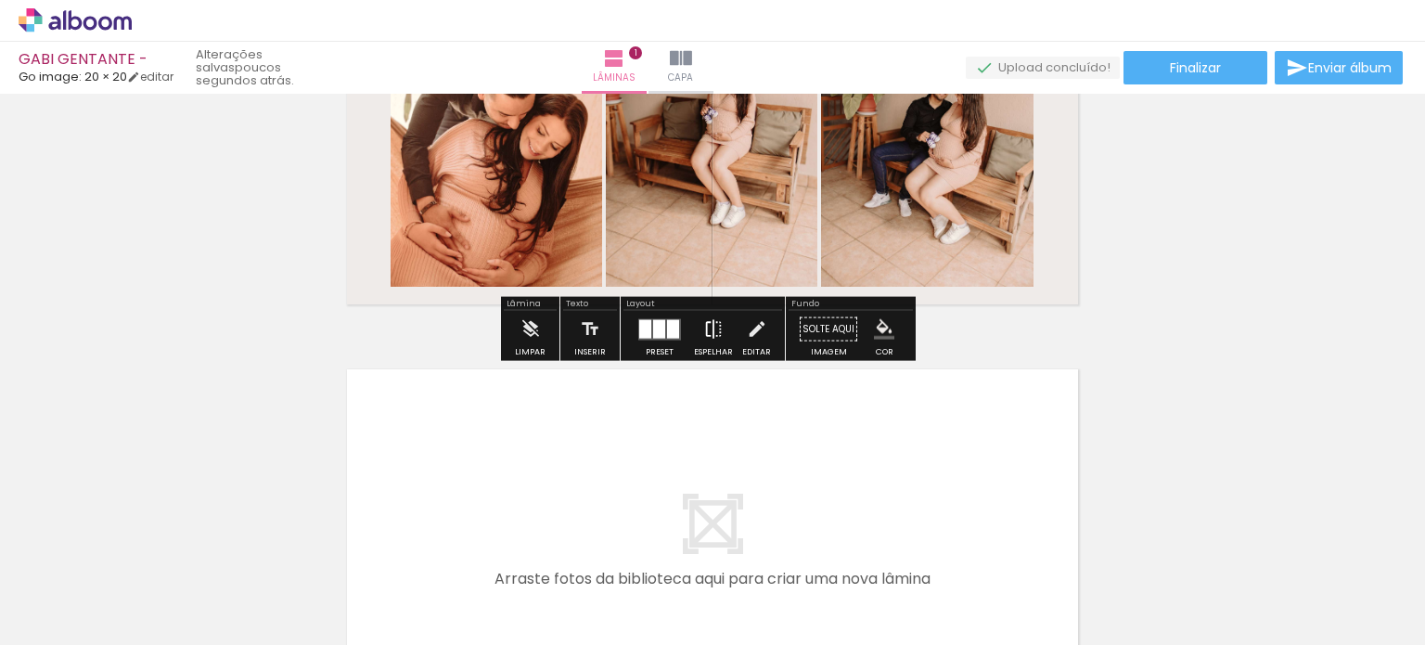
scroll to position [394, 0]
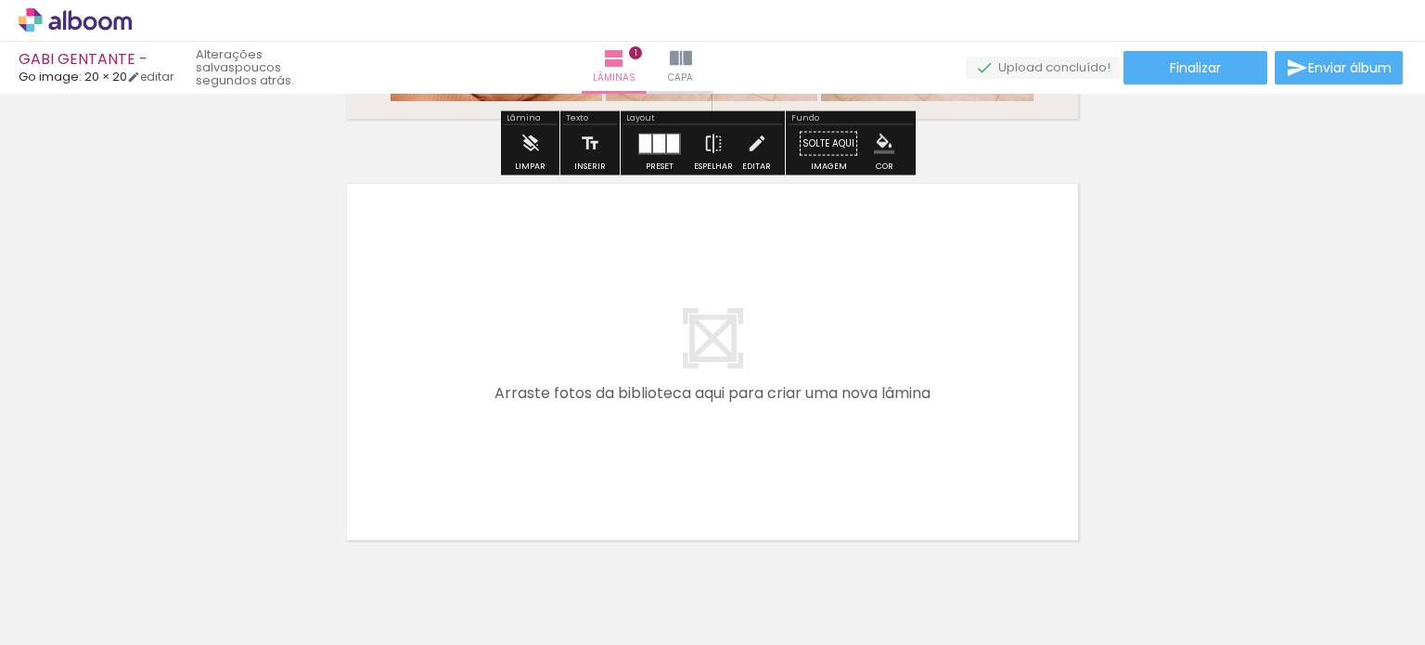
click at [946, 254] on quentale-layouter at bounding box center [712, 361] width 749 height 375
click at [874, 134] on iron-icon "color picker" at bounding box center [884, 144] width 20 height 20
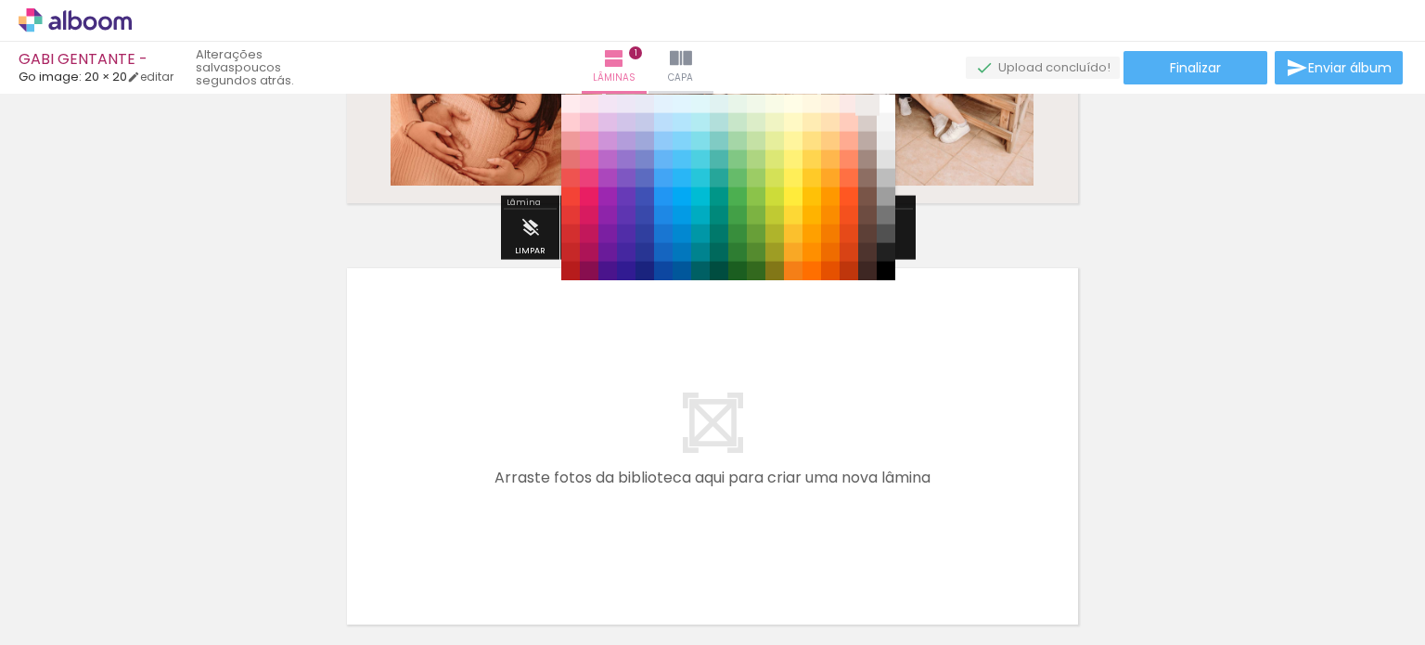
click at [872, 96] on paper-item "#efebe9" at bounding box center [867, 104] width 19 height 19
click at [1020, 323] on quentale-layouter at bounding box center [712, 446] width 749 height 375
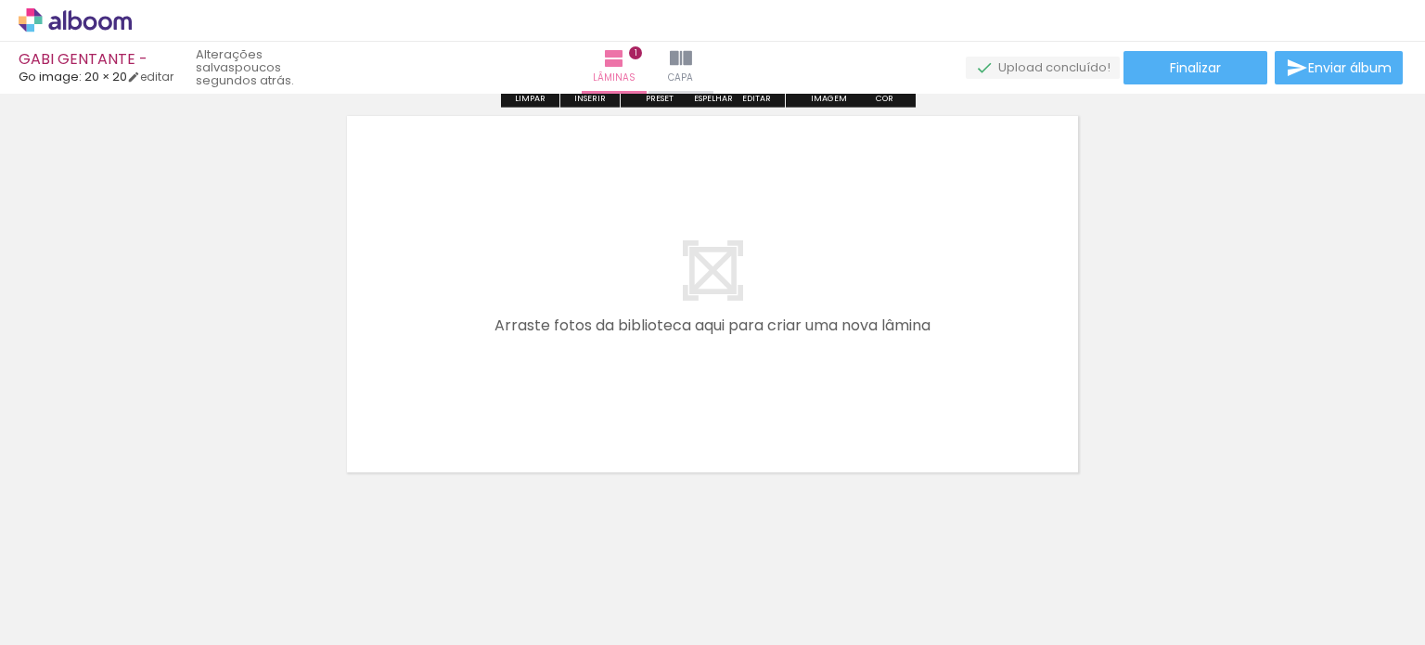
scroll to position [479, 0]
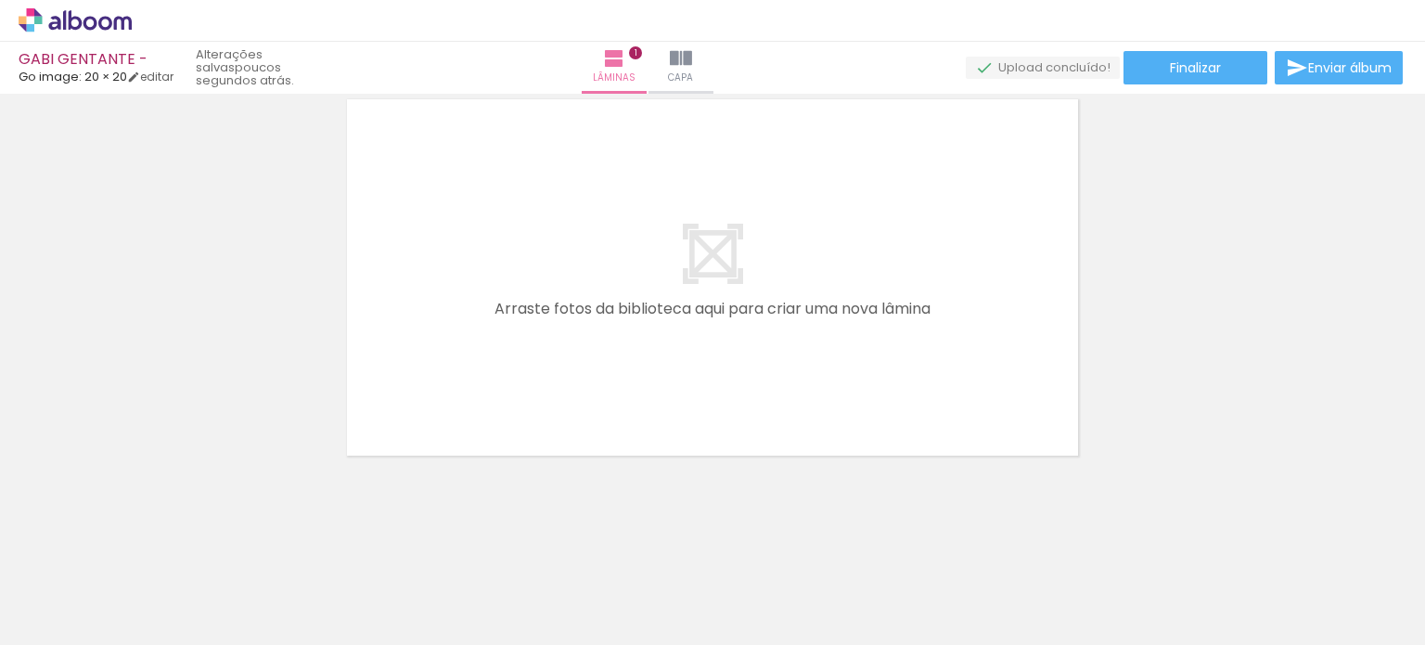
drag, startPoint x: 953, startPoint y: 256, endPoint x: 943, endPoint y: 272, distance: 18.3
click at [952, 256] on quentale-layouter at bounding box center [712, 277] width 749 height 375
click at [878, 413] on quentale-layouter at bounding box center [712, 277] width 749 height 375
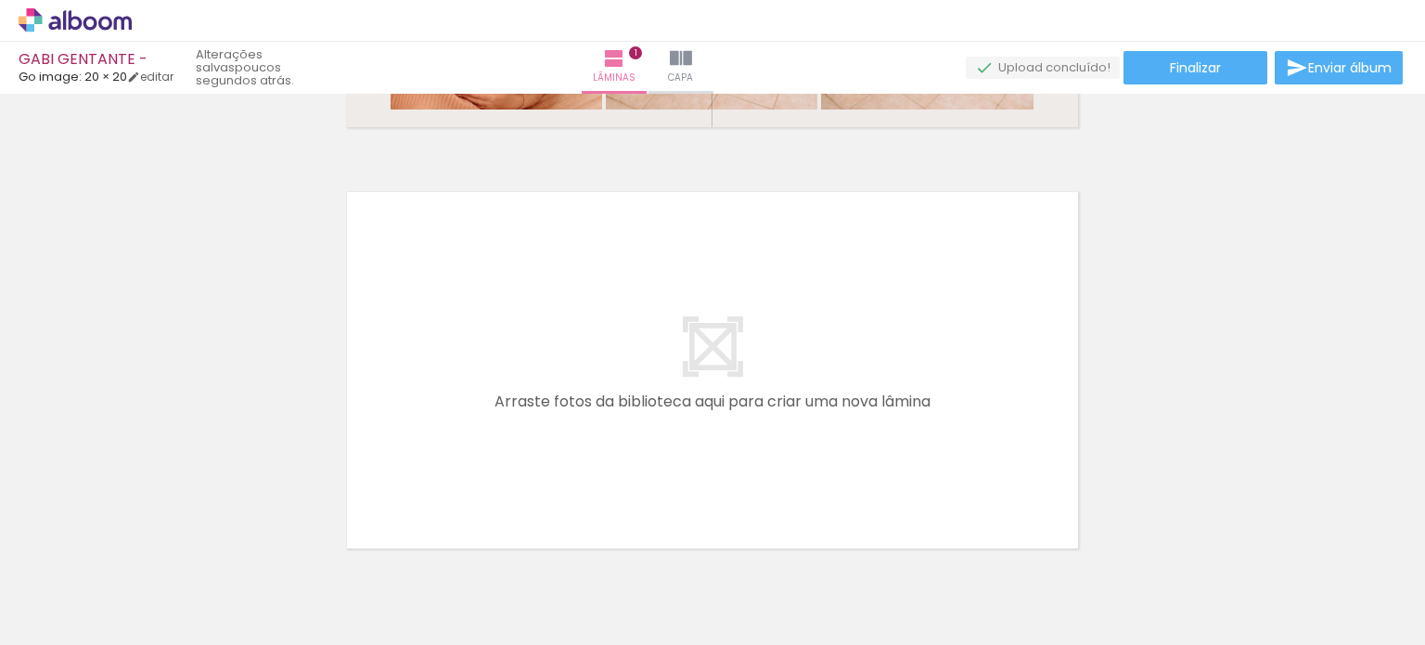
scroll to position [0, 265]
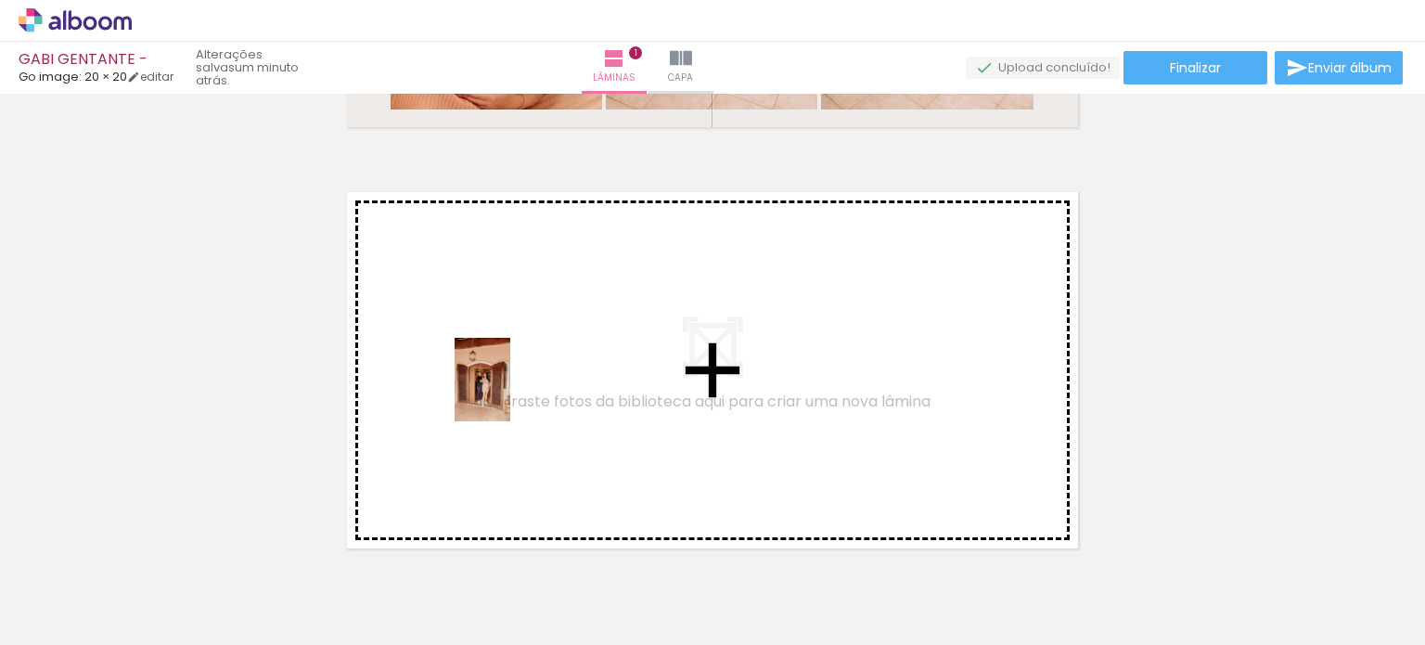
drag, startPoint x: 333, startPoint y: 626, endPoint x: 510, endPoint y: 393, distance: 292.5
click at [510, 393] on quentale-workspace at bounding box center [712, 322] width 1425 height 645
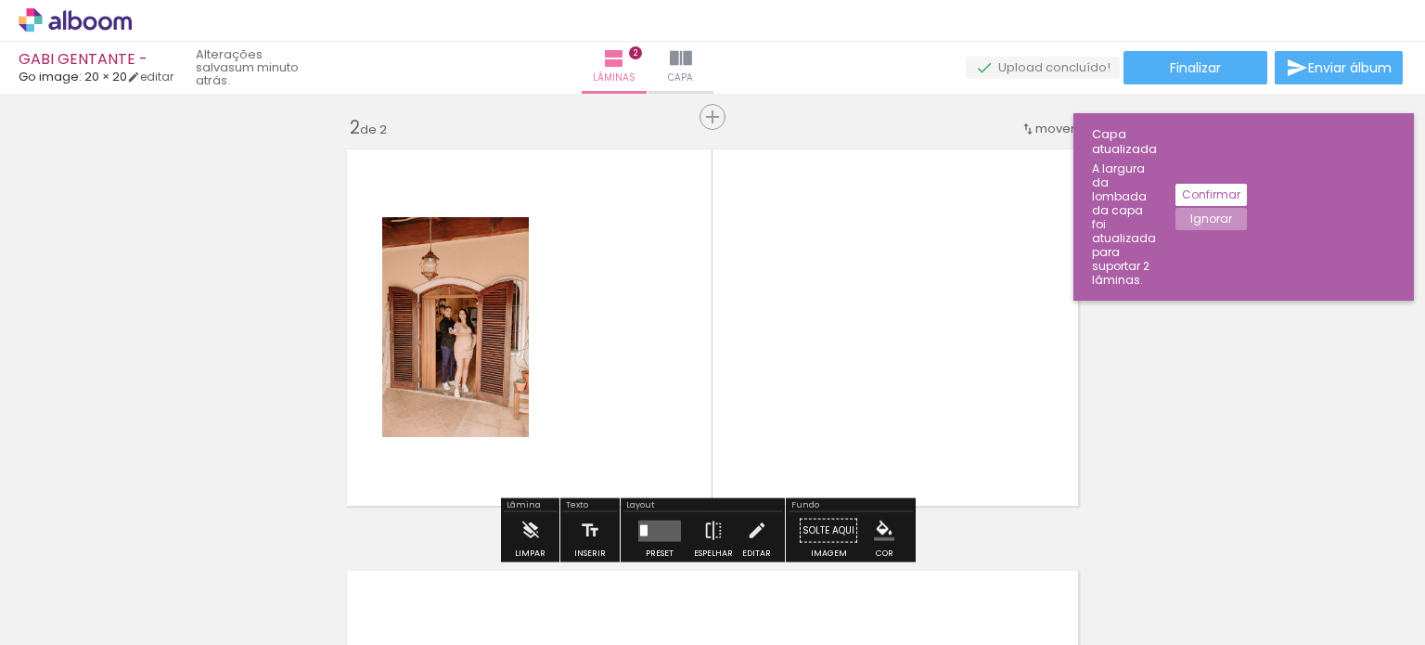
scroll to position [444, 0]
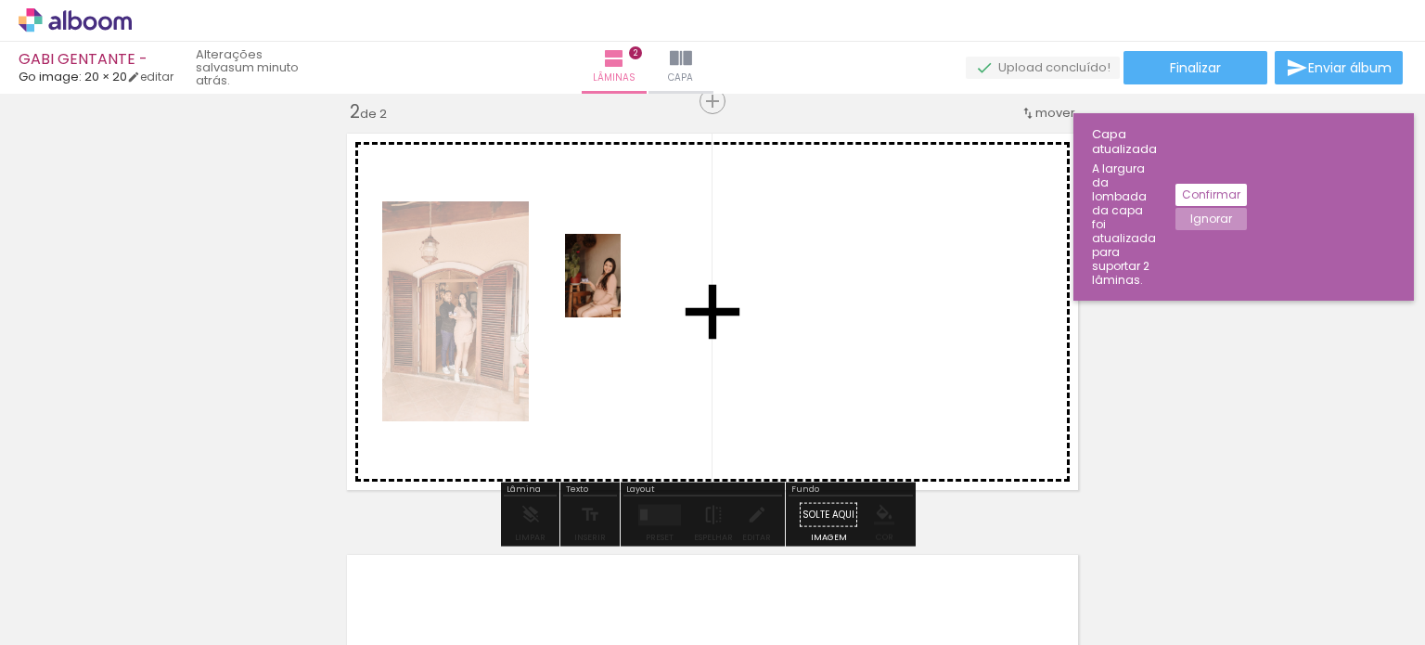
drag, startPoint x: 242, startPoint y: 608, endPoint x: 687, endPoint y: 294, distance: 545.0
click at [687, 273] on quentale-workspace at bounding box center [712, 322] width 1425 height 645
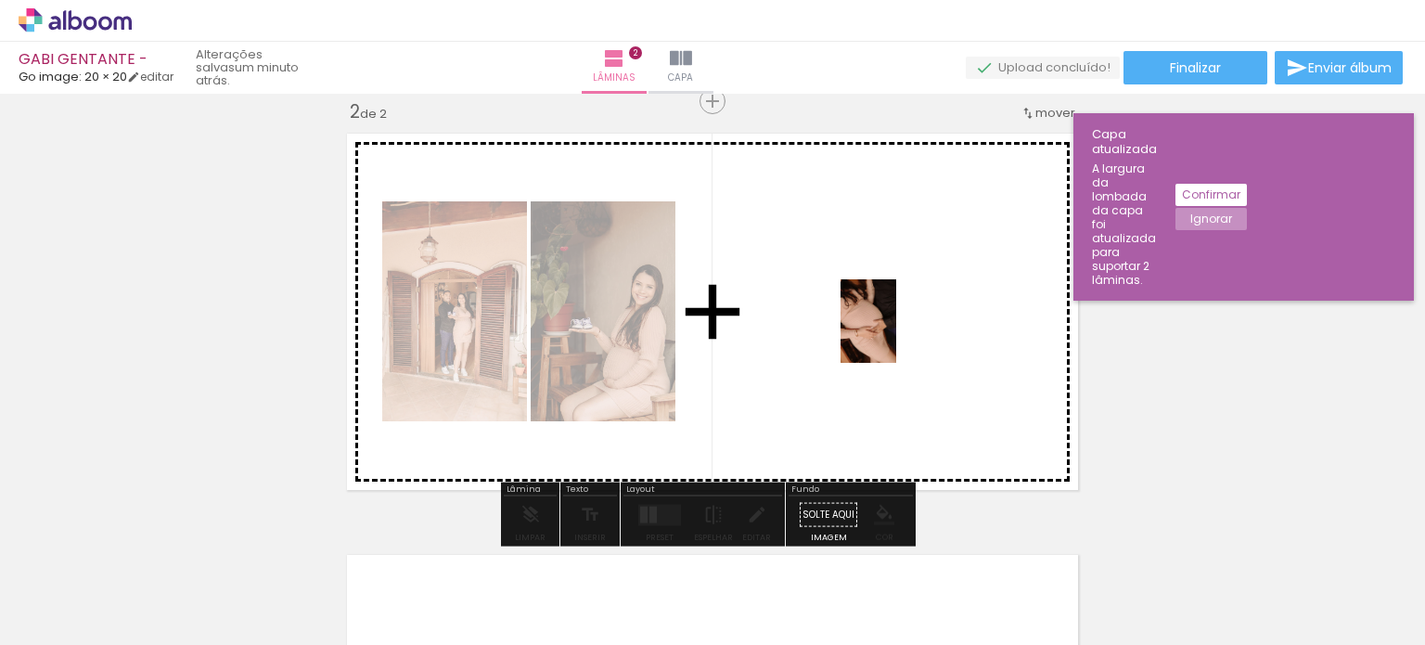
drag, startPoint x: 646, startPoint y: 619, endPoint x: 896, endPoint y: 335, distance: 377.9
click at [896, 335] on quentale-workspace at bounding box center [712, 322] width 1425 height 645
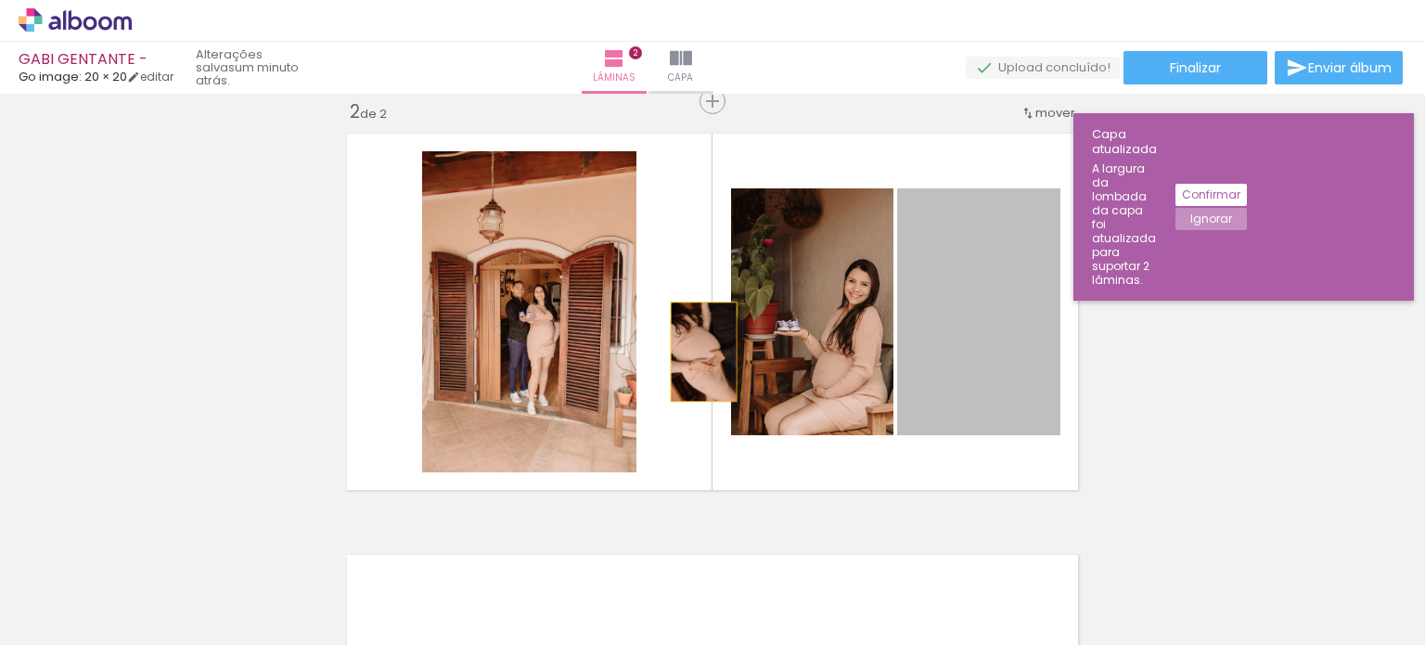
drag, startPoint x: 969, startPoint y: 356, endPoint x: 686, endPoint y: 352, distance: 282.9
click at [686, 352] on quentale-layouter at bounding box center [712, 311] width 749 height 375
drag, startPoint x: 989, startPoint y: 311, endPoint x: 717, endPoint y: 311, distance: 271.8
click at [717, 311] on quentale-layouter at bounding box center [712, 311] width 749 height 375
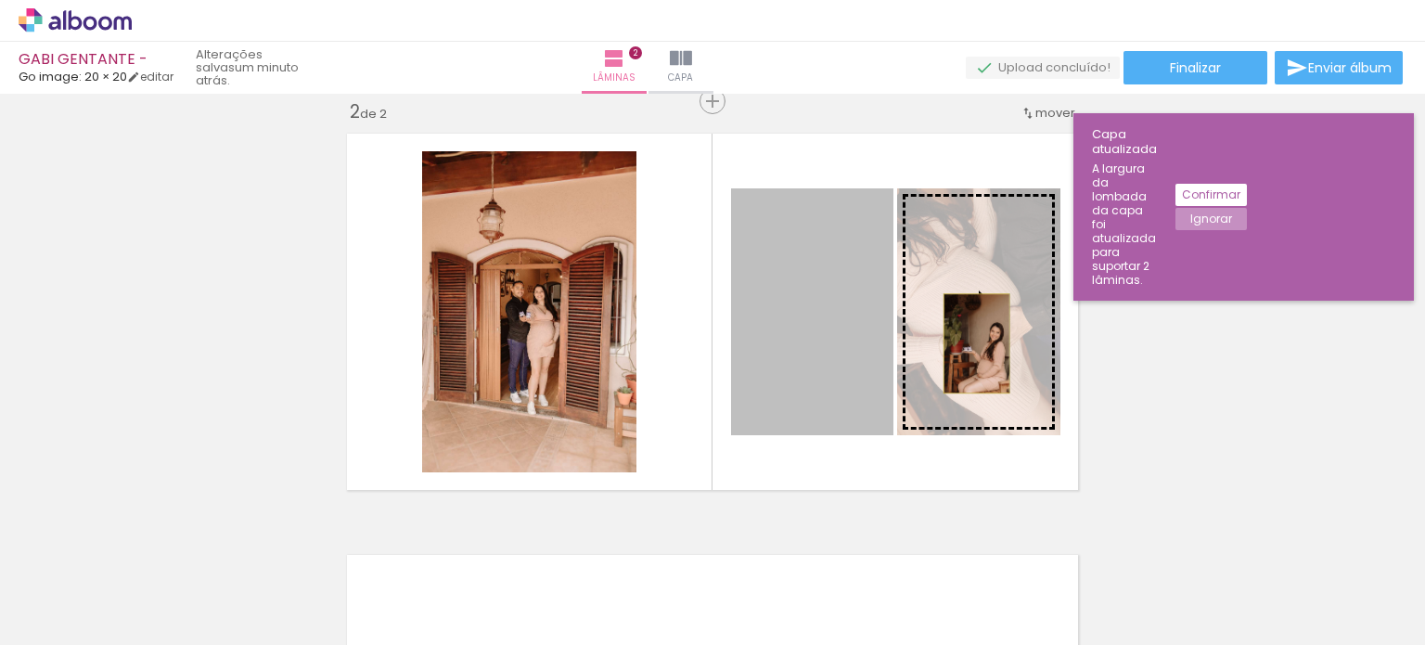
drag, startPoint x: 757, startPoint y: 347, endPoint x: 969, endPoint y: 341, distance: 212.5
click at [0, 0] on slot at bounding box center [0, 0] width 0 height 0
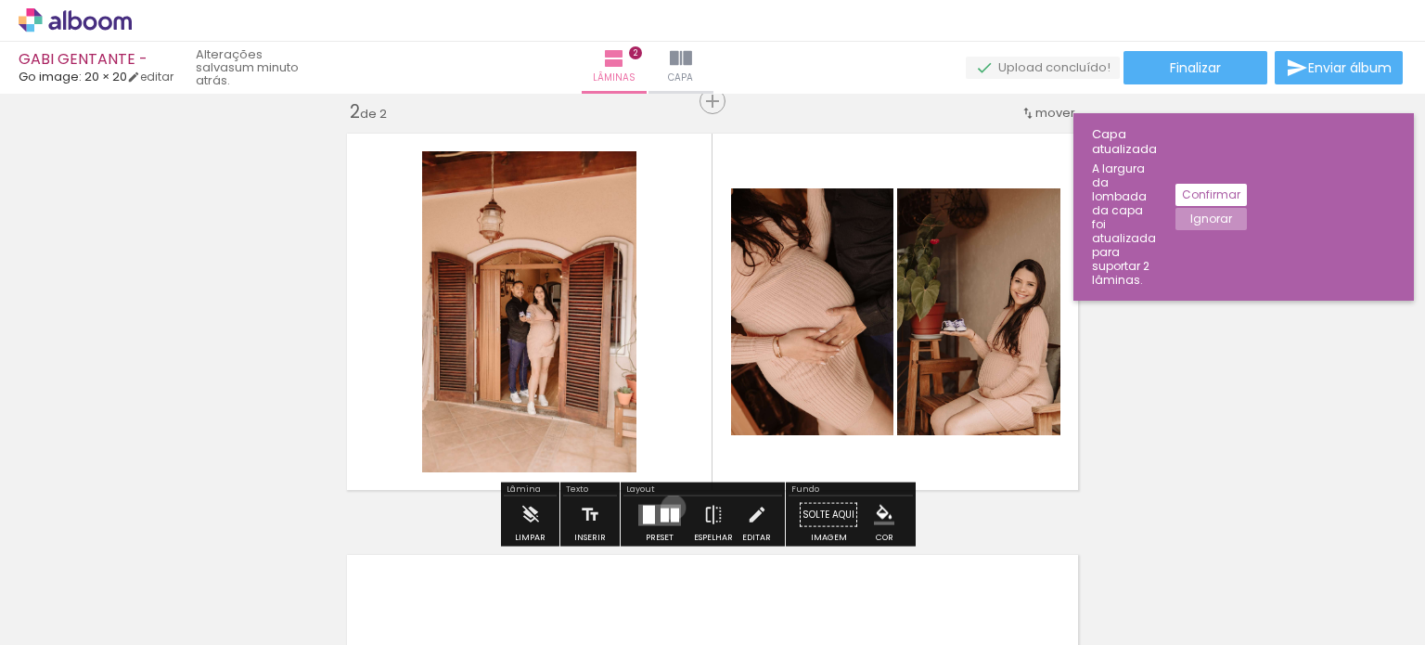
click at [671, 507] on div at bounding box center [675, 514] width 8 height 14
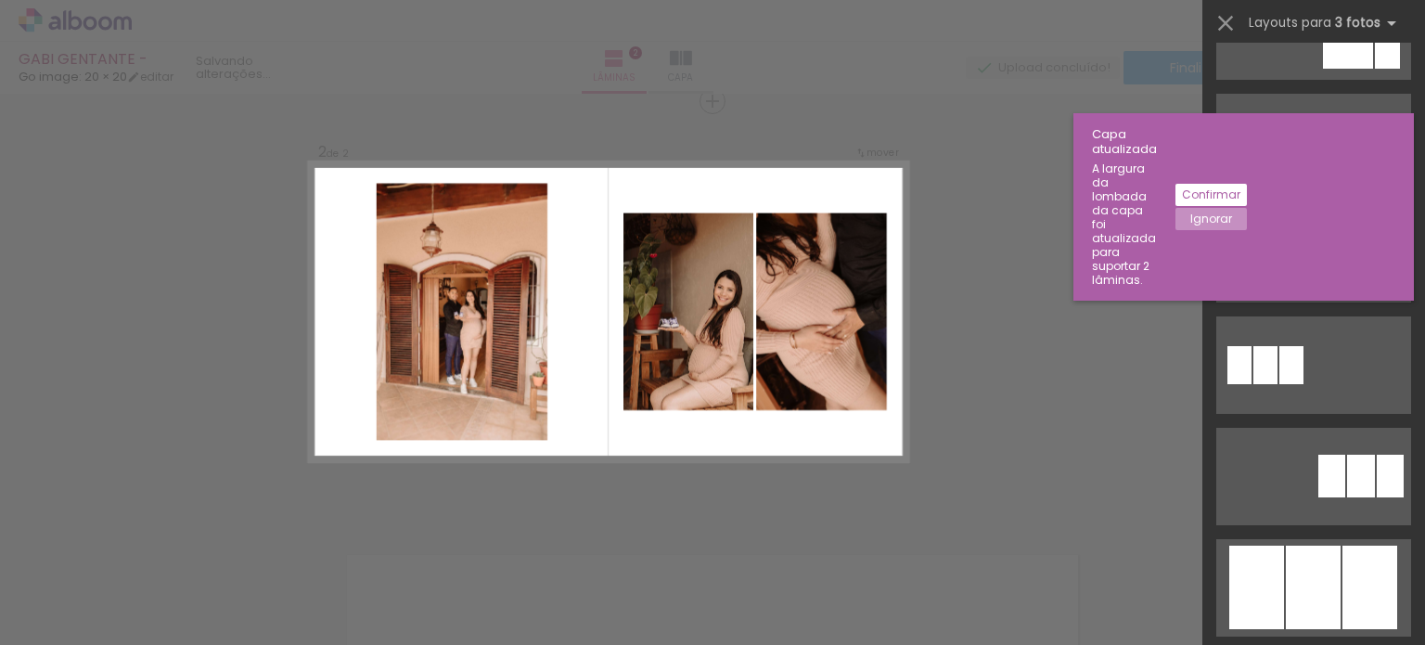
scroll to position [0, 0]
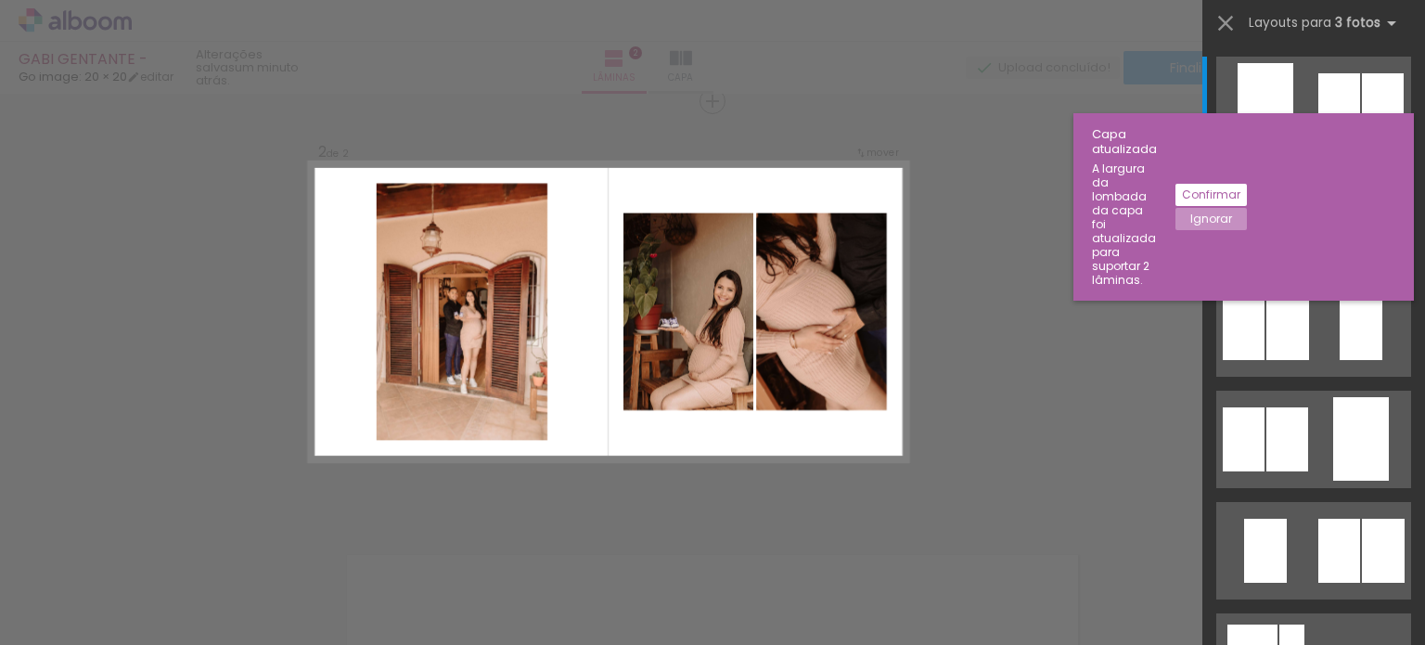
scroll to position [0, 265]
click at [1328, 81] on div at bounding box center [1339, 105] width 42 height 64
click at [1328, 79] on div at bounding box center [1339, 105] width 42 height 64
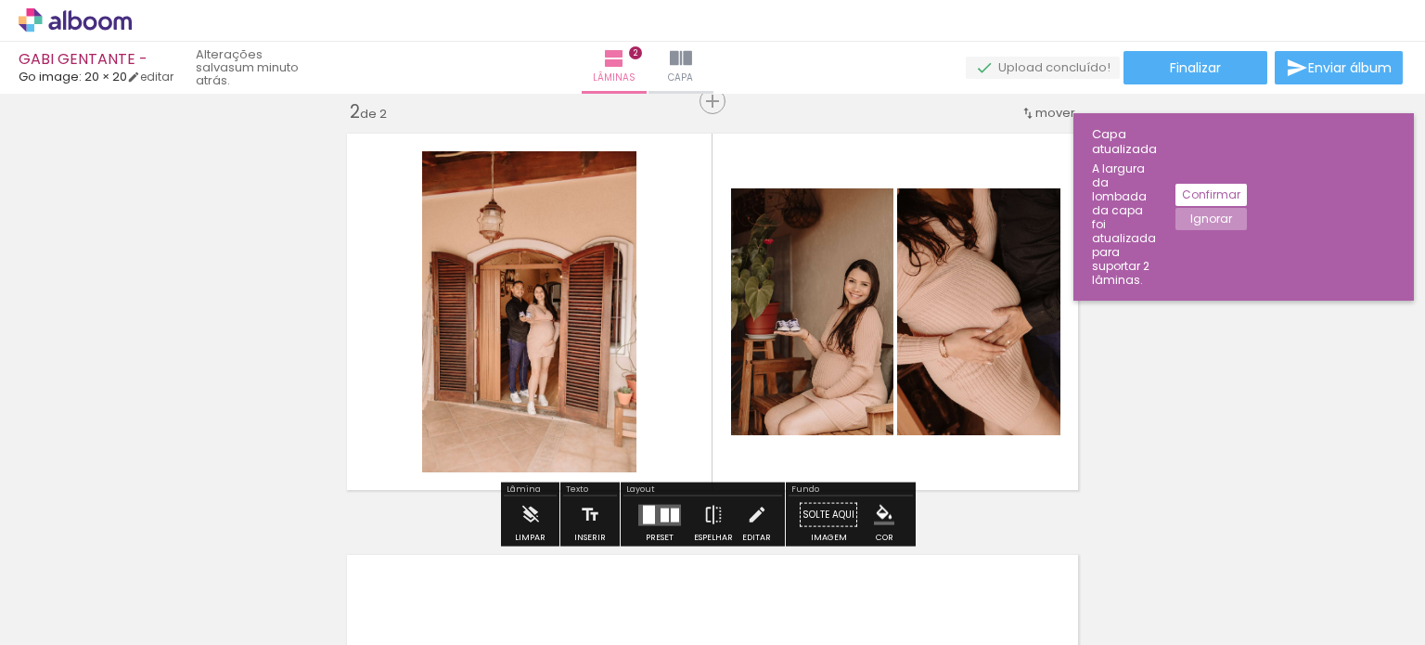
click at [788, 338] on quentale-photo at bounding box center [812, 311] width 162 height 247
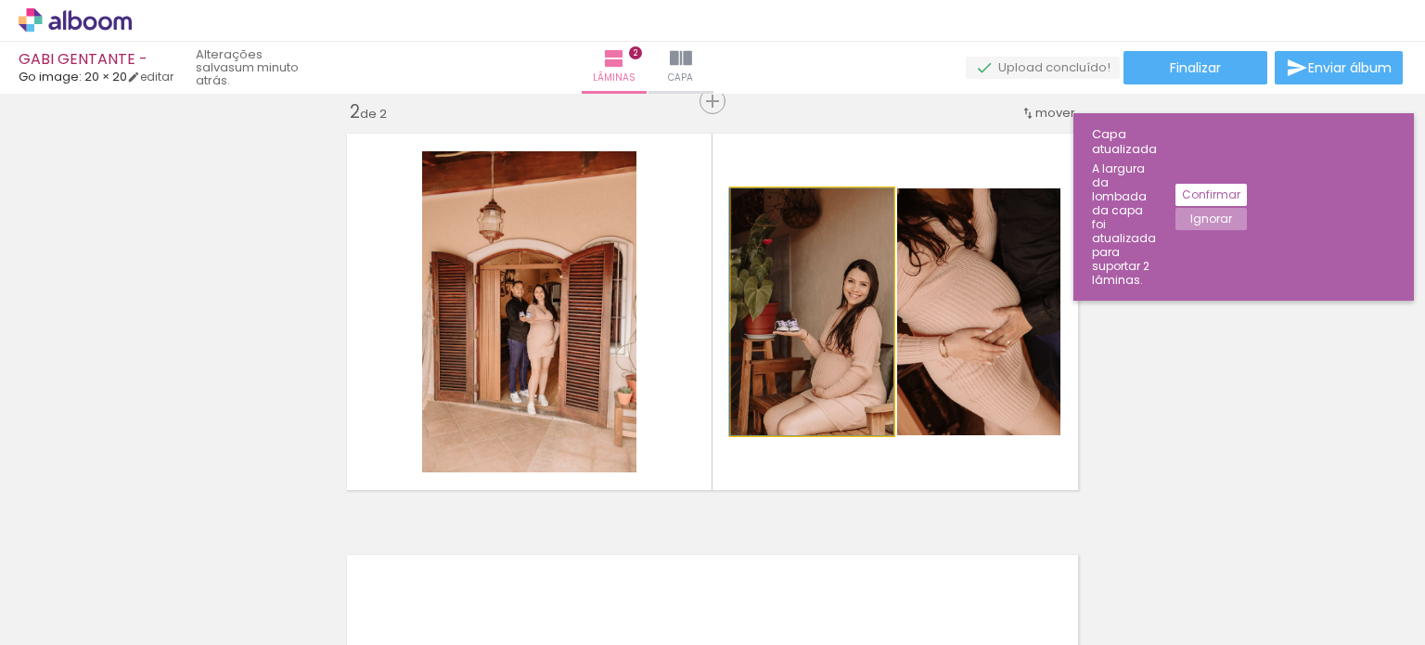
drag, startPoint x: 800, startPoint y: 363, endPoint x: 792, endPoint y: 321, distance: 42.6
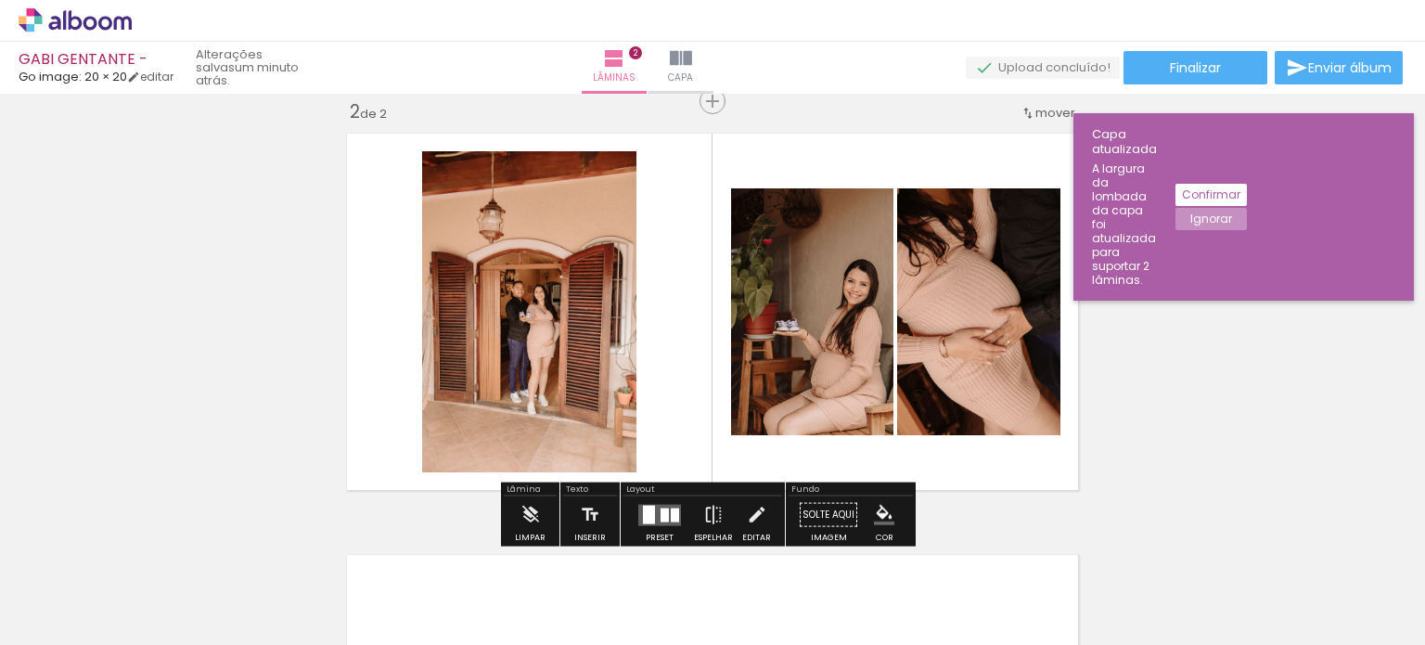
click at [646, 507] on div at bounding box center [649, 514] width 12 height 19
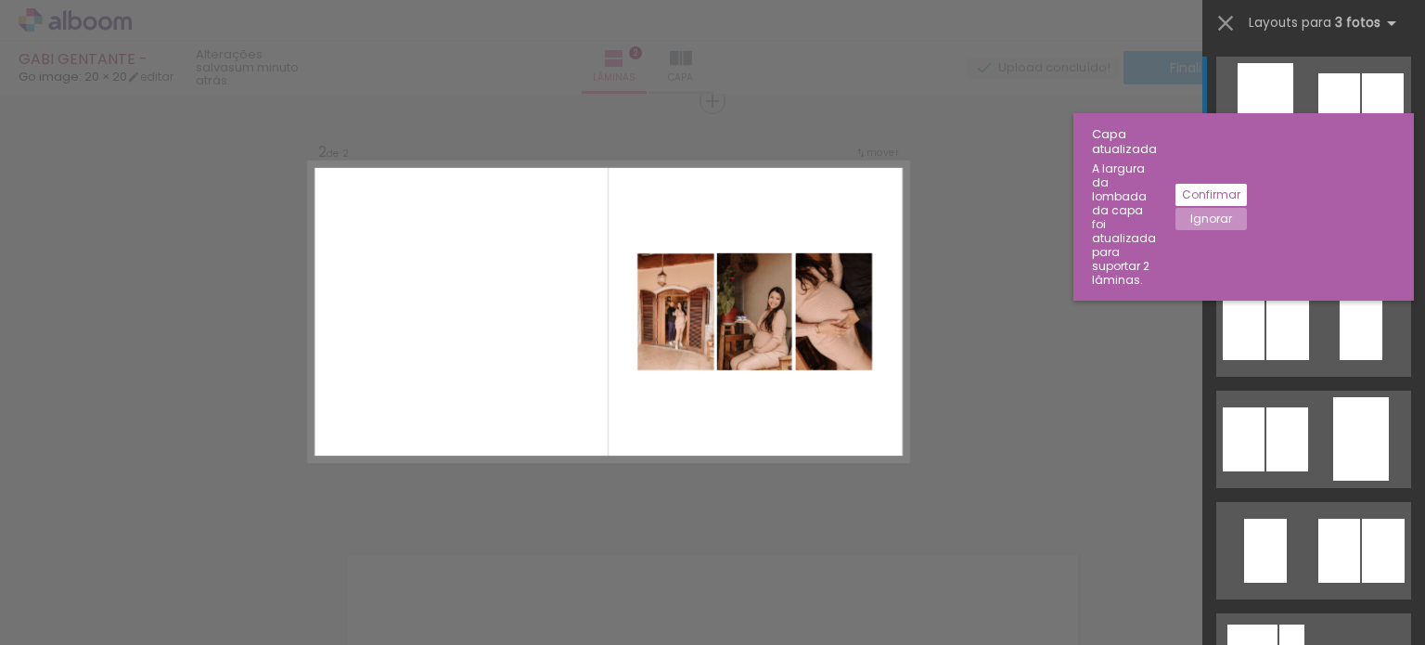
click at [1247, 208] on paper-button "Ignorar" at bounding box center [1210, 219] width 71 height 22
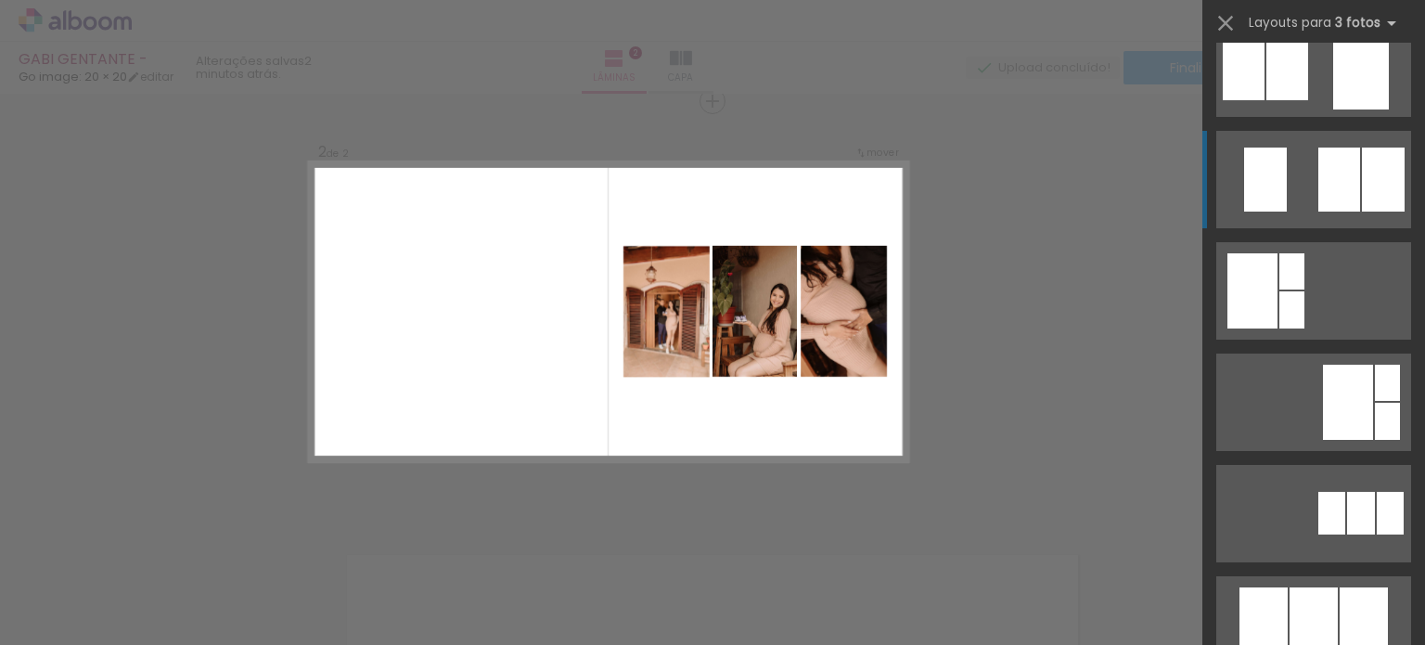
scroll to position [0, 0]
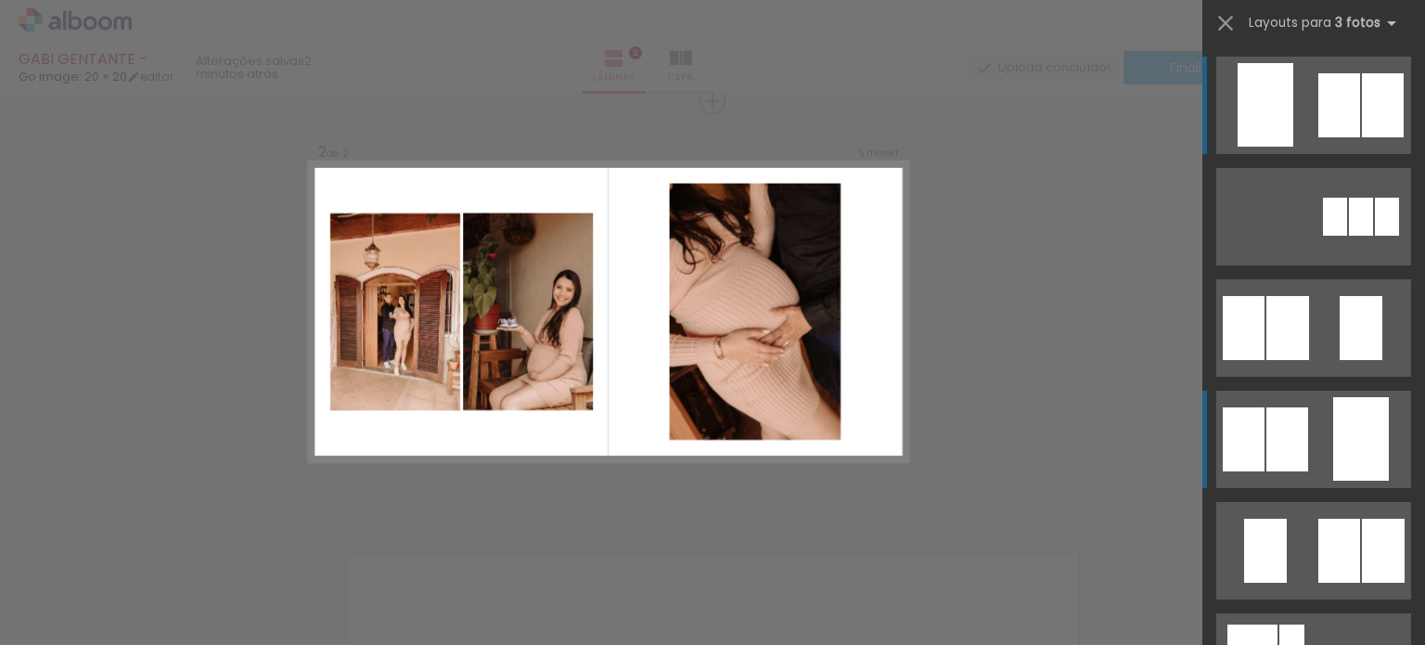
click at [1333, 449] on div at bounding box center [1361, 438] width 56 height 83
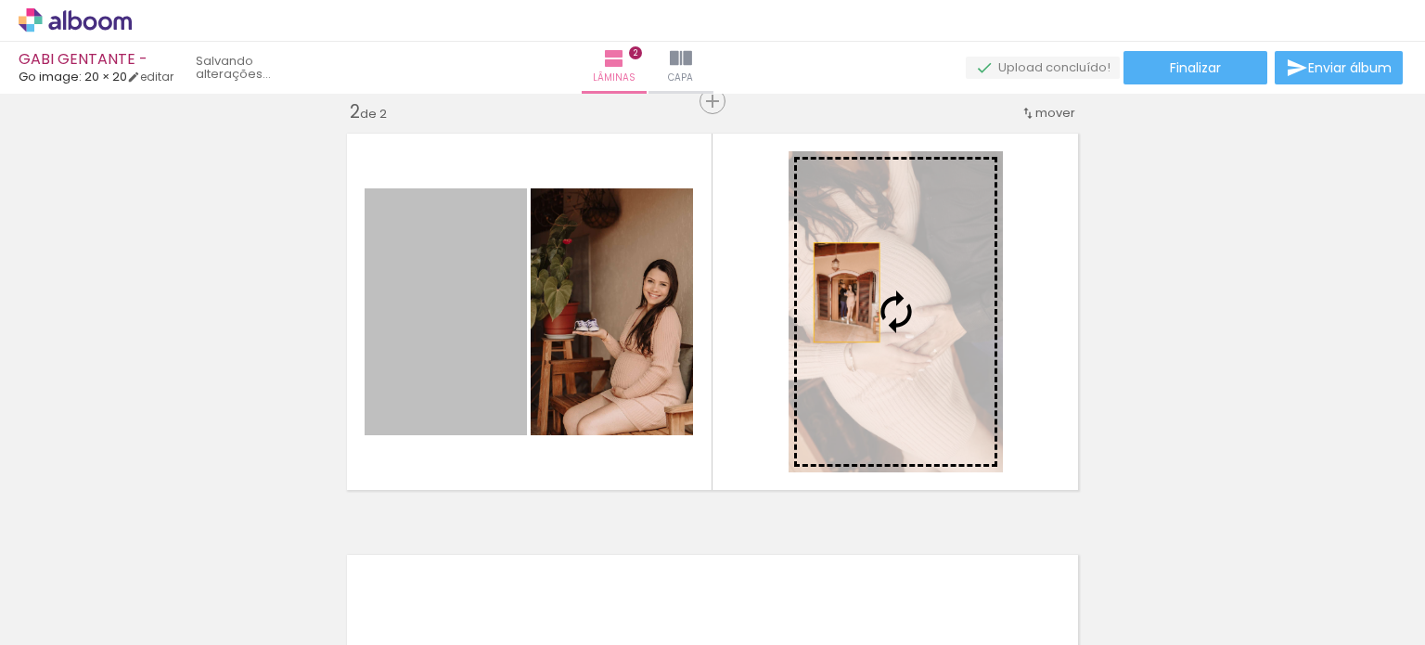
drag, startPoint x: 452, startPoint y: 301, endPoint x: 839, endPoint y: 292, distance: 387.8
click at [0, 0] on slot at bounding box center [0, 0] width 0 height 0
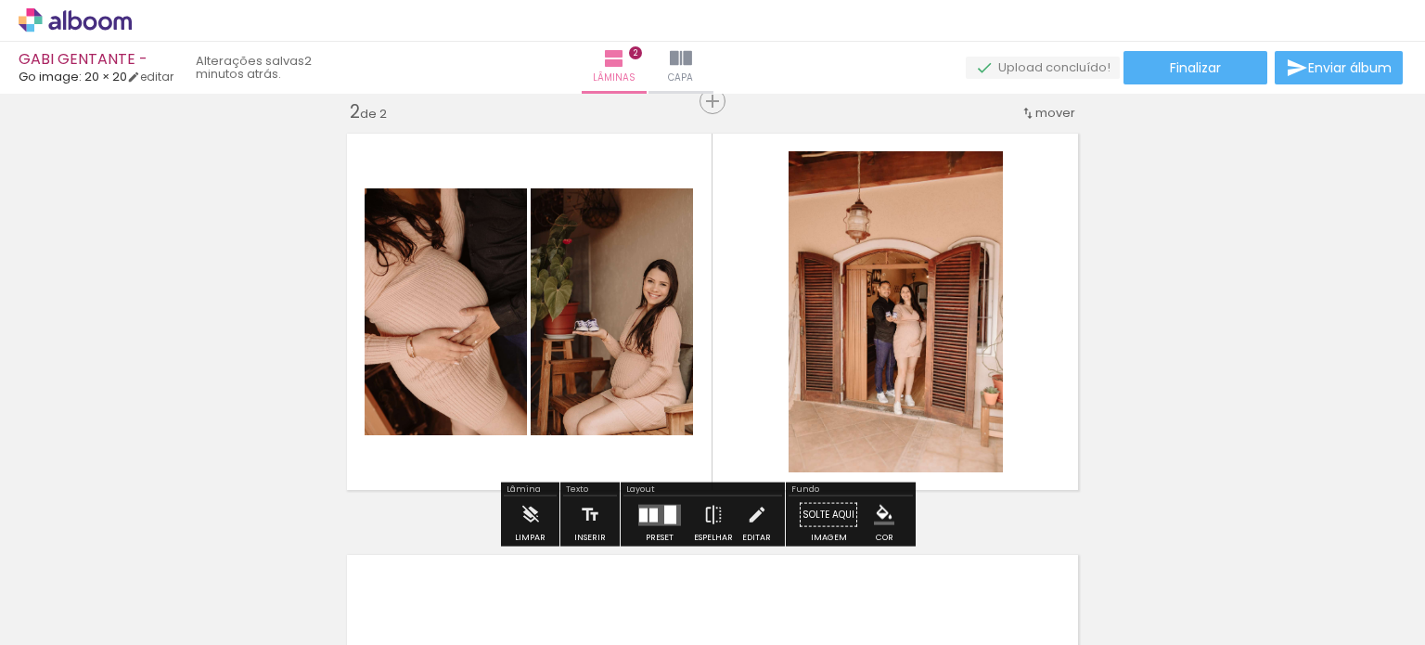
click at [1052, 159] on quentale-layouter at bounding box center [712, 311] width 749 height 375
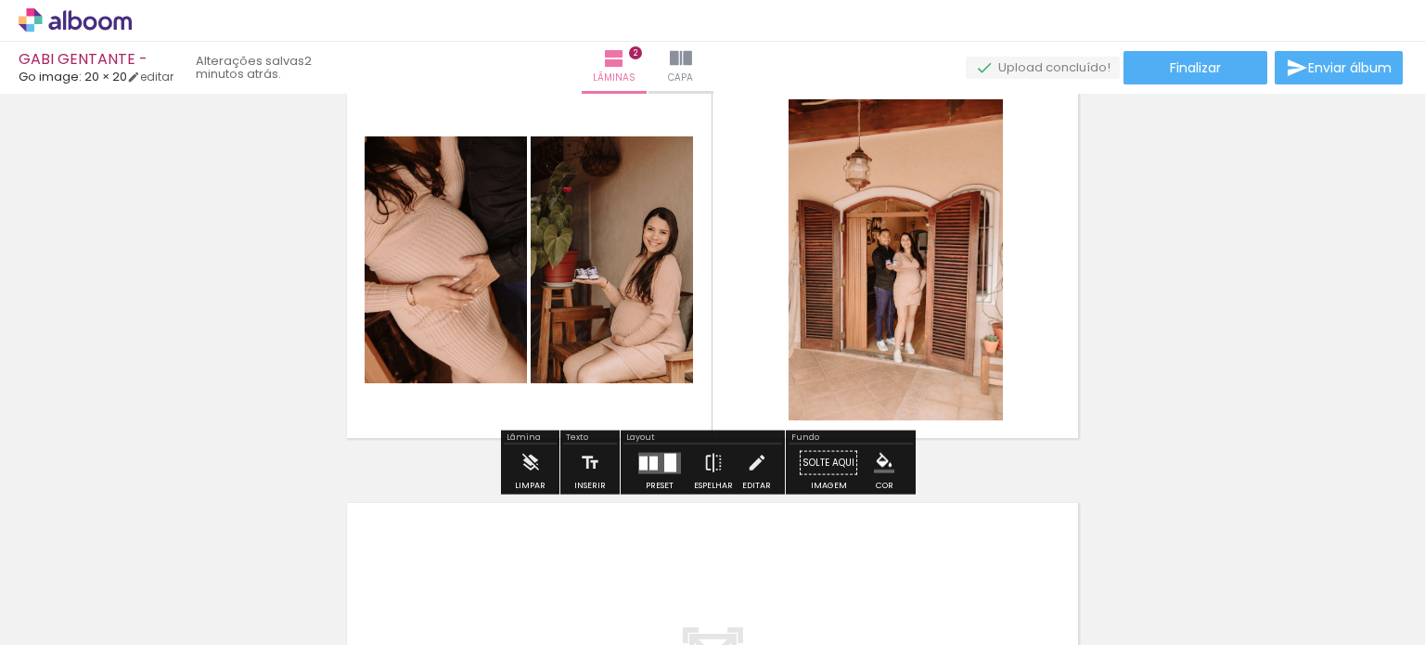
scroll to position [537, 0]
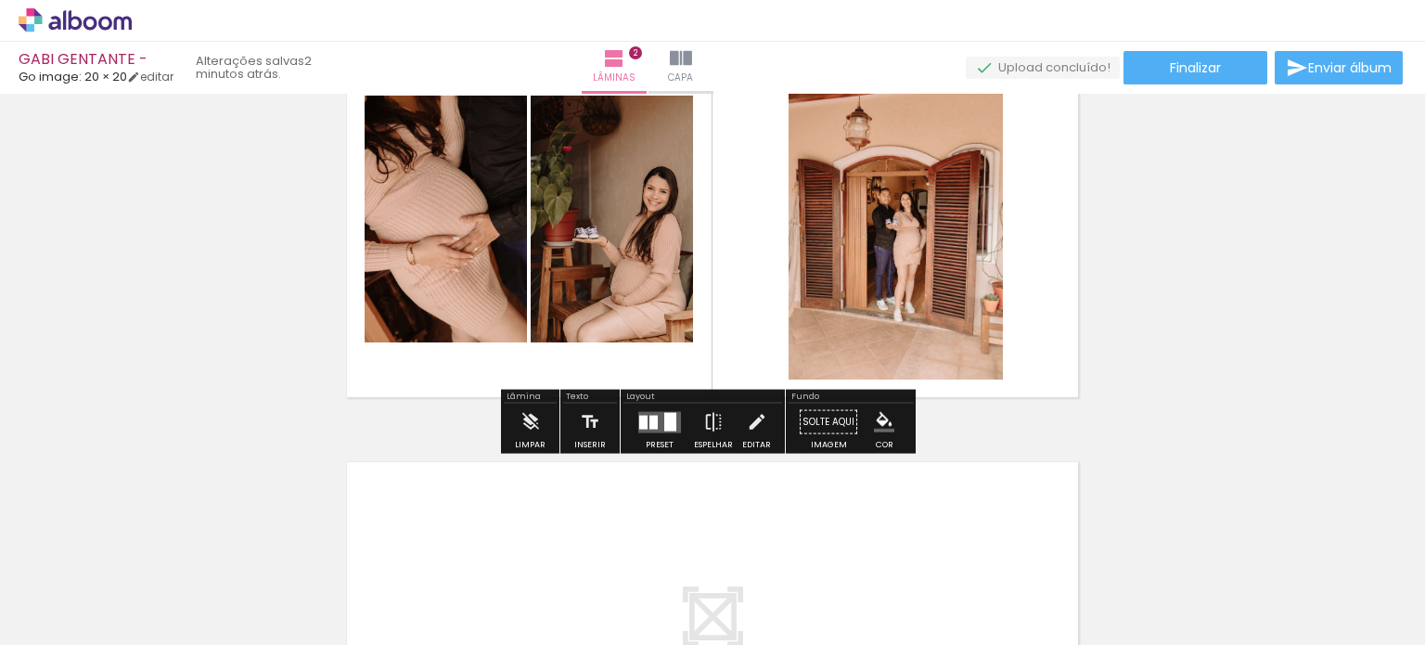
click at [886, 420] on iron-icon "color picker" at bounding box center [884, 422] width 20 height 20
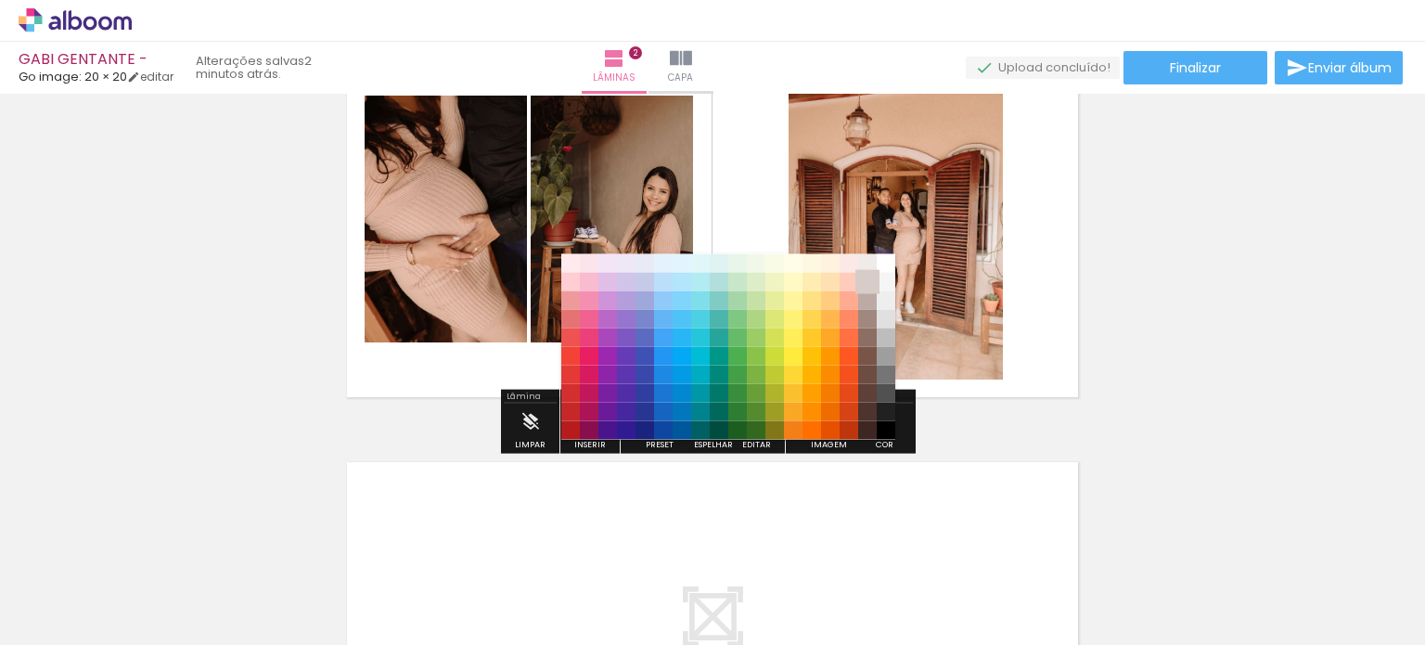
click at [870, 280] on paper-item "#d7ccc8" at bounding box center [867, 281] width 19 height 19
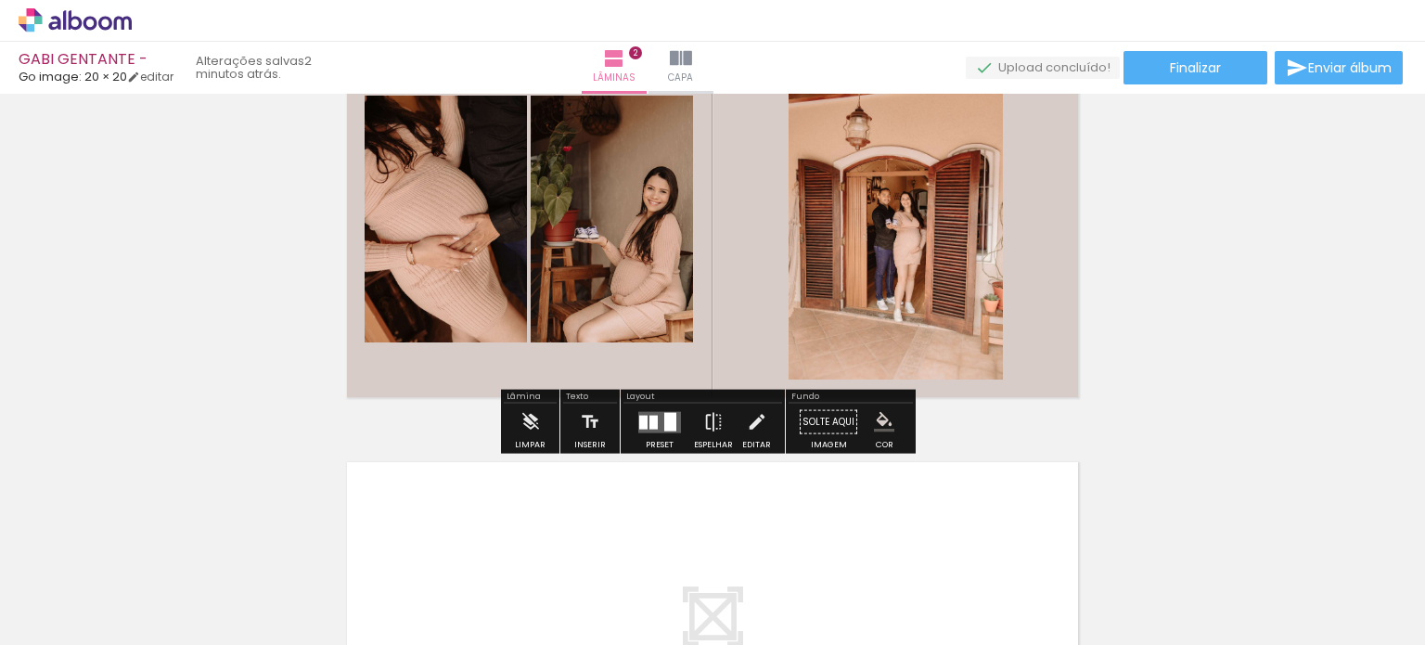
click at [880, 439] on paper-swatch-picker at bounding box center [883, 421] width 35 height 37
click at [890, 429] on paper-menu-button "#ffebee #ffcdd2 #ef9a9a #e57373 #ef5350 #f44336 #e53935 #d32f2f #c62828 #b71c1c…" at bounding box center [883, 421] width 35 height 35
click at [876, 413] on iron-icon "color picker" at bounding box center [884, 422] width 20 height 20
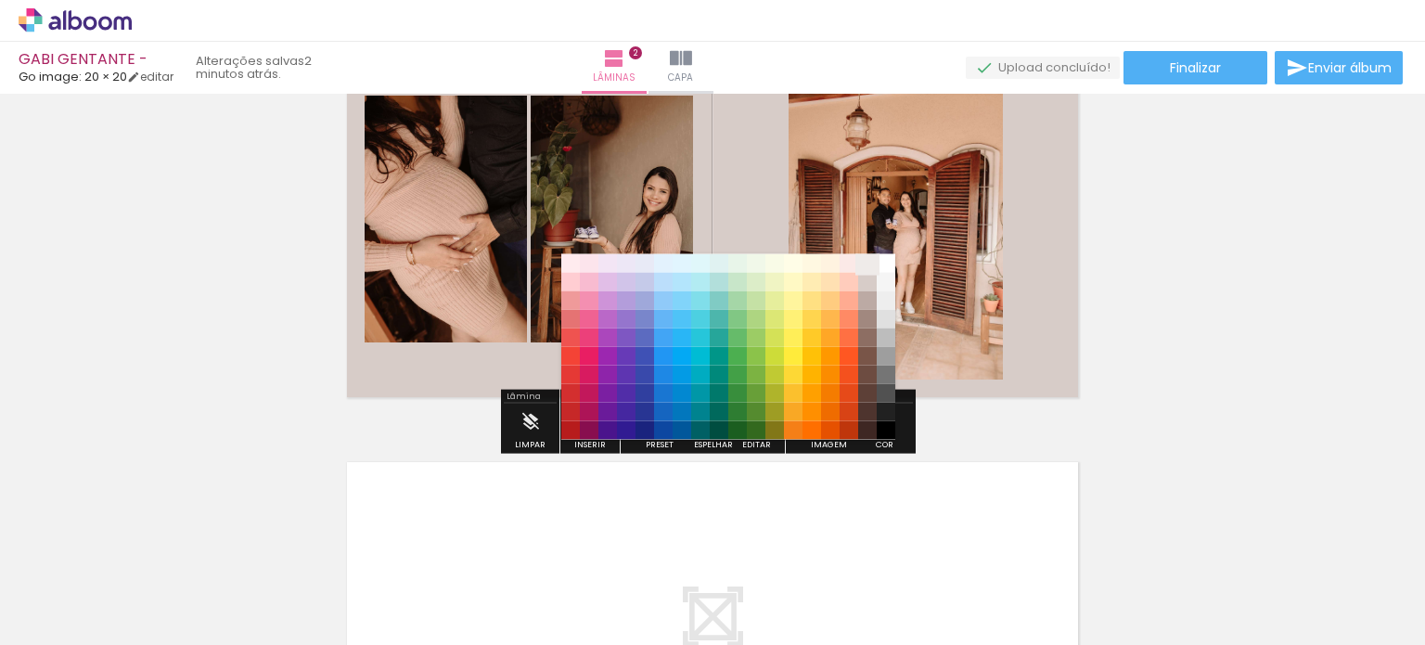
click at [864, 261] on paper-item "#efebe9" at bounding box center [867, 262] width 19 height 19
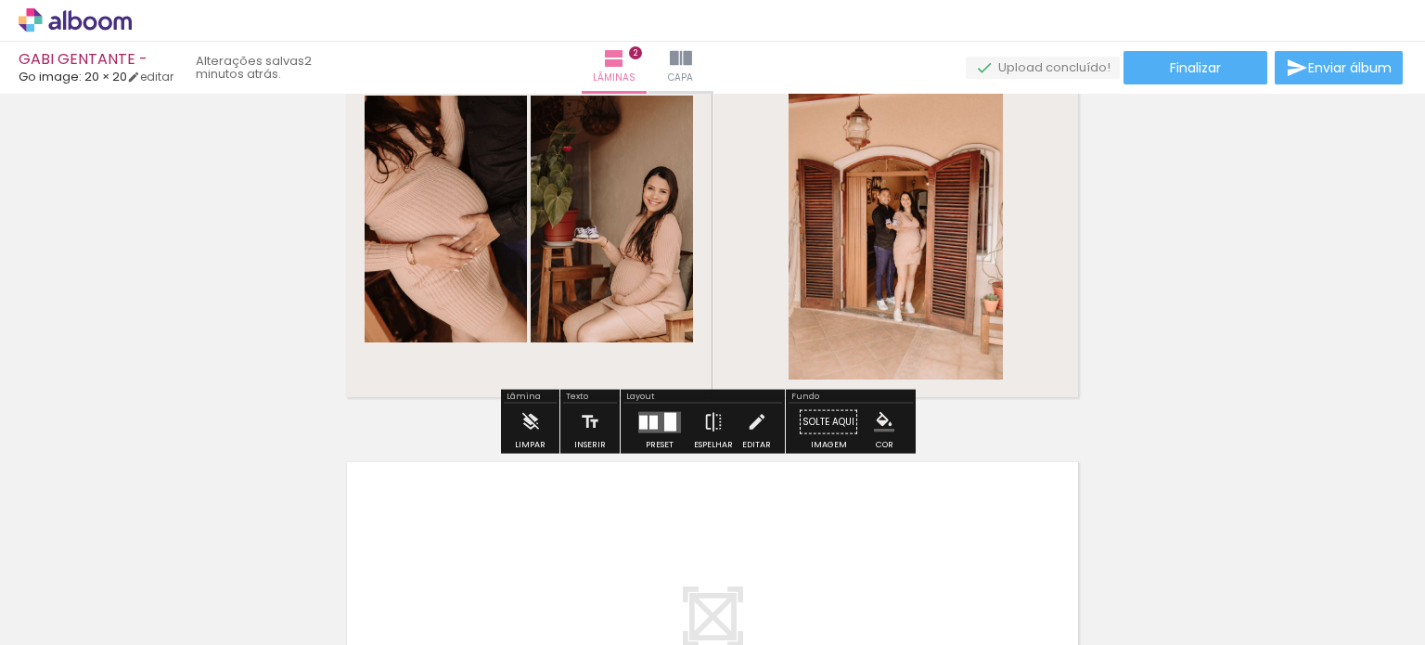
click at [1231, 296] on div "Inserir lâmina 1 de 2 Inserir lâmina 2 de 2" at bounding box center [712, 195] width 1425 height 1264
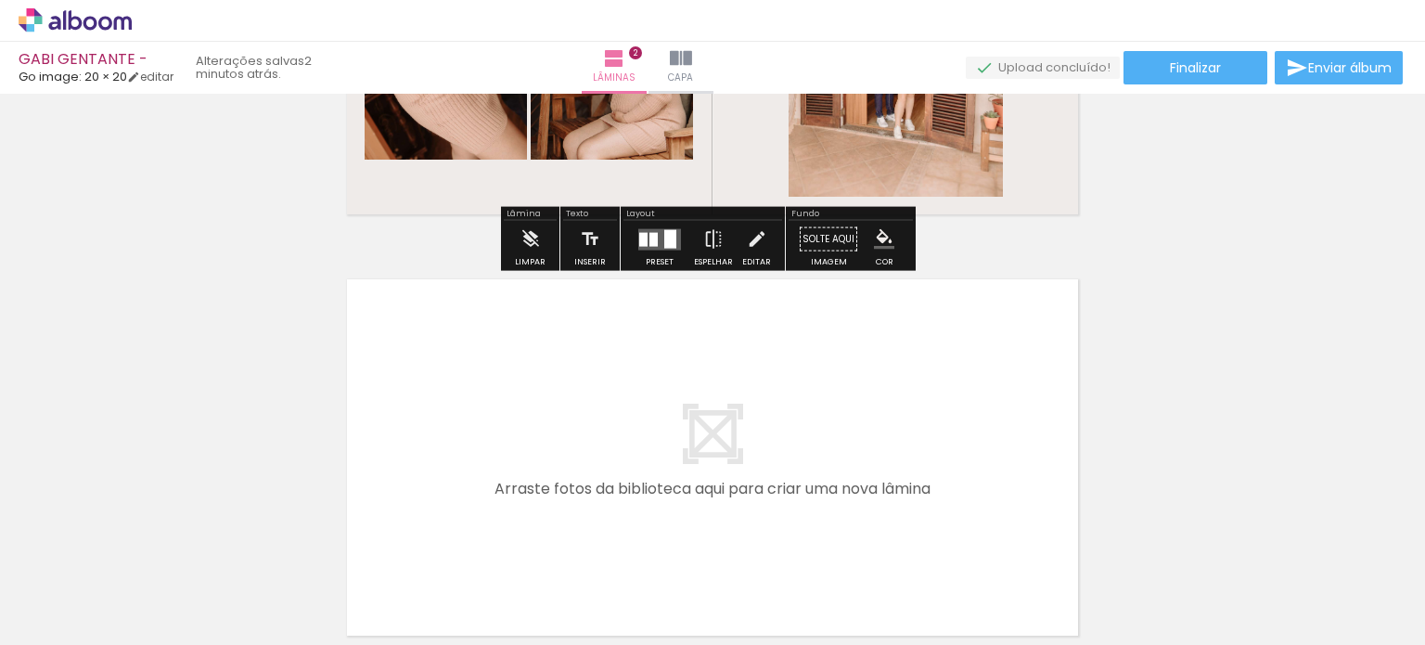
scroll to position [723, 0]
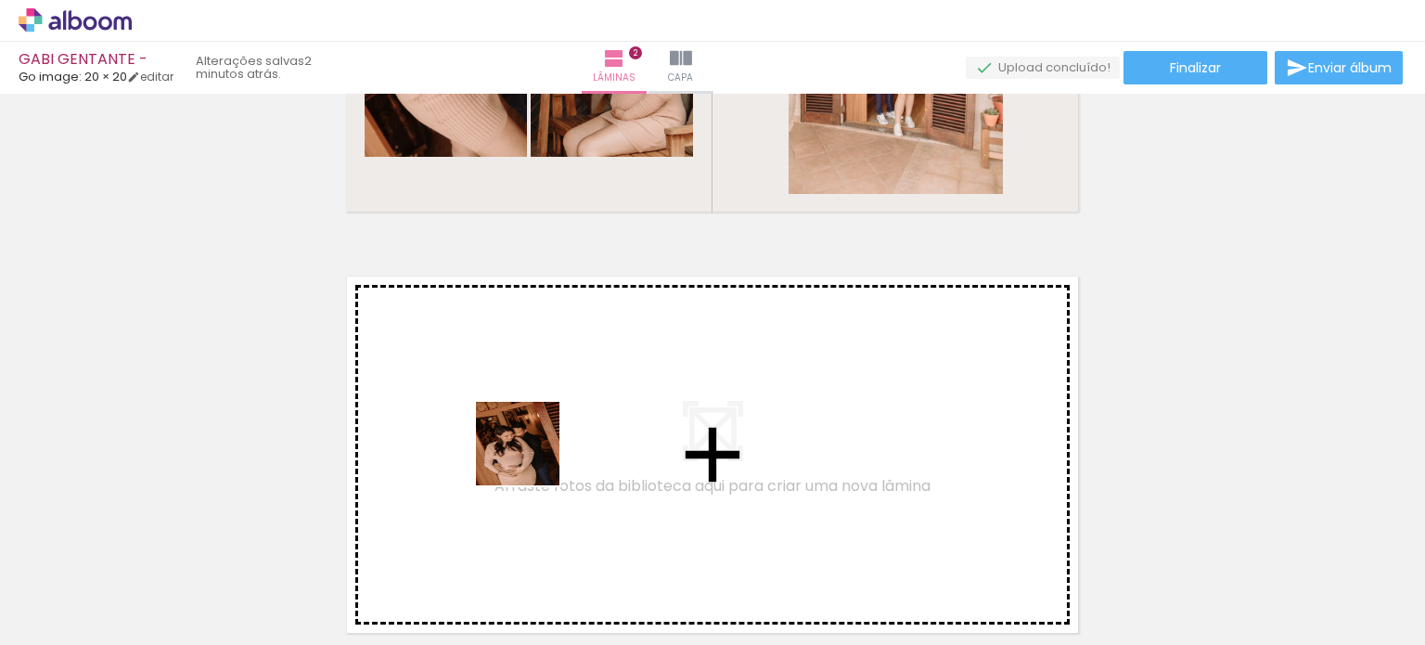
drag, startPoint x: 555, startPoint y: 609, endPoint x: 531, endPoint y: 428, distance: 182.5
click at [531, 428] on quentale-workspace at bounding box center [712, 322] width 1425 height 645
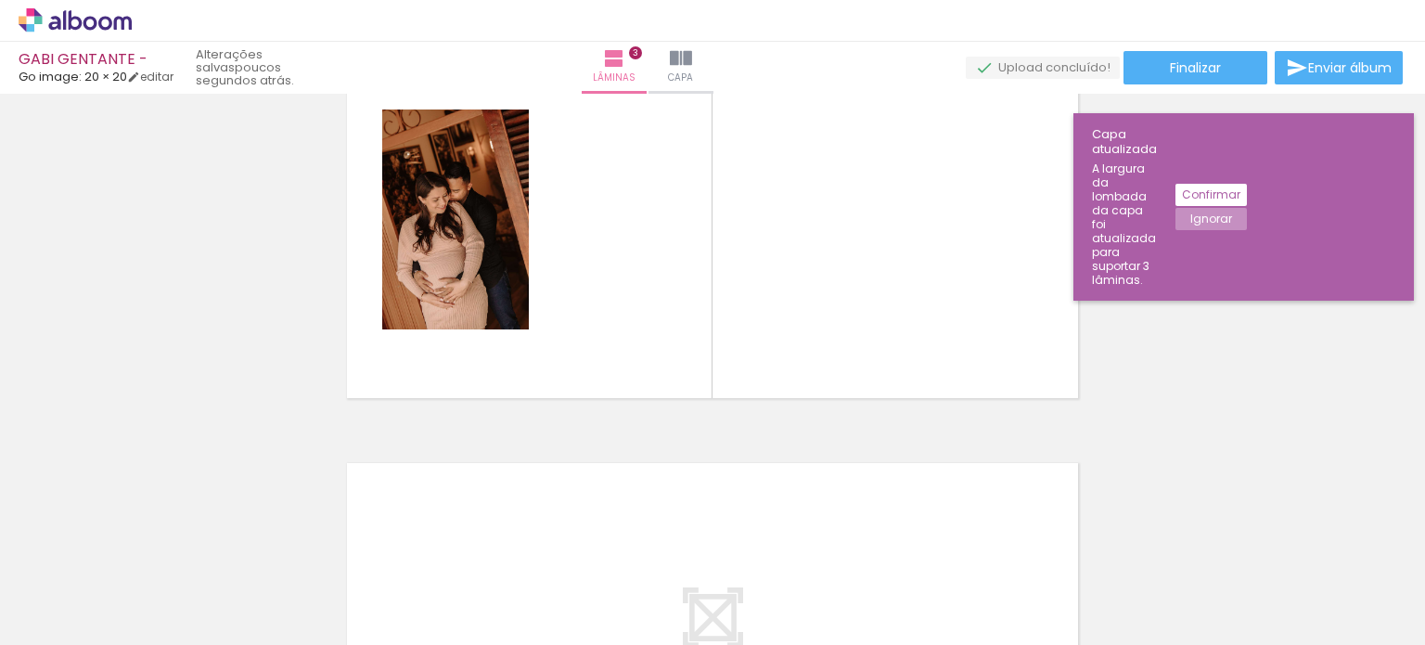
scroll to position [0, 412]
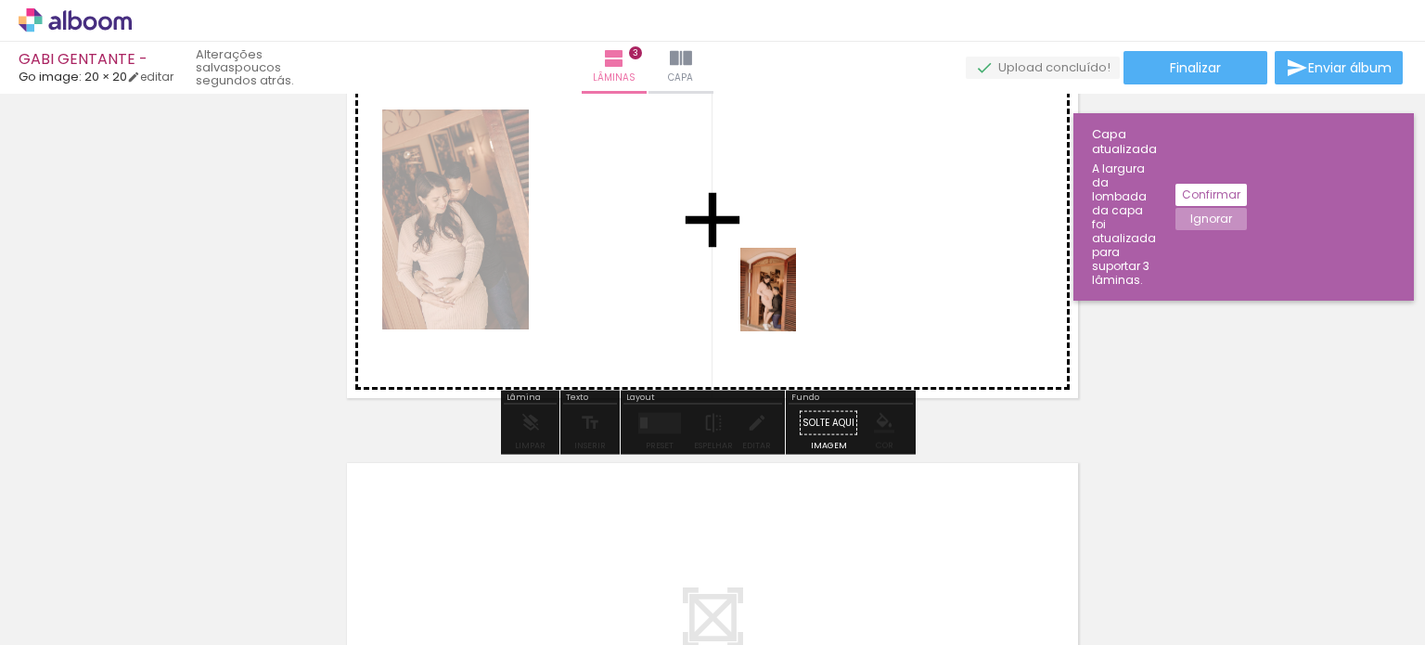
drag, startPoint x: 746, startPoint y: 567, endPoint x: 796, endPoint y: 303, distance: 268.1
click at [796, 303] on quentale-workspace at bounding box center [712, 322] width 1425 height 645
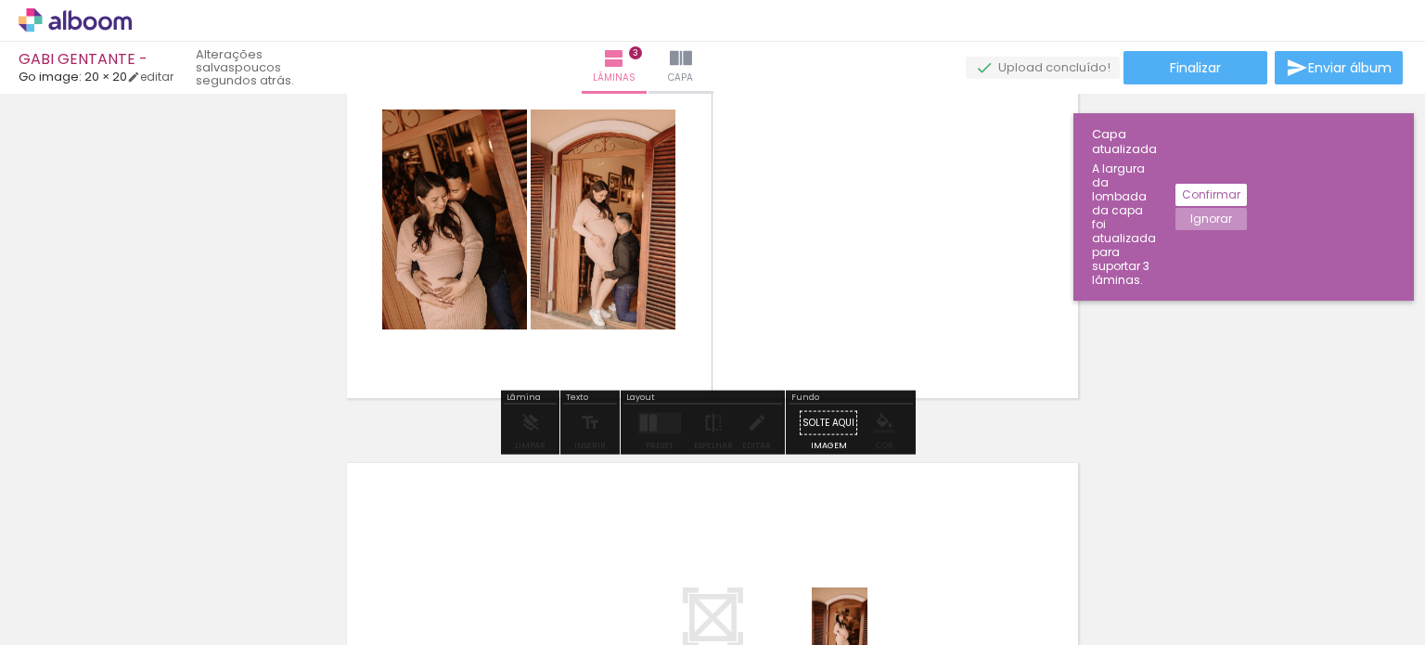
drag, startPoint x: 827, startPoint y: 627, endPoint x: 863, endPoint y: 632, distance: 36.5
click at [152, 642] on iron-horizontal-list at bounding box center [133, 587] width 37 height 116
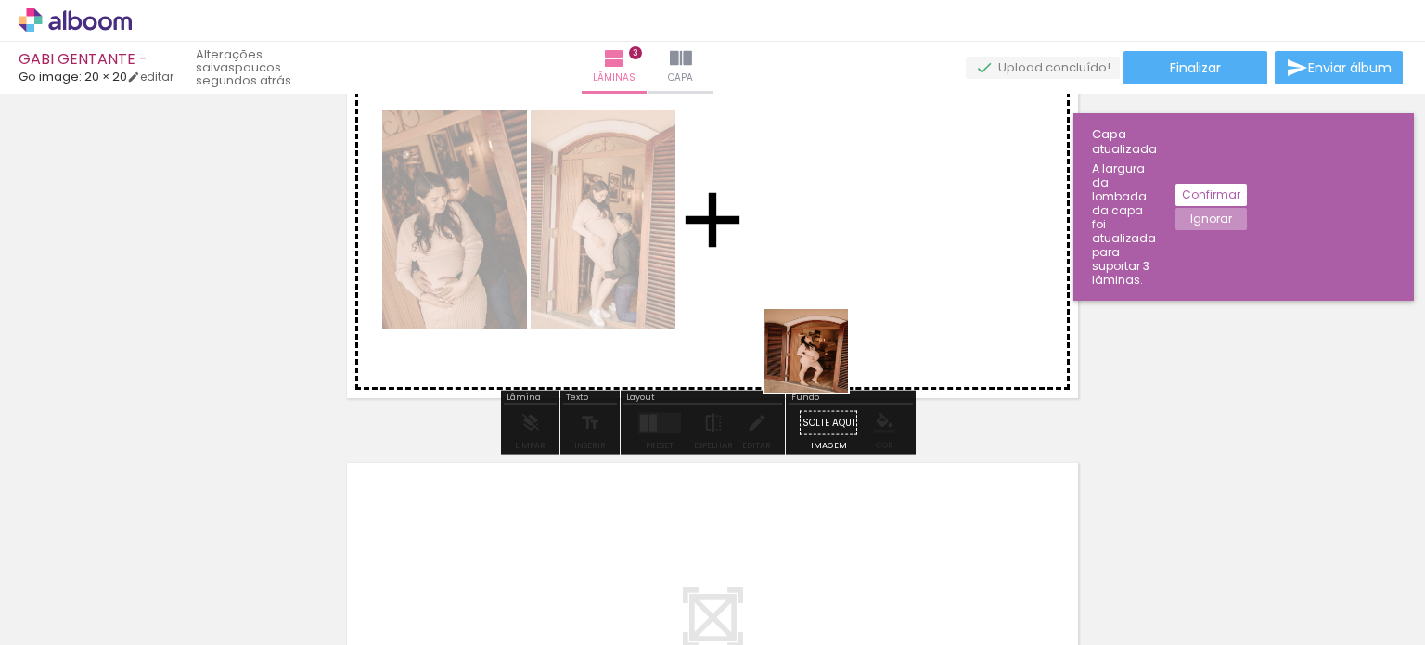
drag, startPoint x: 817, startPoint y: 515, endPoint x: 832, endPoint y: 203, distance: 312.0
click at [835, 200] on quentale-workspace at bounding box center [712, 322] width 1425 height 645
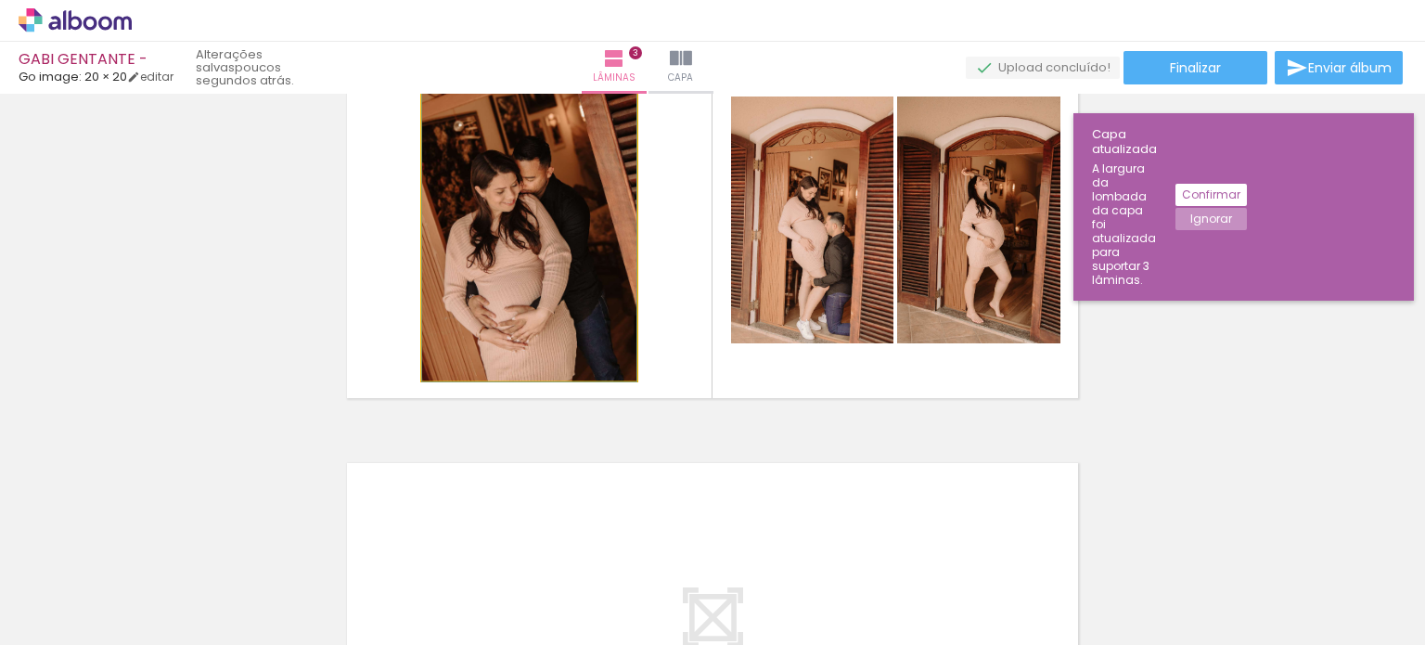
drag, startPoint x: 481, startPoint y: 237, endPoint x: 514, endPoint y: 243, distance: 32.9
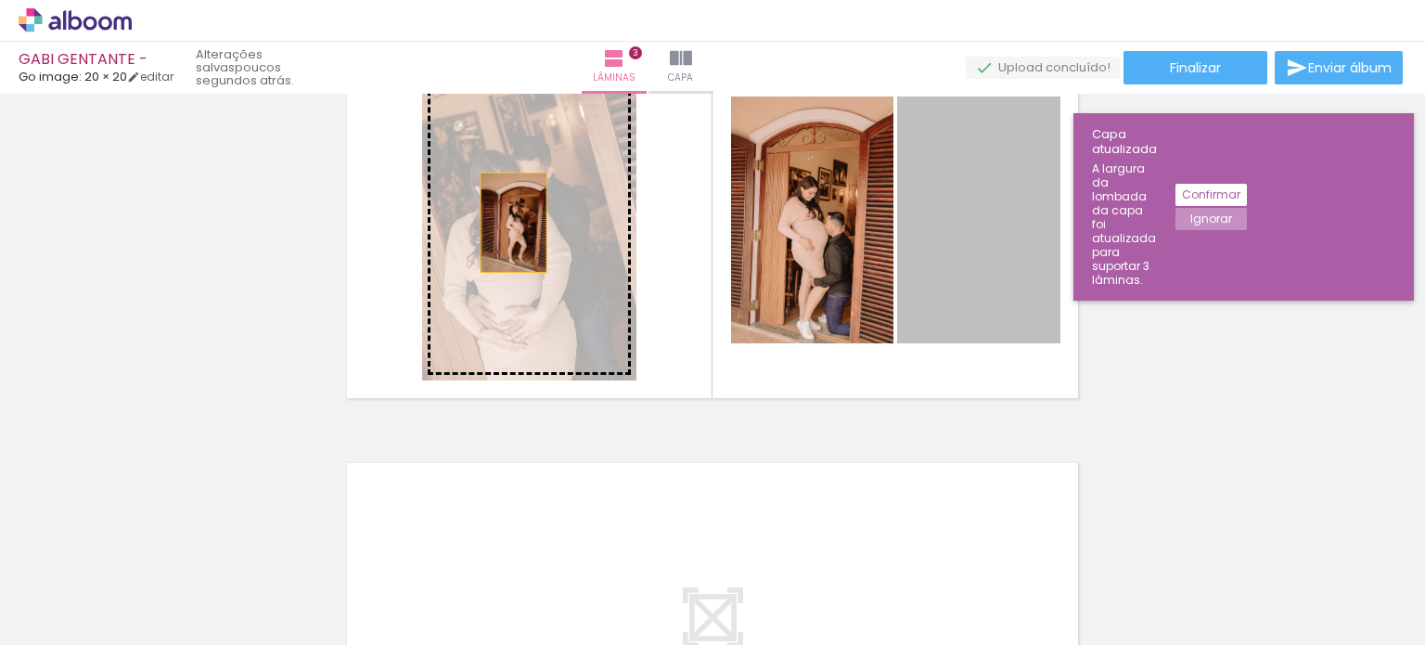
drag, startPoint x: 982, startPoint y: 254, endPoint x: 506, endPoint y: 223, distance: 476.8
click at [0, 0] on slot at bounding box center [0, 0] width 0 height 0
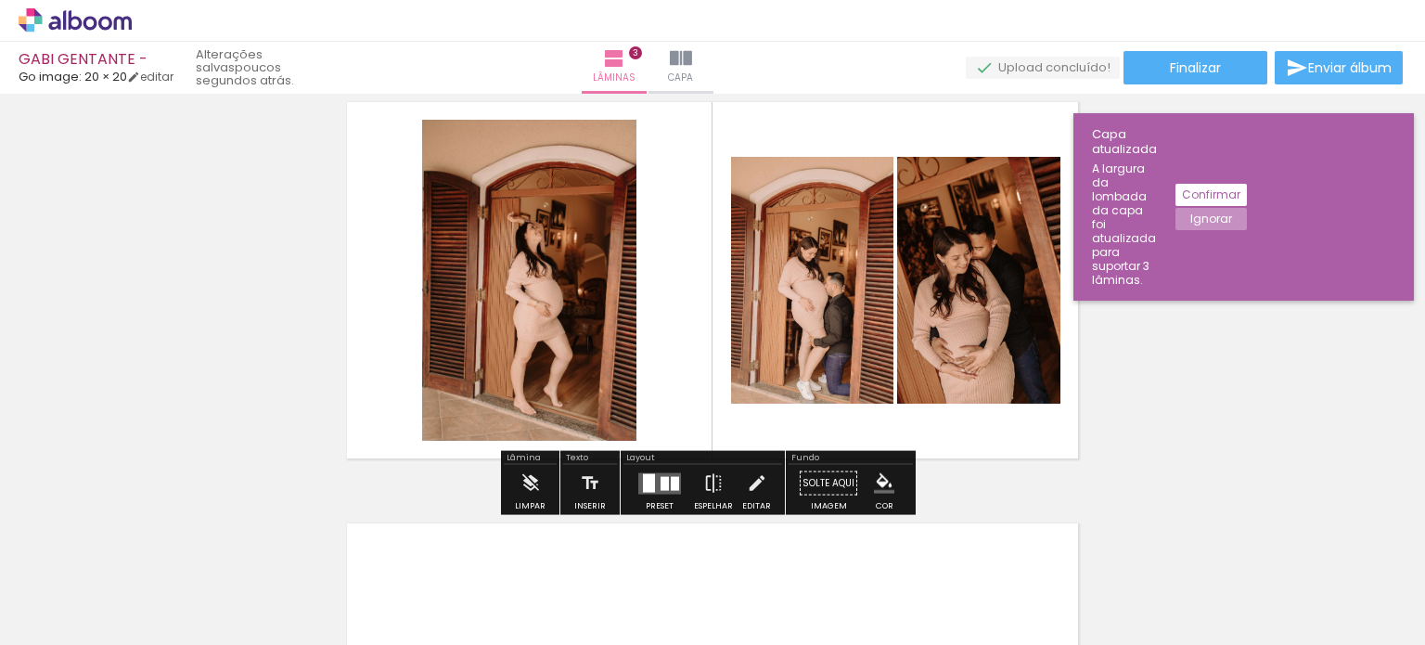
scroll to position [864, 0]
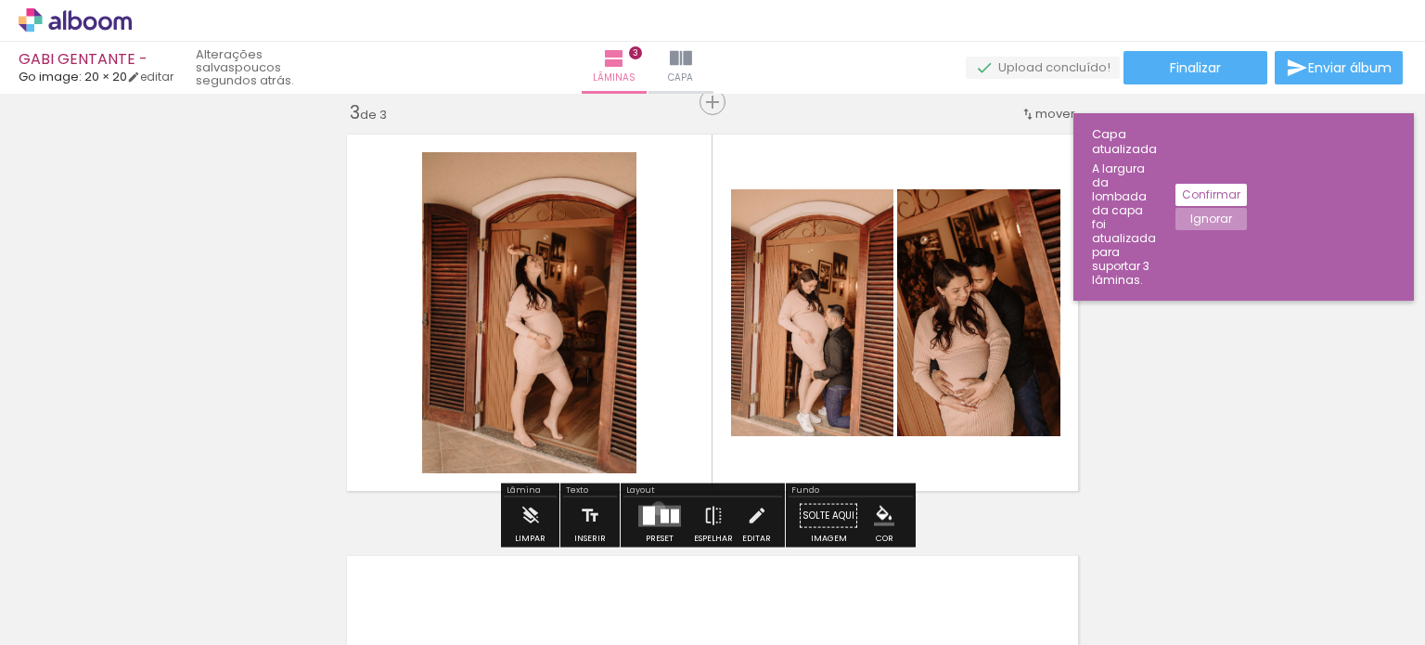
click at [654, 507] on quentale-layouter at bounding box center [659, 515] width 43 height 21
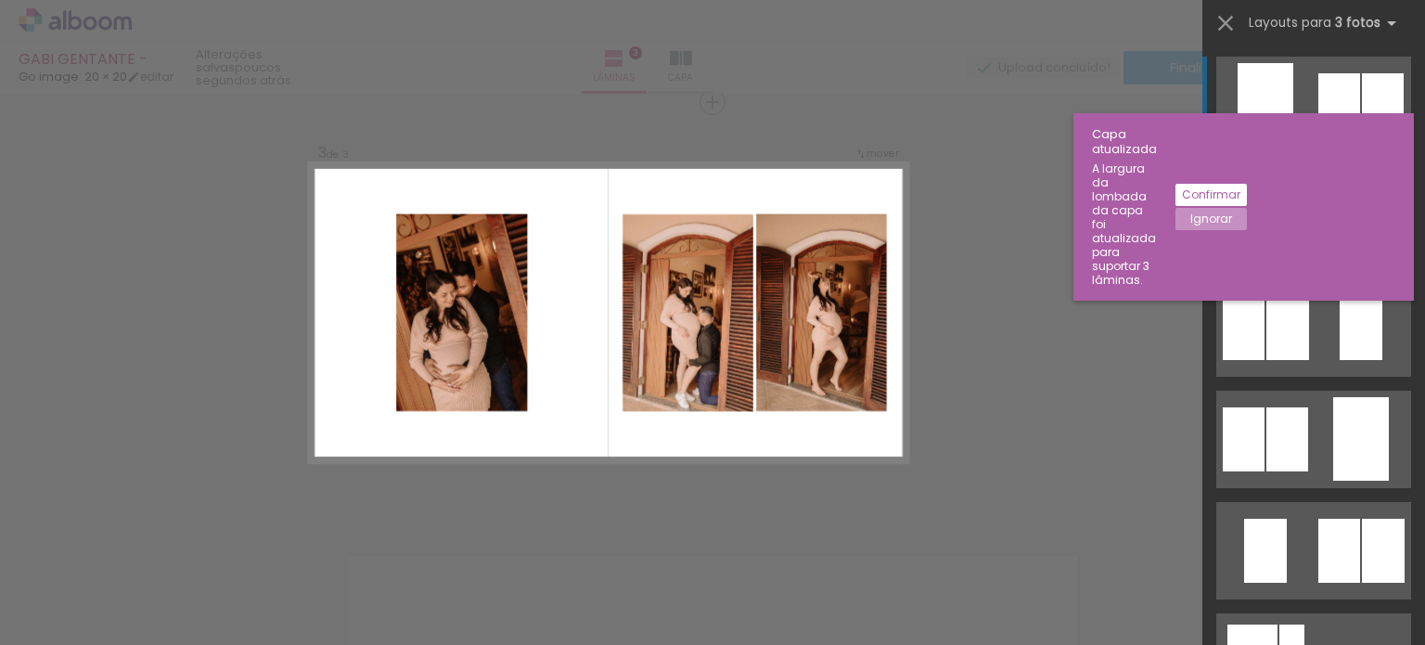
scroll to position [865, 0]
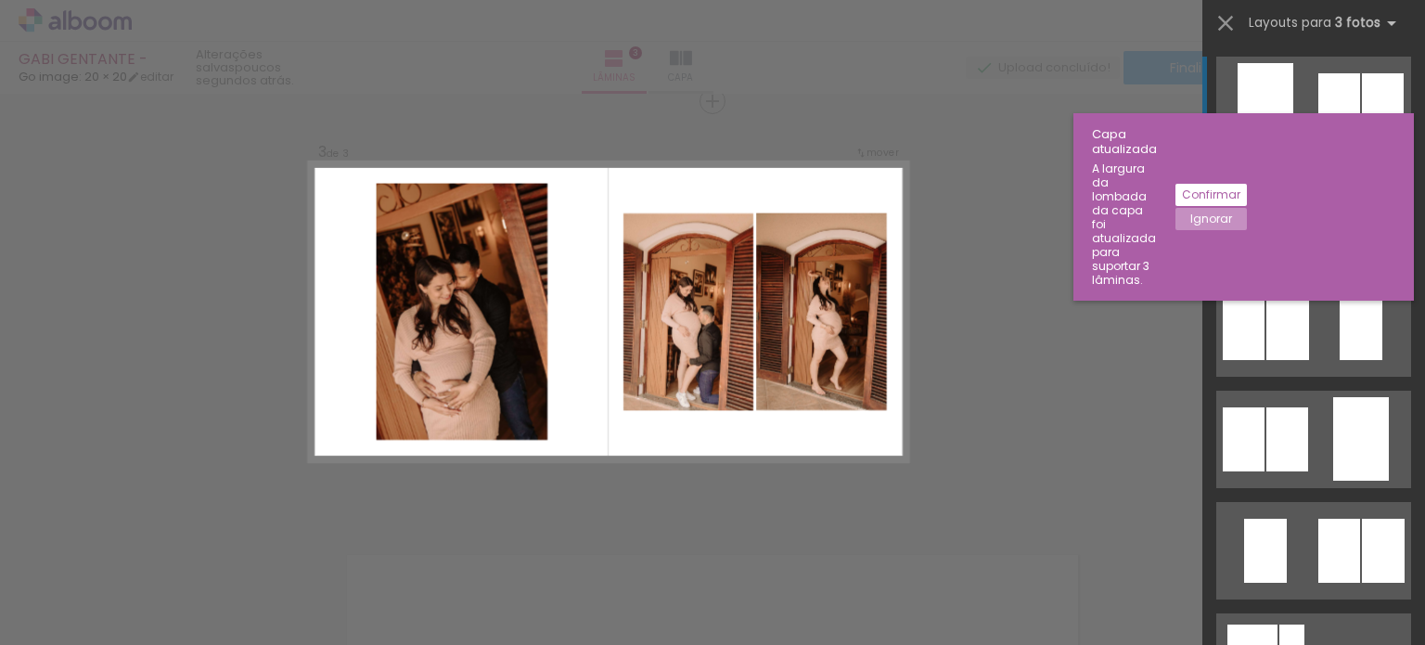
click at [1275, 89] on div at bounding box center [1265, 104] width 56 height 83
click at [540, 345] on quentale-photo at bounding box center [463, 312] width 172 height 257
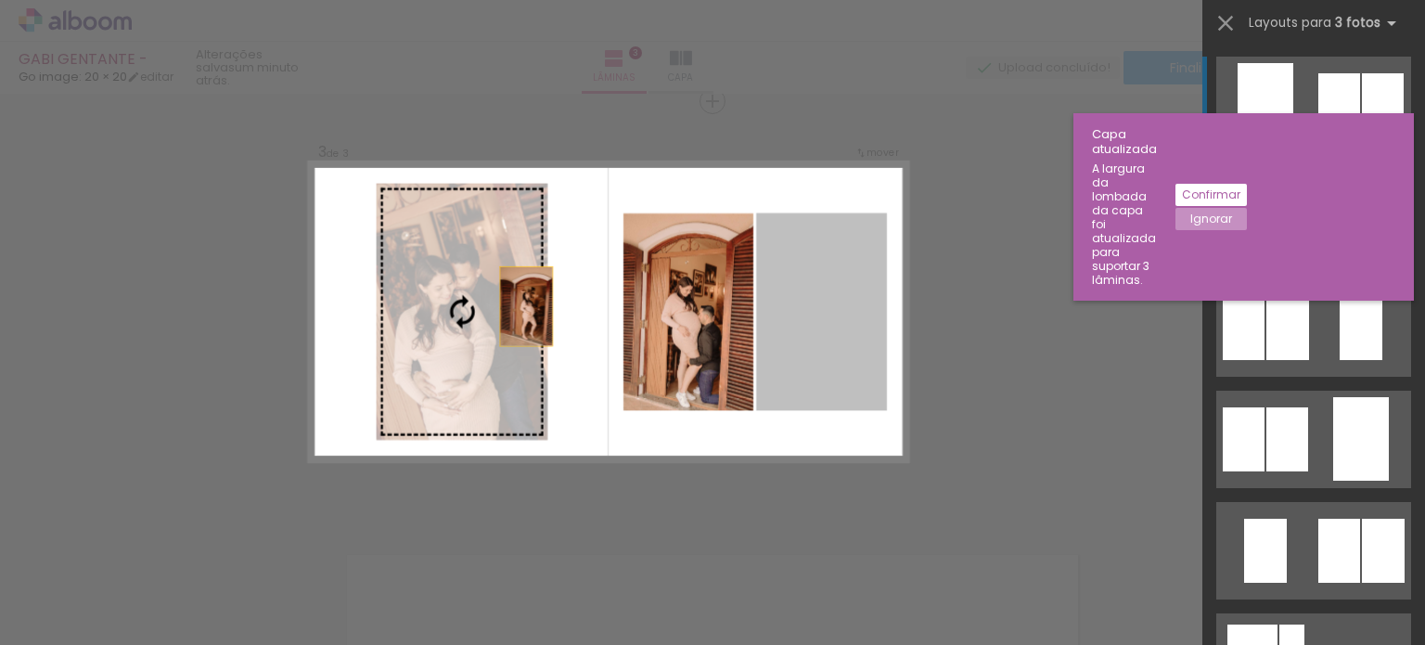
drag, startPoint x: 812, startPoint y: 319, endPoint x: 417, endPoint y: 304, distance: 395.4
click at [0, 0] on slot at bounding box center [0, 0] width 0 height 0
drag, startPoint x: 859, startPoint y: 313, endPoint x: 394, endPoint y: 295, distance: 465.0
click at [0, 0] on slot at bounding box center [0, 0] width 0 height 0
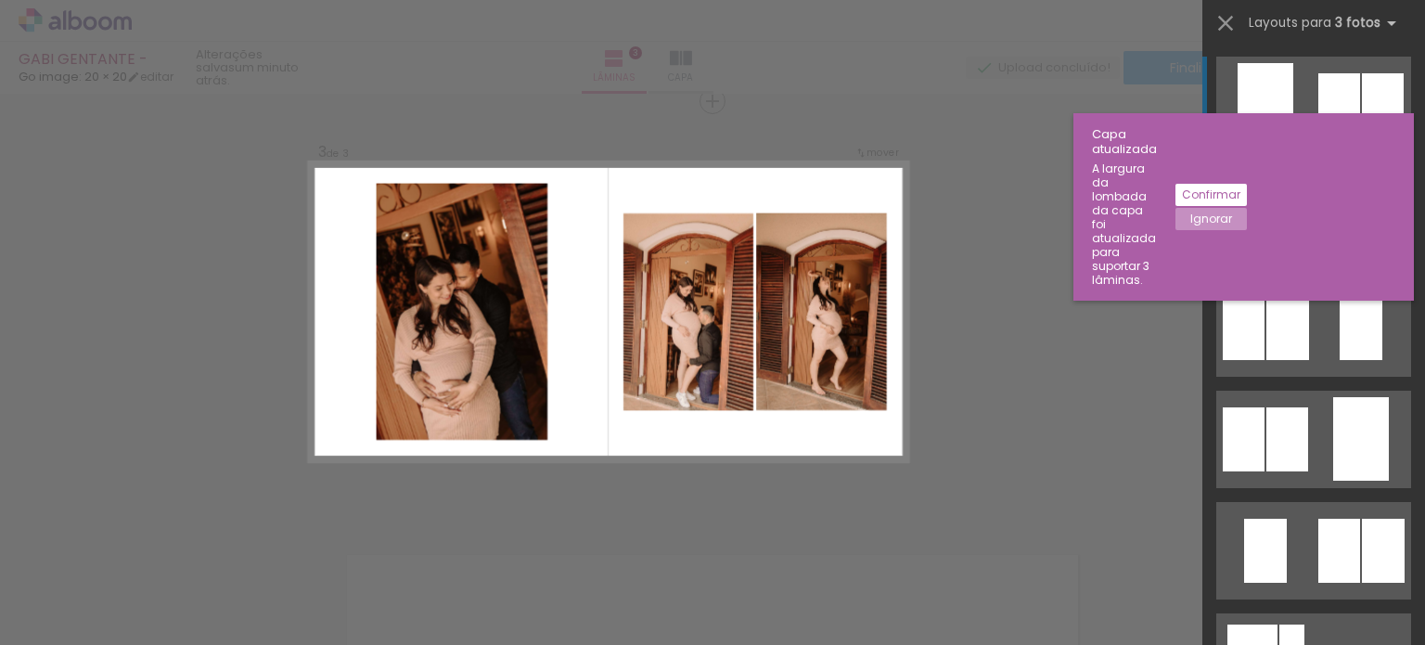
click at [1247, 208] on paper-button "Ignorar" at bounding box center [1210, 219] width 71 height 22
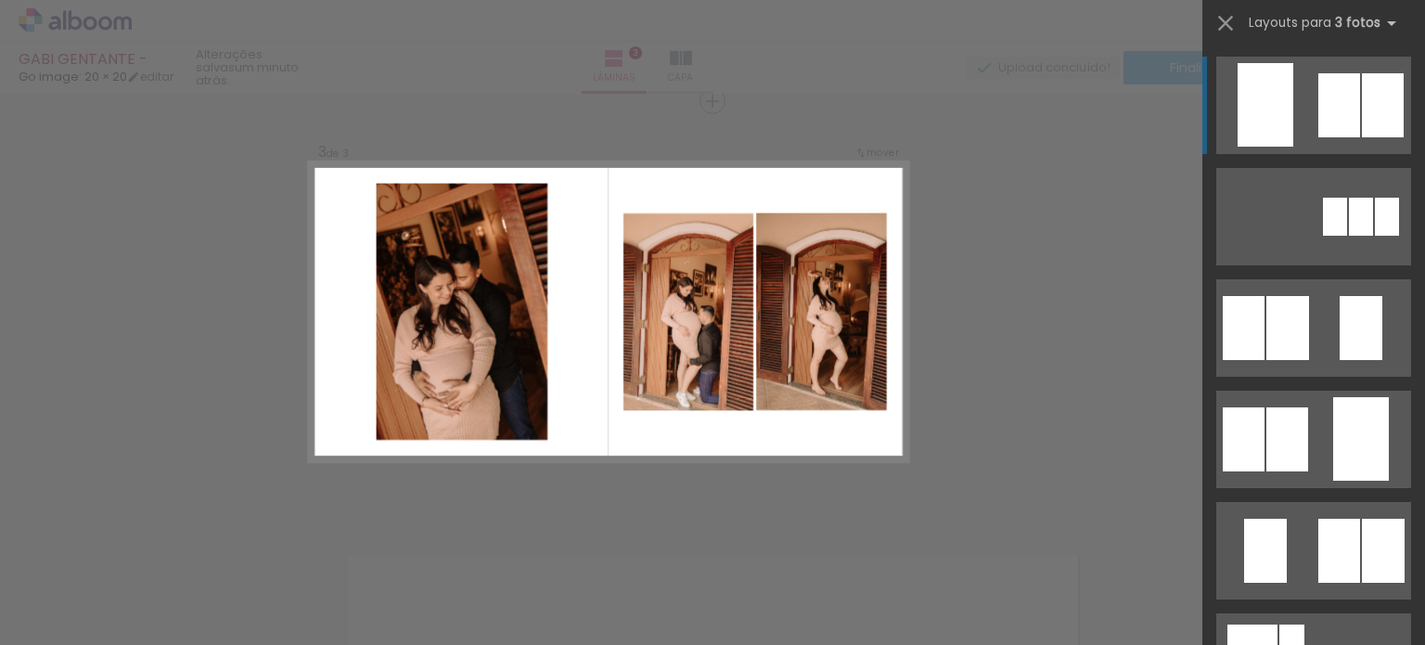
click at [1353, 88] on quentale-layouter at bounding box center [1313, 105] width 195 height 97
click at [1284, 138] on div at bounding box center [1265, 104] width 56 height 83
click at [1284, 138] on quentale-workspace at bounding box center [712, 322] width 1425 height 645
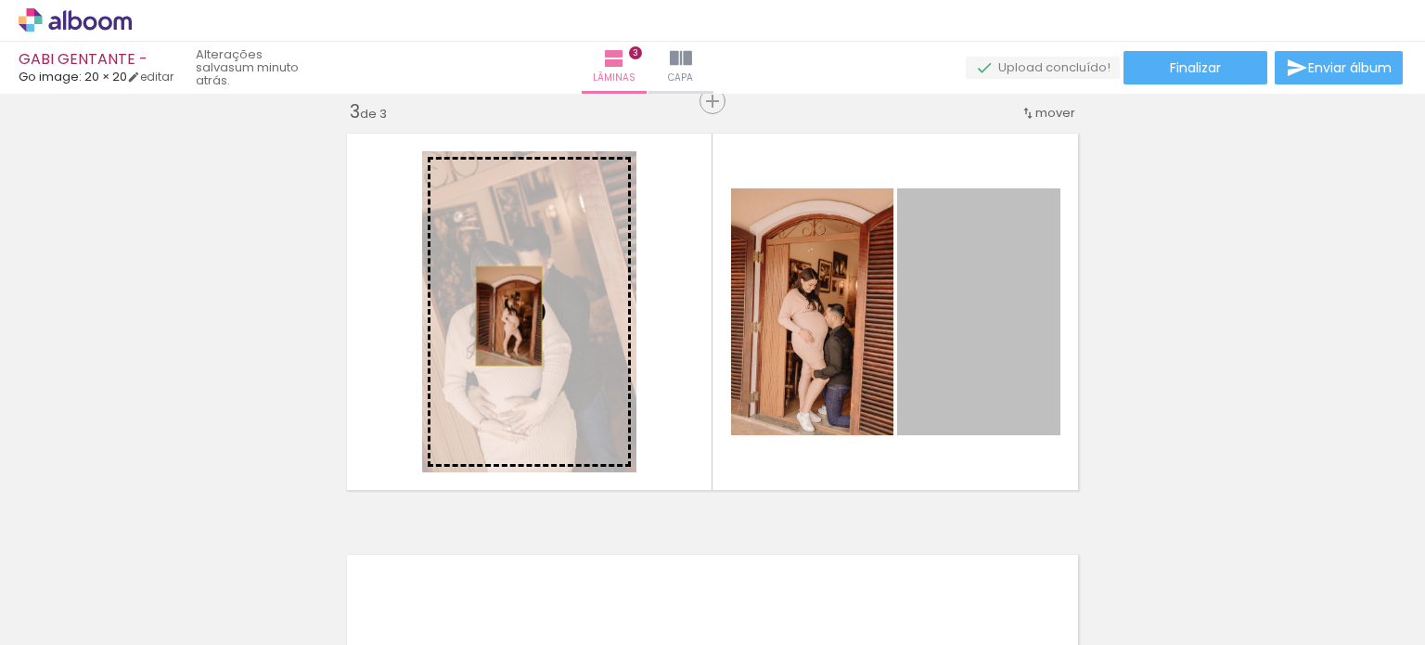
drag, startPoint x: 953, startPoint y: 301, endPoint x: 502, endPoint y: 315, distance: 451.0
click at [0, 0] on slot at bounding box center [0, 0] width 0 height 0
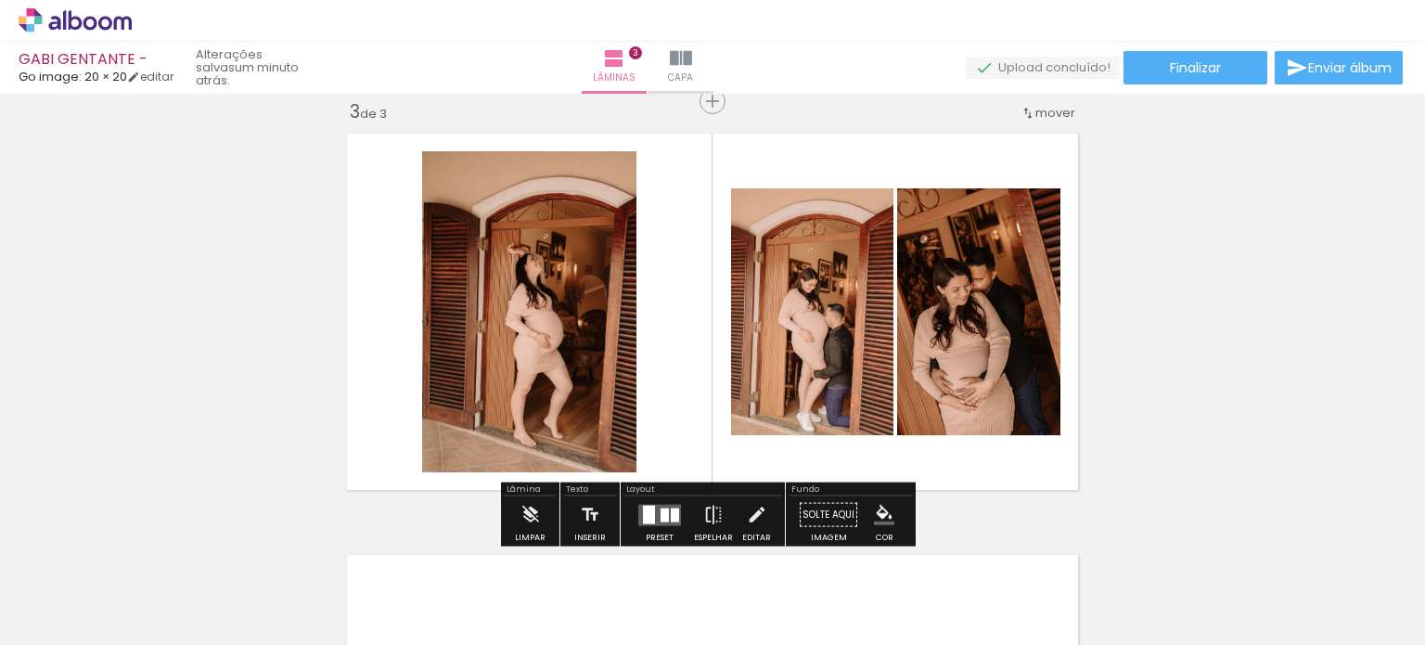
click at [1343, 309] on div "Inserir lâmina 1 de 3 Inserir lâmina 2 de 3 Inserir lâmina 3 de 3" at bounding box center [712, 77] width 1425 height 1685
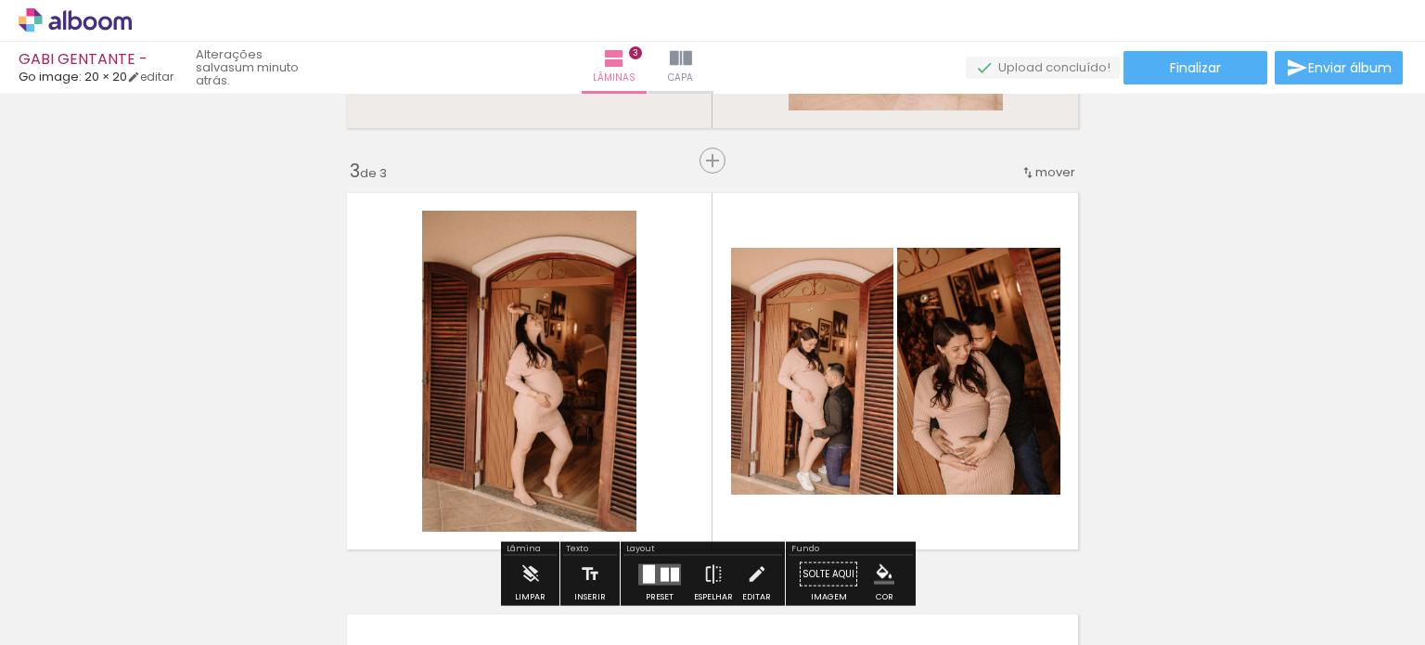
scroll to position [958, 0]
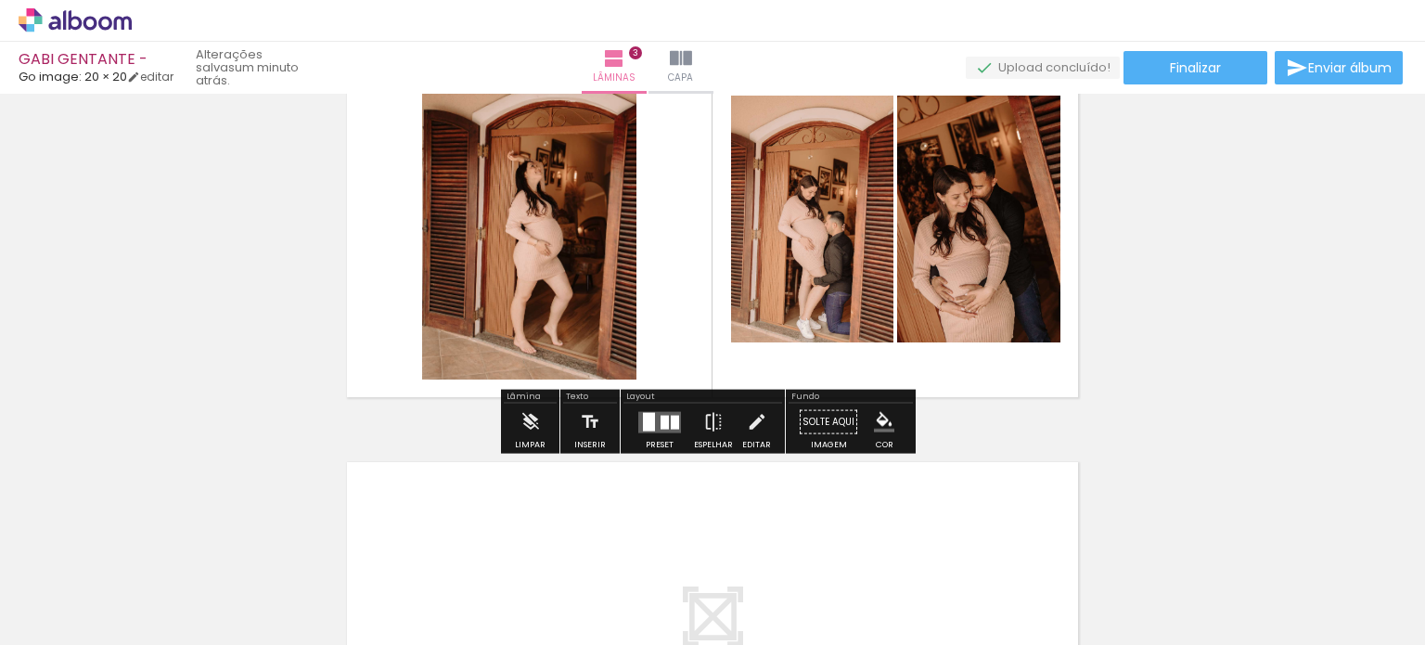
click at [877, 429] on iron-icon "color picker" at bounding box center [884, 422] width 20 height 20
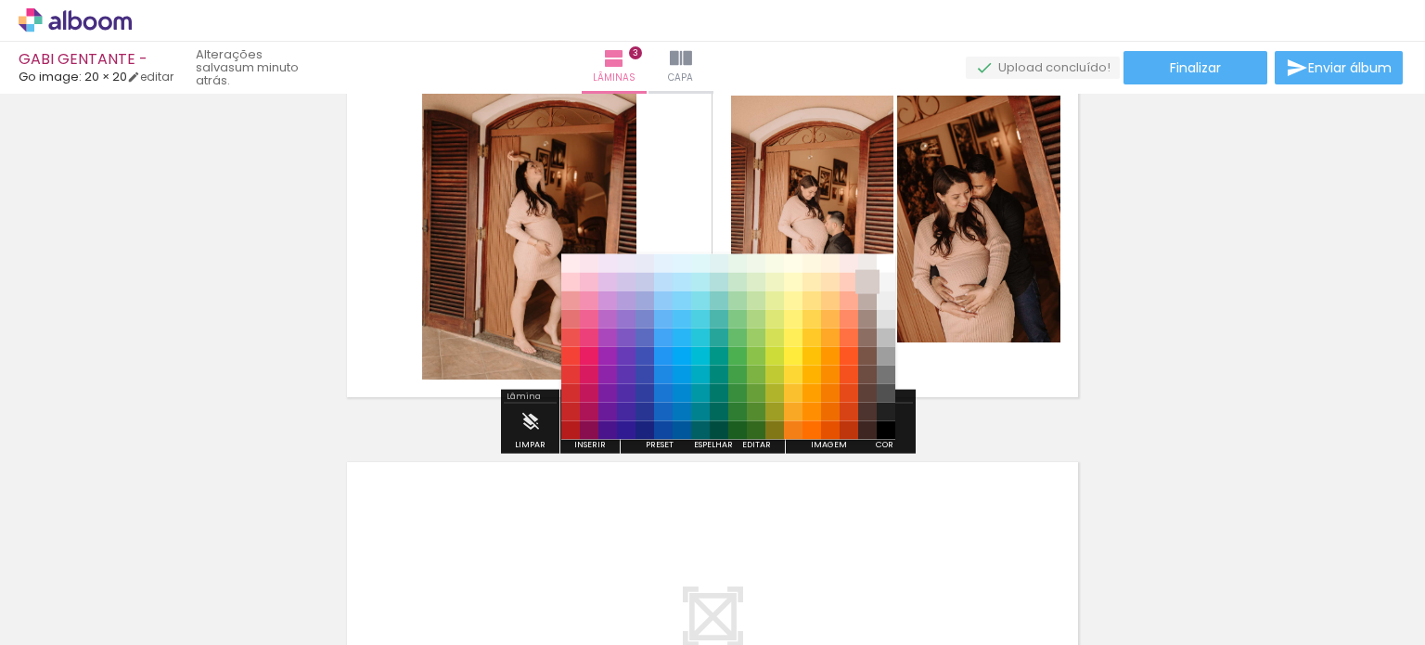
click at [869, 282] on paper-item "#d7ccc8" at bounding box center [867, 281] width 19 height 19
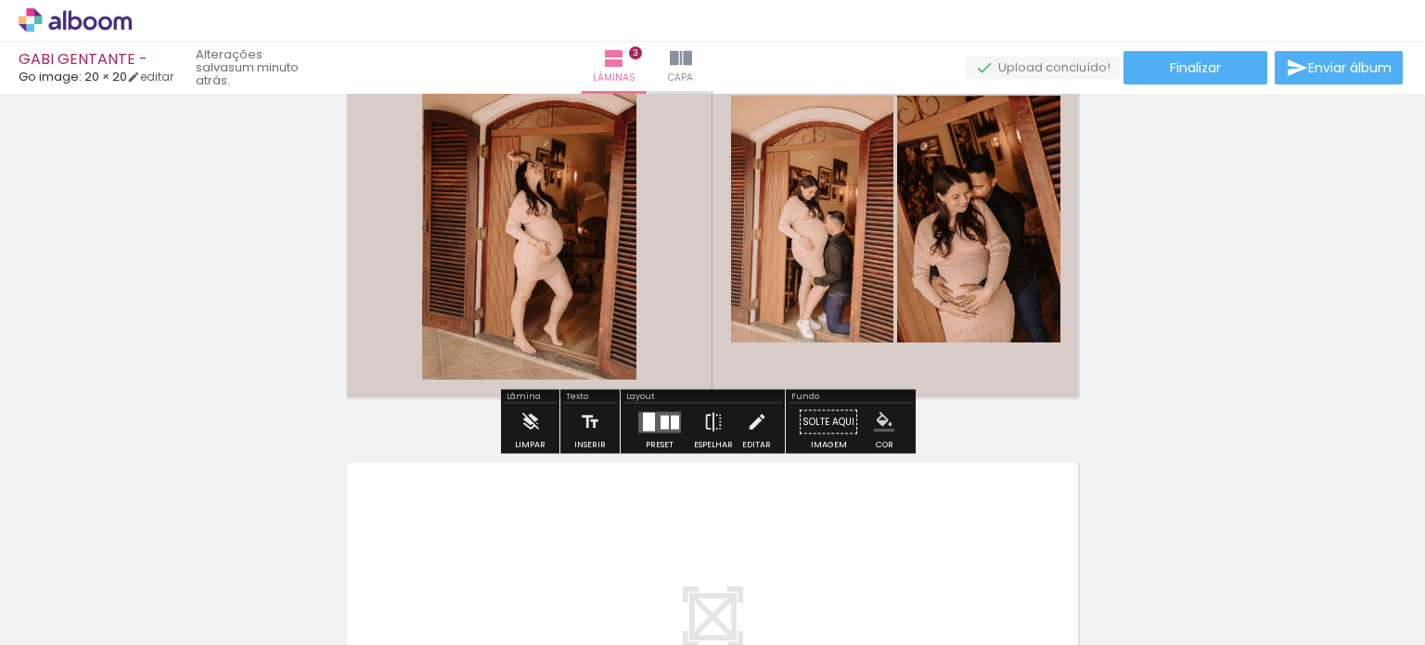
click at [889, 432] on paper-menu-button "#ffebee #ffcdd2 #ef9a9a #e57373 #ef5350 #f44336 #e53935 #d32f2f #c62828 #b71c1c…" at bounding box center [883, 421] width 35 height 35
click at [875, 435] on paper-menu-button "#ffebee #ffcdd2 #ef9a9a #e57373 #ef5350 #f44336 #e53935 #d32f2f #c62828 #b71c1c…" at bounding box center [883, 421] width 35 height 35
click at [874, 428] on iron-icon "color picker" at bounding box center [884, 422] width 20 height 20
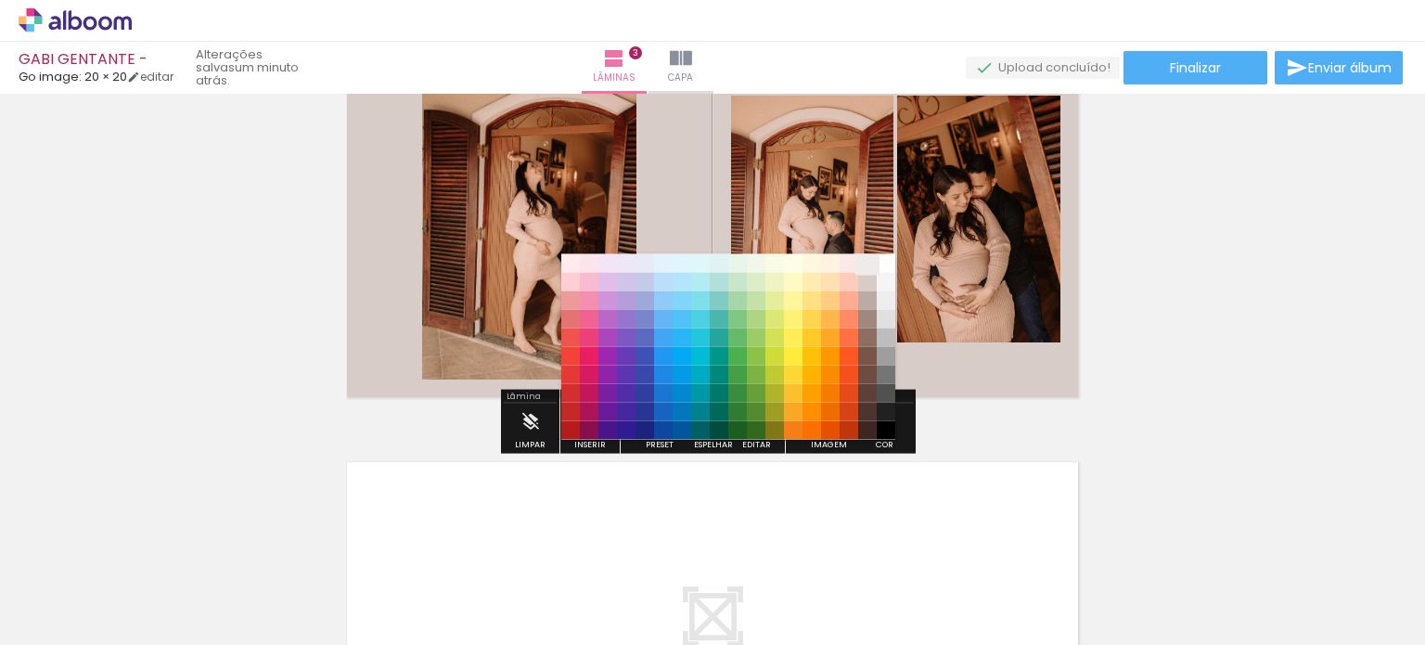
click at [871, 257] on paper-item "#efebe9" at bounding box center [867, 262] width 19 height 19
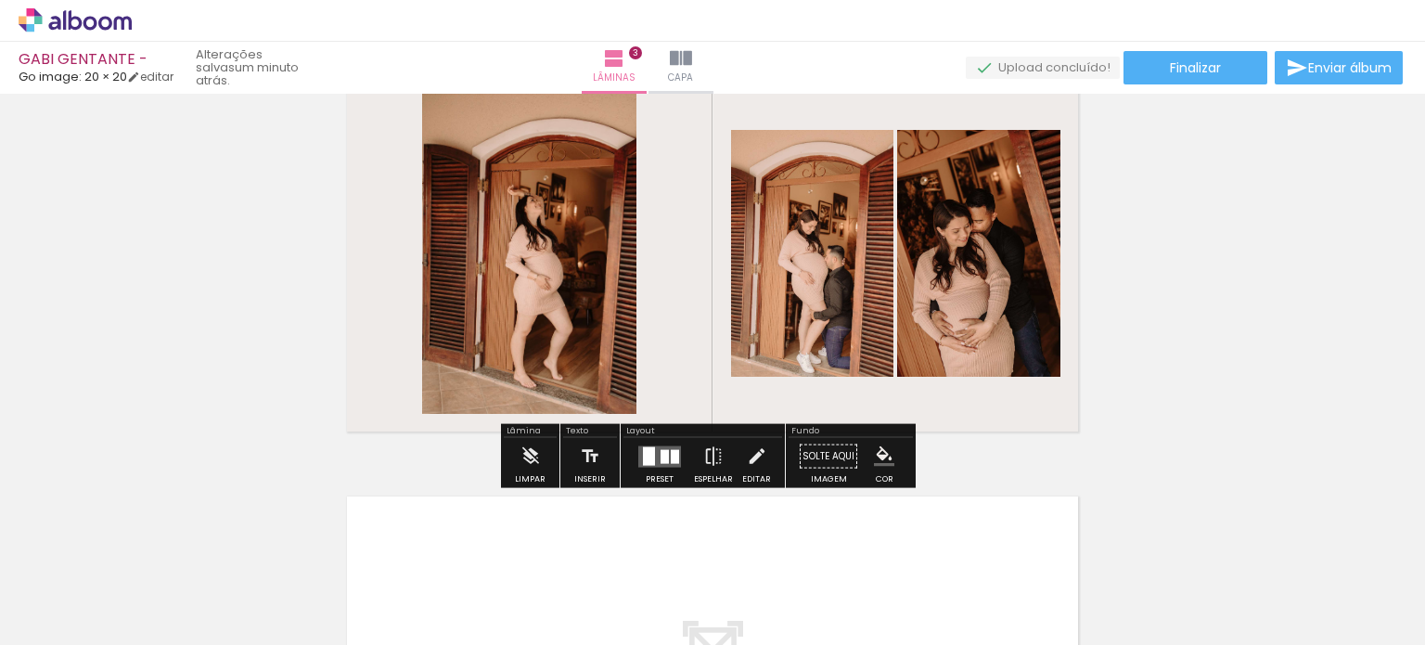
scroll to position [927, 0]
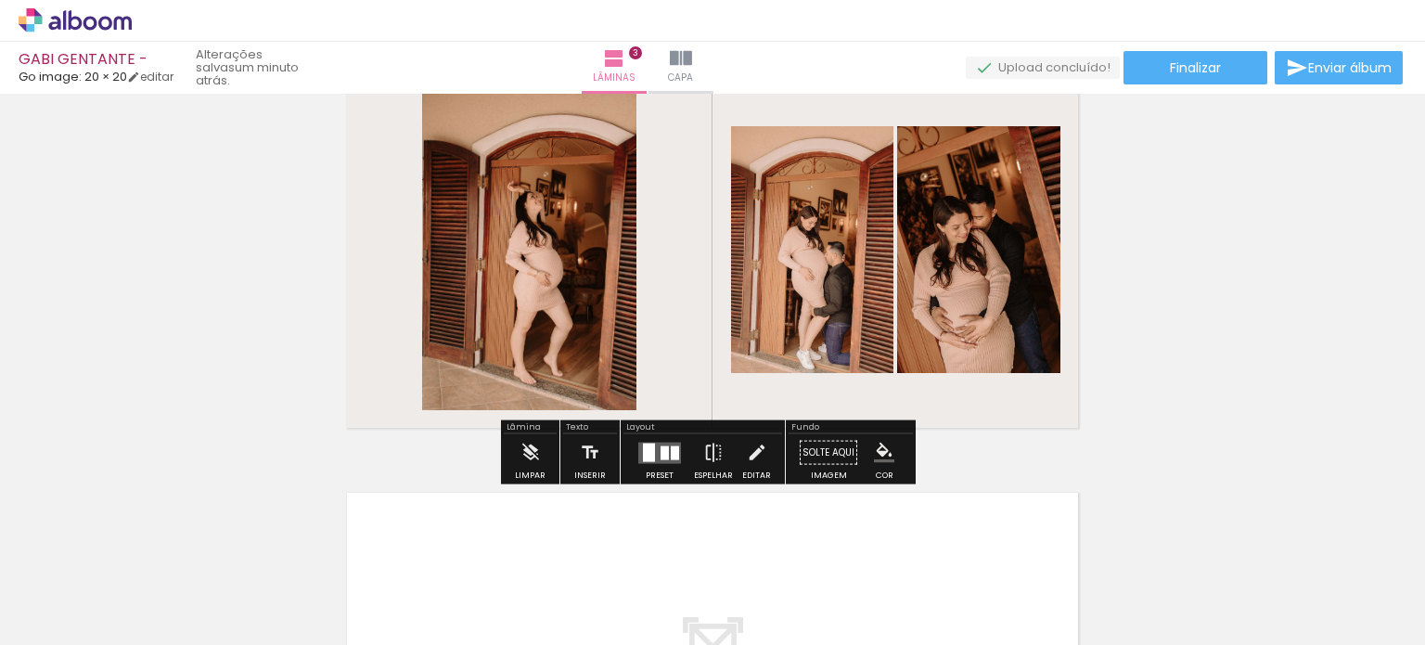
click at [533, 301] on quentale-photo at bounding box center [529, 249] width 214 height 321
click at [671, 295] on quentale-layouter at bounding box center [712, 249] width 749 height 375
click at [649, 459] on div at bounding box center [649, 451] width 12 height 19
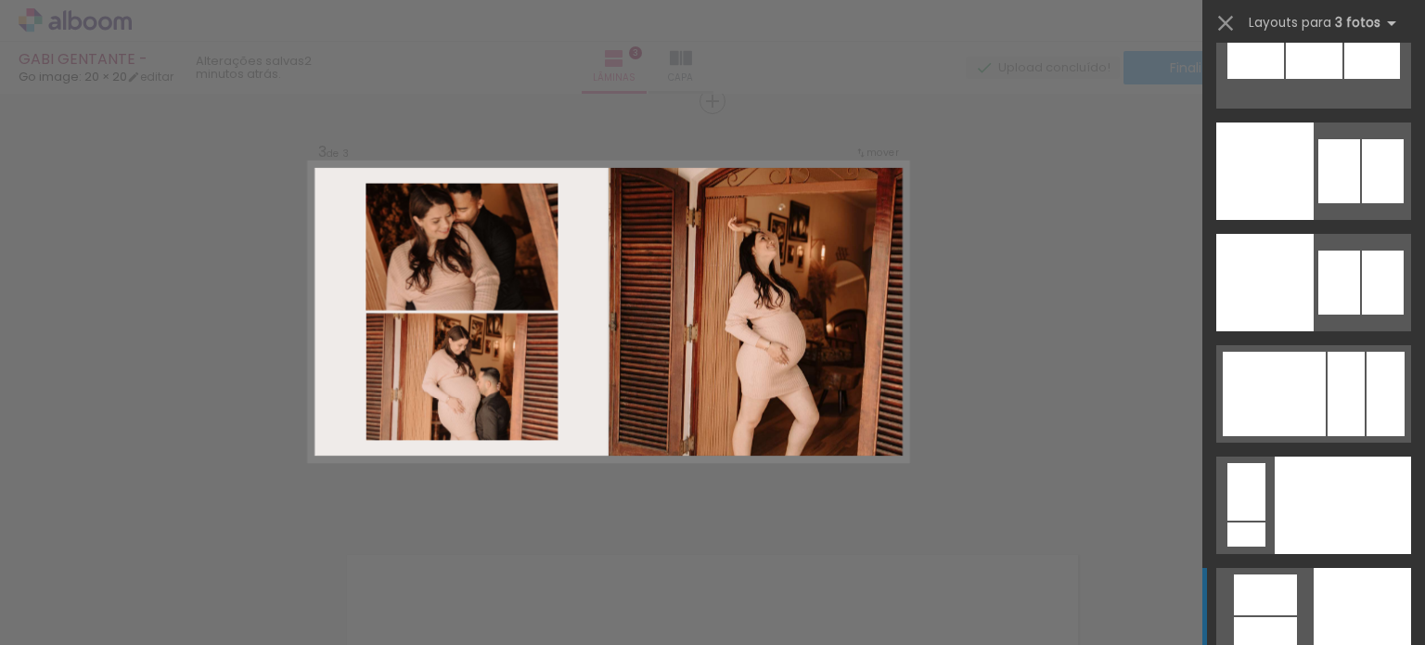
scroll to position [19765, 0]
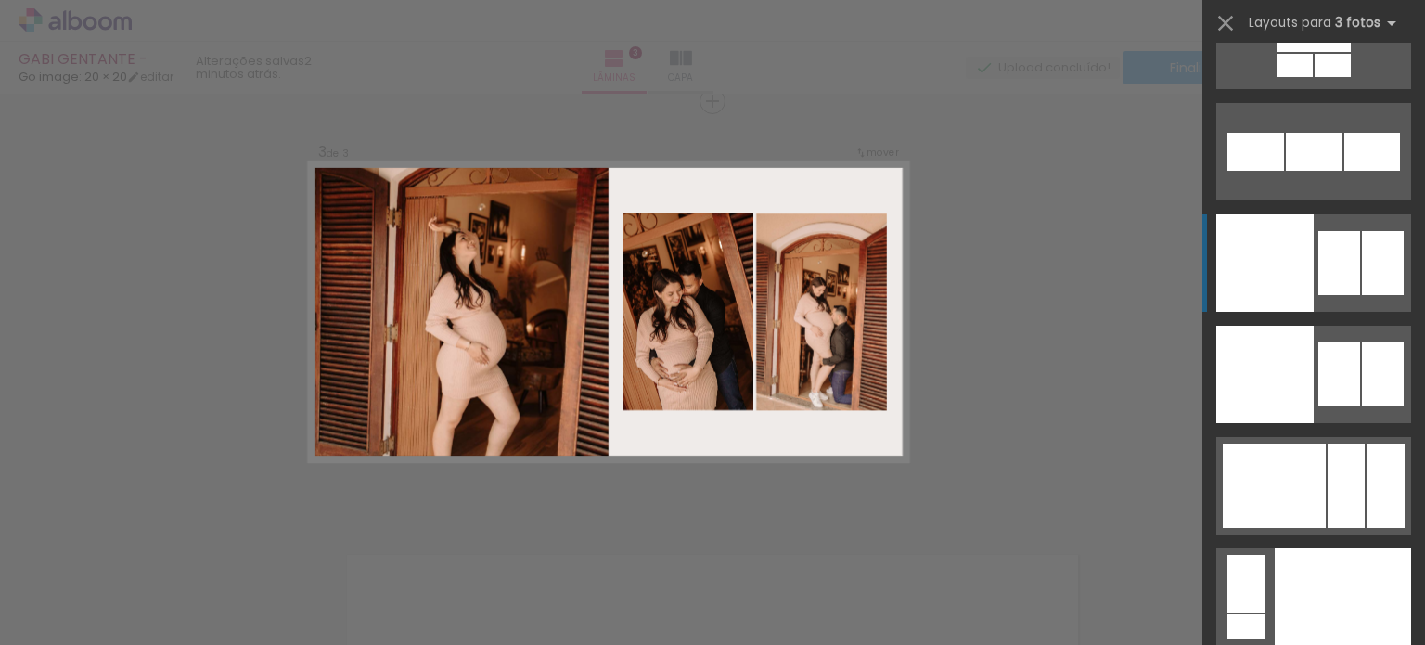
click at [1328, 255] on div at bounding box center [1339, 263] width 42 height 64
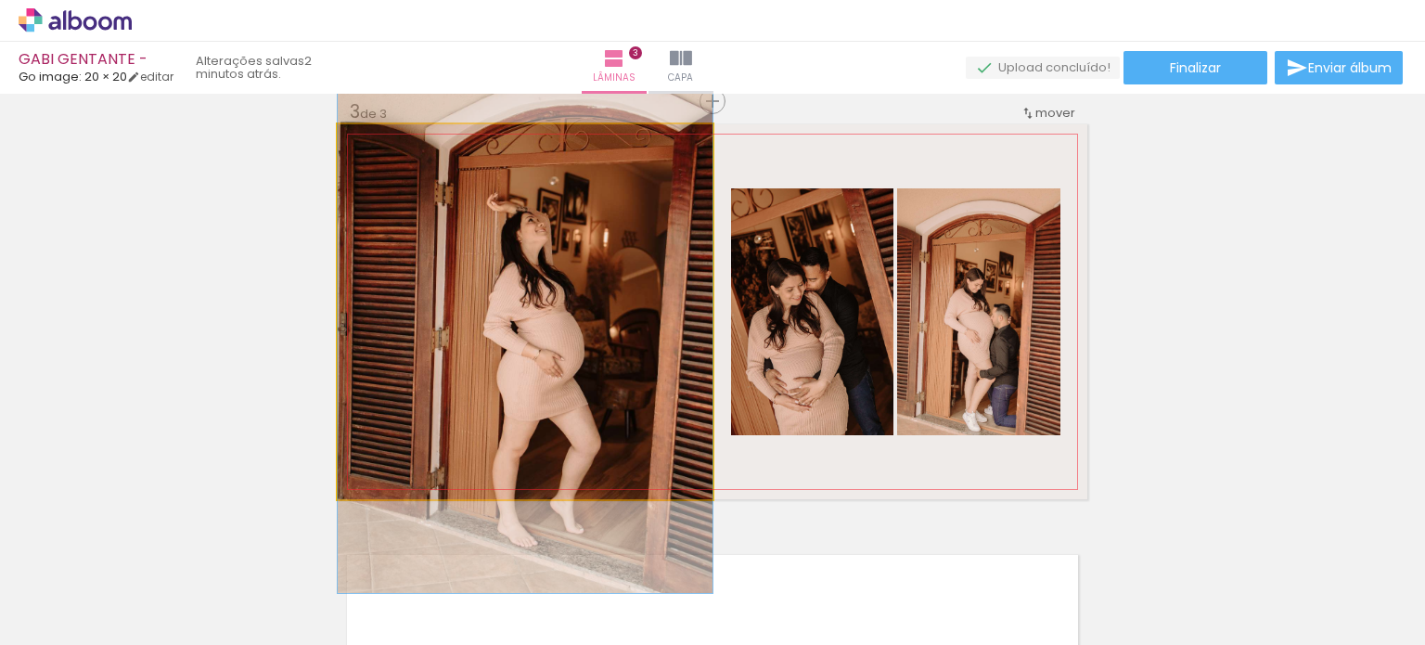
click at [492, 237] on quentale-photo at bounding box center [525, 311] width 375 height 375
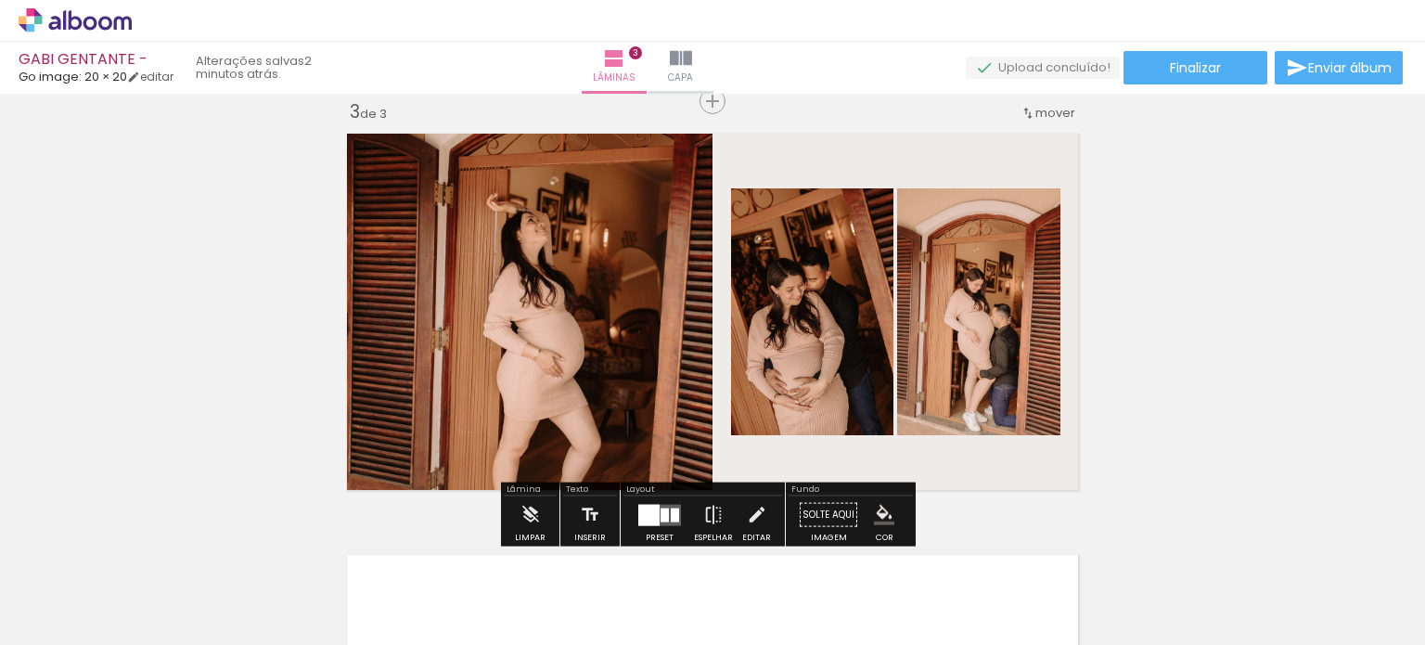
scroll to position [958, 0]
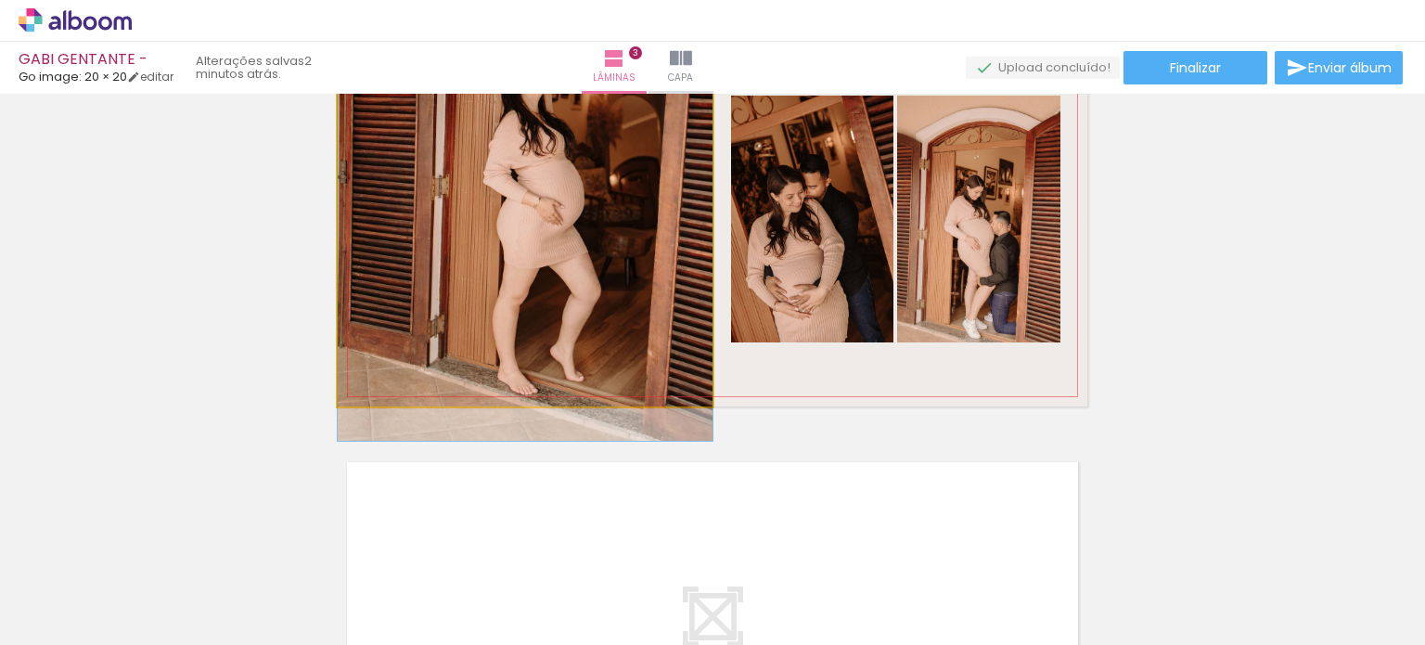
drag, startPoint x: 558, startPoint y: 251, endPoint x: 551, endPoint y: 192, distance: 59.8
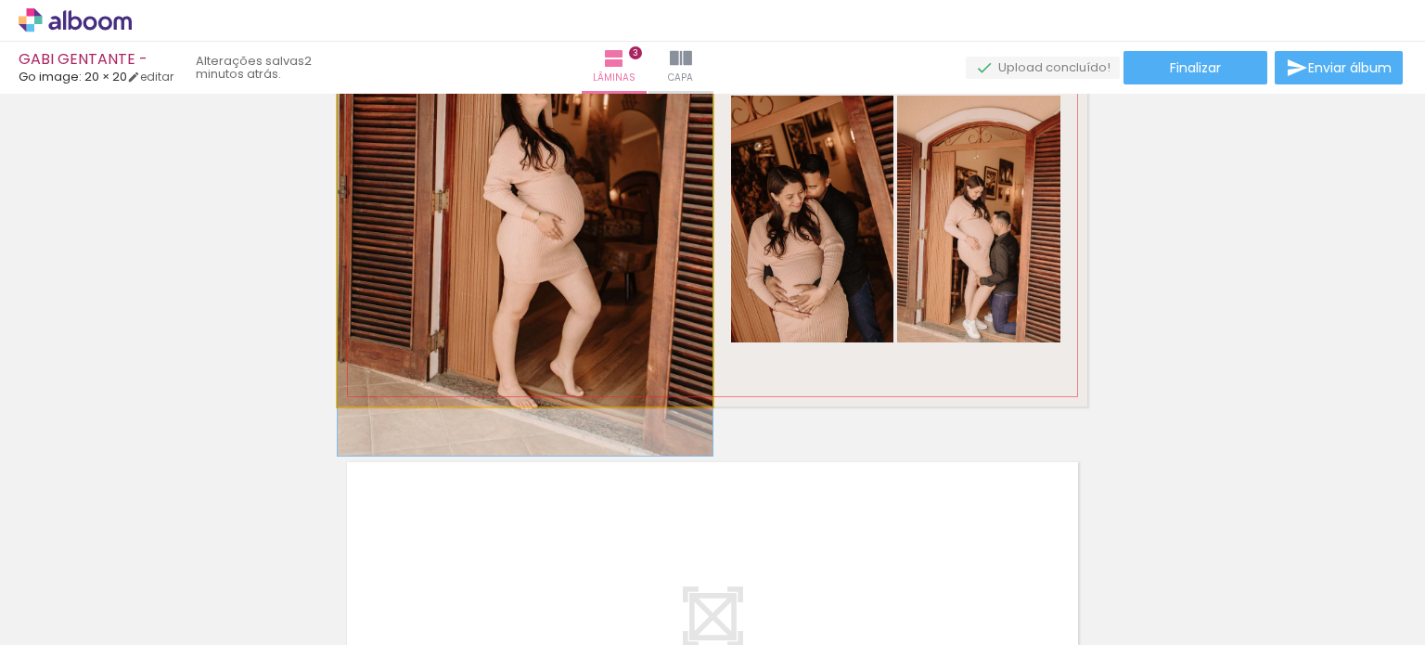
drag, startPoint x: 551, startPoint y: 192, endPoint x: 541, endPoint y: 207, distance: 18.0
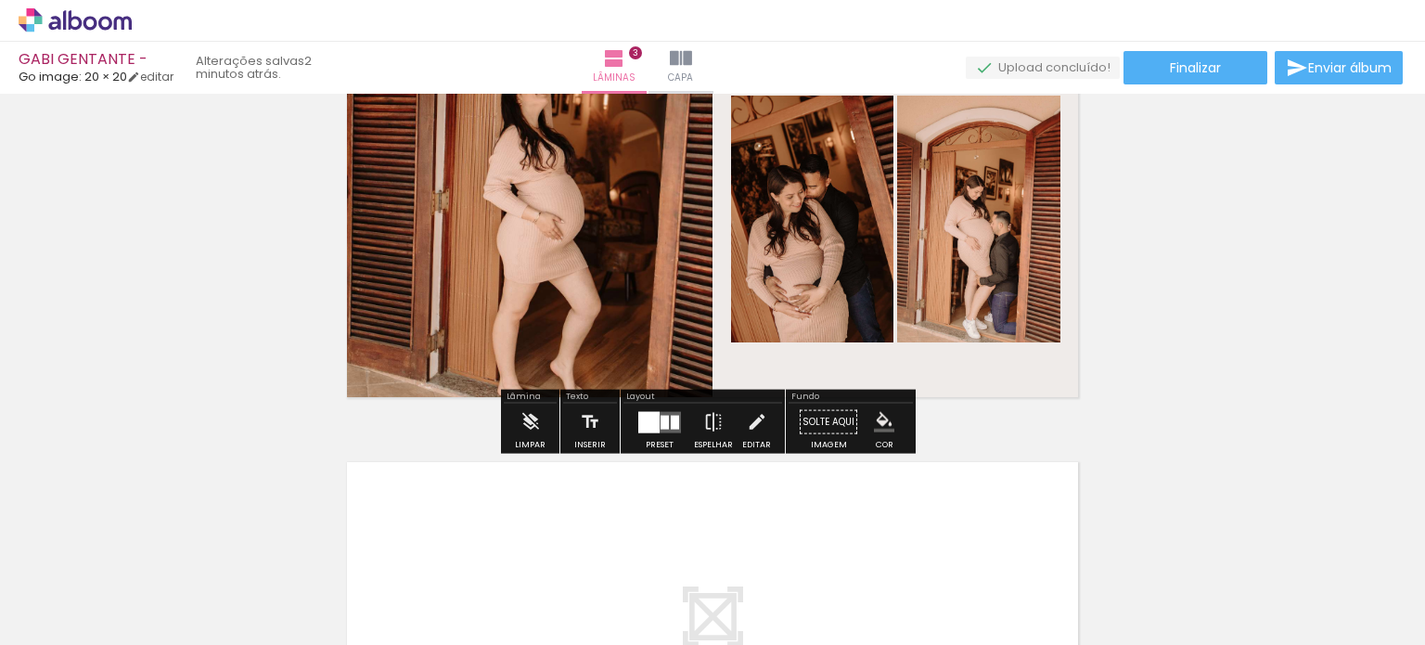
click at [992, 277] on quentale-photo at bounding box center [978, 219] width 163 height 247
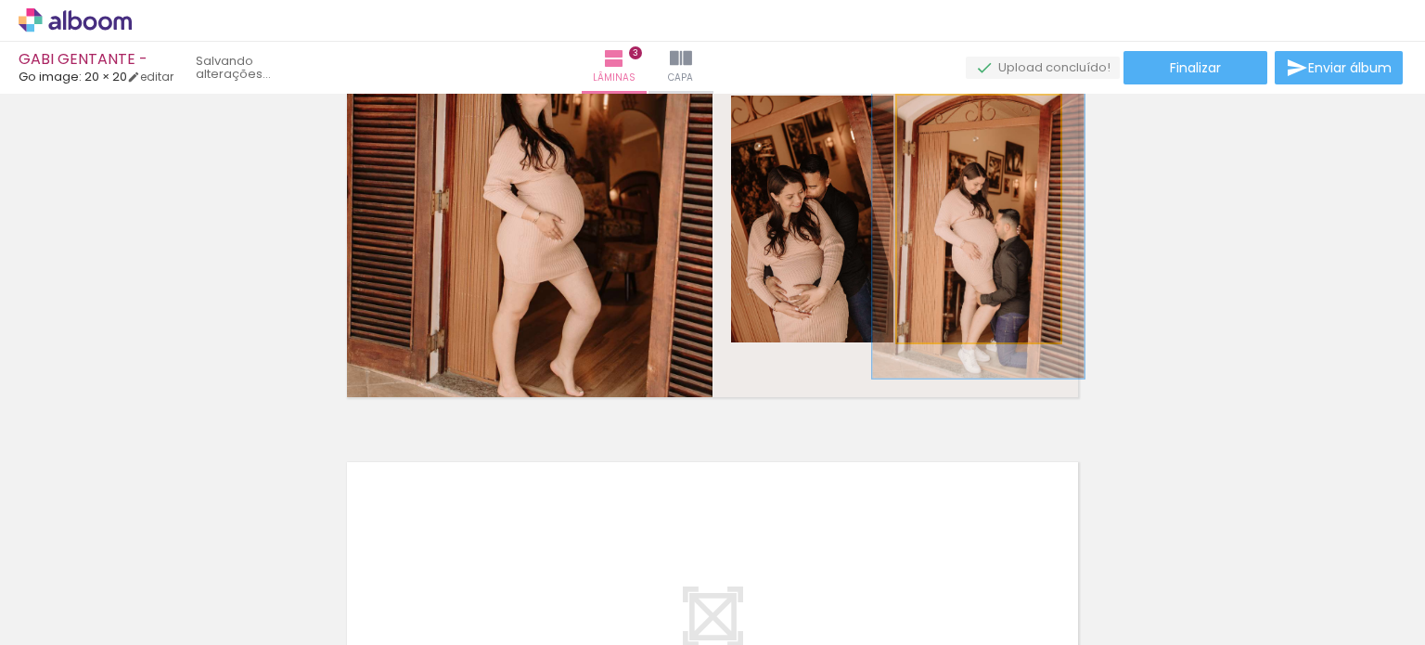
drag, startPoint x: 927, startPoint y: 114, endPoint x: 943, endPoint y: 114, distance: 16.7
type paper-slider "129"
click at [944, 114] on div at bounding box center [959, 115] width 30 height 30
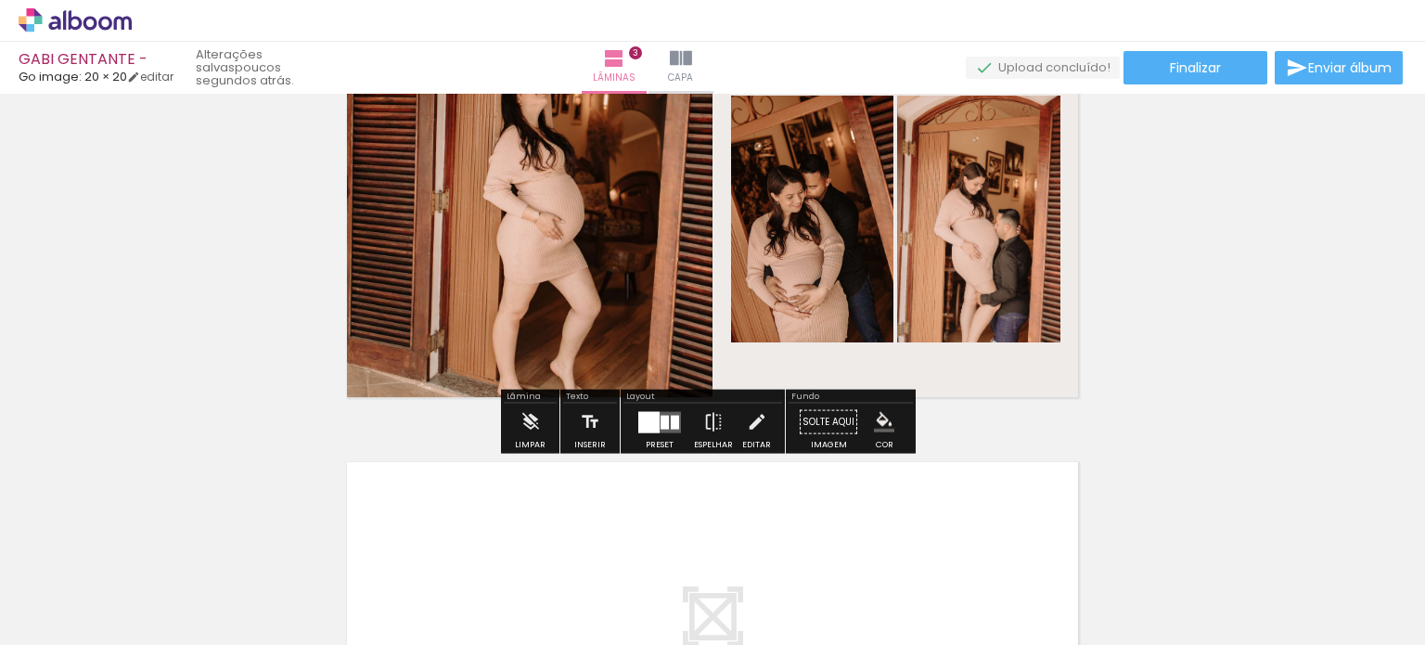
scroll to position [865, 0]
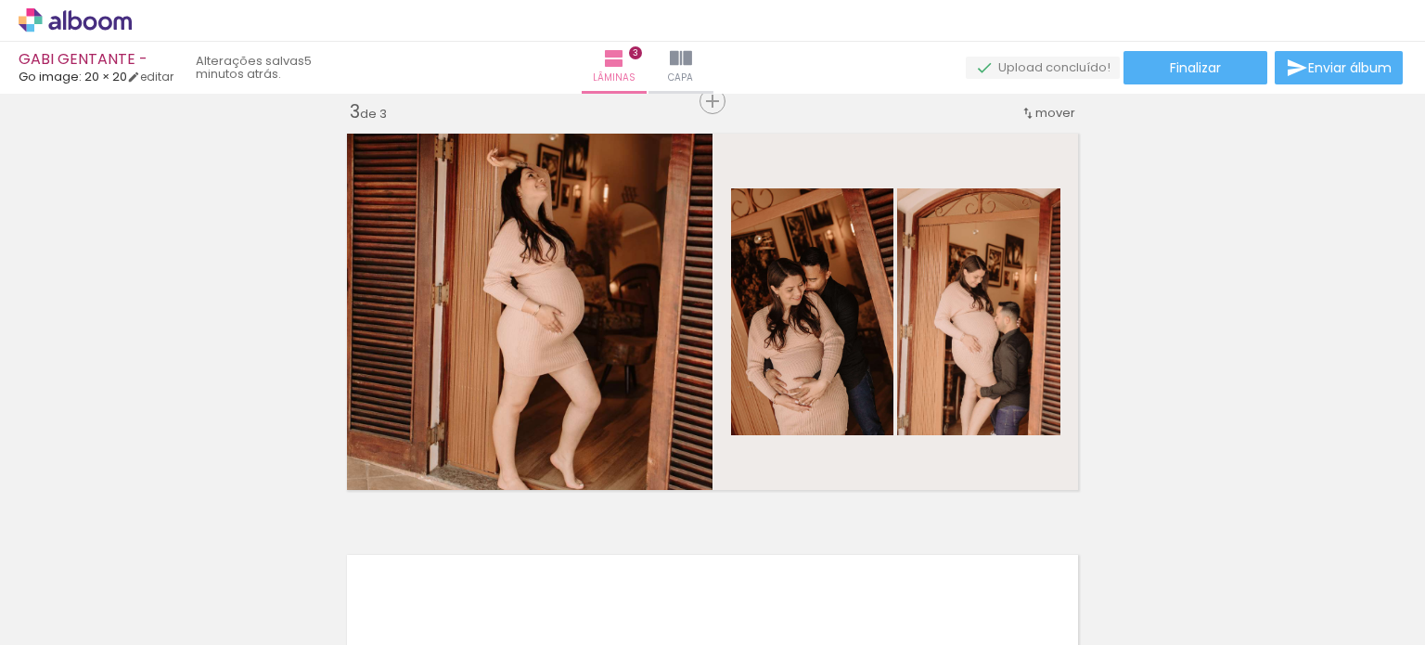
click at [1135, 203] on div "Inserir lâmina 1 de 3 Inserir lâmina 2 de 3 Inserir lâmina 3 de 3" at bounding box center [712, 77] width 1425 height 1685
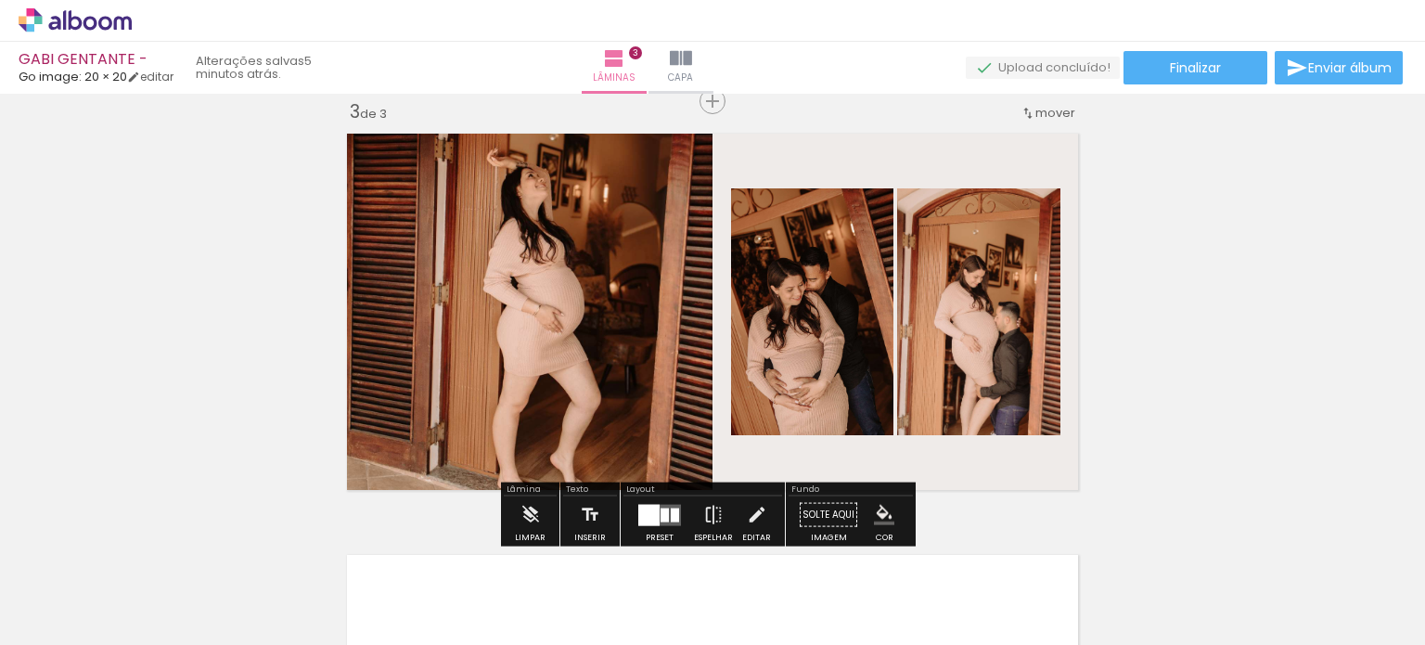
scroll to position [0, 4430]
